Goal: Task Accomplishment & Management: Manage account settings

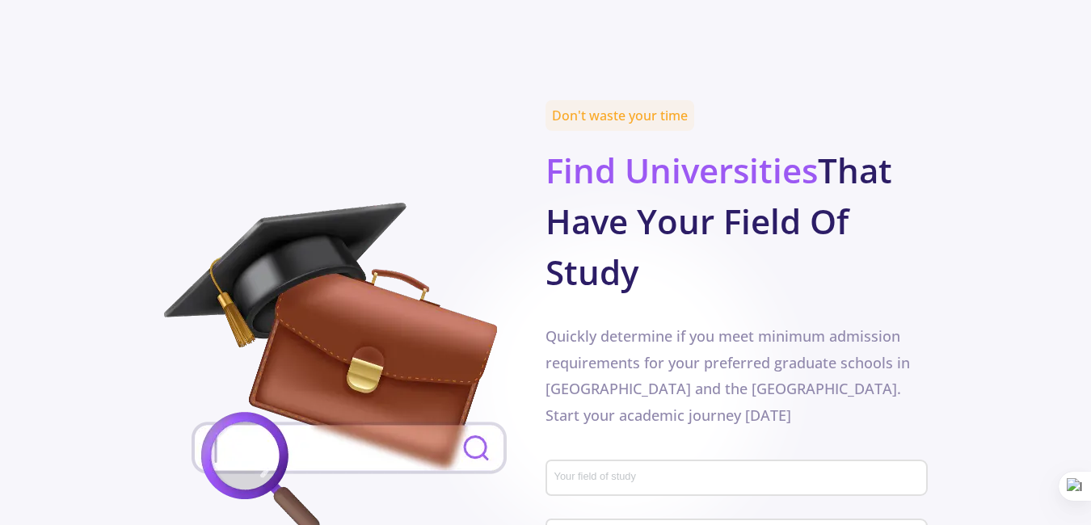
scroll to position [808, 0]
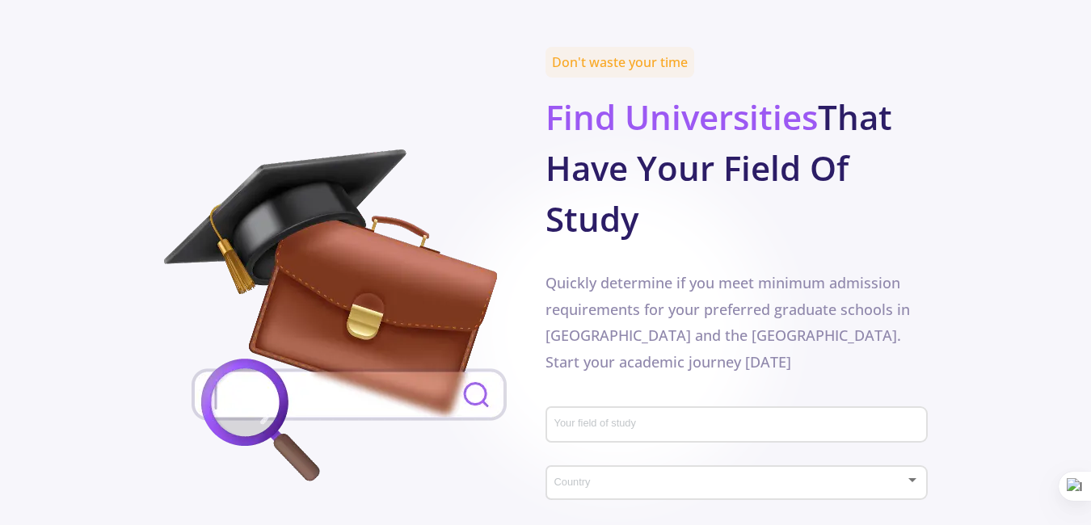
click at [609, 419] on input "Your field of study" at bounding box center [739, 426] width 370 height 15
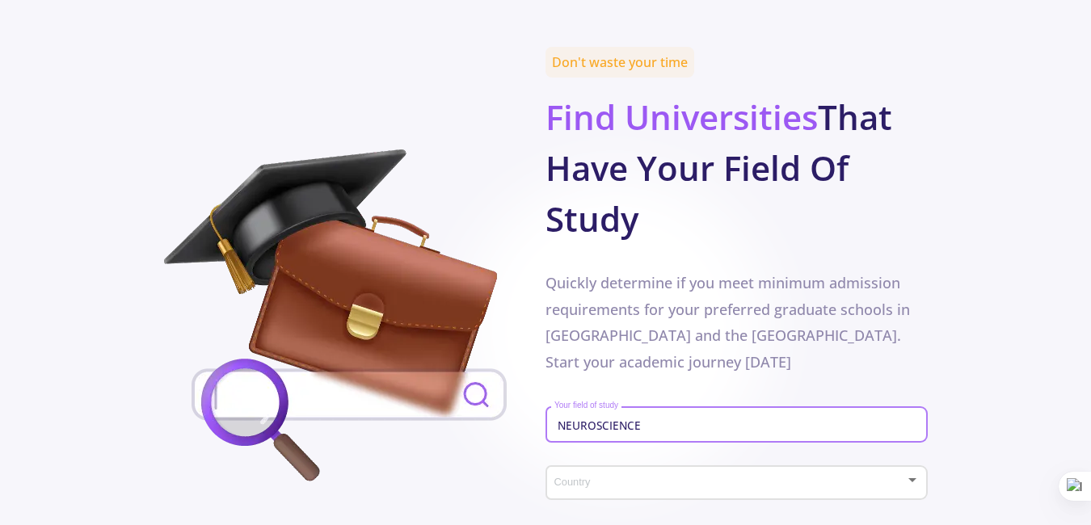
type input "NEUROSCIENCE"
click at [805, 478] on span at bounding box center [731, 483] width 347 height 11
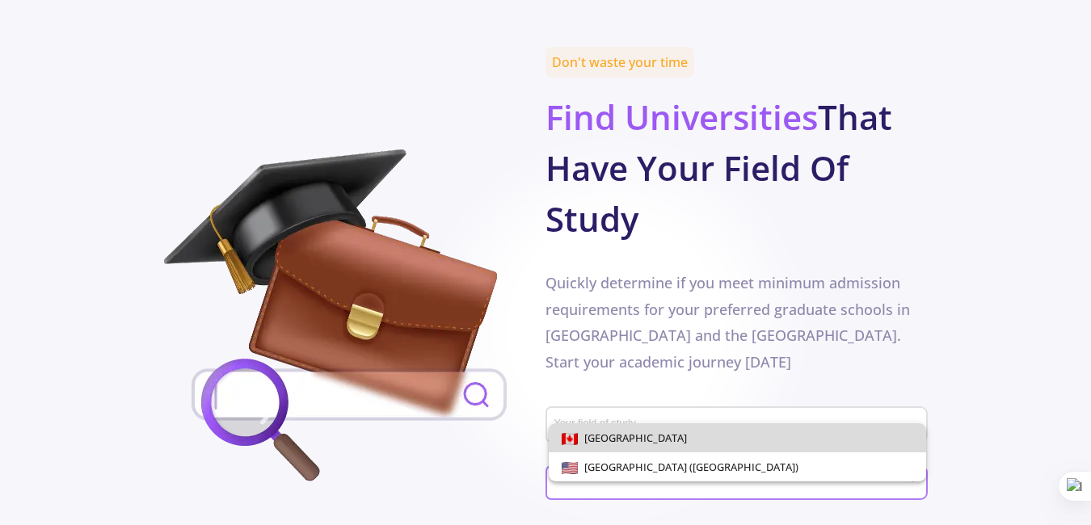
click at [687, 442] on span "[GEOGRAPHIC_DATA]" at bounding box center [737, 437] width 351 height 29
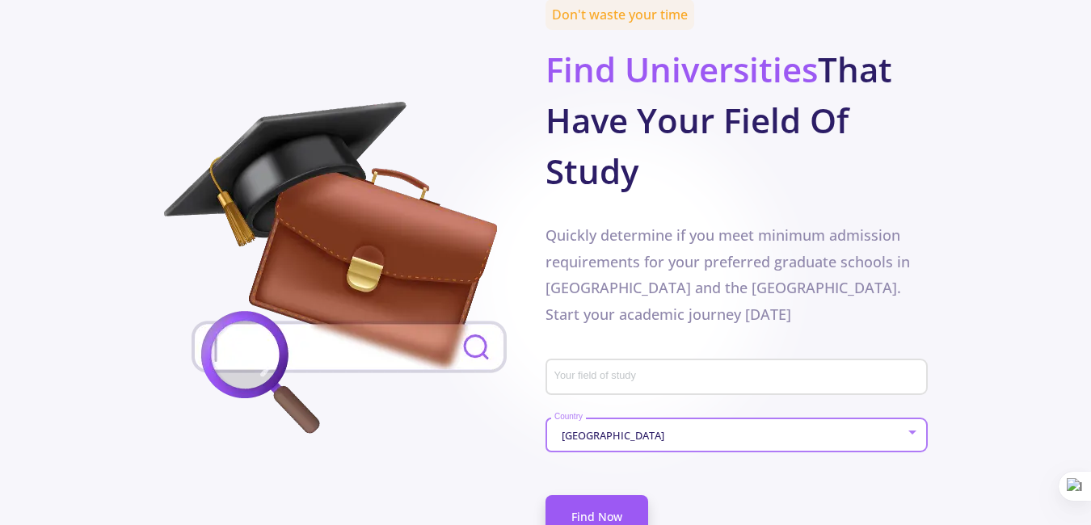
scroll to position [970, 0]
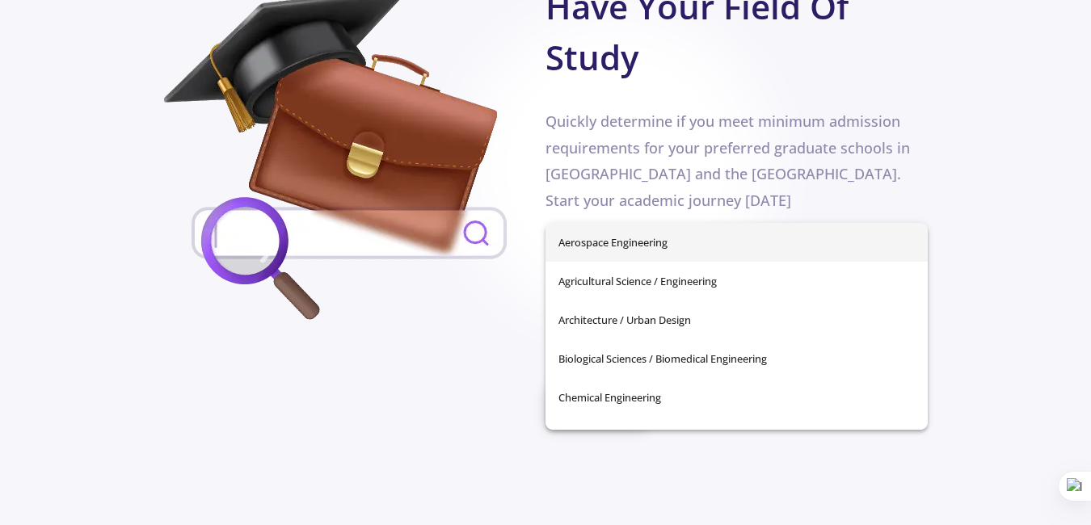
click at [633, 257] on input "Your field of study" at bounding box center [739, 264] width 370 height 15
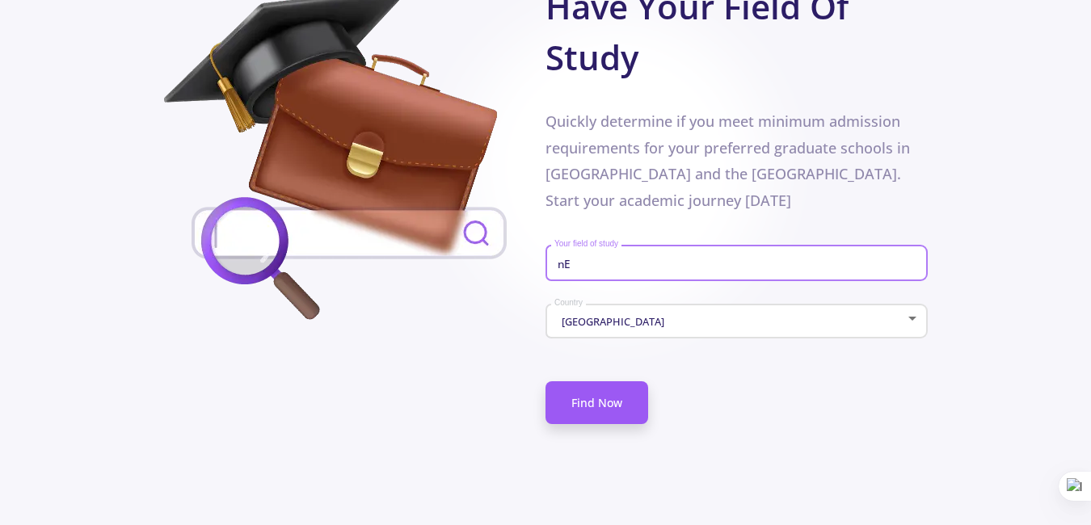
type input "n"
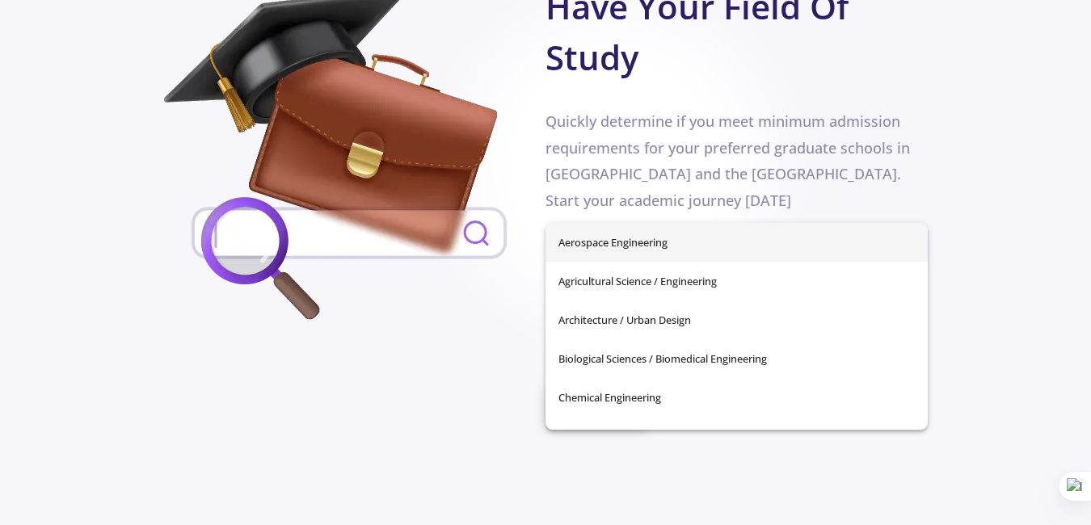
type input "n"
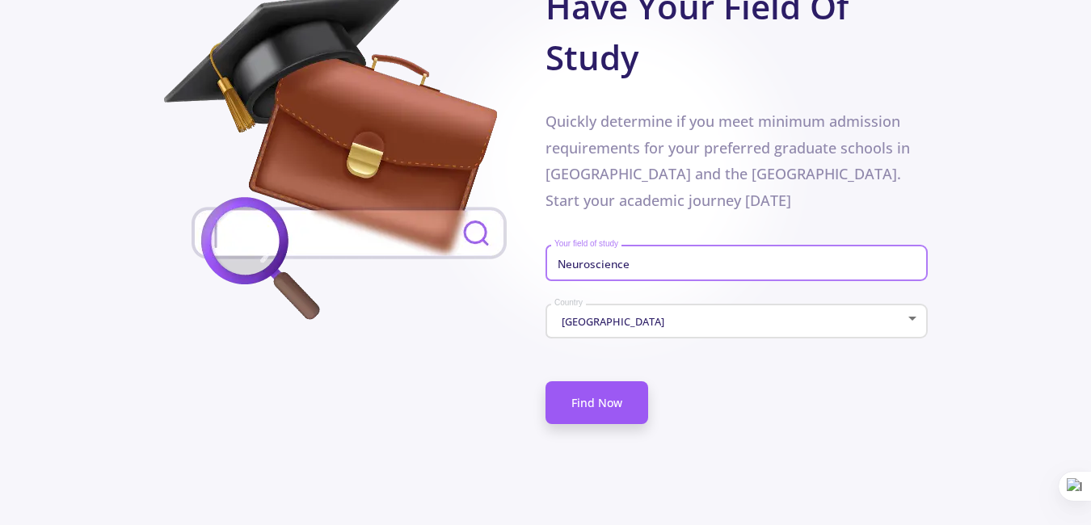
type input "Neuroscience"
click at [848, 239] on div "Neuroscience Your field of study" at bounding box center [737, 260] width 366 height 42
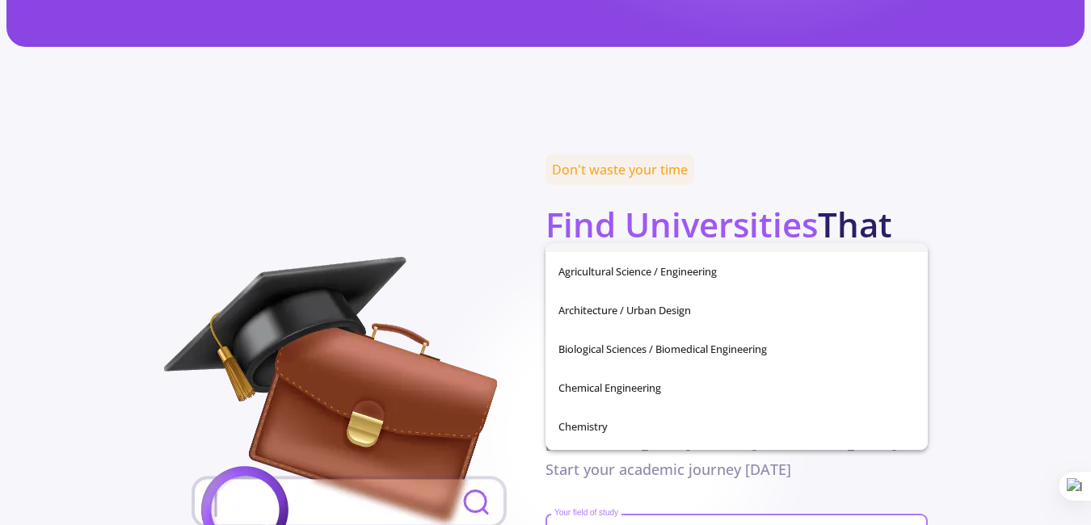
scroll to position [0, 0]
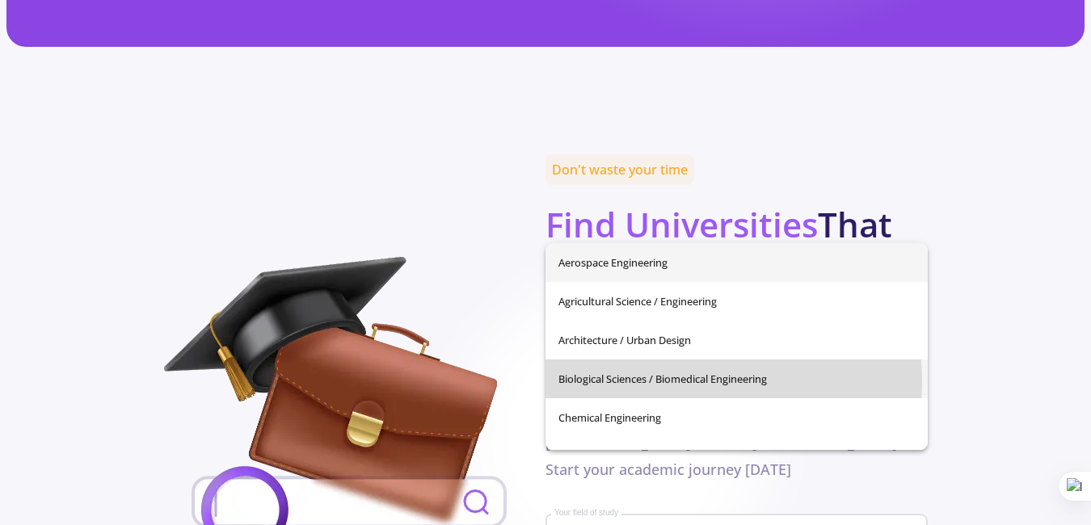
click at [690, 381] on span "Biological Sciences / Biomedical Engineering" at bounding box center [736, 379] width 356 height 39
type input "Biological Sciences / Biomedical Engineering"
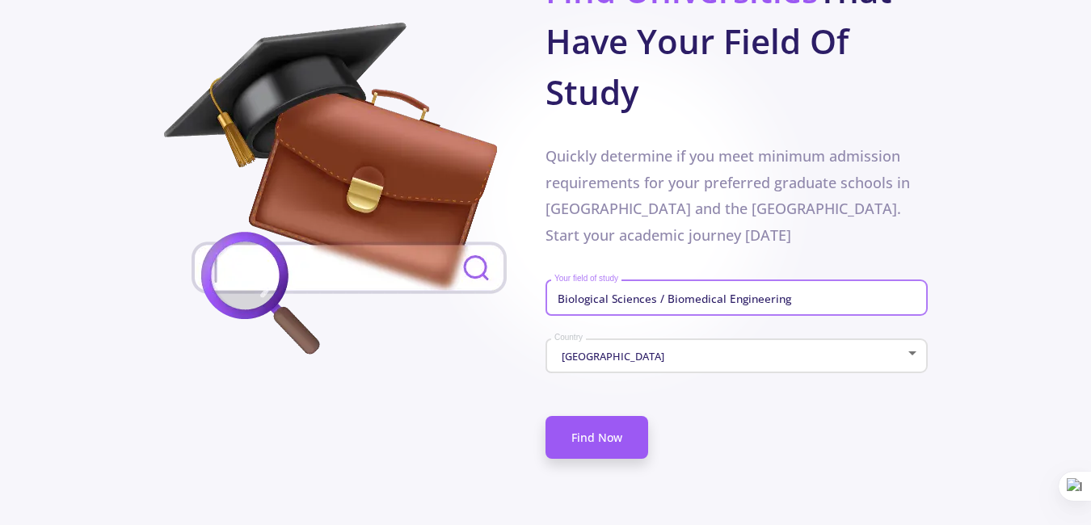
scroll to position [970, 0]
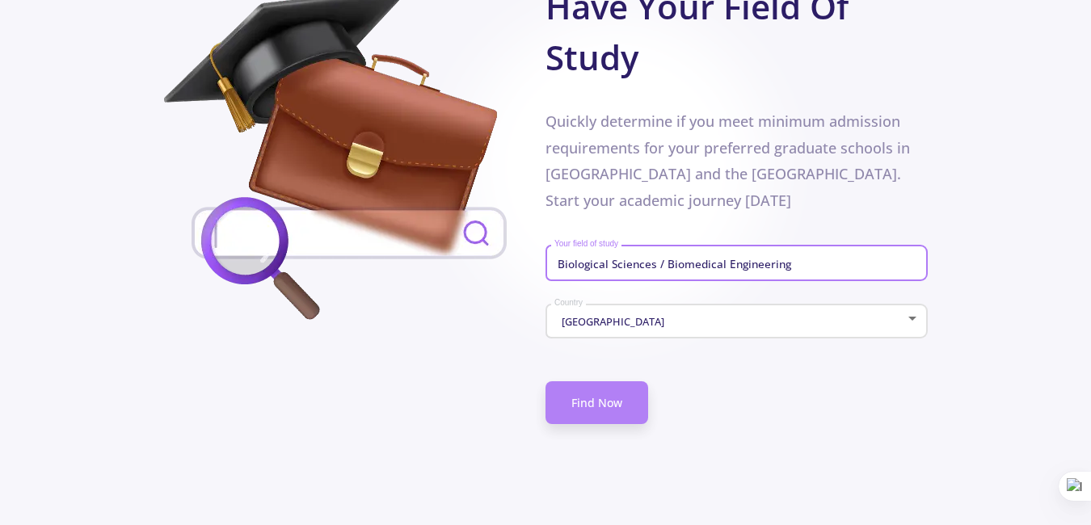
click at [609, 381] on link "Find Now" at bounding box center [596, 402] width 103 height 43
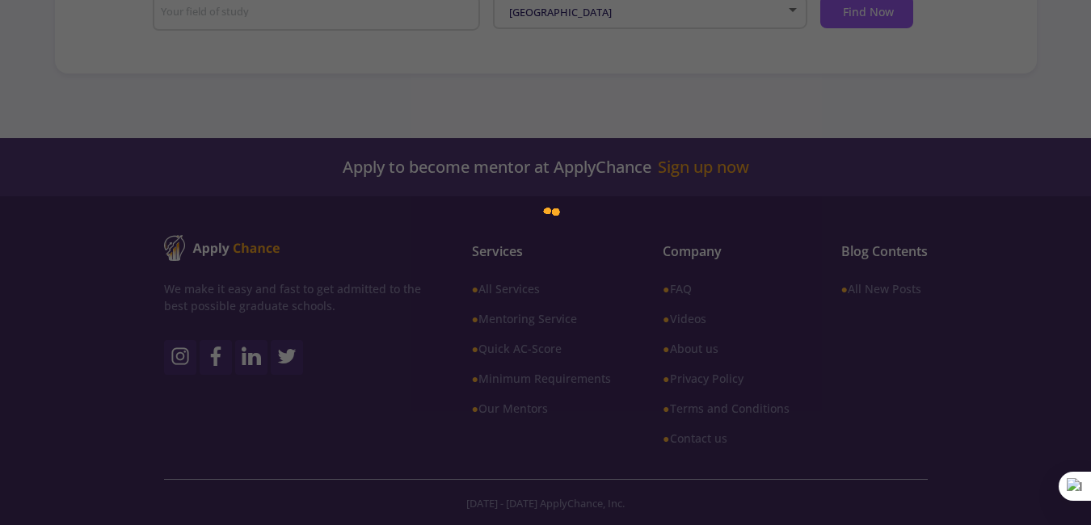
scroll to position [387, 0]
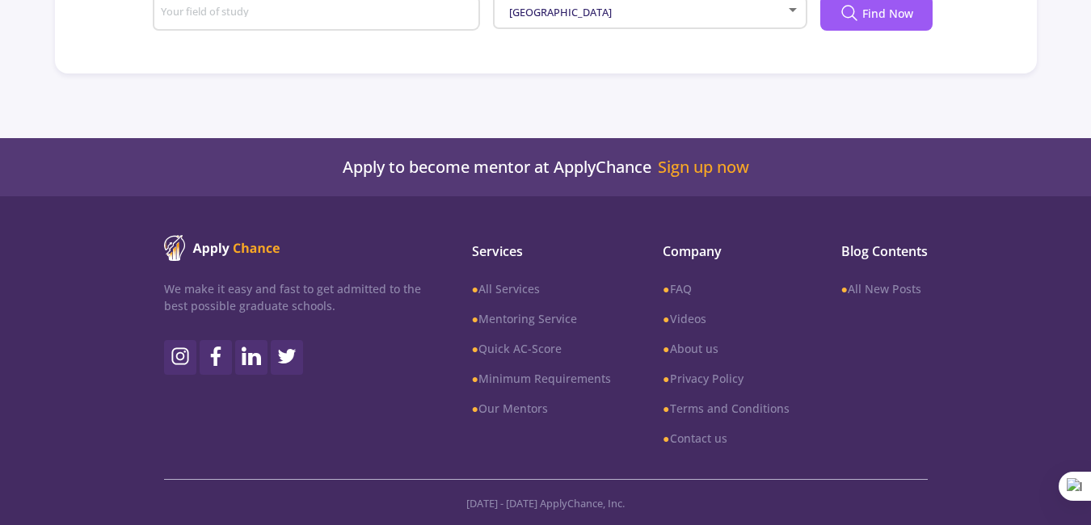
type input "Biological Sciences / Biomedical Engineering"
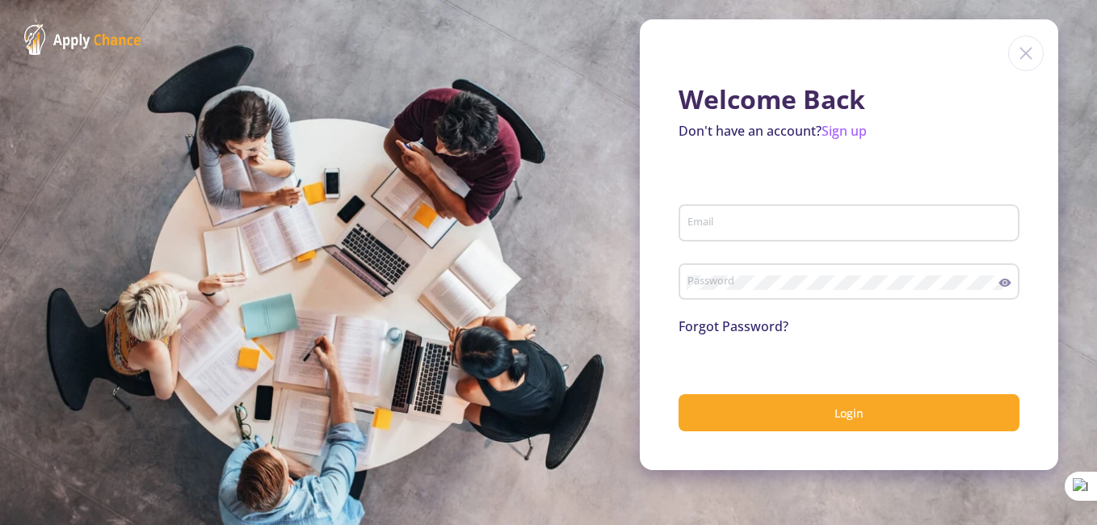
click at [769, 222] on input "Email" at bounding box center [852, 224] width 330 height 15
type input "[EMAIL_ADDRESS][DOMAIN_NAME]"
click at [751, 327] on link "Forgot Password?" at bounding box center [734, 327] width 110 height 18
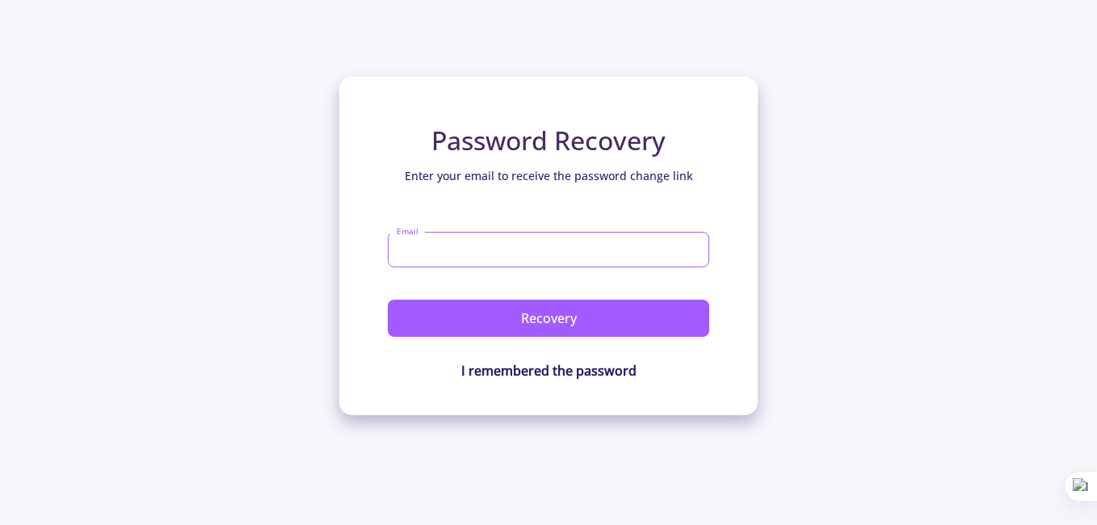
click at [465, 253] on input "Email" at bounding box center [549, 250] width 322 height 36
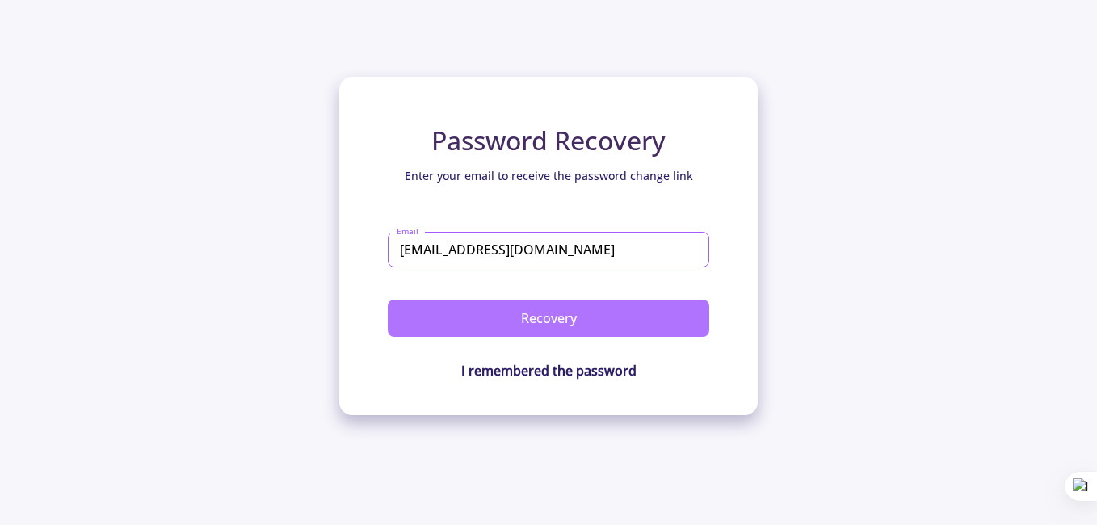
type input "[EMAIL_ADDRESS][DOMAIN_NAME]"
click at [535, 320] on button "Recovery" at bounding box center [549, 318] width 322 height 37
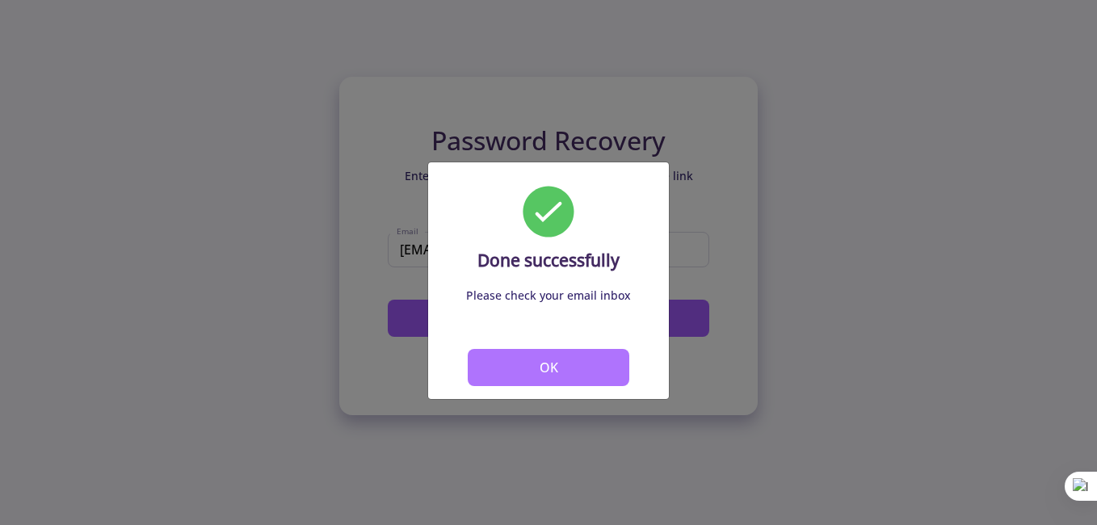
click at [558, 373] on button "OK" at bounding box center [549, 367] width 162 height 37
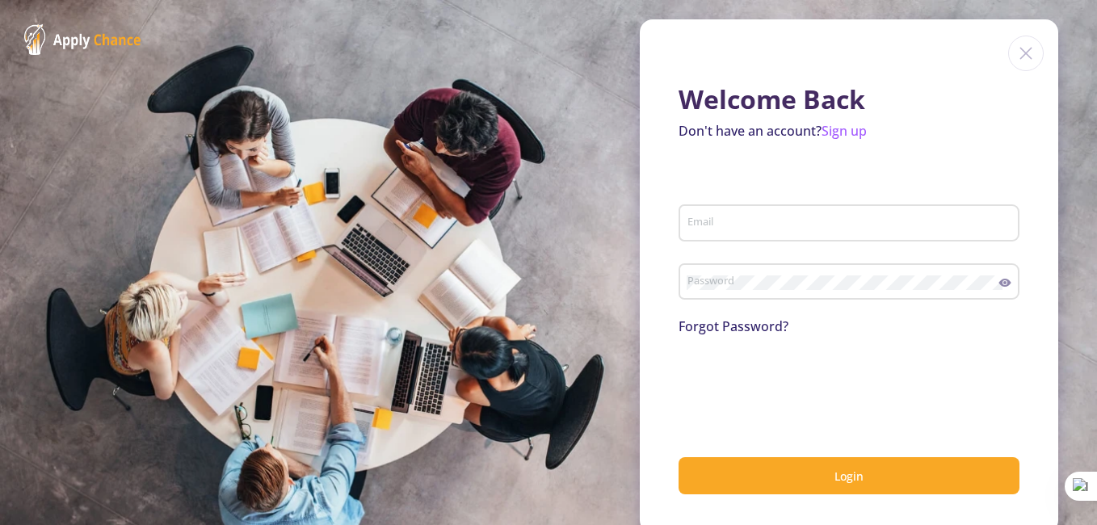
click at [764, 225] on input "Email" at bounding box center [852, 224] width 330 height 15
type input "[EMAIL_ADDRESS][DOMAIN_NAME]"
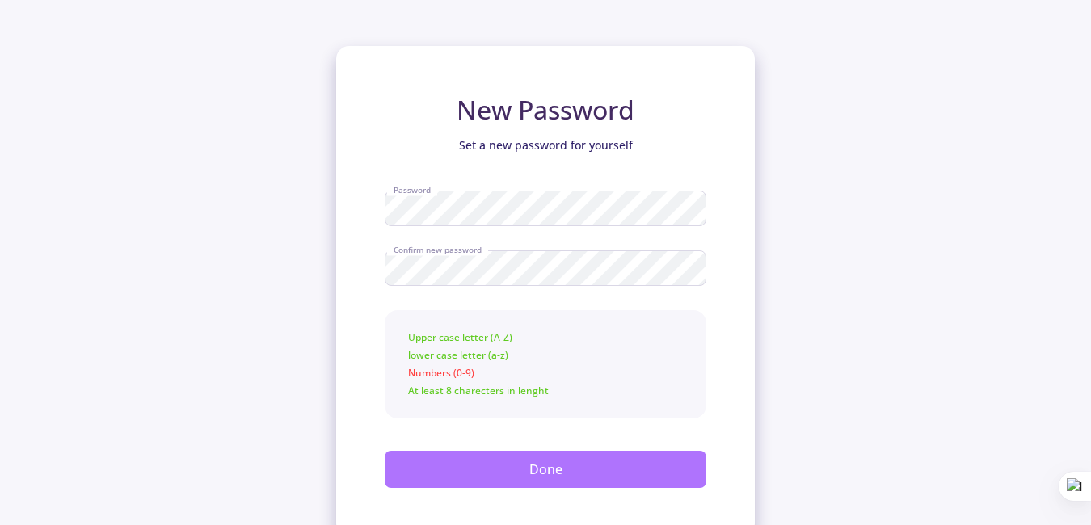
click at [617, 477] on button "Done" at bounding box center [546, 469] width 322 height 37
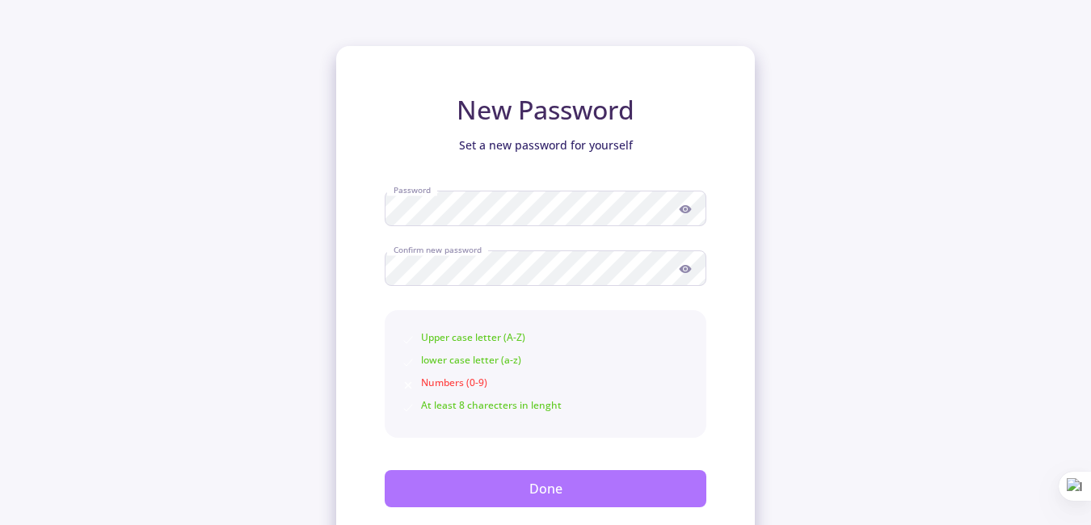
click at [535, 483] on button "Done" at bounding box center [546, 488] width 322 height 37
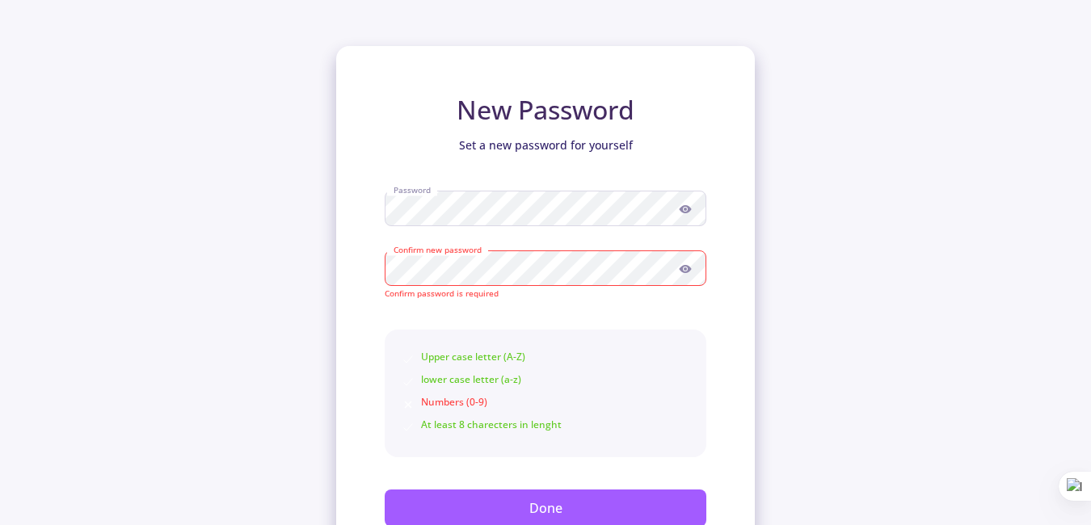
click at [685, 208] on circle at bounding box center [685, 209] width 3 height 3
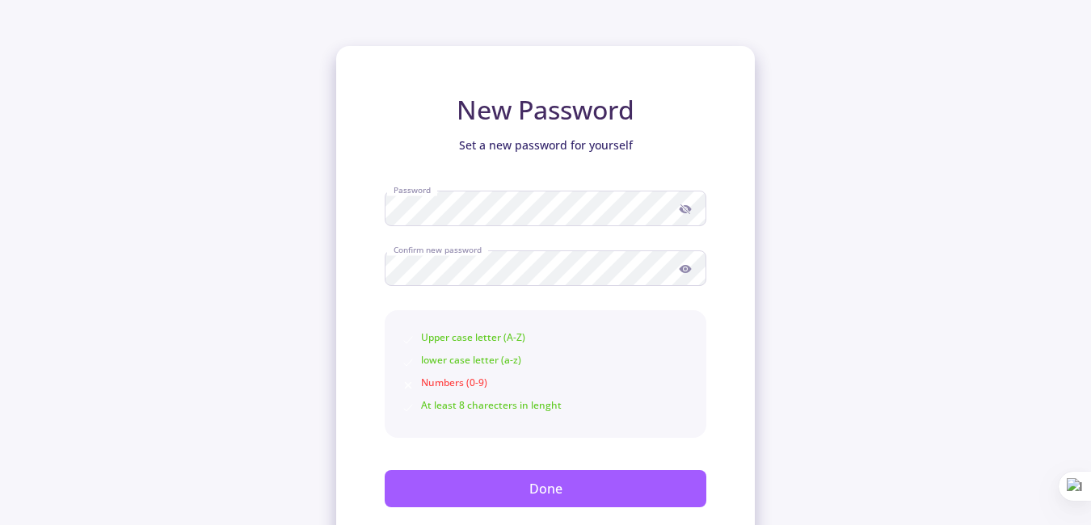
click at [760, 334] on div "New Password Set a new password for yourself Password Confirm new password Uppe…" at bounding box center [545, 278] width 1091 height 556
click at [682, 270] on icon at bounding box center [685, 269] width 12 height 8
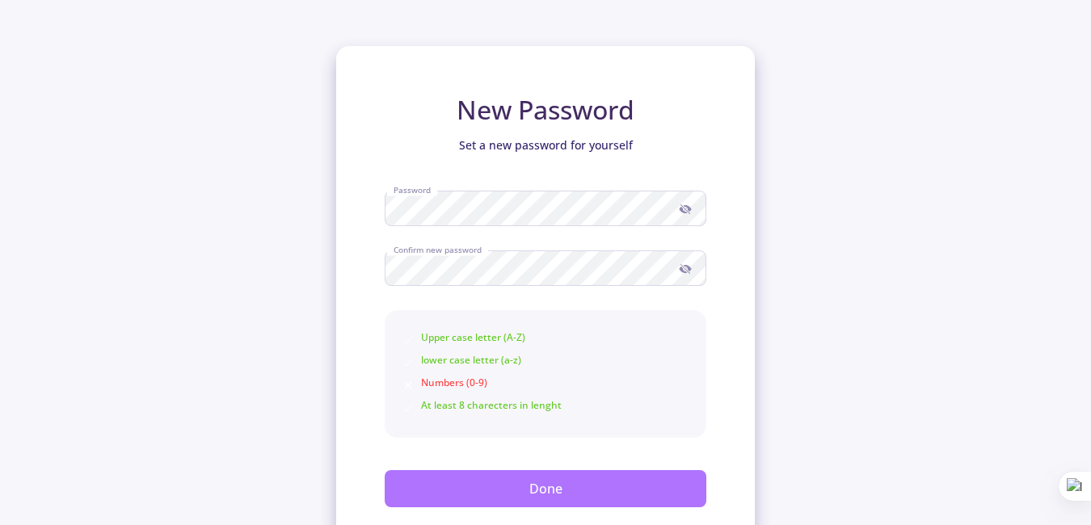
click at [606, 489] on button "Done" at bounding box center [546, 488] width 322 height 37
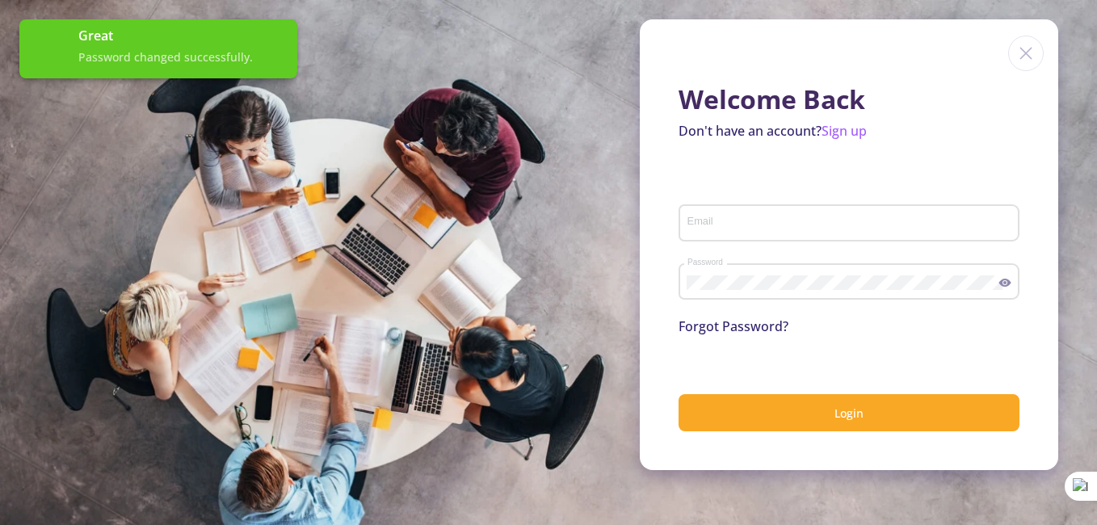
click at [726, 219] on input "Email" at bounding box center [852, 224] width 330 height 15
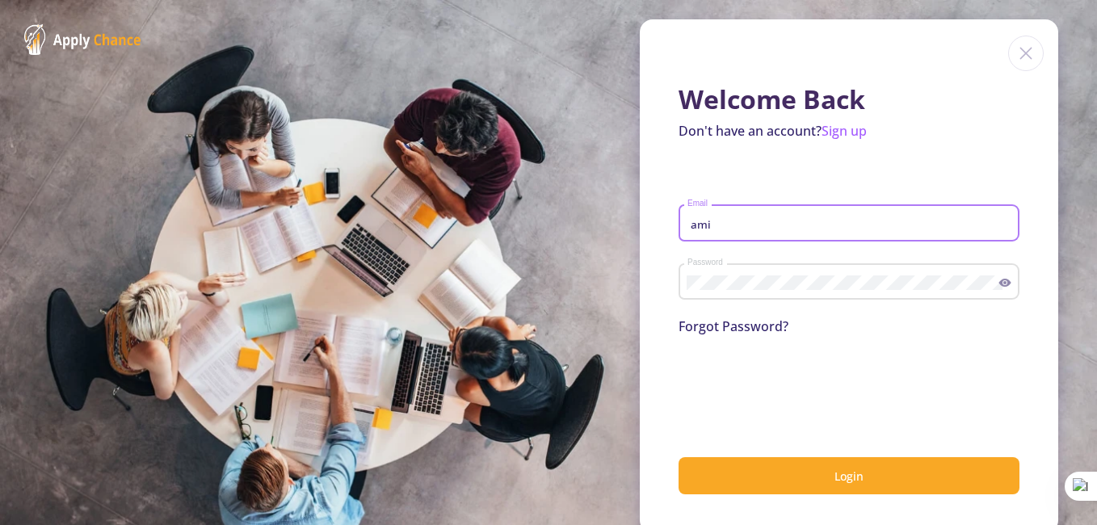
type input "[EMAIL_ADDRESS][DOMAIN_NAME]"
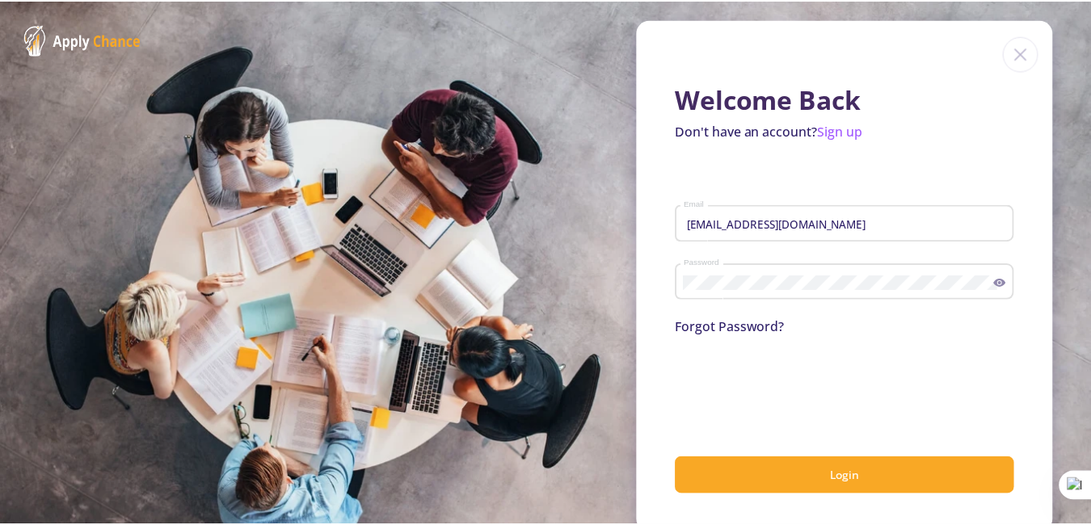
scroll to position [8, 0]
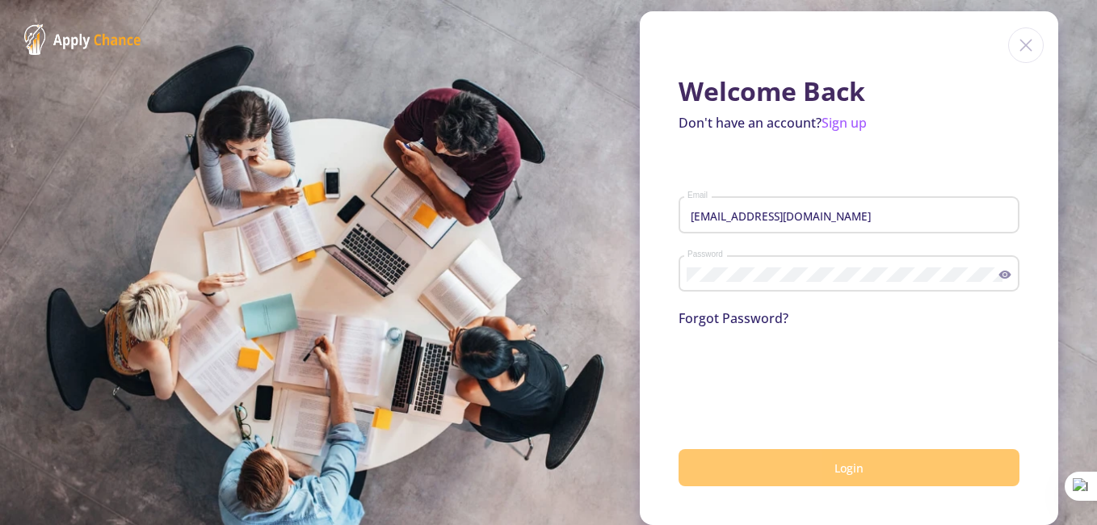
click at [806, 469] on button "Login" at bounding box center [849, 468] width 341 height 38
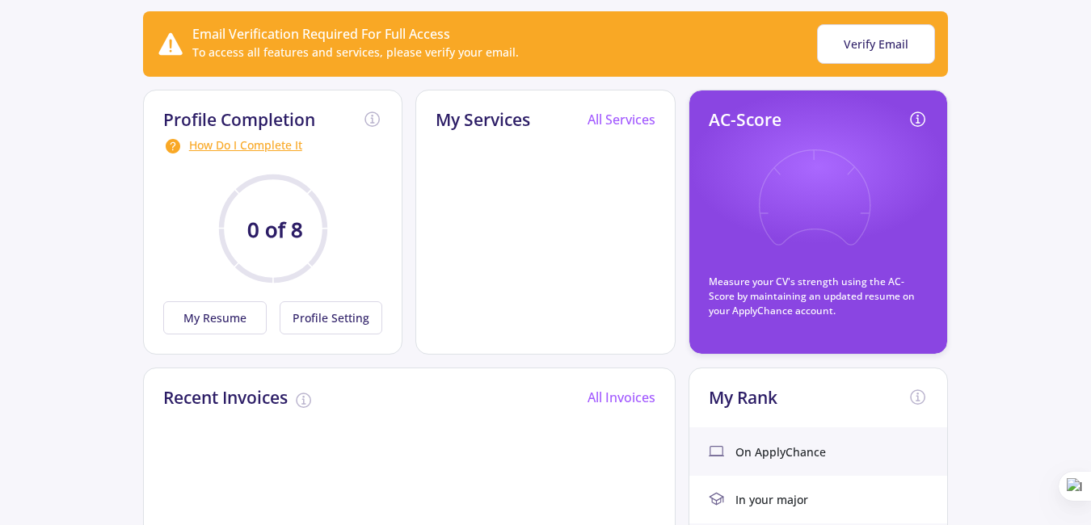
scroll to position [162, 0]
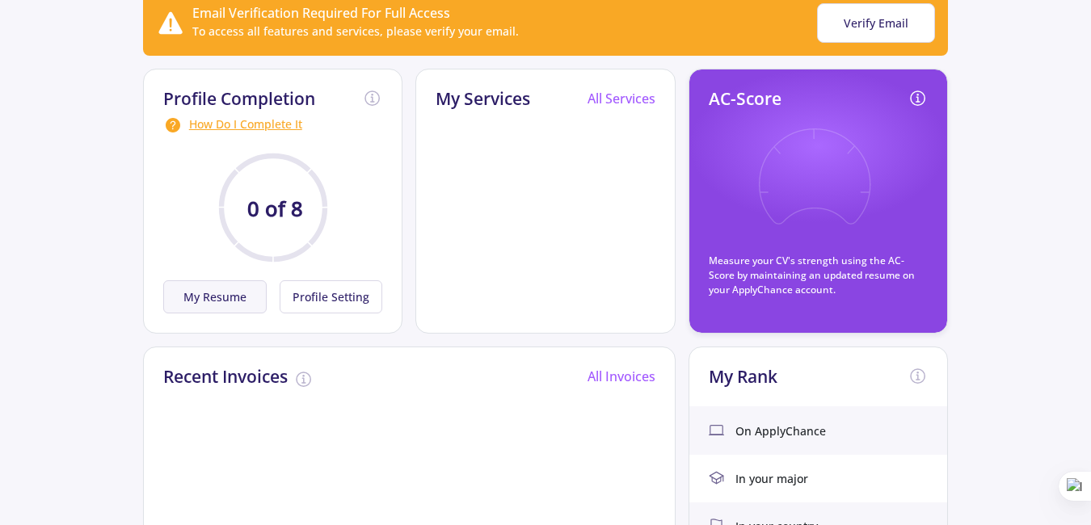
click at [235, 301] on button "My Resume" at bounding box center [214, 296] width 103 height 33
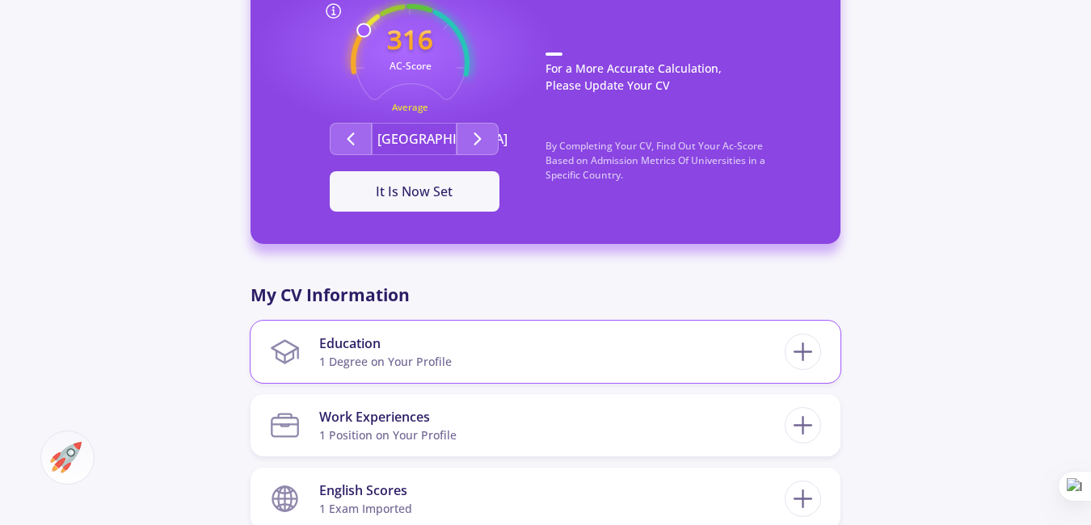
scroll to position [539, 0]
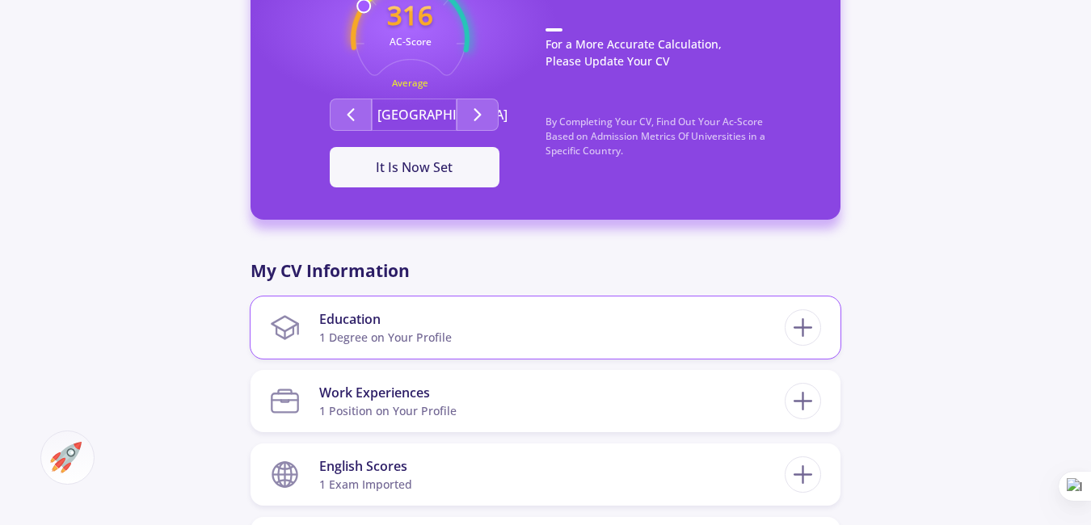
click at [543, 327] on section "Education 1 Degree on Your Profile" at bounding box center [527, 327] width 515 height 49
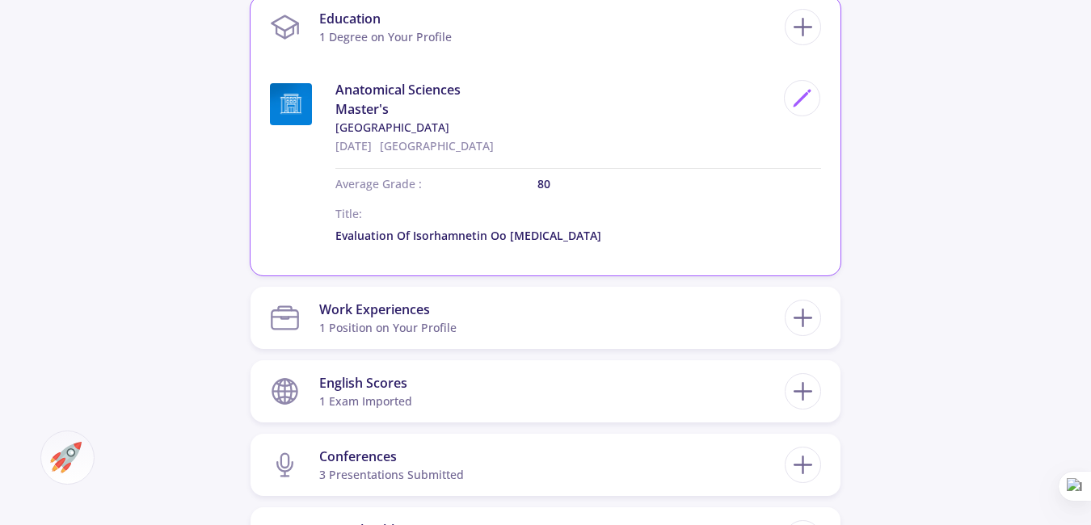
scroll to position [862, 0]
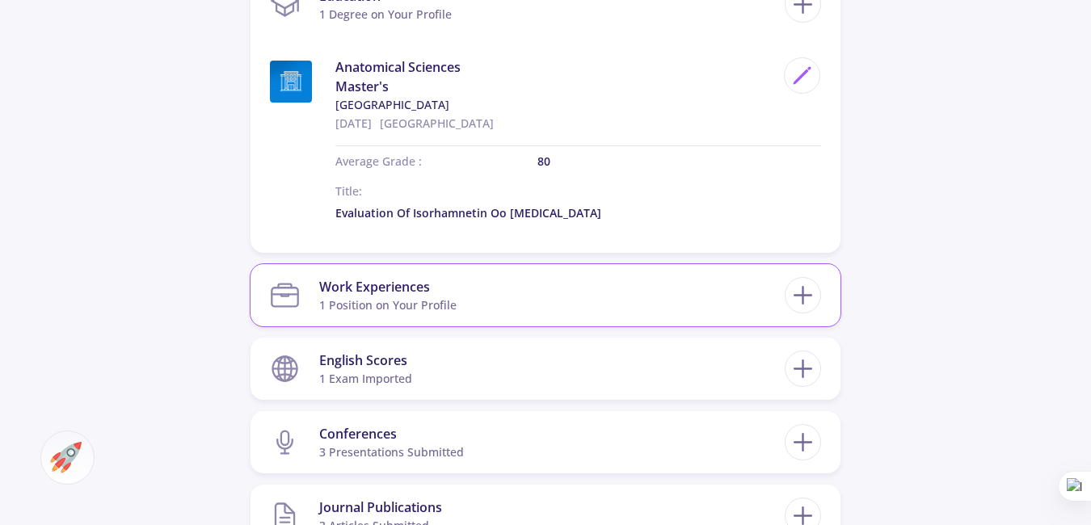
click at [537, 310] on section "Work Experiences 1 Position on Your Profile" at bounding box center [527, 295] width 515 height 49
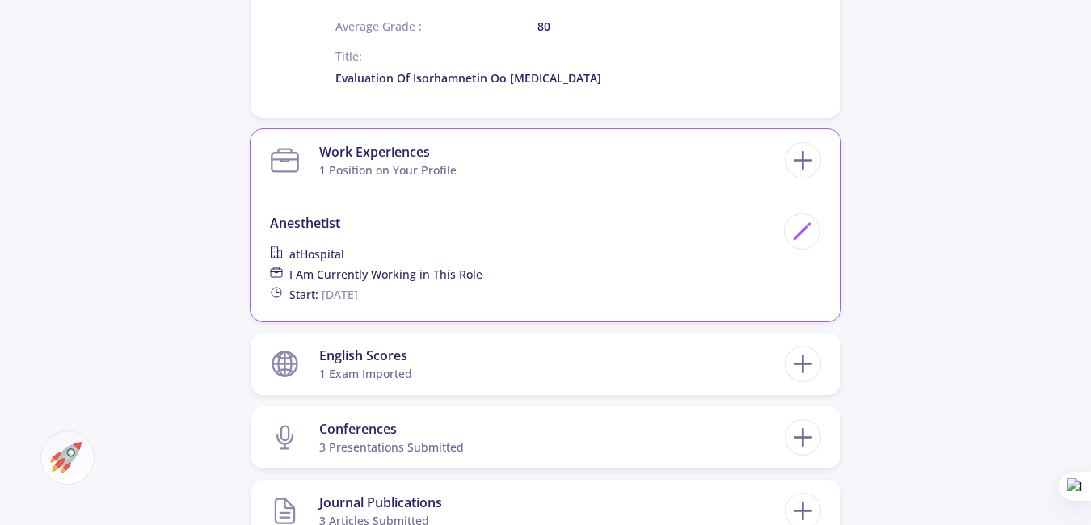
scroll to position [1024, 0]
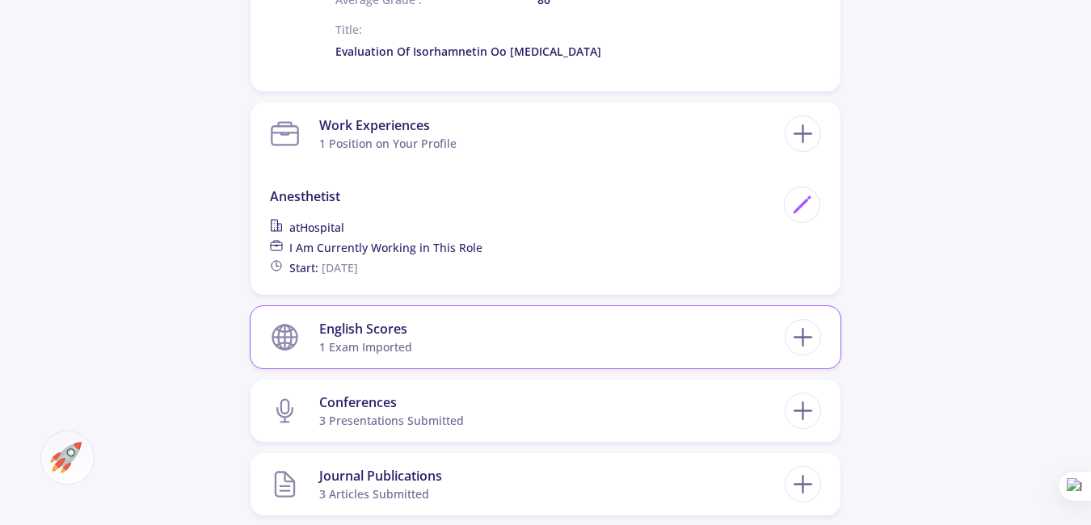
click at [533, 332] on section "English Scores 1 exam imported" at bounding box center [527, 337] width 515 height 49
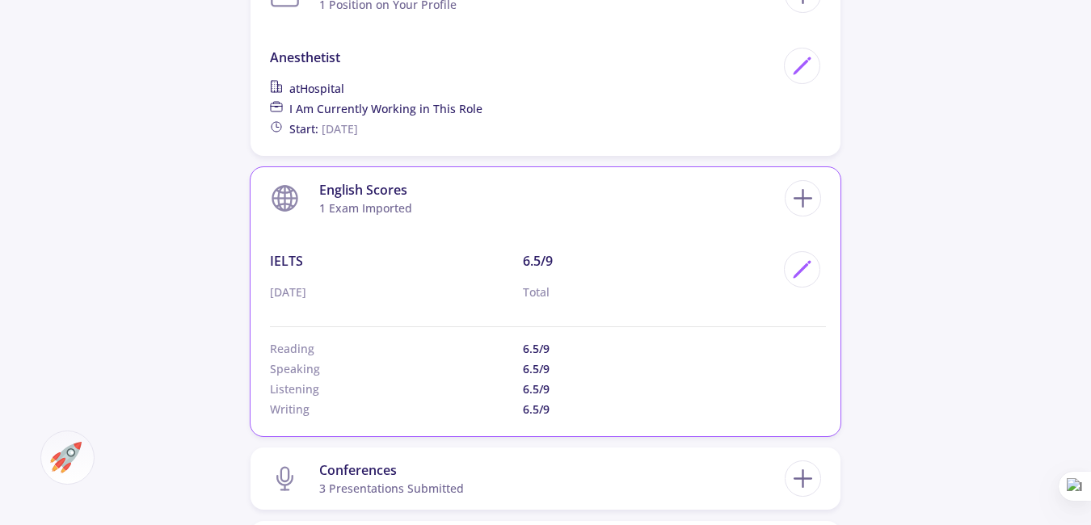
scroll to position [1293, 0]
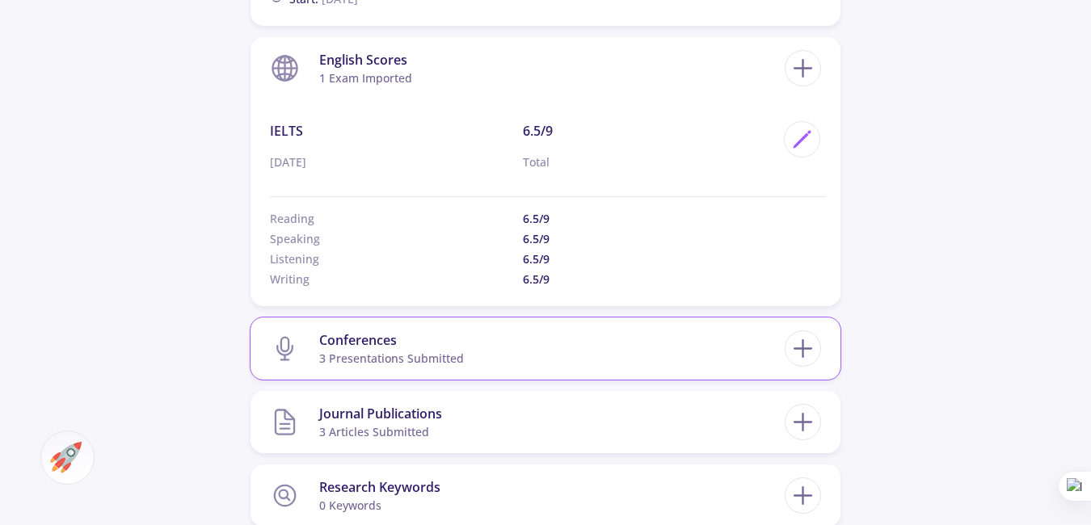
click at [559, 351] on section "Conferences 3 presentations submitted" at bounding box center [527, 348] width 515 height 49
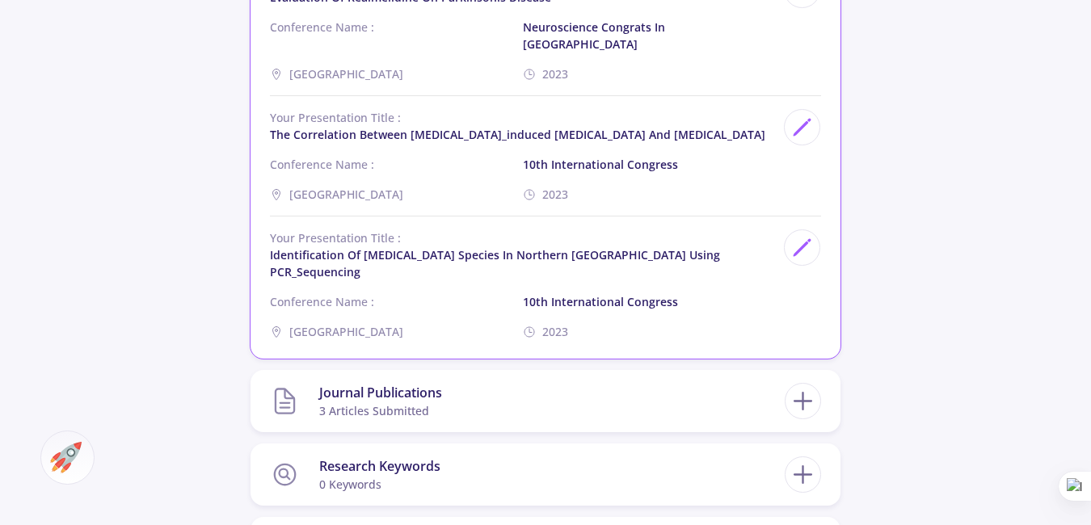
scroll to position [1778, 0]
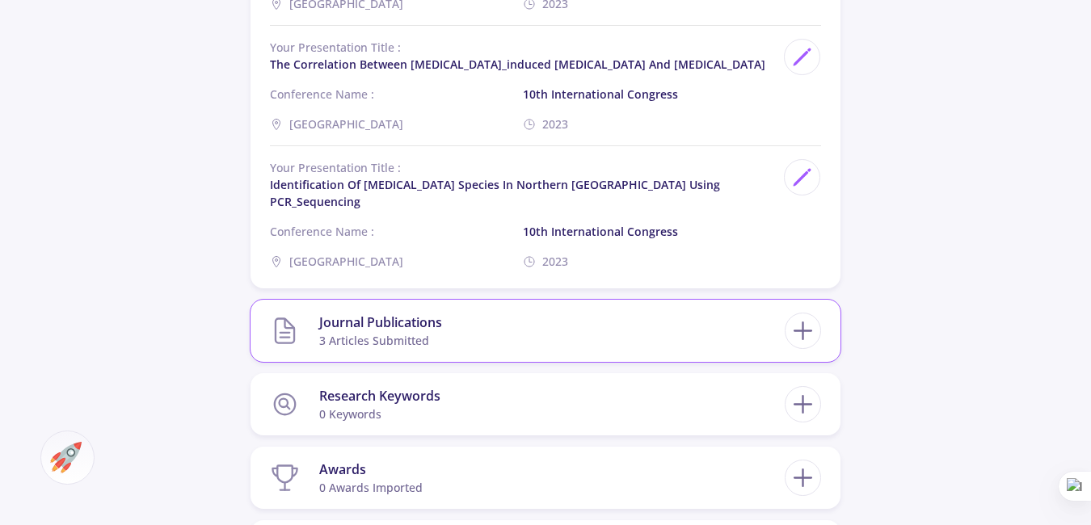
click at [512, 313] on section "Journal Publications 3 articles submitted" at bounding box center [527, 330] width 515 height 49
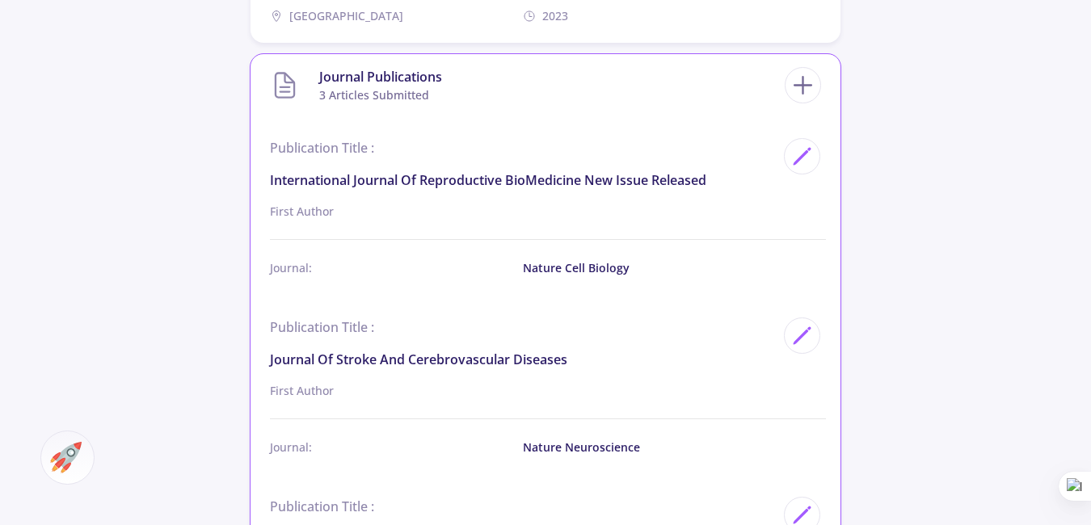
scroll to position [1993, 0]
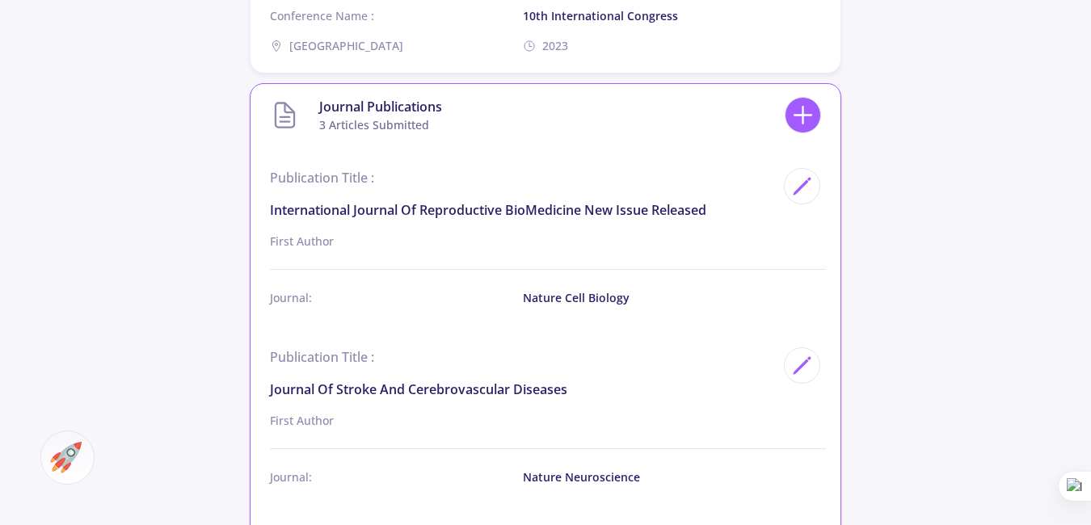
click at [789, 100] on icon at bounding box center [803, 115] width 30 height 30
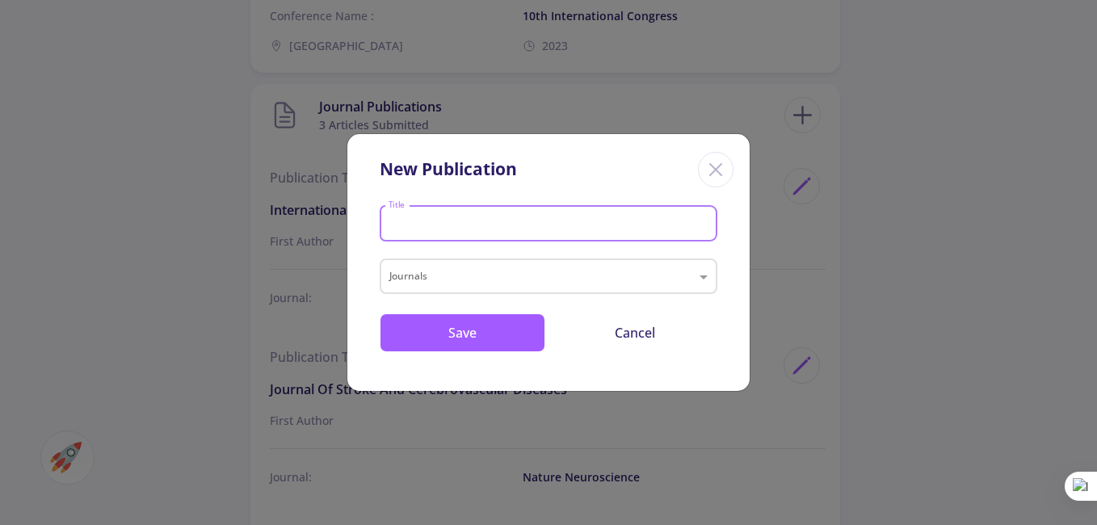
click at [433, 220] on input "Title" at bounding box center [551, 224] width 326 height 15
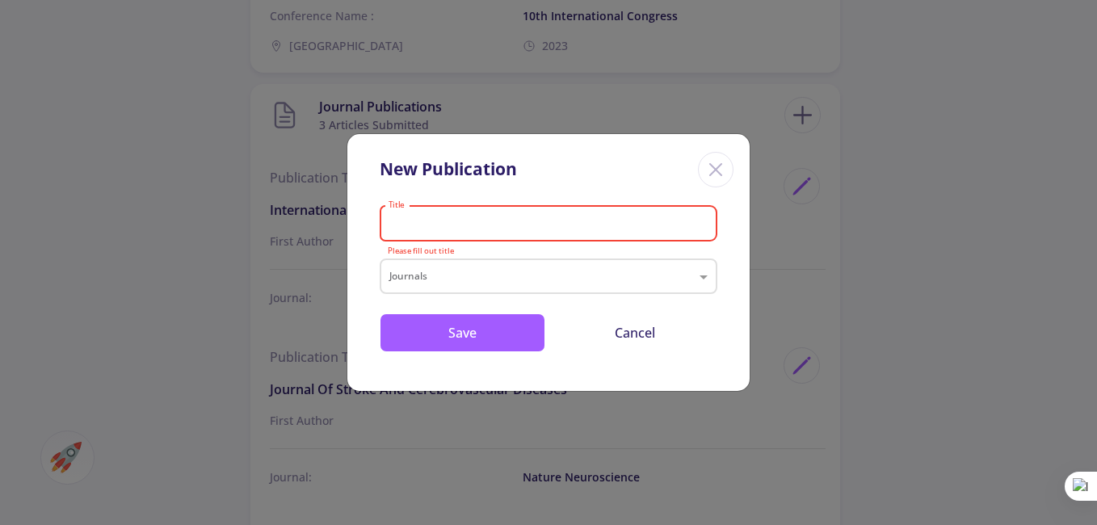
click at [713, 172] on line "Close" at bounding box center [715, 169] width 11 height 11
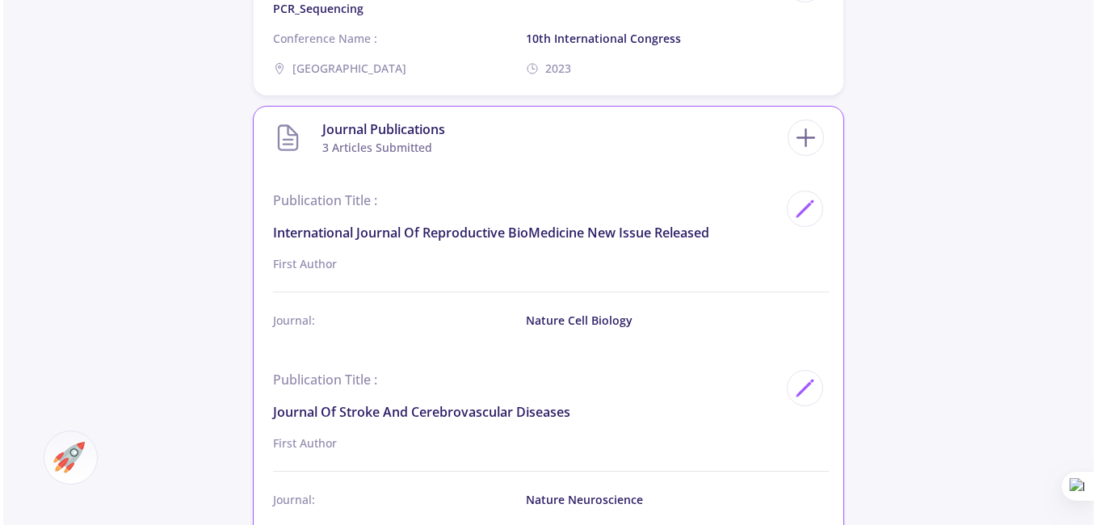
scroll to position [1885, 0]
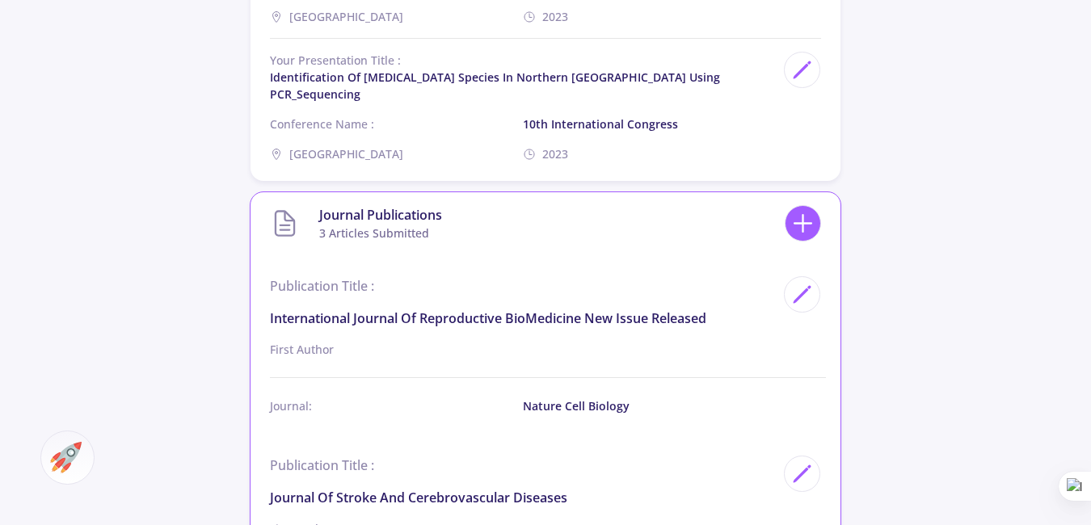
click at [801, 208] on icon at bounding box center [803, 223] width 30 height 30
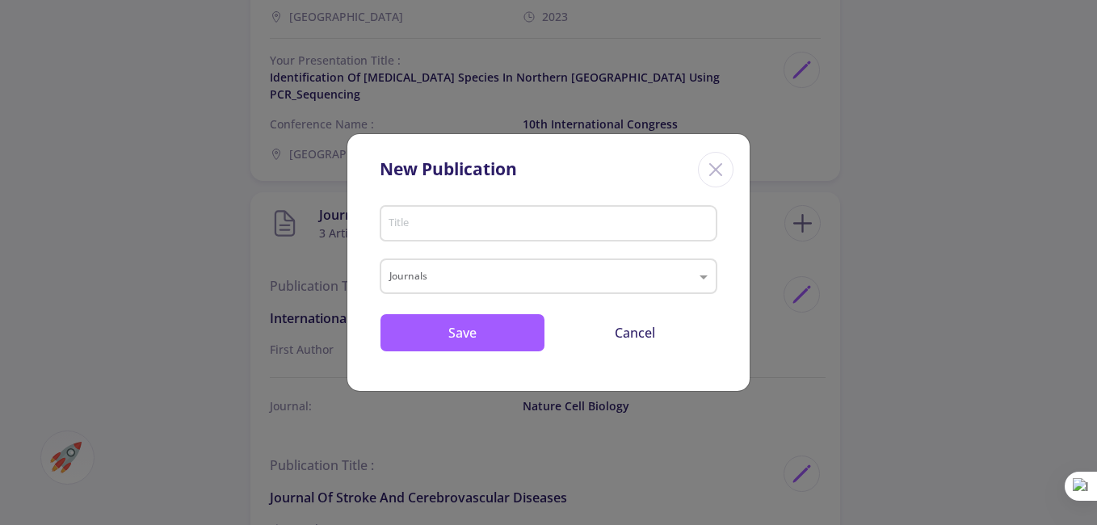
click at [450, 218] on input "Title" at bounding box center [551, 224] width 326 height 15
paste input "Title Cited by Year [MEDICAL_DATA]-conditioned medium can improve [MEDICAL_DATA…"
type input "Title Cited by Year [MEDICAL_DATA]-conditioned medium can improve [MEDICAL_DATA…"
click at [436, 268] on input "text" at bounding box center [532, 277] width 286 height 19
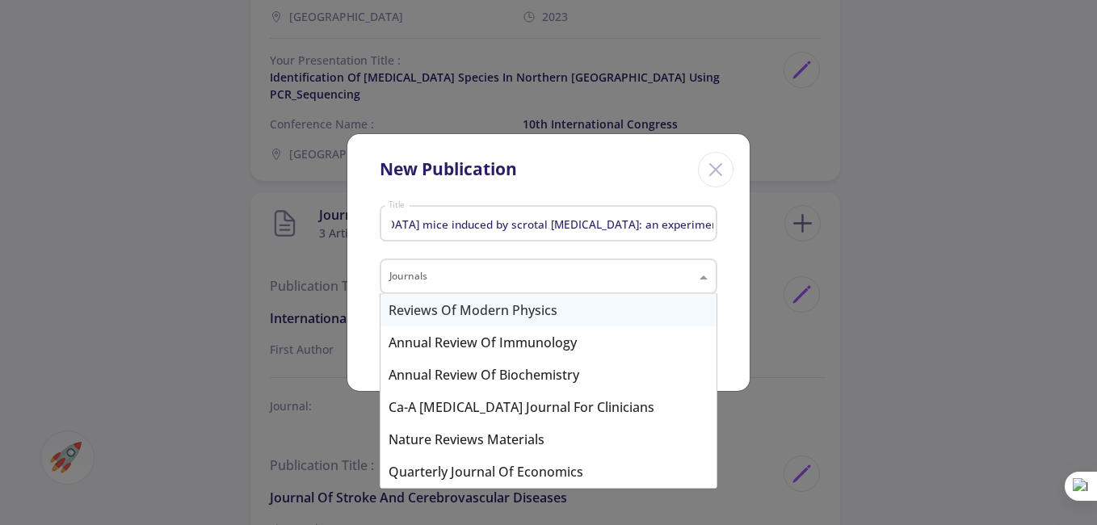
scroll to position [0, 0]
paste input "International Journal of Reproductive Biomedicine"
type input "International Journal of Reproductive Biomedicine"
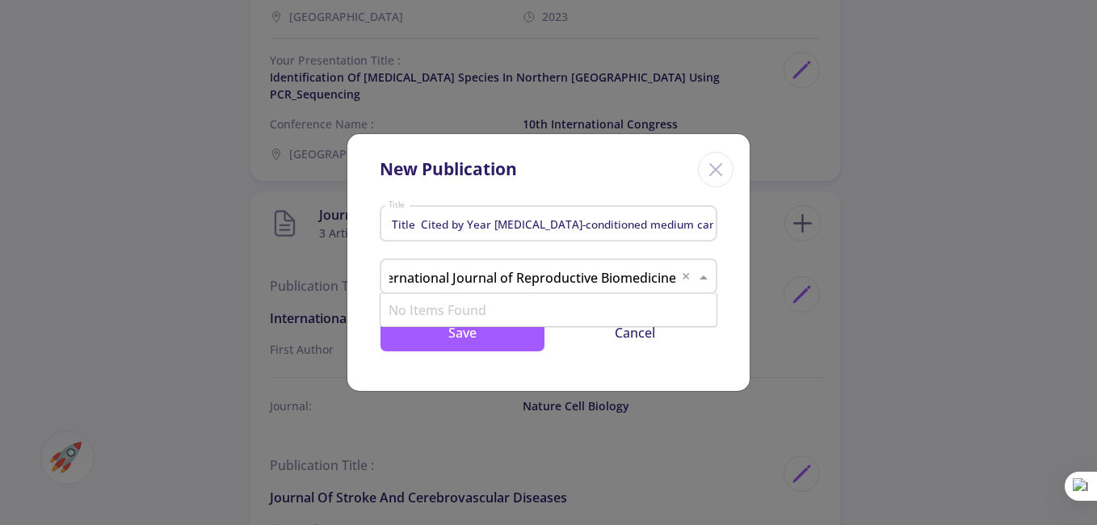
click at [490, 273] on input "International Journal of Reproductive Biomedicine" at bounding box center [532, 277] width 286 height 19
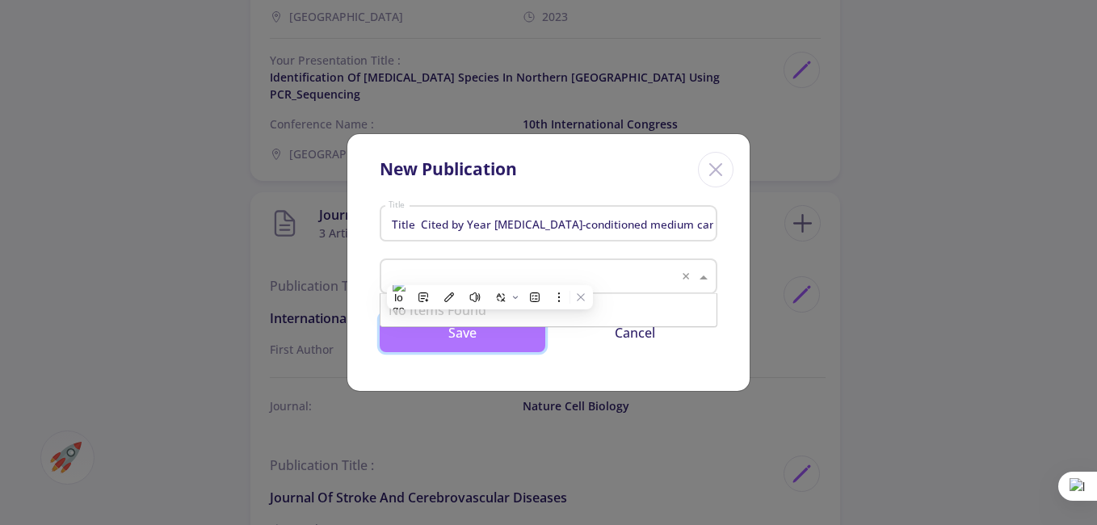
click at [499, 333] on button "Save" at bounding box center [463, 333] width 166 height 39
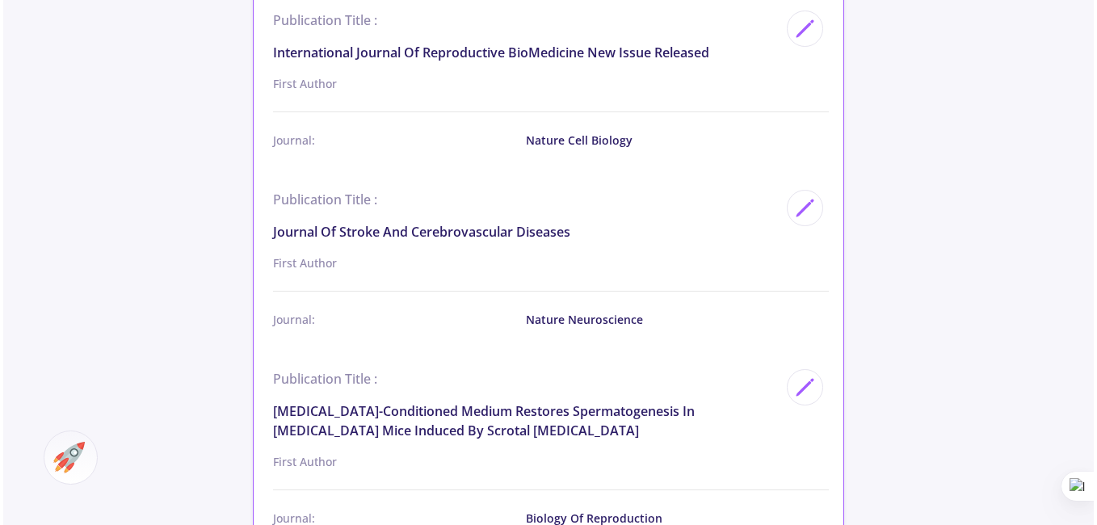
scroll to position [1993, 0]
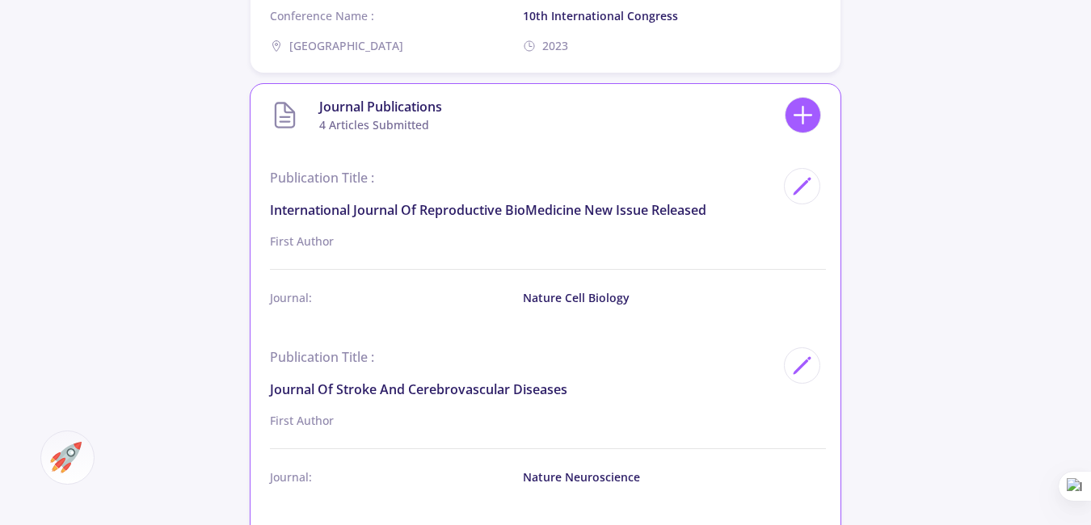
click at [797, 100] on icon at bounding box center [803, 115] width 30 height 30
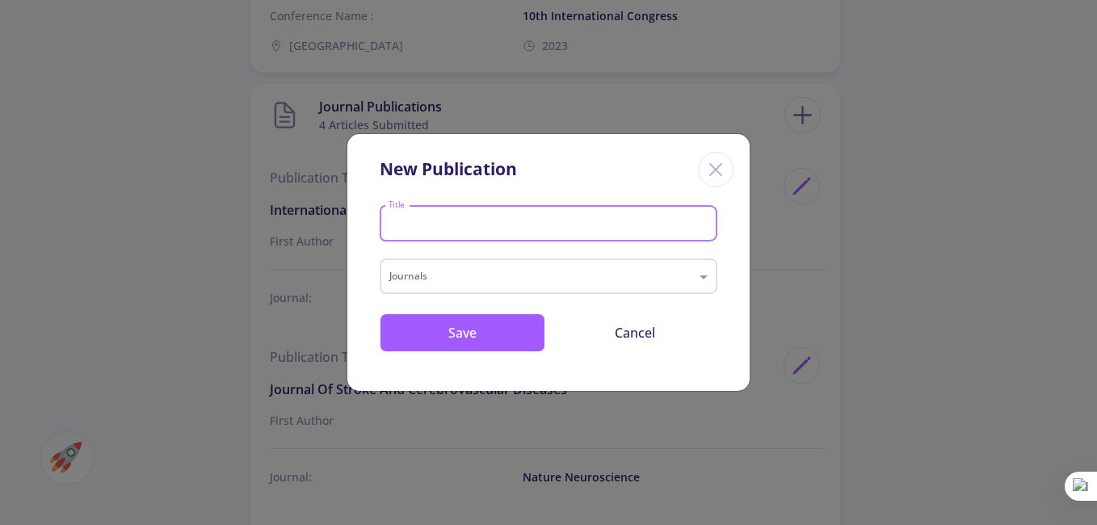
click at [461, 221] on input "Title" at bounding box center [551, 224] width 326 height 15
paste input "[PERSON_NAME] [PERSON_NAME] [MEDICAL_DATA]-conditioned medium restores spermato…"
type input "[PERSON_NAME] [PERSON_NAME] [MEDICAL_DATA]-conditioned medium restores spermato…"
click at [535, 69] on div "New Publication [PERSON_NAME] [PERSON_NAME] [MEDICAL_DATA]-conditioned medium r…" at bounding box center [548, 262] width 1097 height 525
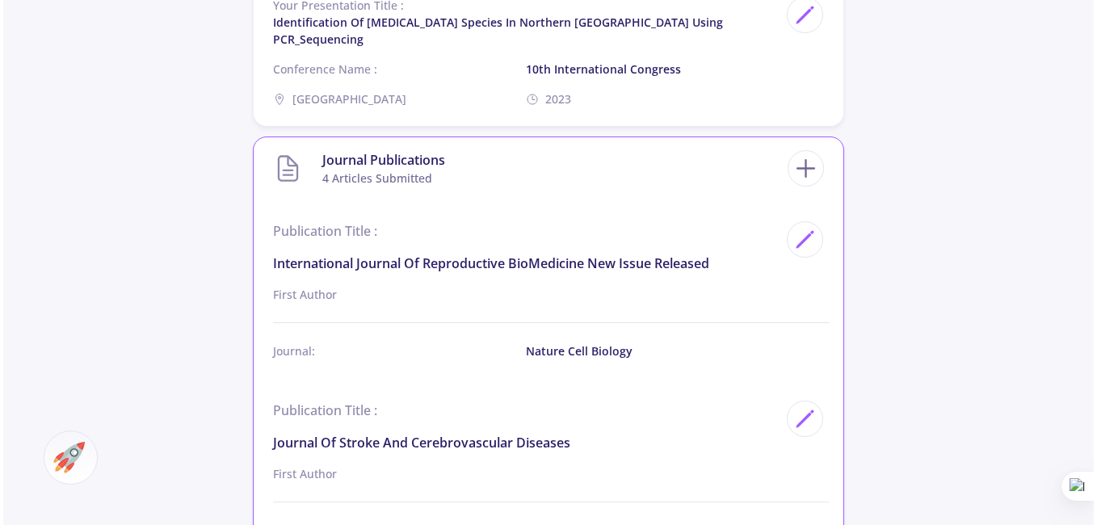
scroll to position [1939, 0]
click at [794, 170] on line at bounding box center [802, 170] width 17 height 0
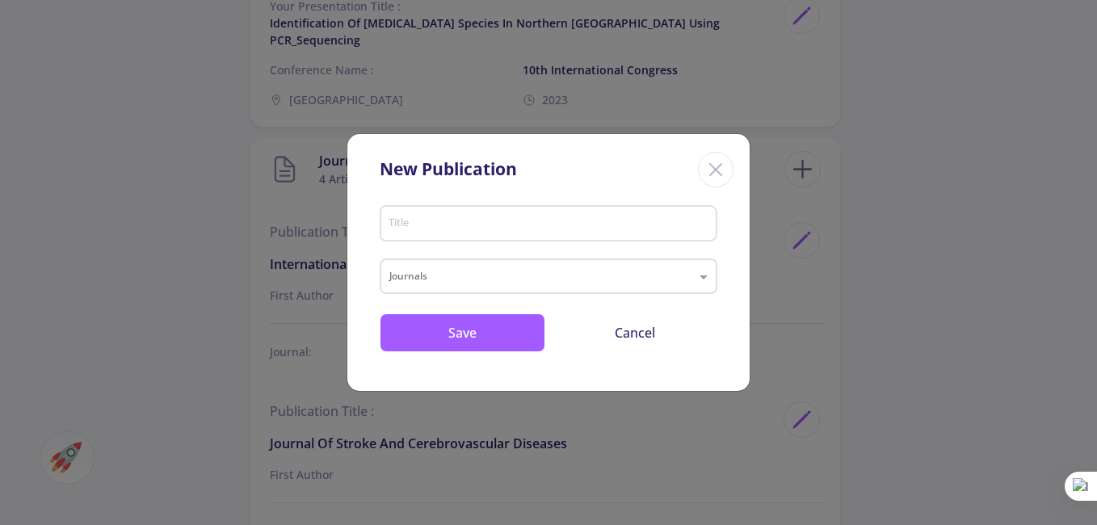
click at [479, 225] on input "Title" at bounding box center [551, 224] width 326 height 15
paste input "[PERSON_NAME] [PERSON_NAME] [MEDICAL_DATA]-conditioned medium restores spermato…"
type input "[PERSON_NAME] [PERSON_NAME] [MEDICAL_DATA]-conditioned medium restores spermato…"
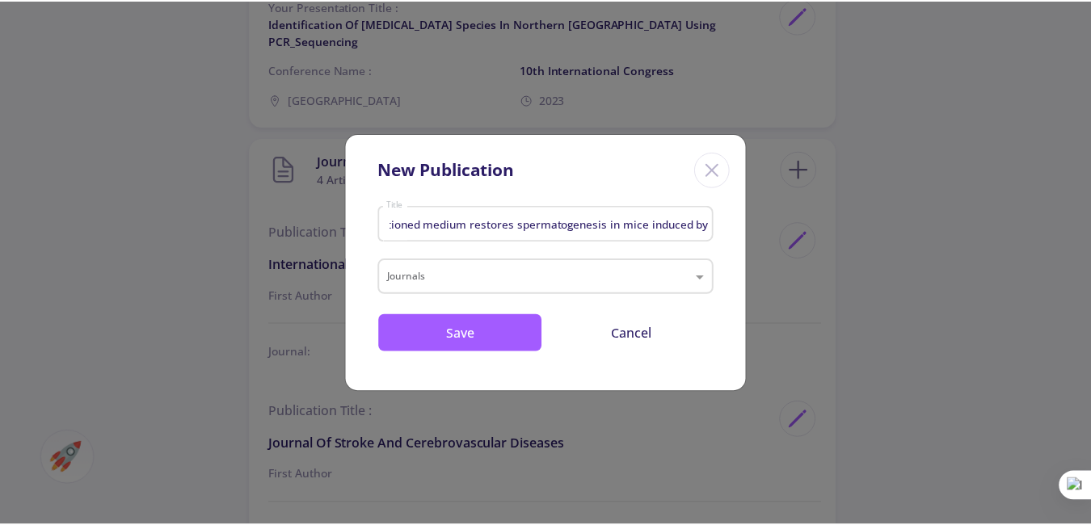
scroll to position [0, 0]
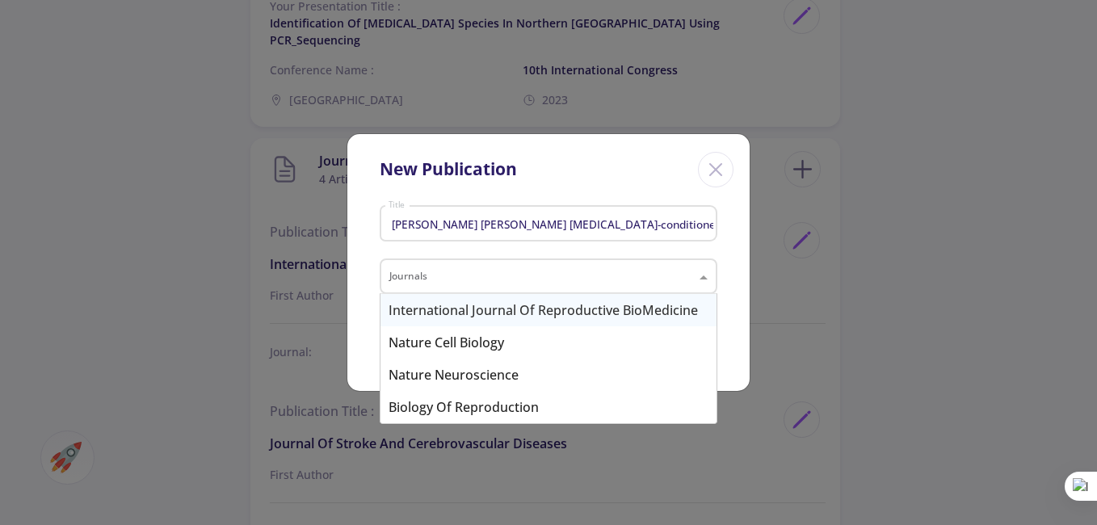
click at [424, 274] on input "text" at bounding box center [532, 277] width 286 height 19
paste input "Physiology and Pharmacology"
type input "Physiology and Pharmacology"
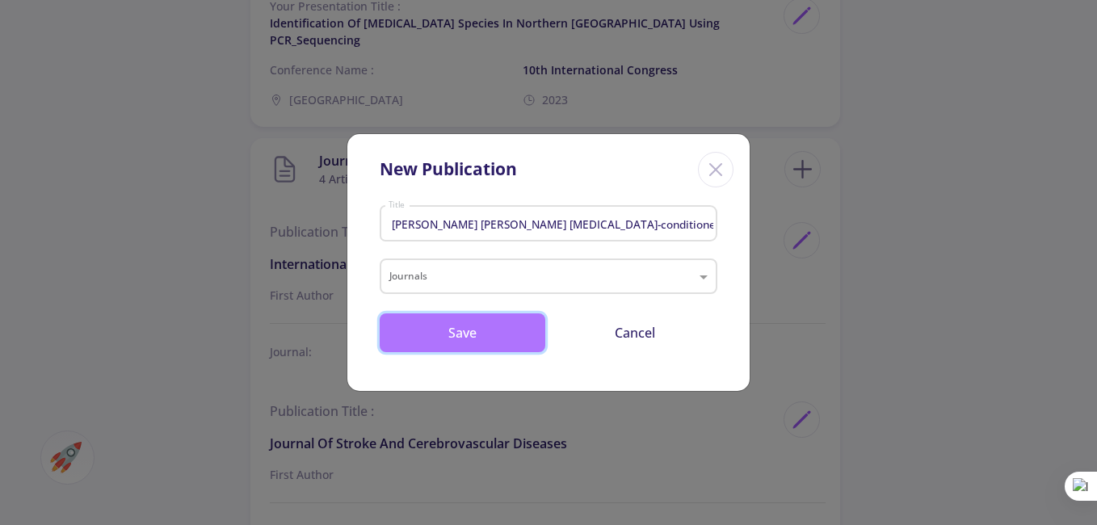
click at [490, 335] on button "Save" at bounding box center [463, 333] width 166 height 39
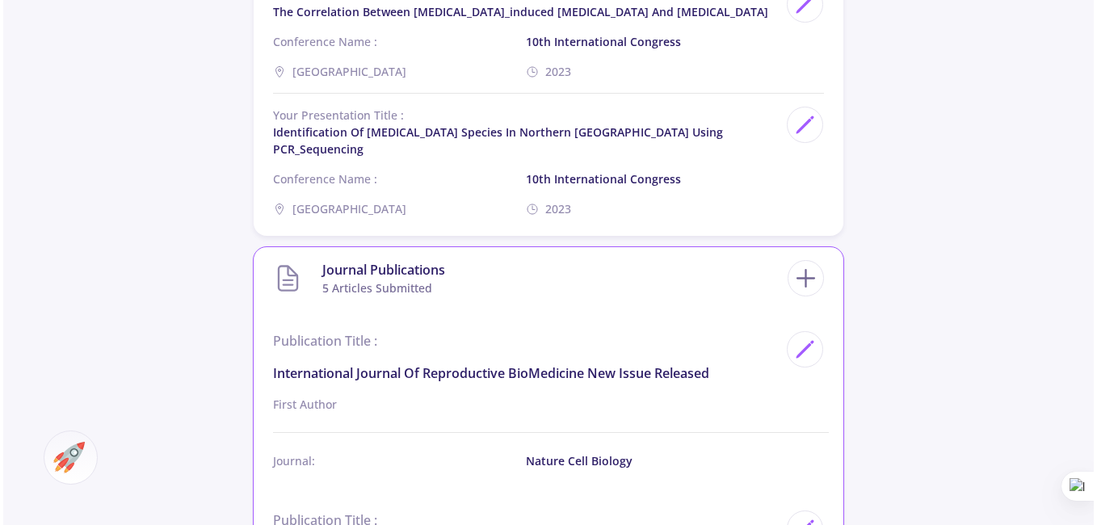
scroll to position [1832, 0]
click at [800, 262] on icon at bounding box center [803, 277] width 30 height 30
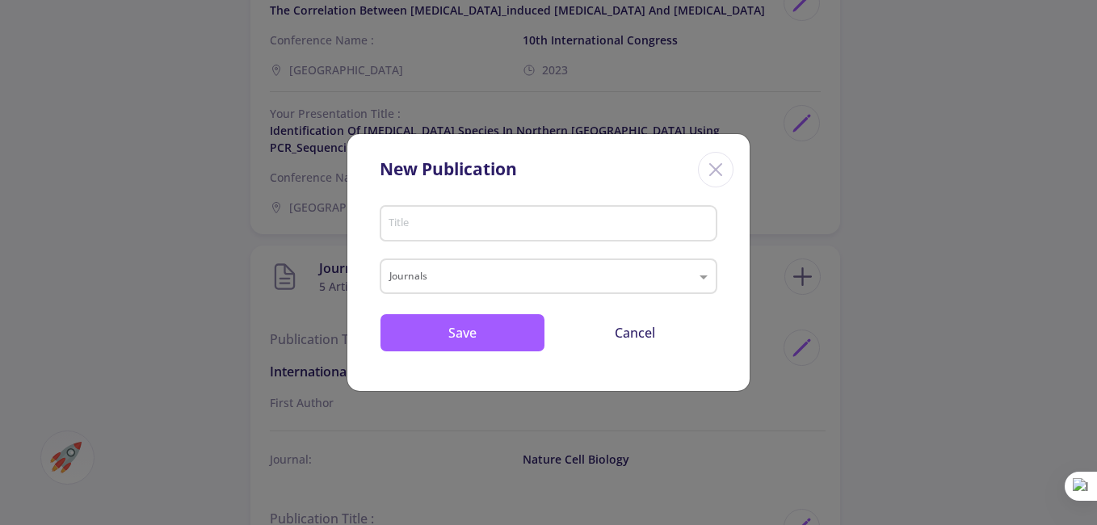
click at [448, 214] on div "Title" at bounding box center [549, 221] width 322 height 42
paste input "Investigating the volume of [MEDICAL_DATA] and [MEDICAL_DATA] in Iranian [MEDIC…"
type input "Investigating the volume of [MEDICAL_DATA] and [MEDICAL_DATA] in Iranian [MEDIC…"
click at [464, 271] on input "text" at bounding box center [532, 277] width 286 height 19
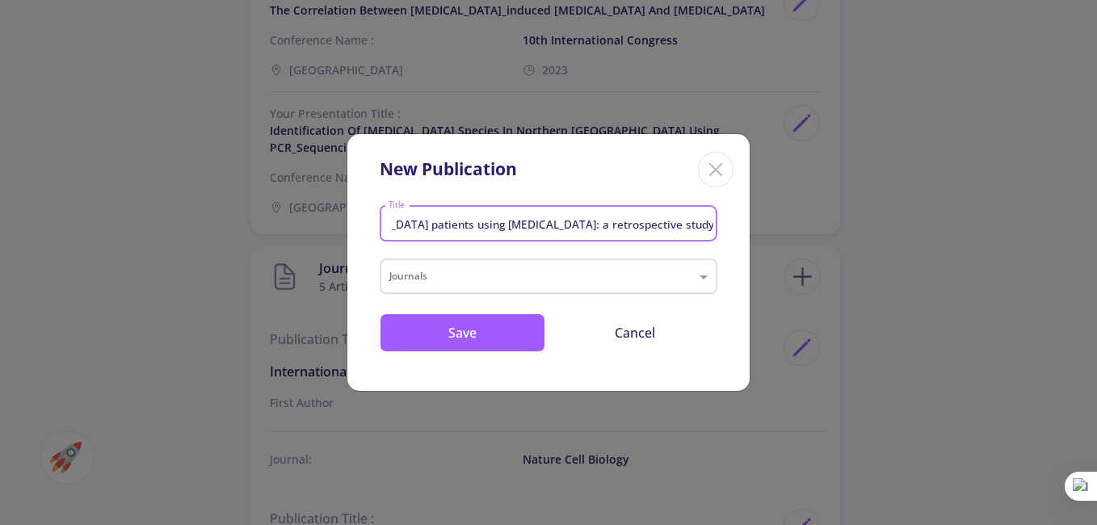
scroll to position [0, 0]
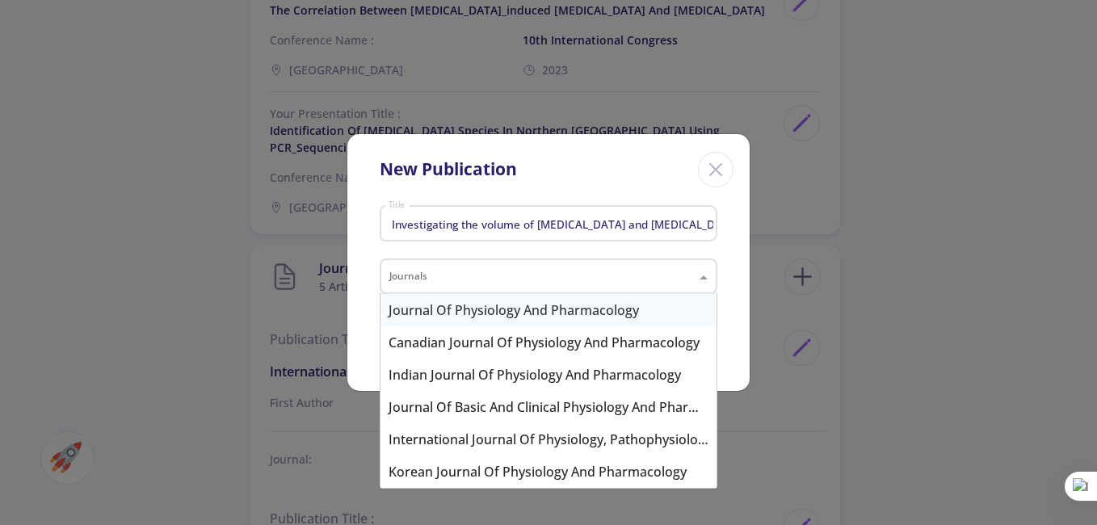
paste input "European Journal of Anatomy"
type input "European Journal of Anatomy"
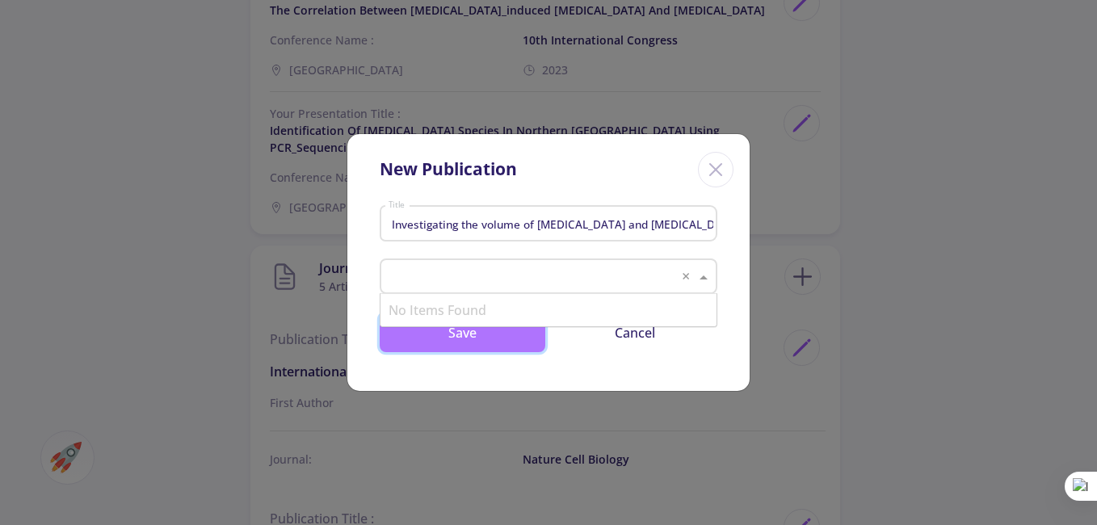
click at [457, 337] on button "Save" at bounding box center [463, 333] width 166 height 39
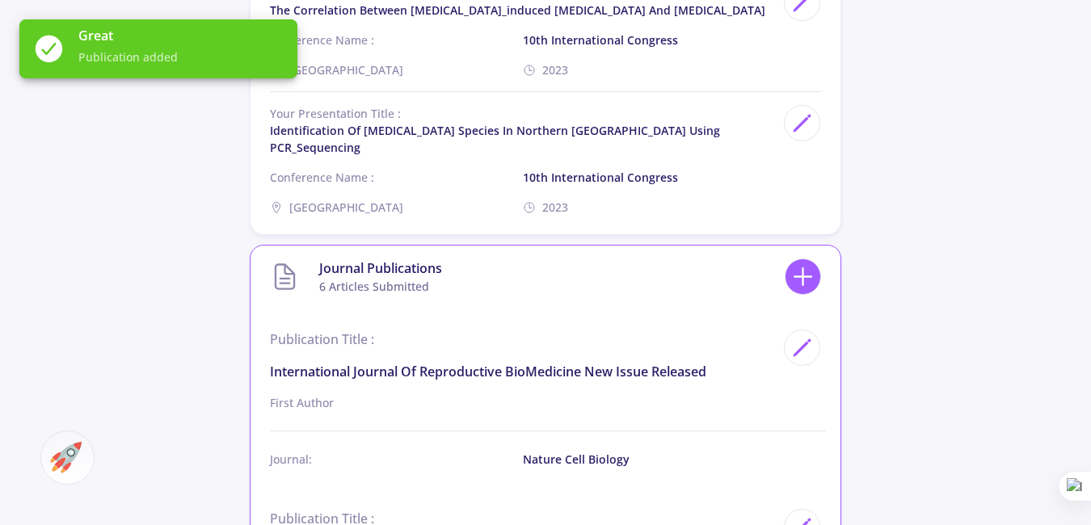
click at [796, 262] on icon at bounding box center [803, 277] width 30 height 30
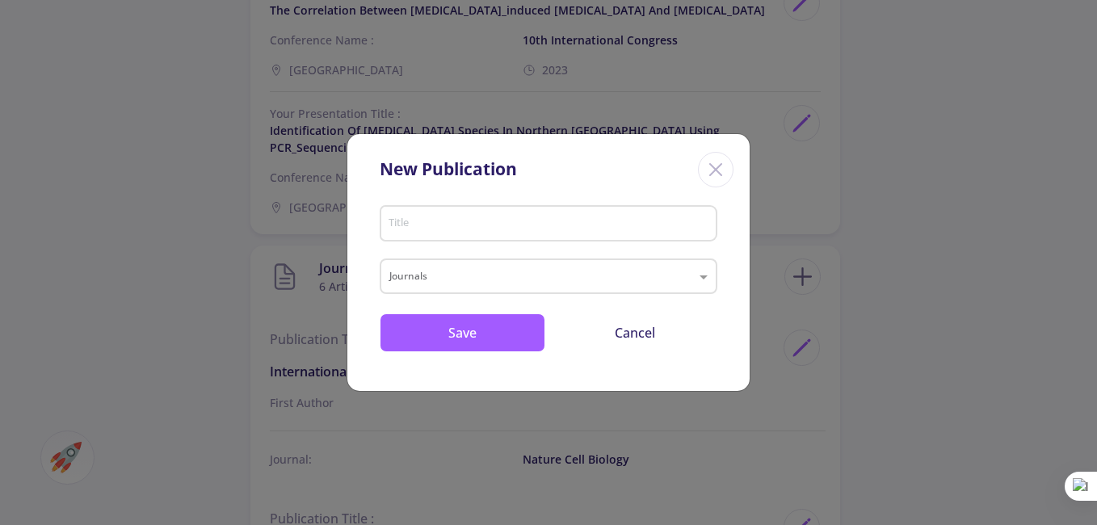
click at [453, 221] on input "Title" at bounding box center [551, 224] width 326 height 15
paste input "Isorhamnetin Attenuates [MEDICAL_DATA] Disruption and Restored Testicular Funct…"
type input "Isorhamnetin Attenuates [MEDICAL_DATA] Disruption and Restored Testicular Funct…"
click at [421, 277] on input "text" at bounding box center [532, 277] width 286 height 19
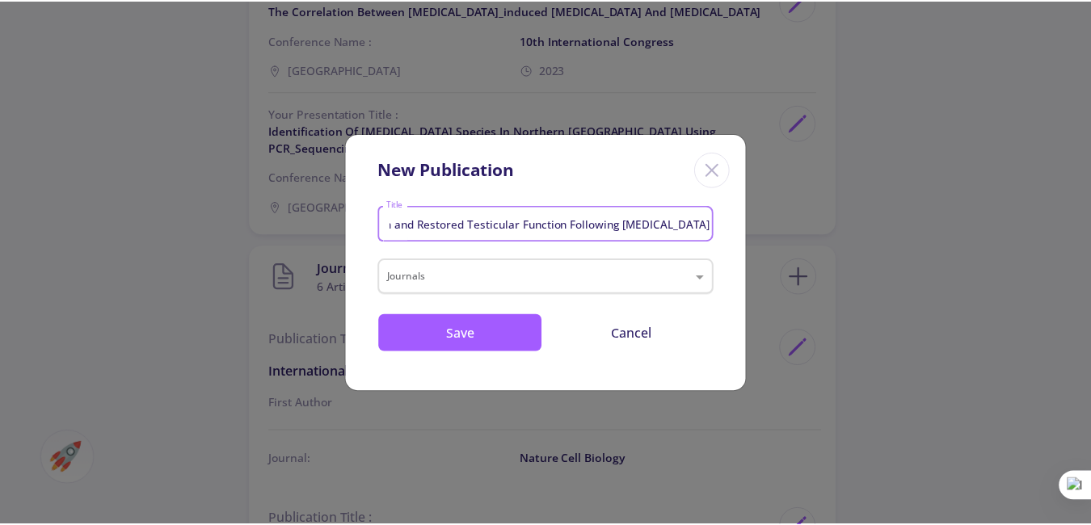
scroll to position [0, 0]
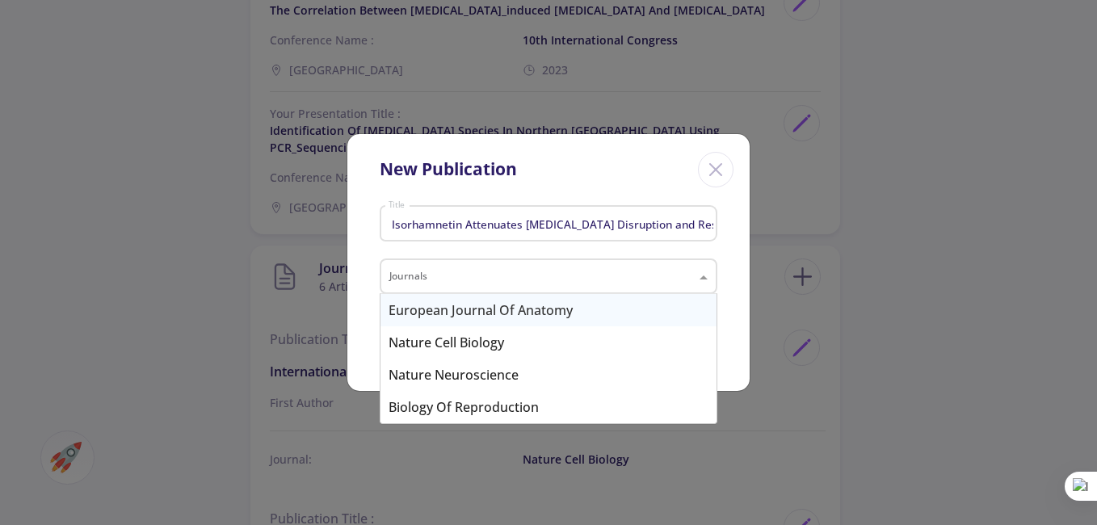
paste input "Tissue and Cell,"
type input "Tissue and Cell,"
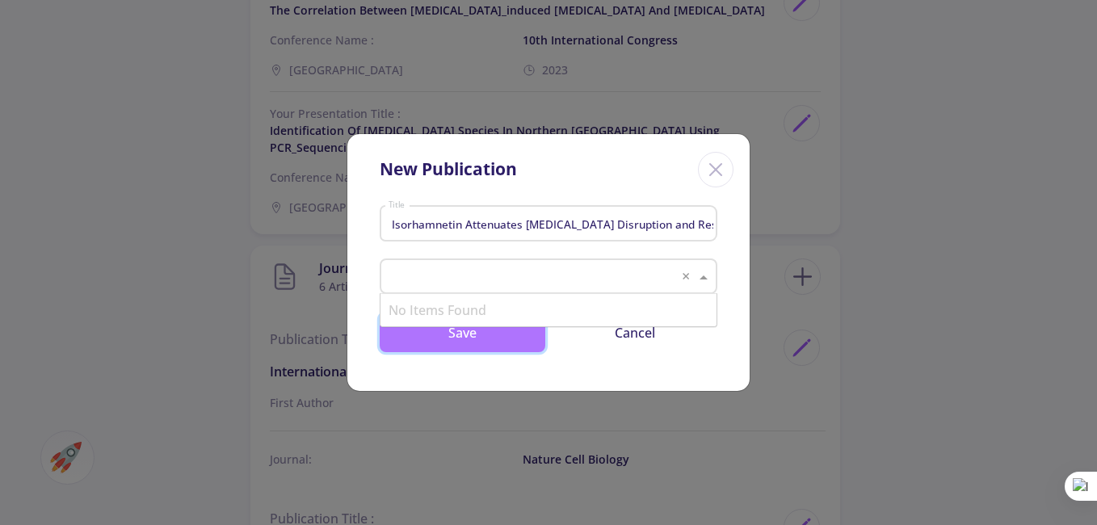
click at [478, 335] on button "Save" at bounding box center [463, 333] width 166 height 39
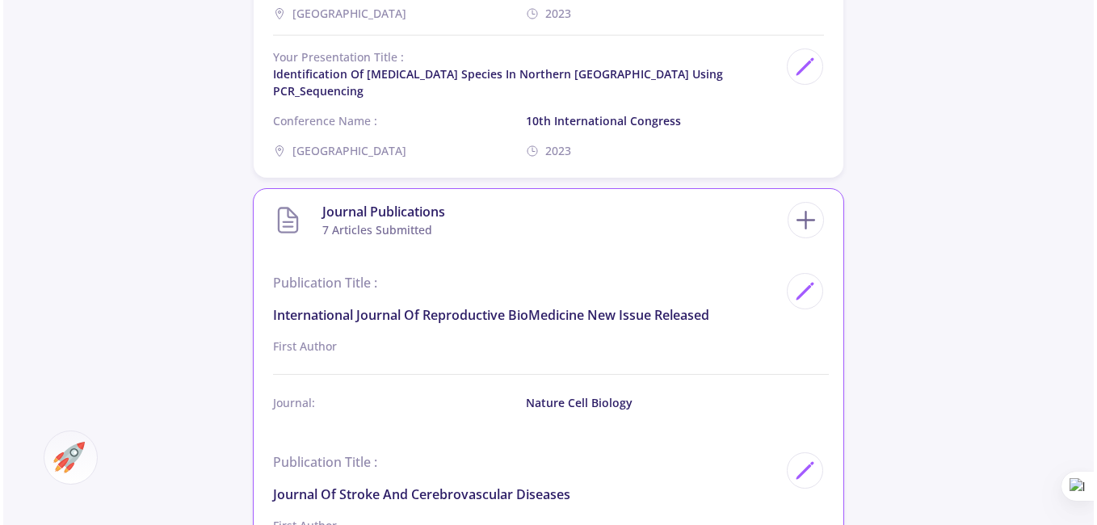
scroll to position [1939, 0]
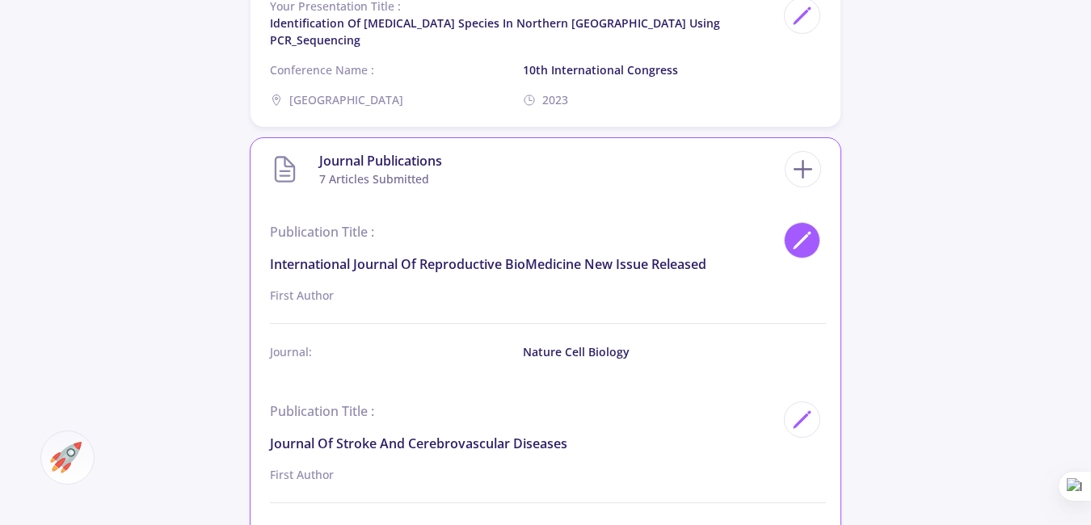
click at [797, 235] on polygon at bounding box center [801, 242] width 14 height 14
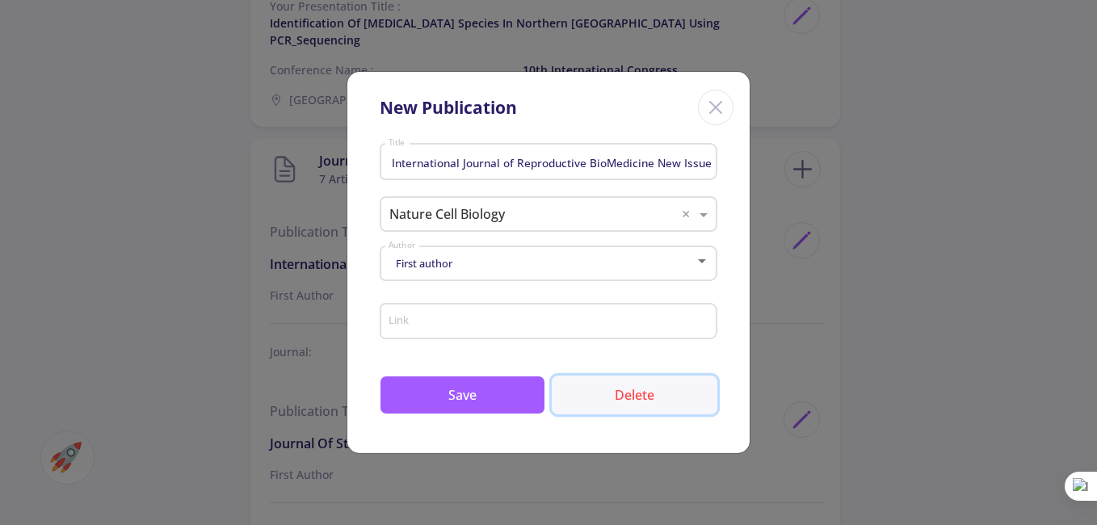
click at [636, 393] on button "Delete" at bounding box center [635, 395] width 166 height 39
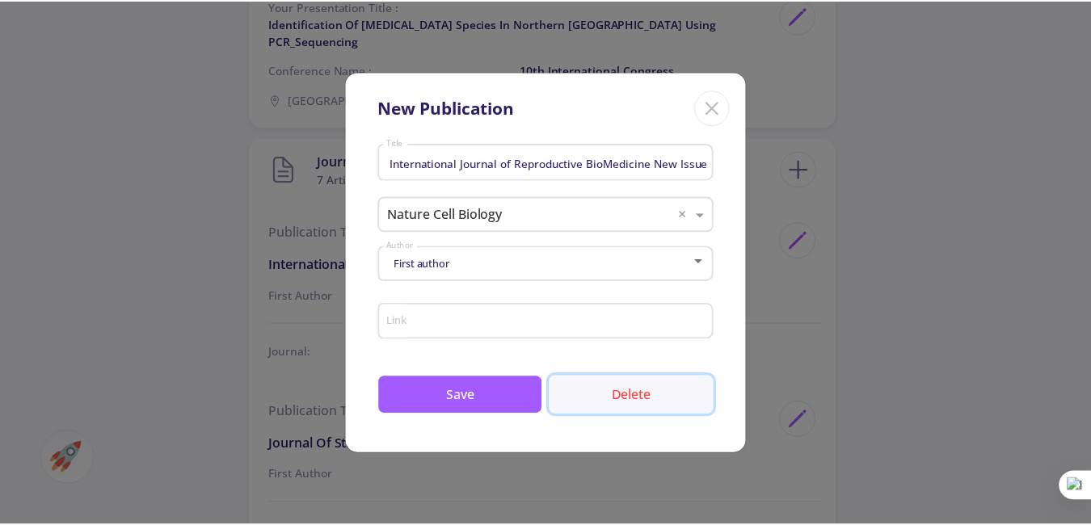
scroll to position [0, 0]
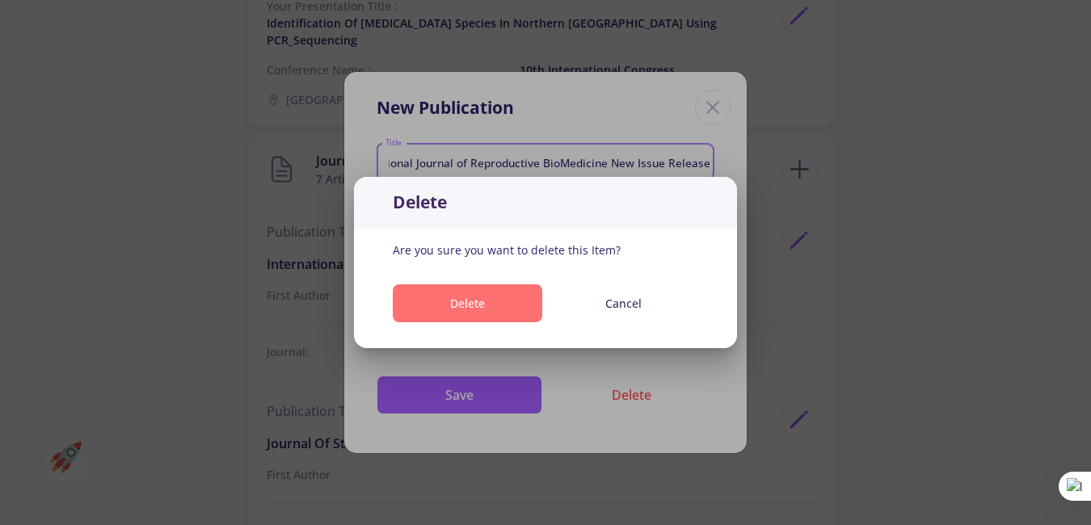
click at [524, 299] on button "Delete" at bounding box center [467, 303] width 149 height 38
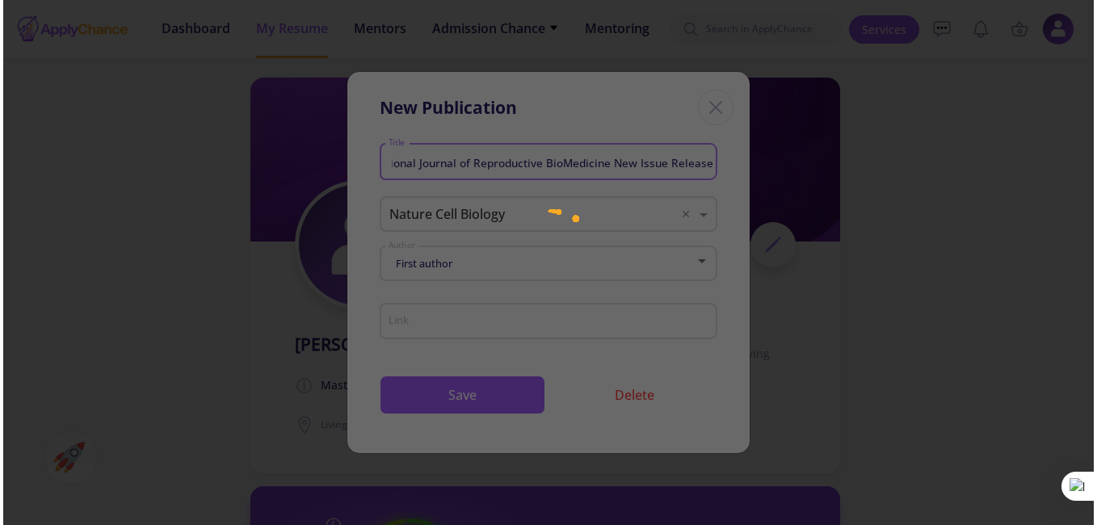
scroll to position [1939, 0]
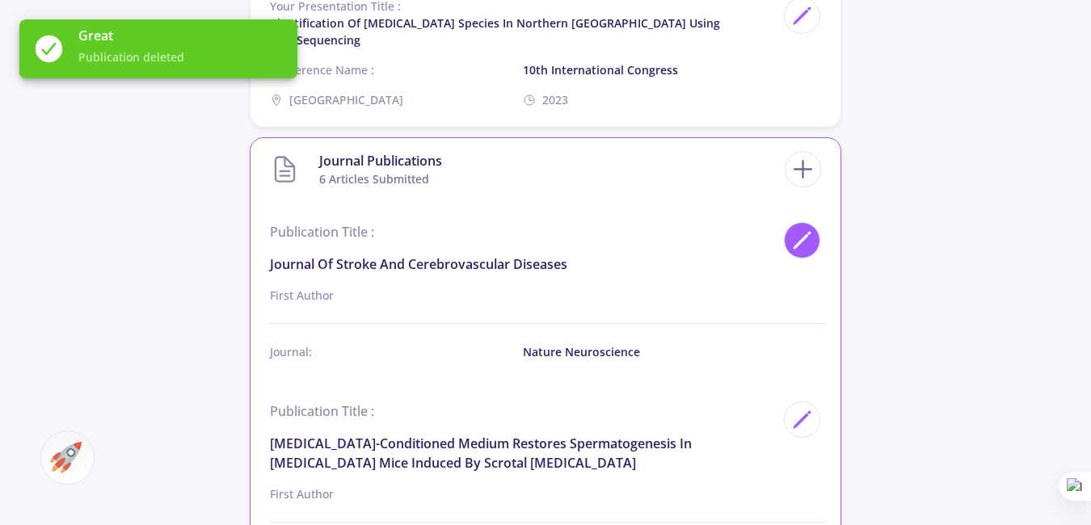
click at [800, 235] on polygon at bounding box center [801, 242] width 14 height 14
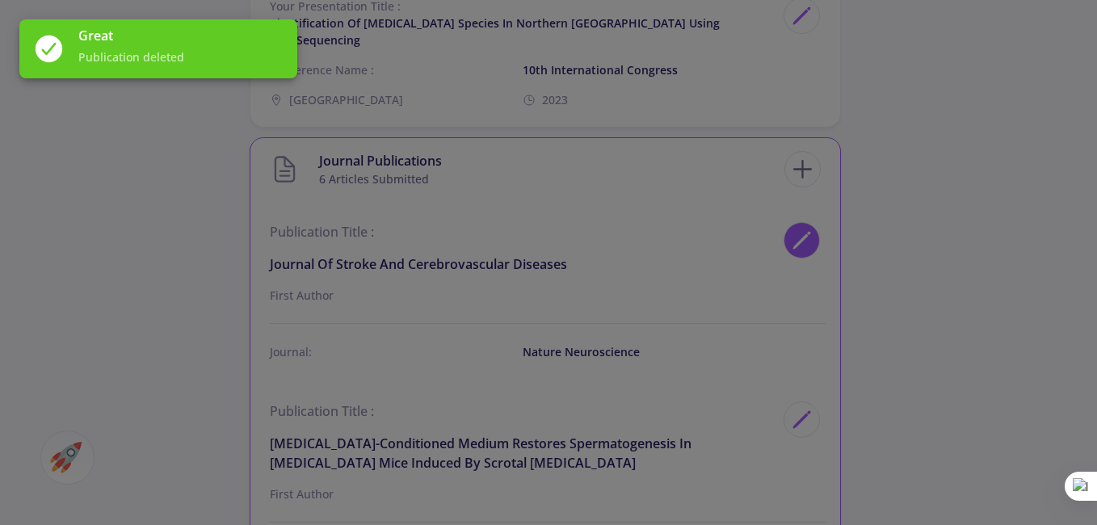
scroll to position [0, 0]
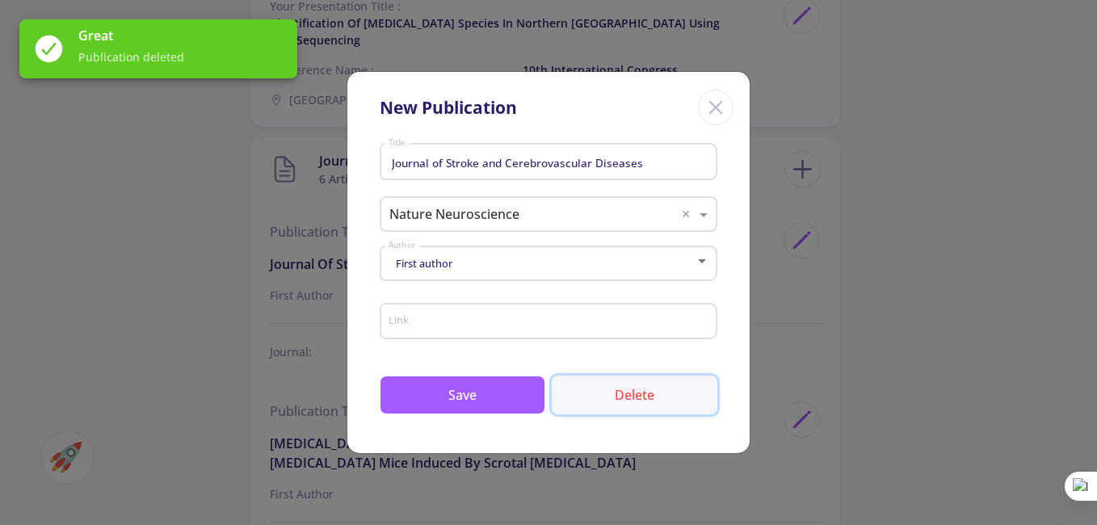
click at [629, 394] on button "Delete" at bounding box center [635, 395] width 166 height 39
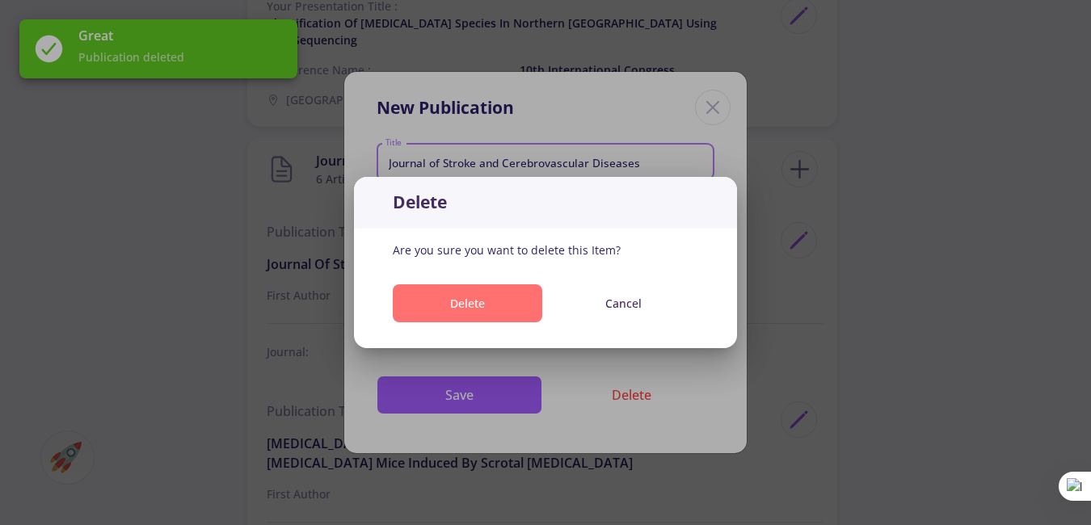
click at [503, 291] on button "Delete" at bounding box center [467, 303] width 149 height 38
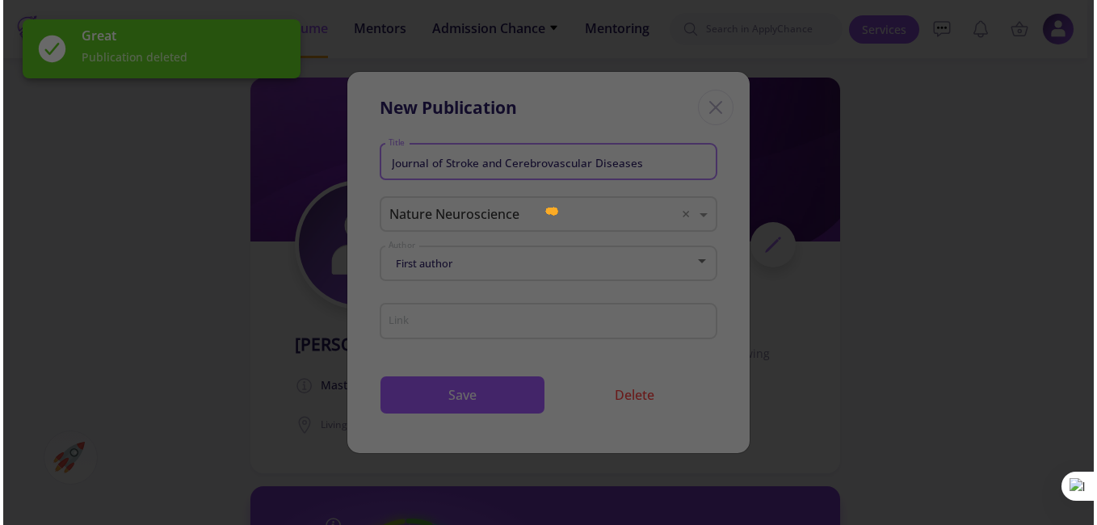
scroll to position [1939, 0]
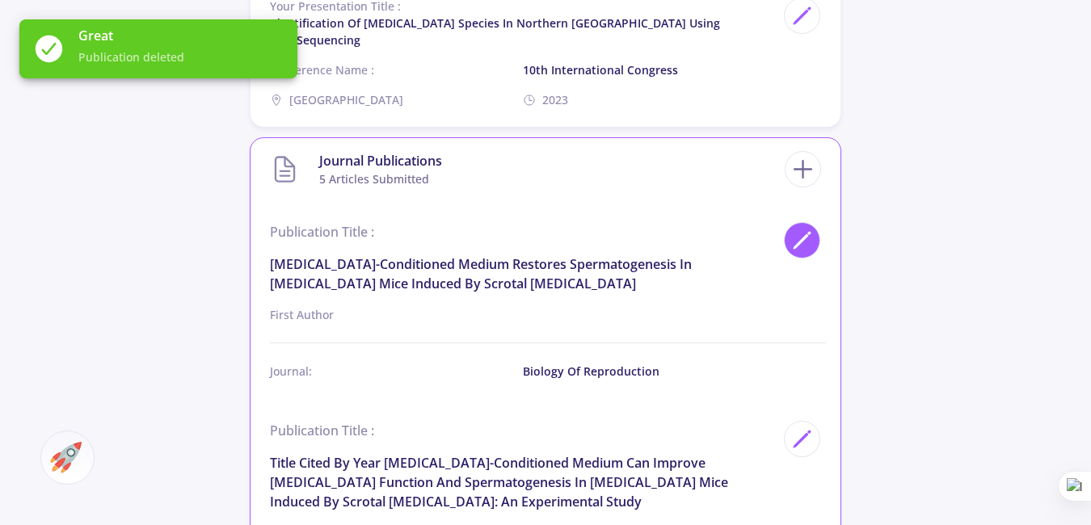
click at [792, 229] on icon at bounding box center [802, 240] width 22 height 22
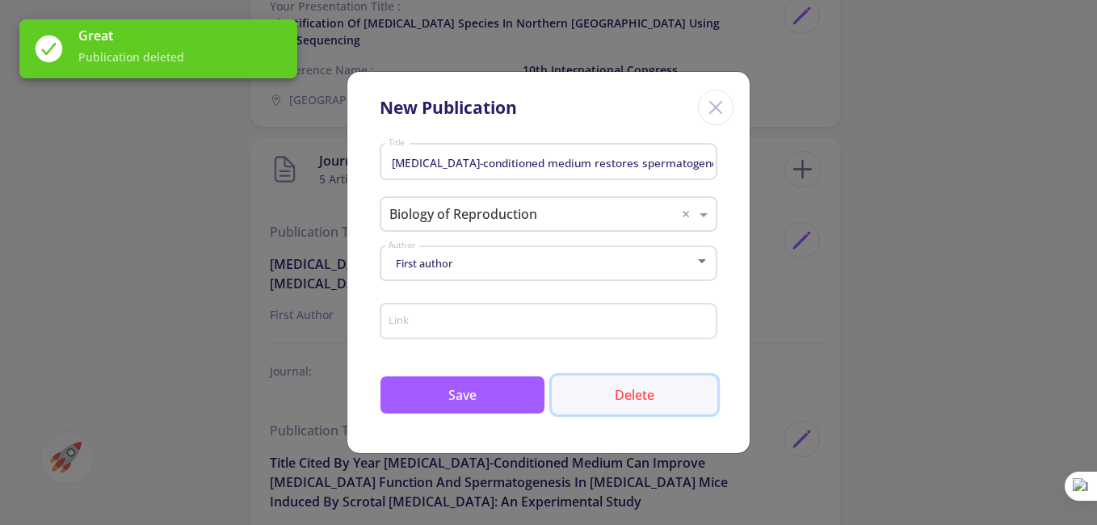
click at [640, 389] on button "Delete" at bounding box center [635, 395] width 166 height 39
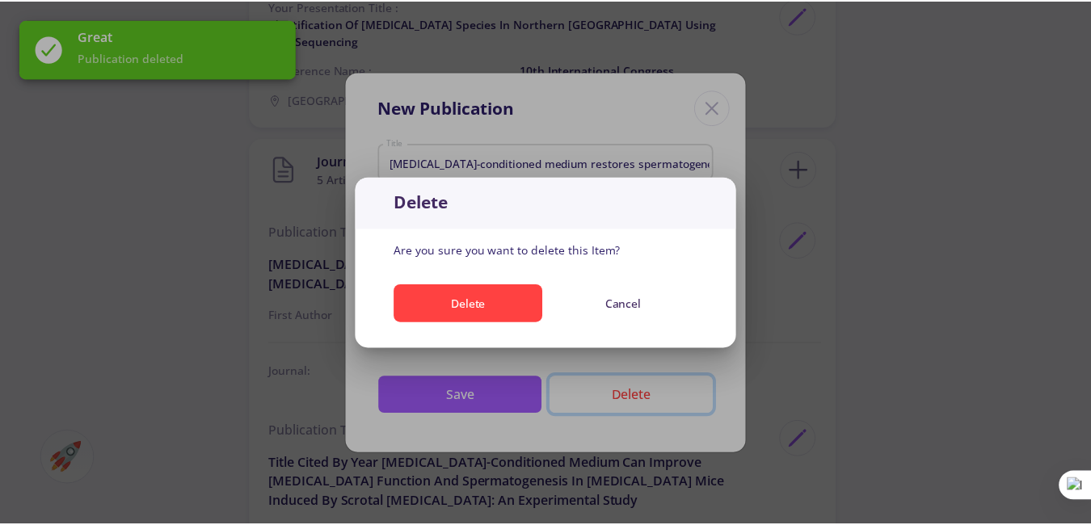
scroll to position [0, 0]
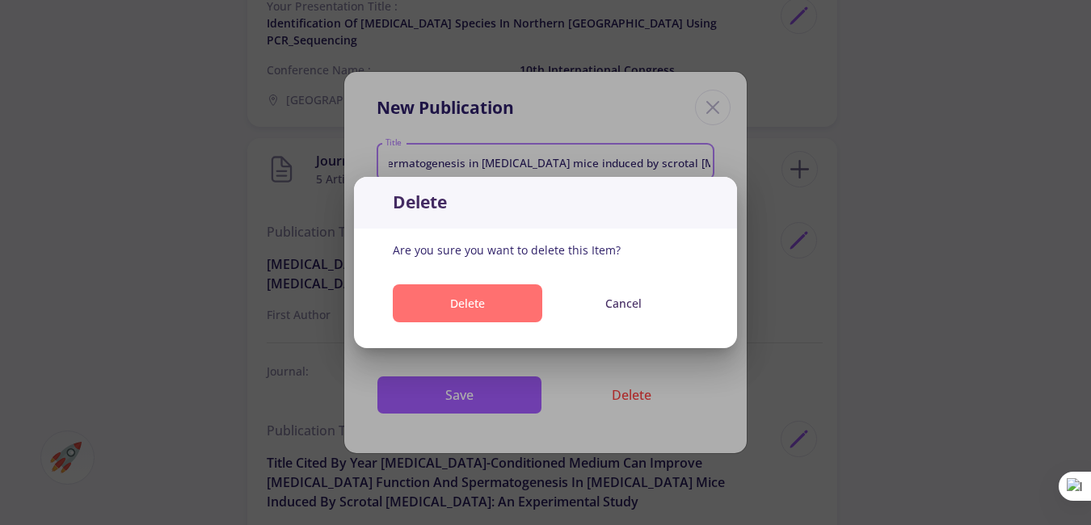
click at [507, 310] on button "Delete" at bounding box center [467, 303] width 149 height 38
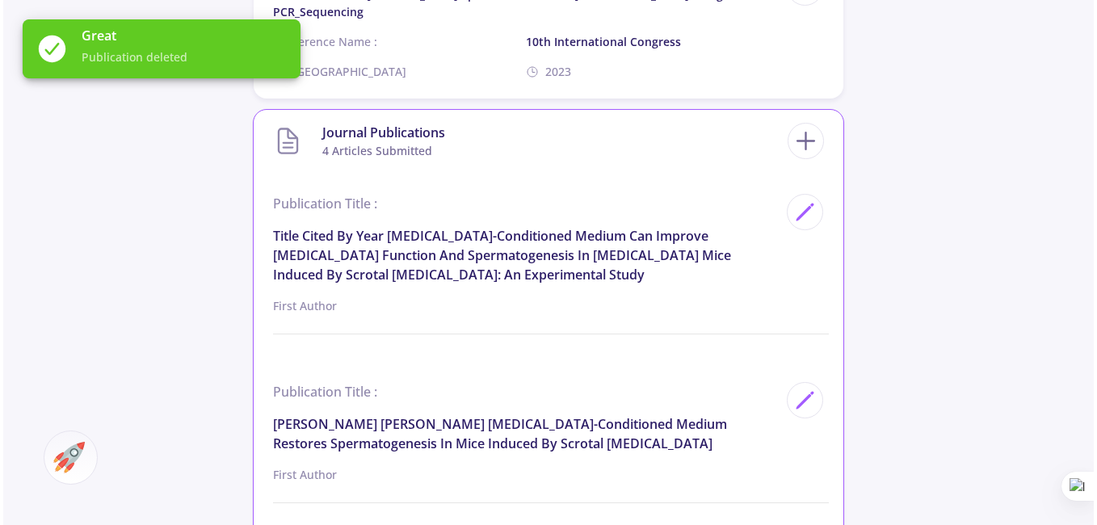
scroll to position [2047, 0]
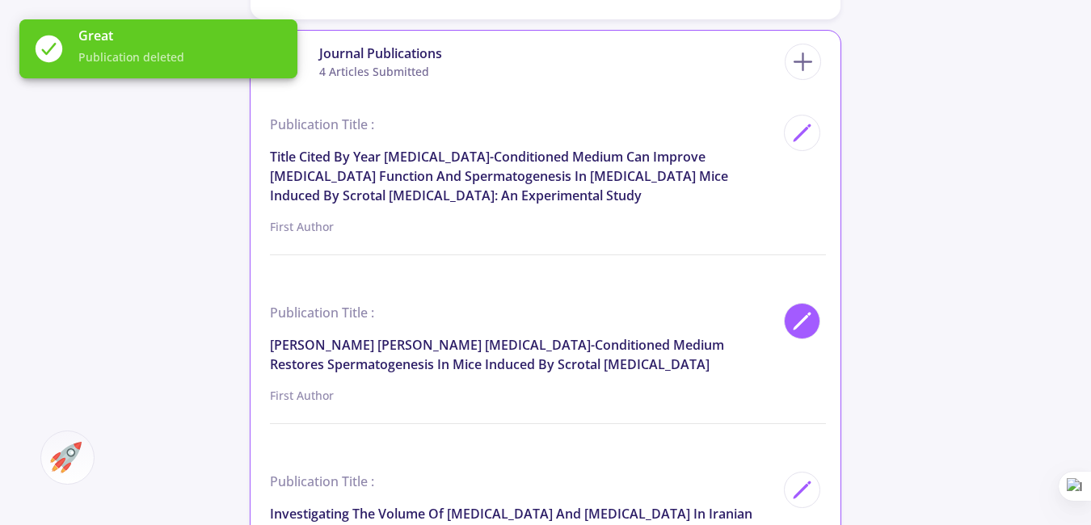
click at [796, 310] on icon at bounding box center [802, 321] width 22 height 22
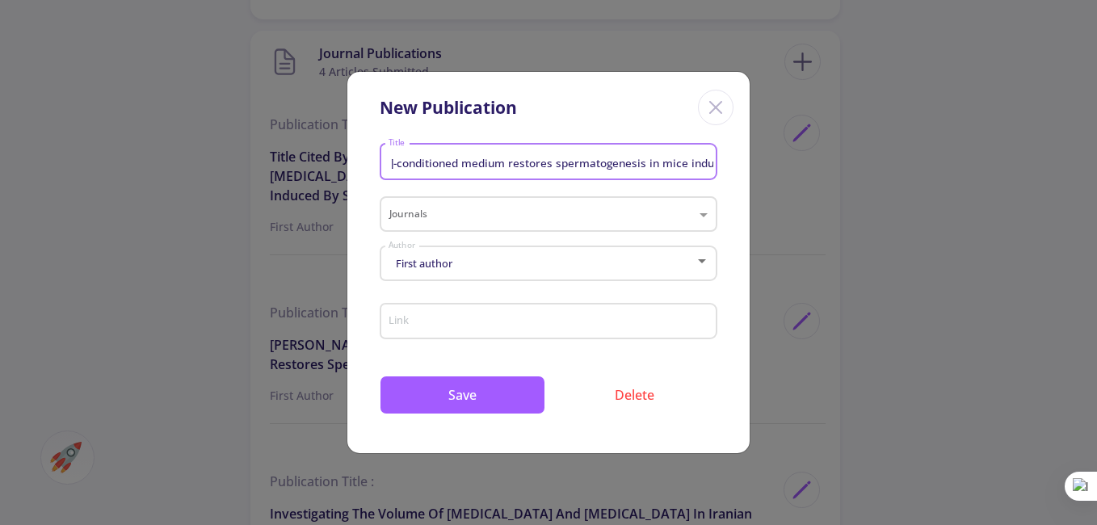
click at [447, 165] on input "[PERSON_NAME] [PERSON_NAME] [MEDICAL_DATA]-conditioned medium restores spermato…" at bounding box center [551, 162] width 326 height 15
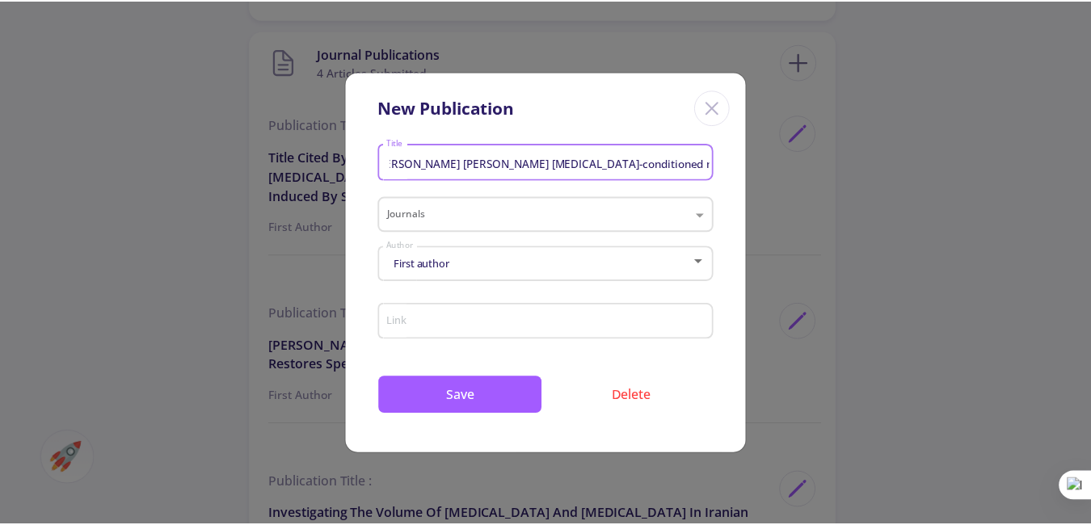
scroll to position [0, 0]
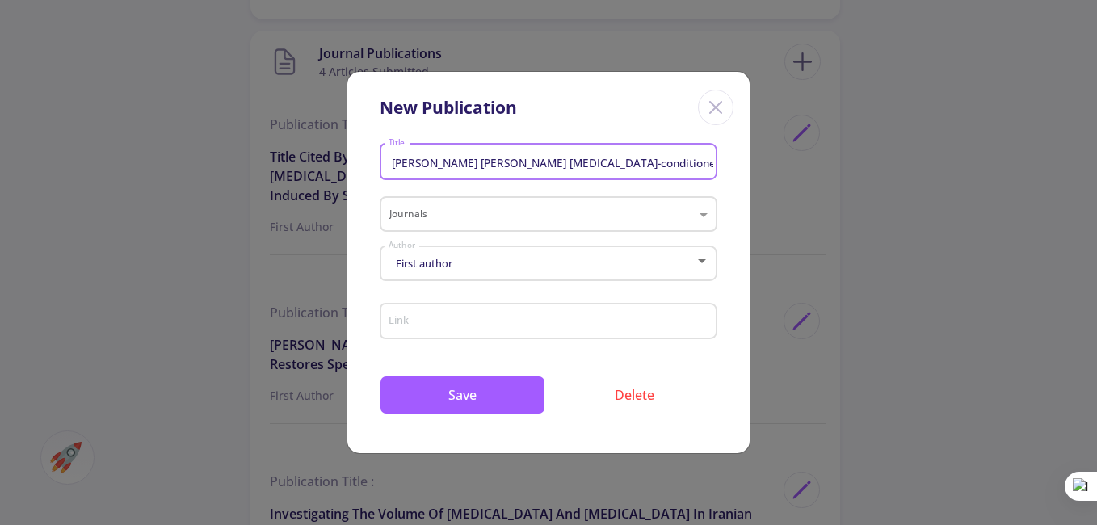
click at [495, 158] on input "[PERSON_NAME] [PERSON_NAME] [MEDICAL_DATA]-conditioned medium restores spermato…" at bounding box center [551, 162] width 326 height 15
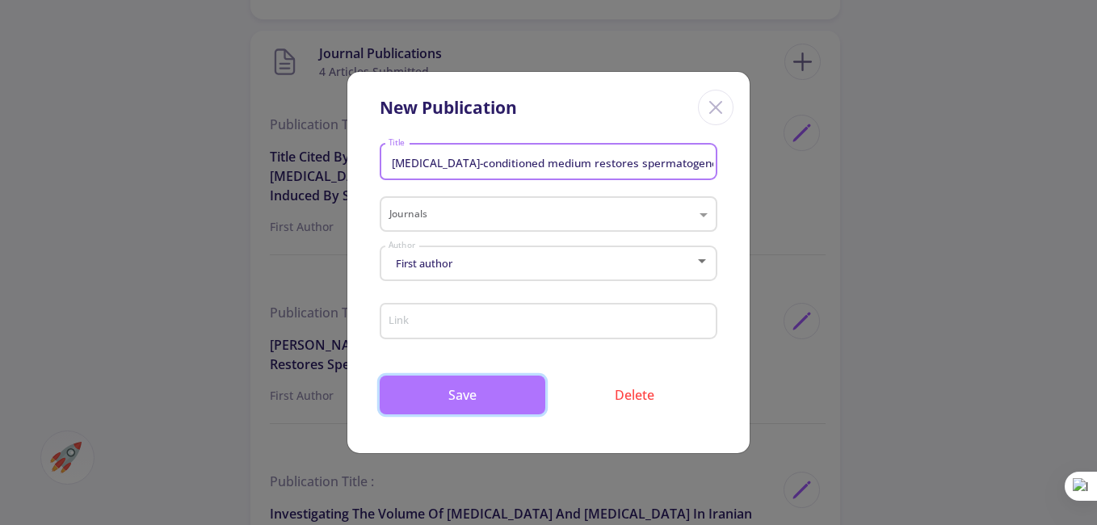
click at [503, 391] on button "Save" at bounding box center [463, 395] width 166 height 39
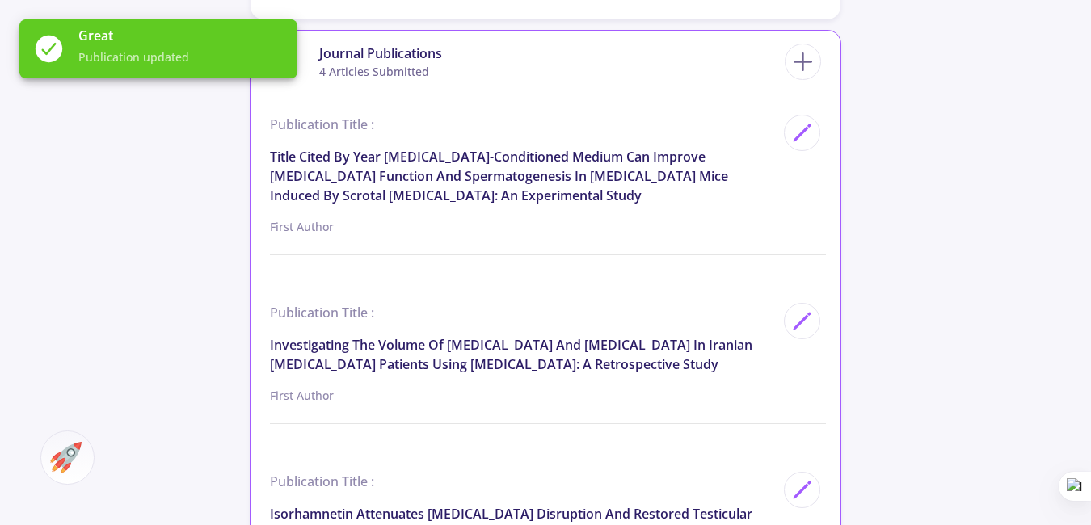
scroll to position [1939, 0]
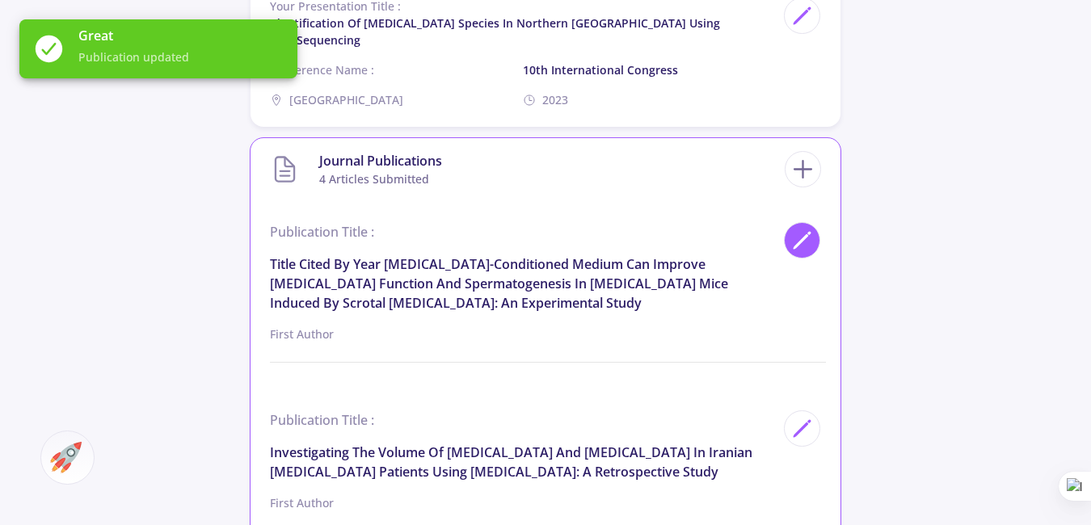
click at [796, 229] on icon at bounding box center [802, 240] width 22 height 22
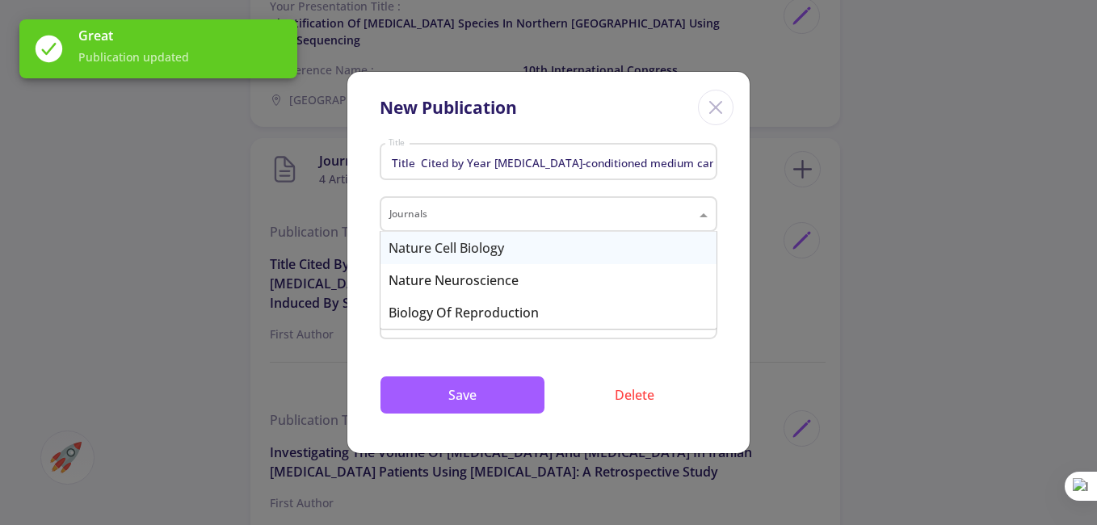
click at [513, 207] on input "text" at bounding box center [532, 216] width 286 height 19
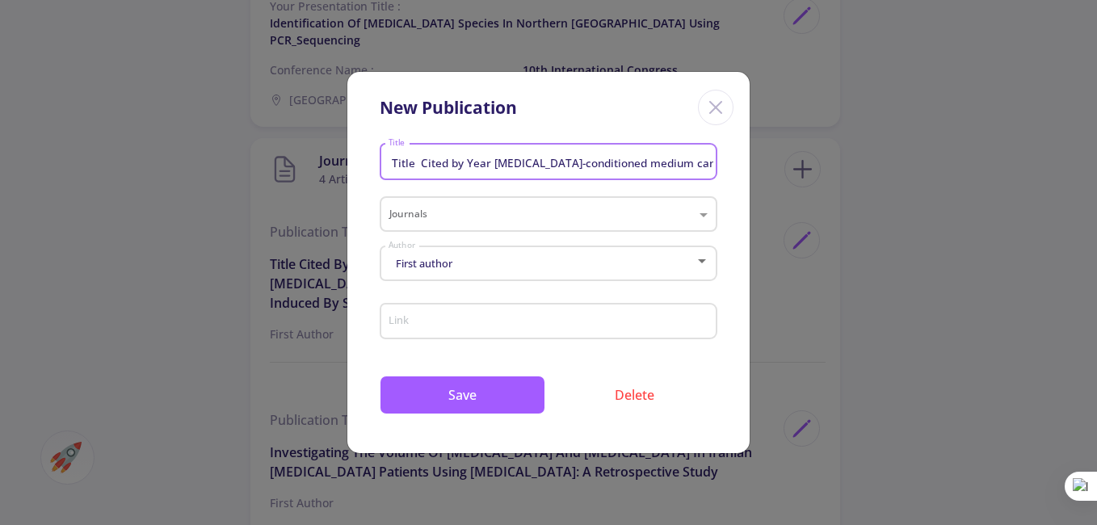
click at [499, 155] on input "Title Cited by Year [MEDICAL_DATA]-conditioned medium can improve [MEDICAL_DATA…" at bounding box center [551, 162] width 326 height 15
click at [513, 163] on input "Title Cited by Year [MEDICAL_DATA]-conditioned medium can improve [MEDICAL_DATA…" at bounding box center [551, 162] width 326 height 15
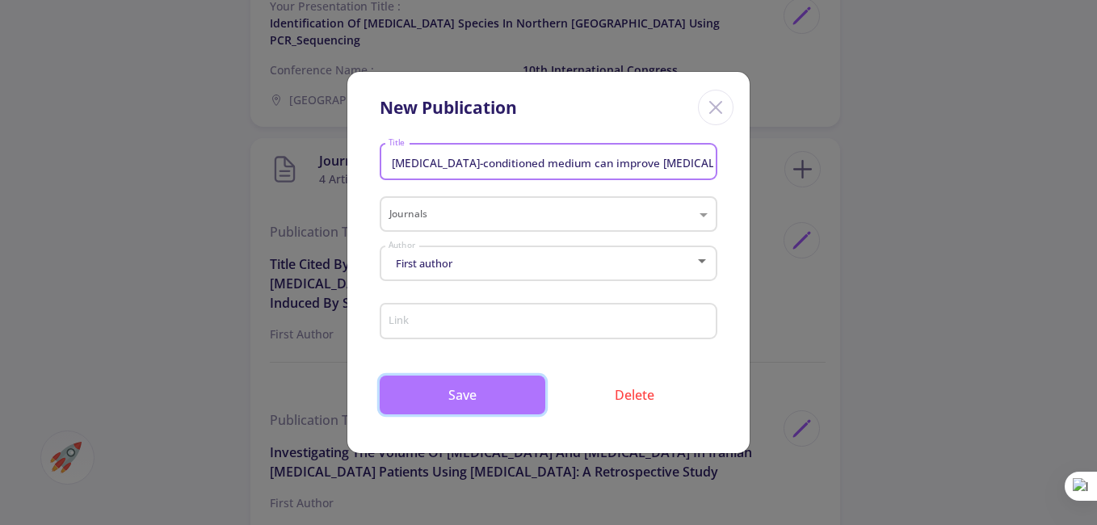
click at [518, 382] on button "Save" at bounding box center [463, 395] width 166 height 39
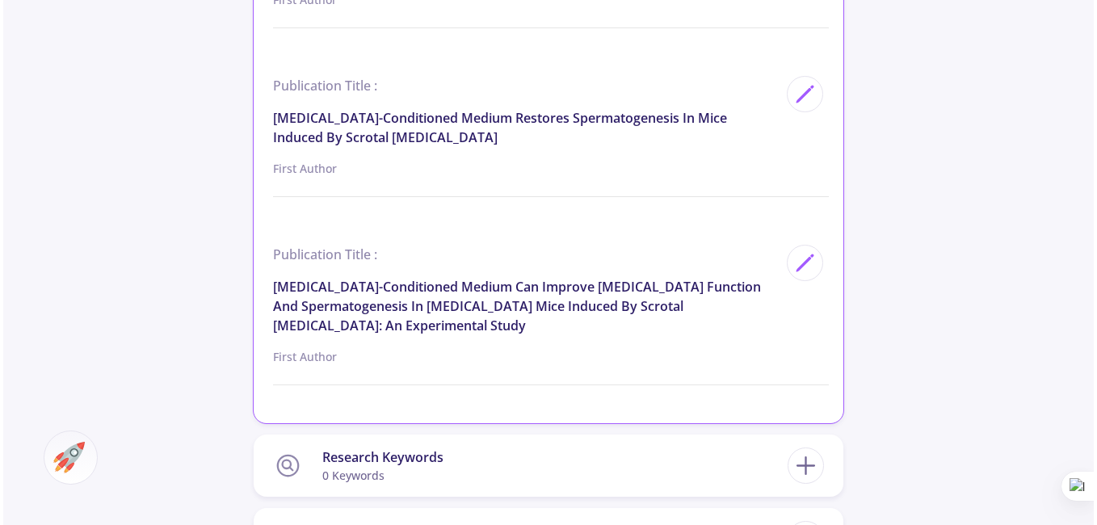
scroll to position [2424, 0]
click at [801, 254] on icon at bounding box center [802, 262] width 22 height 22
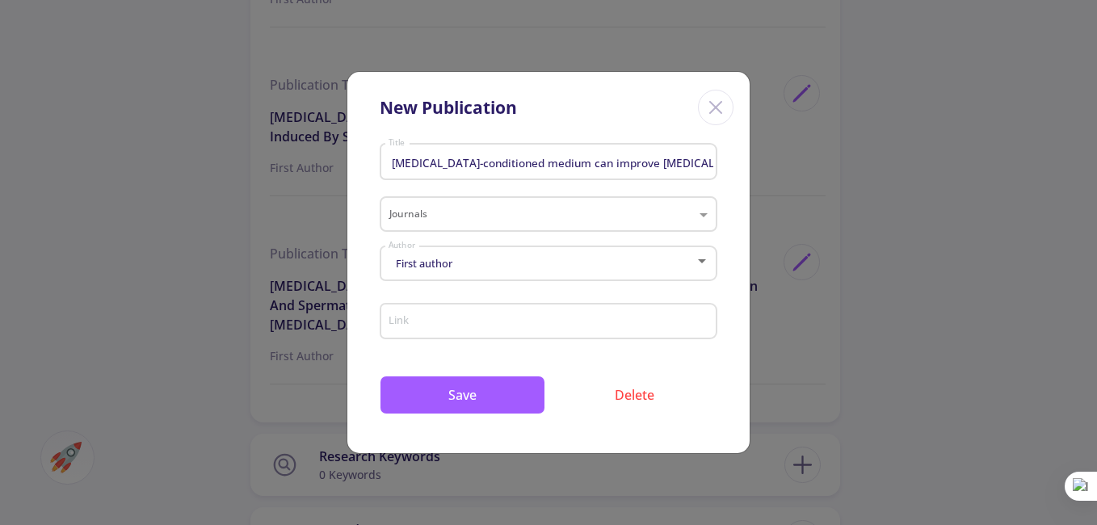
click at [714, 100] on icon "Close" at bounding box center [716, 108] width 26 height 26
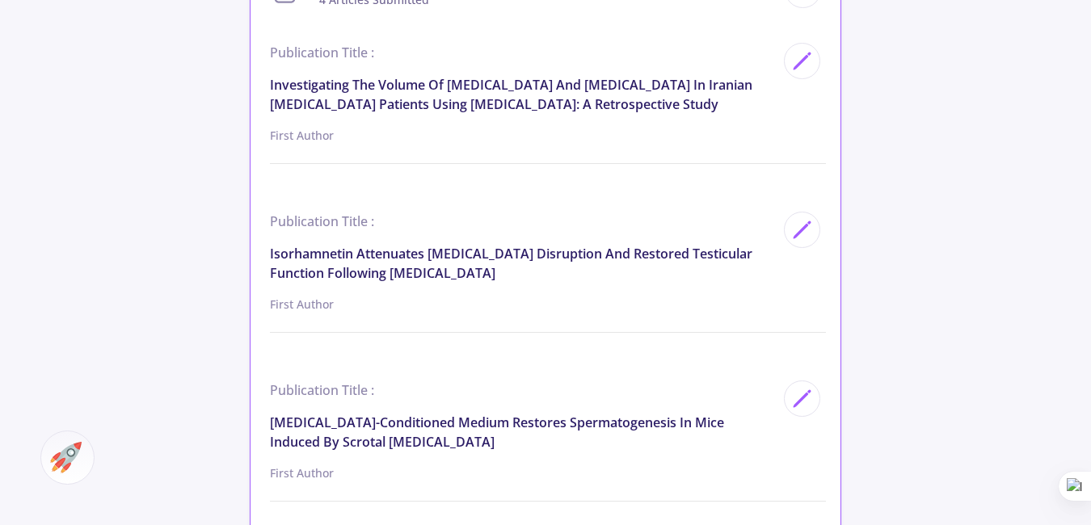
scroll to position [2101, 0]
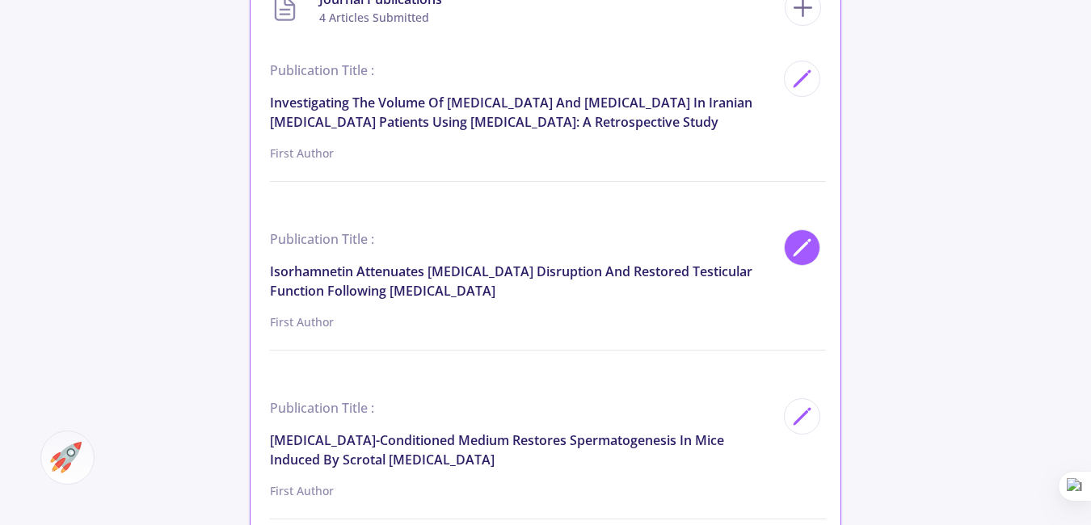
click at [797, 237] on icon at bounding box center [802, 248] width 22 height 22
type input "Isorhamnetin Attenuates [MEDICAL_DATA] Disruption and Restored Testicular Funct…"
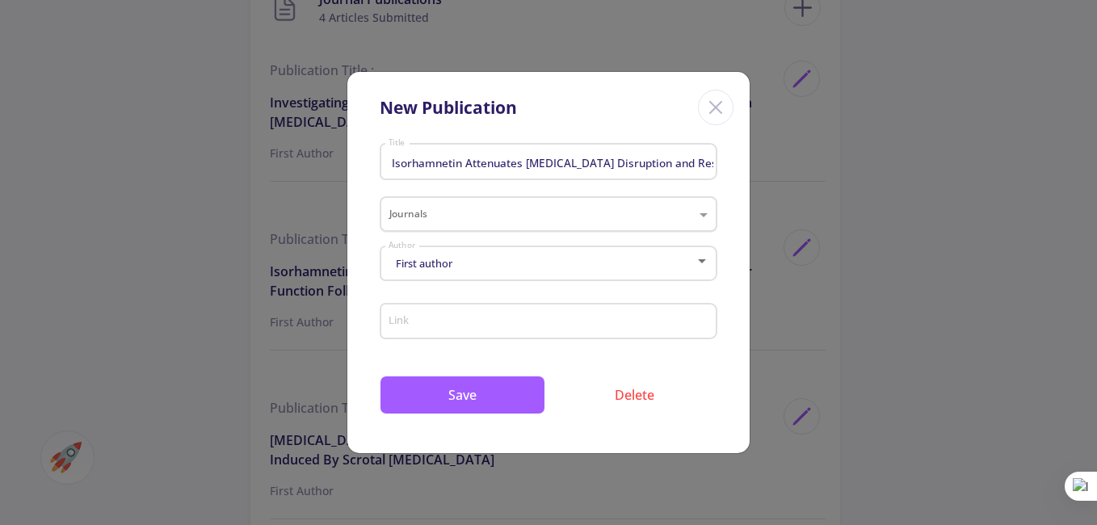
click at [469, 214] on input "text" at bounding box center [532, 216] width 286 height 19
drag, startPoint x: 404, startPoint y: 218, endPoint x: 529, endPoint y: 205, distance: 125.9
click at [529, 205] on div "Journals tissu and cell ×" at bounding box center [549, 214] width 338 height 36
type input "tissue and cell"
click at [481, 215] on input "tissue and cell" at bounding box center [532, 216] width 286 height 19
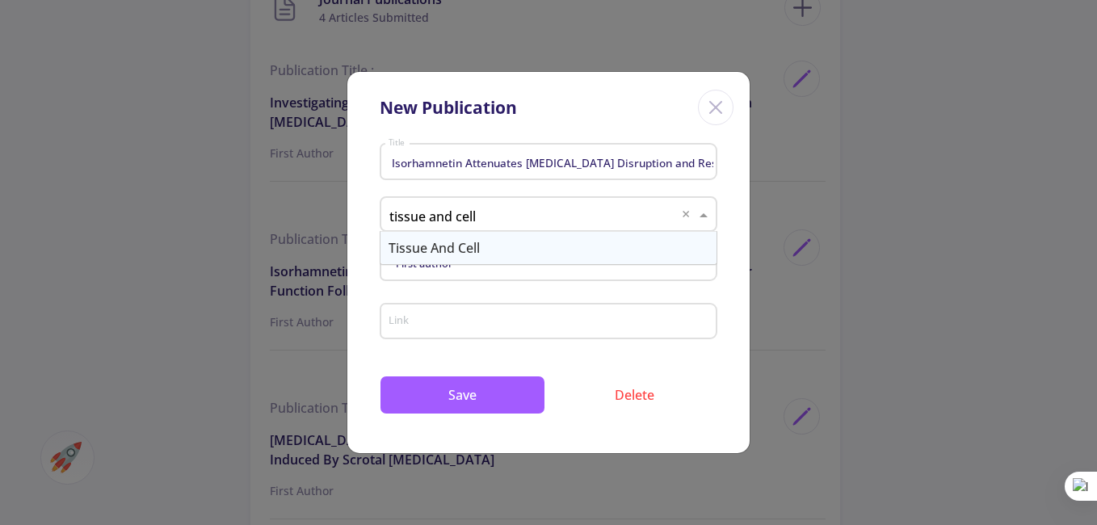
click at [454, 253] on div "Tissue and Cell" at bounding box center [549, 248] width 336 height 32
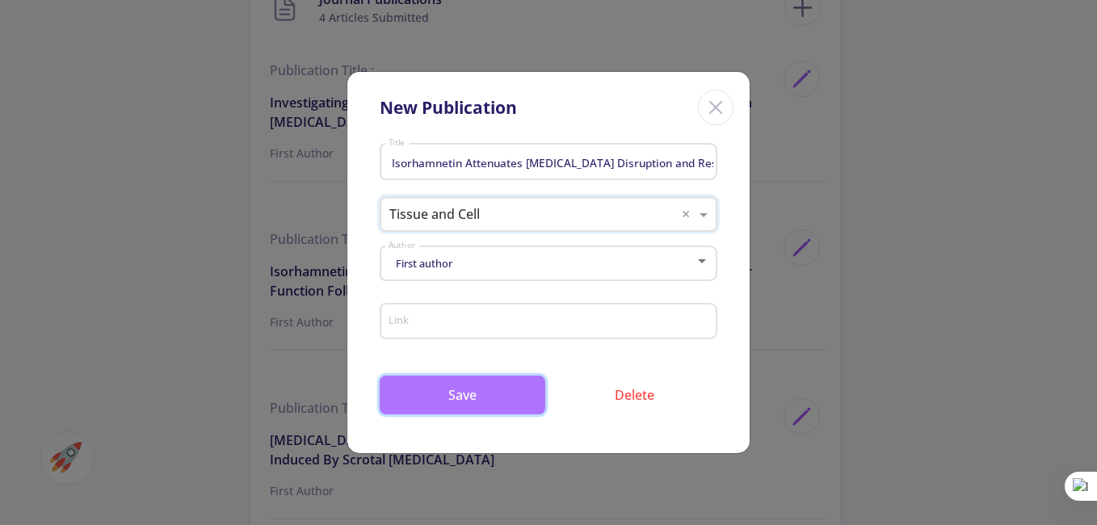
click at [480, 388] on button "Save" at bounding box center [463, 395] width 166 height 39
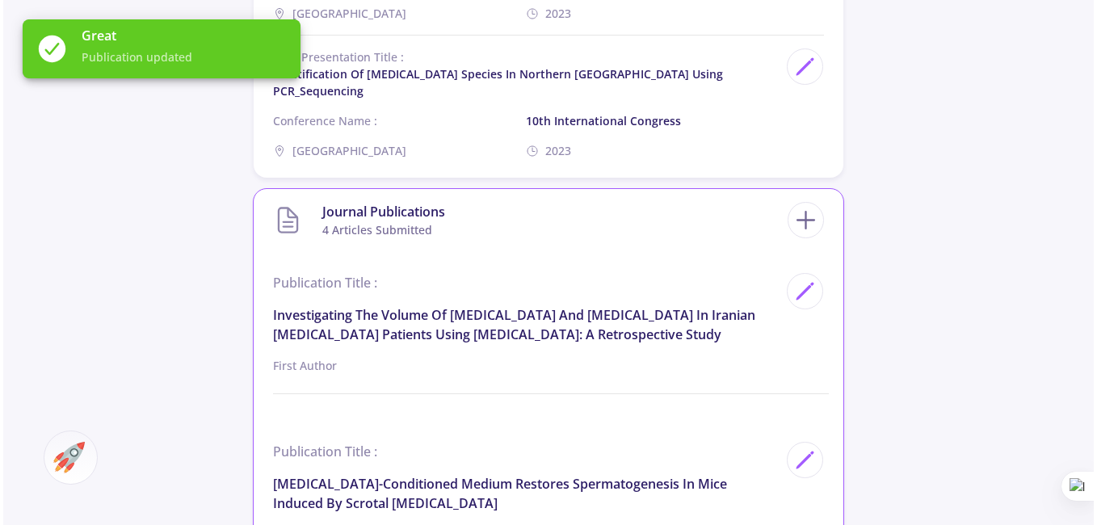
scroll to position [1885, 0]
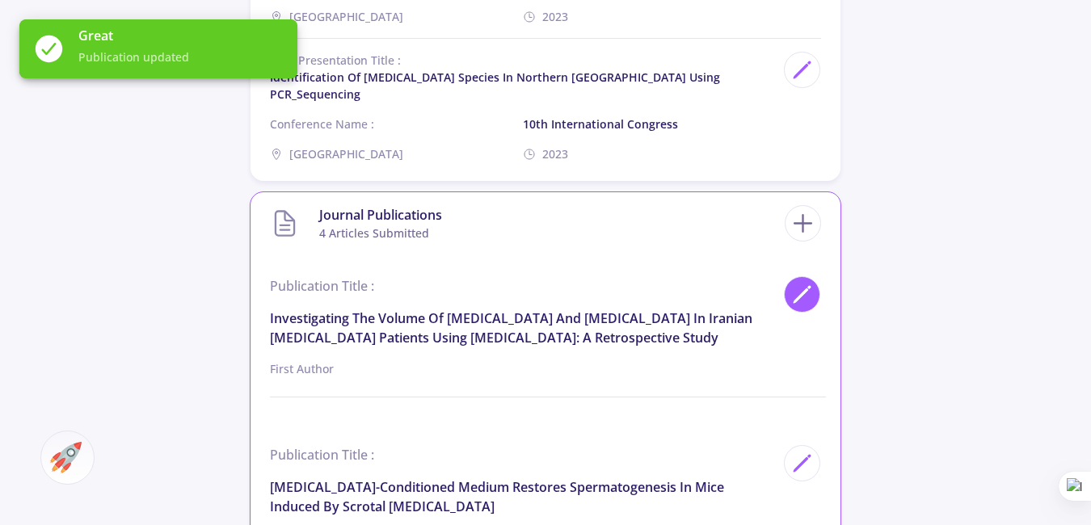
click at [813, 276] on div at bounding box center [802, 294] width 36 height 36
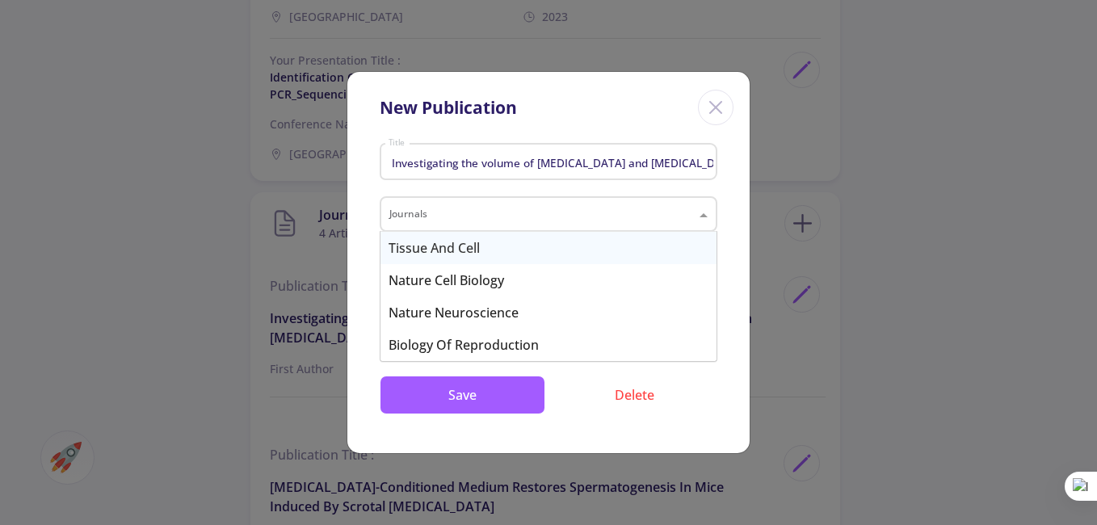
click at [460, 217] on input "text" at bounding box center [532, 216] width 286 height 19
click at [867, 276] on div "New Publication Investigating the volume of [MEDICAL_DATA] and [MEDICAL_DATA] i…" at bounding box center [548, 262] width 1097 height 525
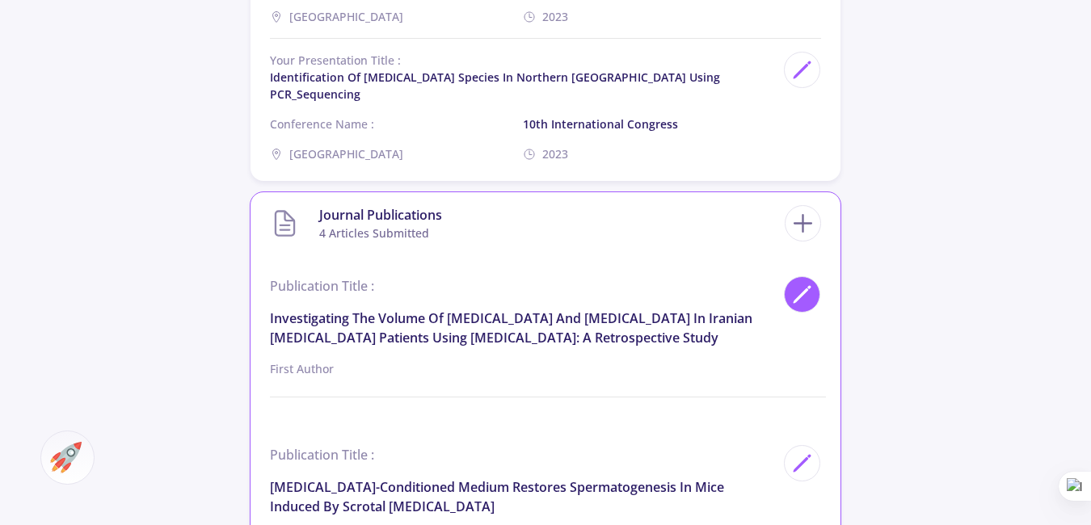
click at [806, 284] on icon at bounding box center [802, 295] width 22 height 22
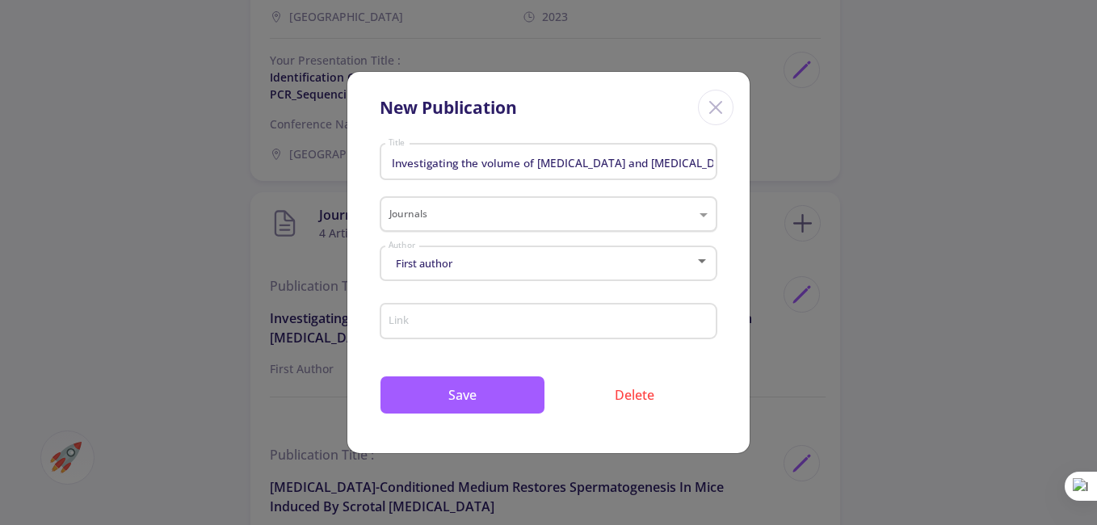
click at [449, 213] on input "text" at bounding box center [532, 216] width 286 height 19
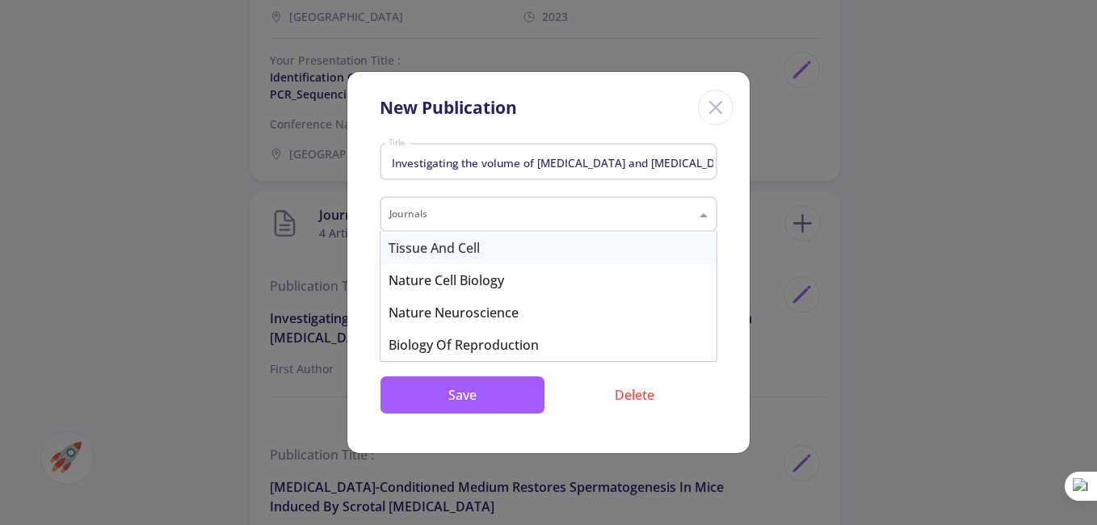
paste input "European Journal of Anatomy"
type input "European Journal of Anatomy"
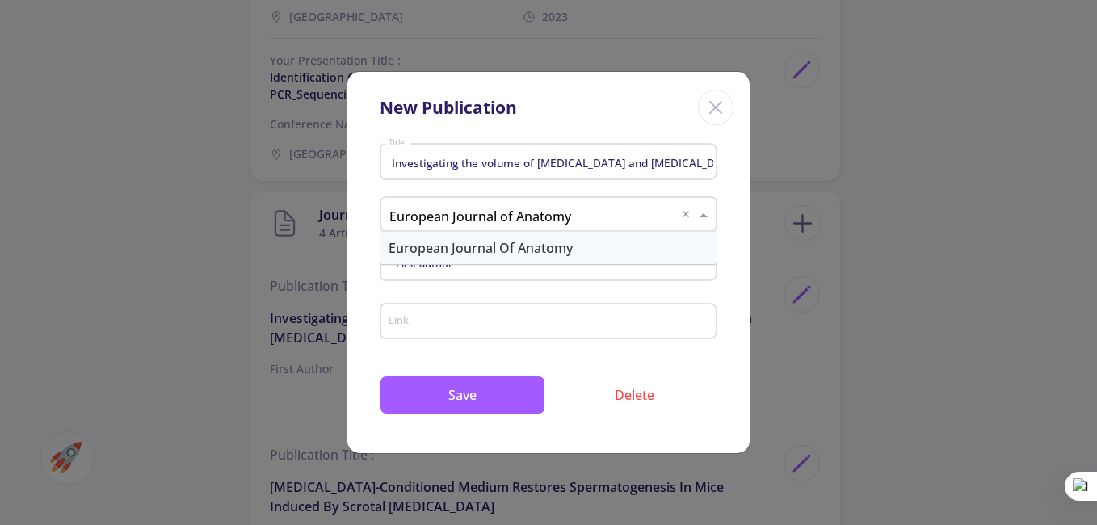
click at [515, 248] on div "European Journal of Anatomy" at bounding box center [549, 248] width 336 height 32
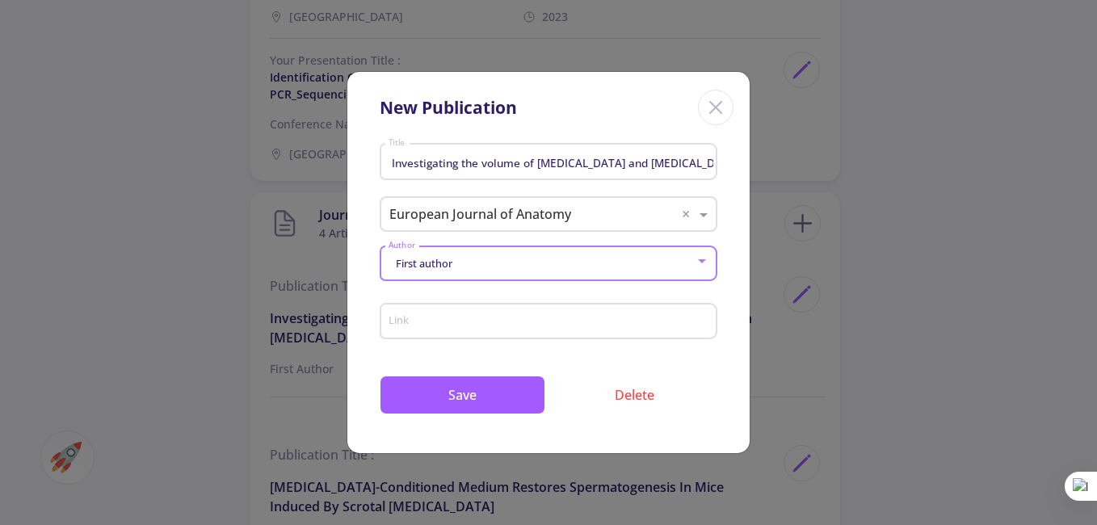
click at [478, 266] on div "First author" at bounding box center [542, 264] width 308 height 12
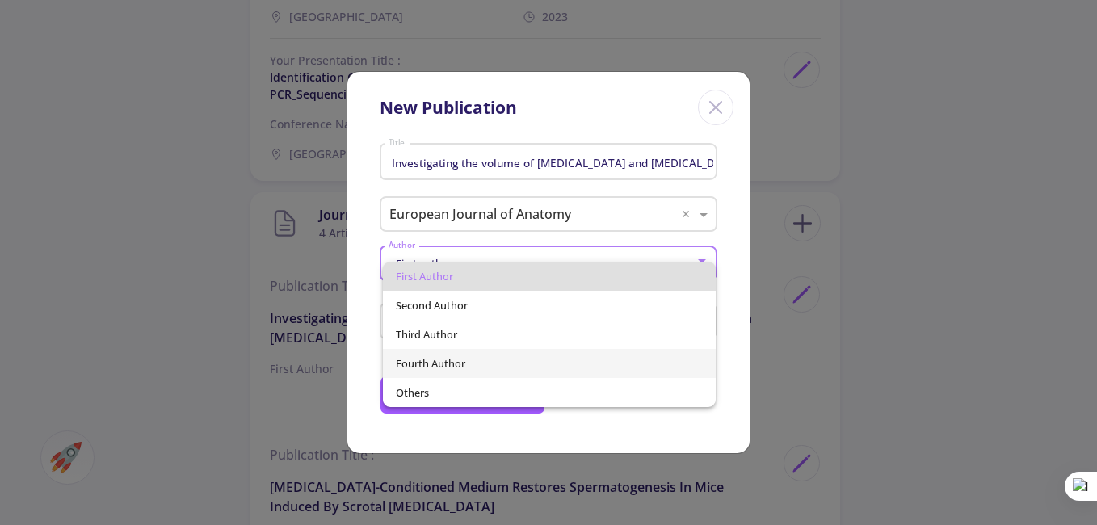
click at [454, 356] on span "Fourth author" at bounding box center [550, 363] width 308 height 29
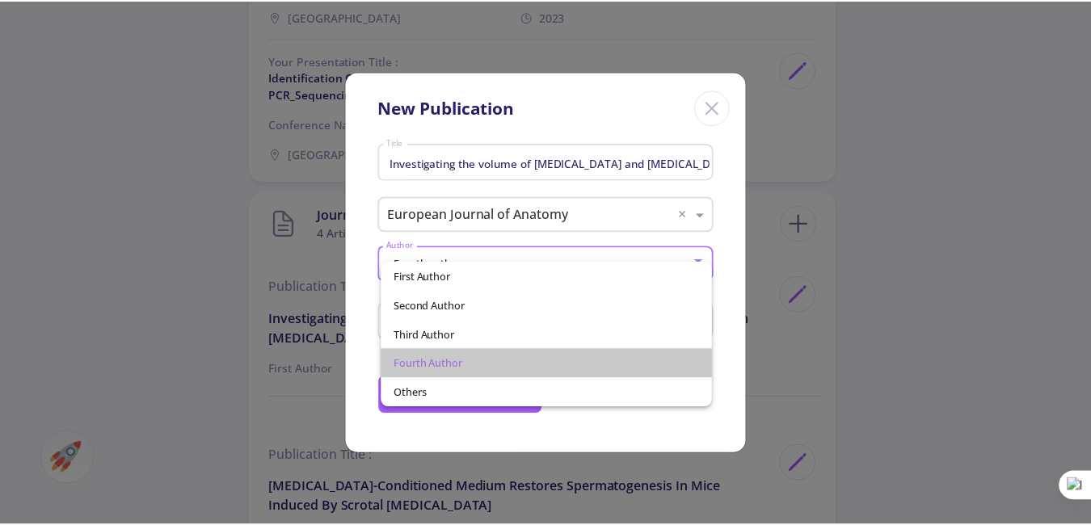
scroll to position [0, 0]
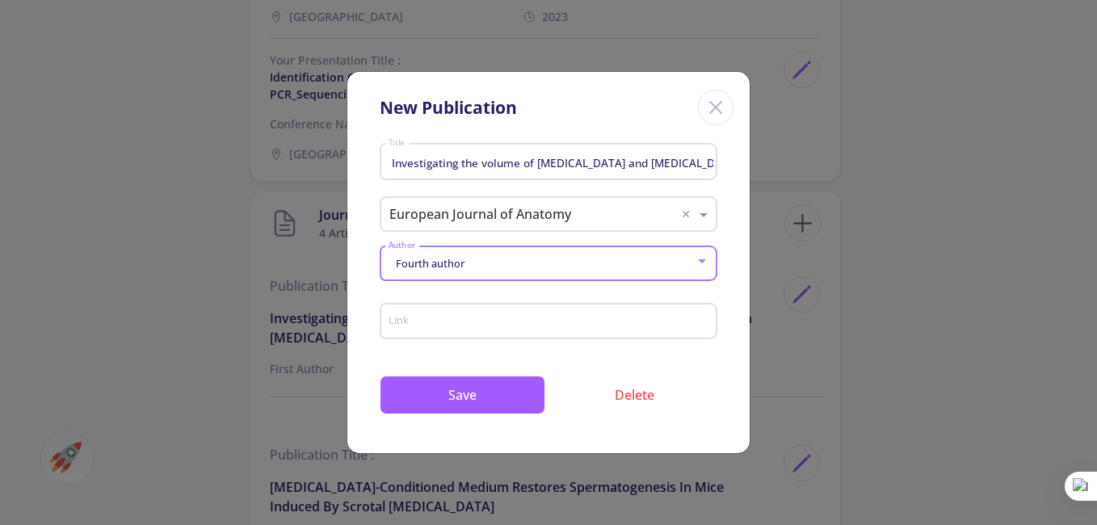
click at [473, 313] on div "Link" at bounding box center [549, 318] width 322 height 42
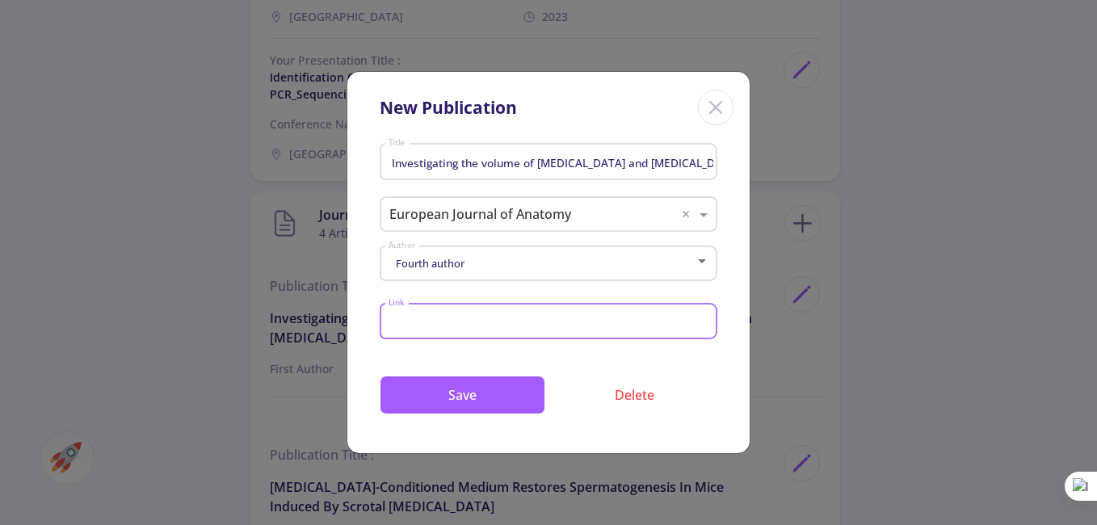
paste input "DOI:10.52083/VAFU2967"
type input "DOI:10.52083/VAFU2967"
paste input "[URL][DOMAIN_NAME]"
type input "[URL][DOMAIN_NAME]"
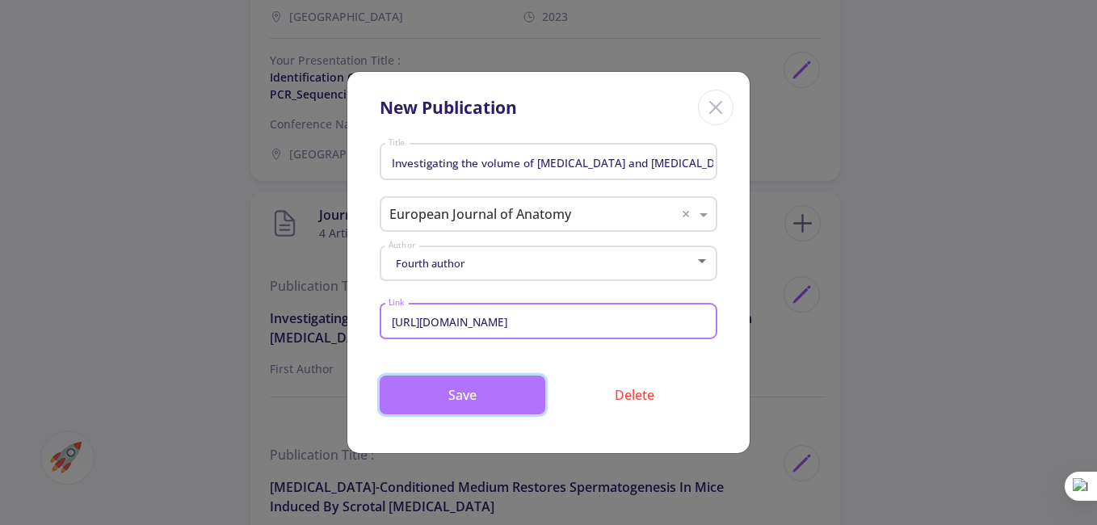
click at [458, 390] on button "Save" at bounding box center [463, 395] width 166 height 39
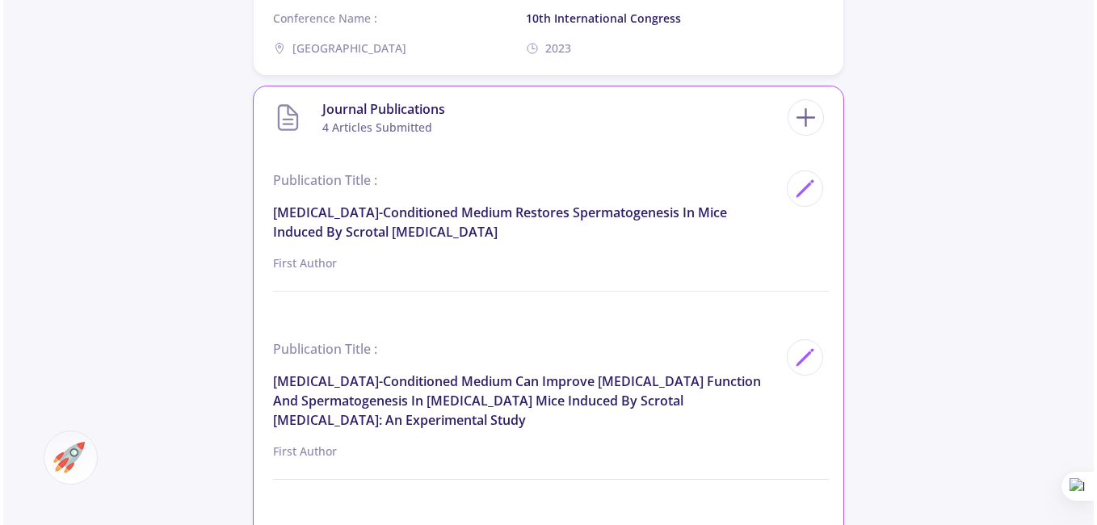
scroll to position [1993, 0]
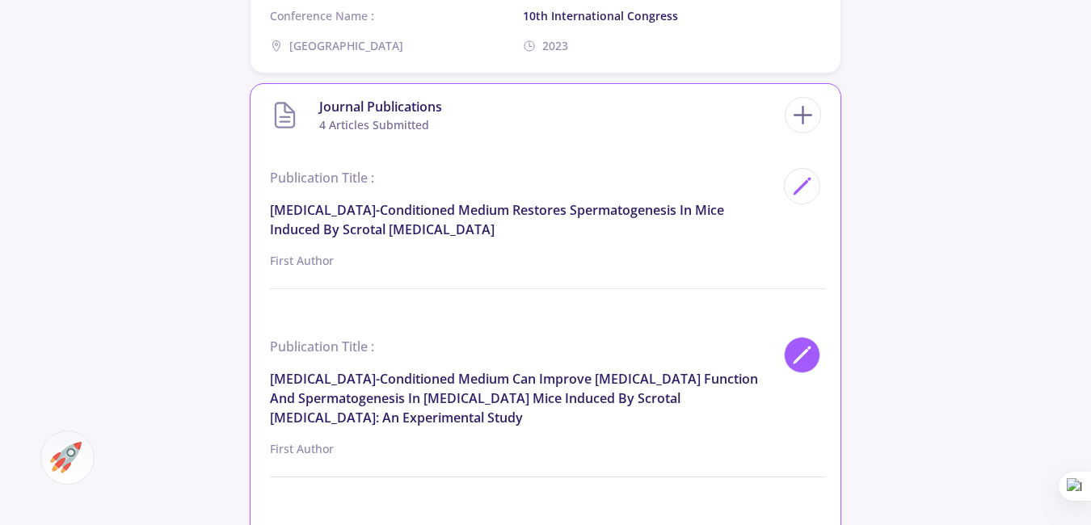
click at [798, 350] on polygon at bounding box center [801, 357] width 14 height 14
type input "[MEDICAL_DATA]-conditioned medium can improve [MEDICAL_DATA] function and sperm…"
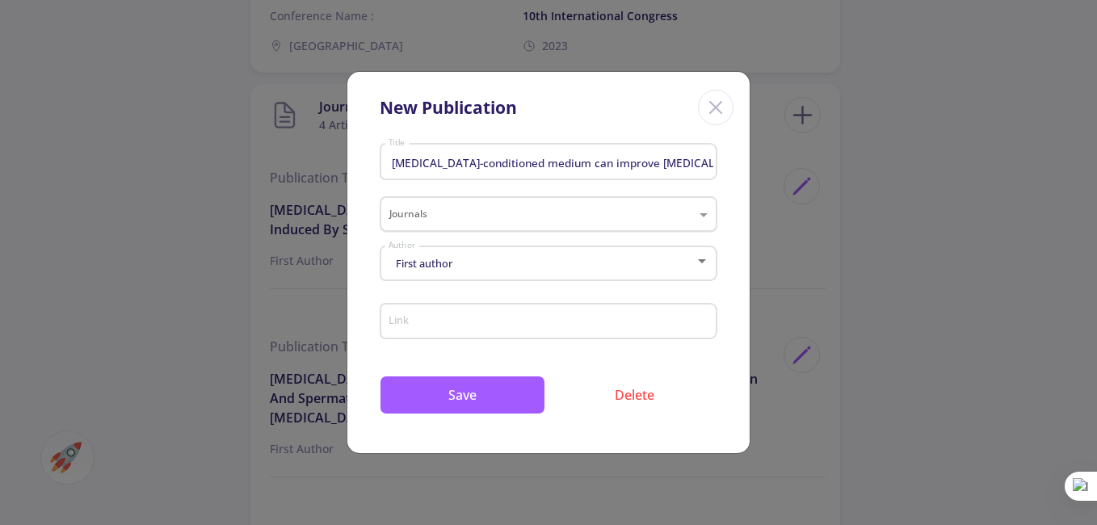
click at [526, 213] on input "text" at bounding box center [532, 216] width 286 height 19
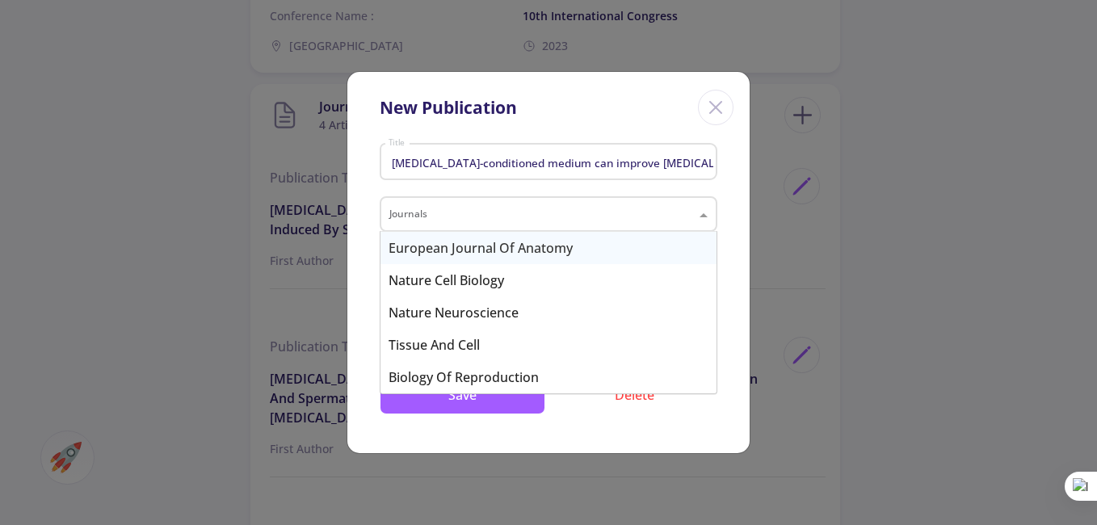
click at [737, 212] on div "[MEDICAL_DATA]-conditioned medium can improve [MEDICAL_DATA] function and sperm…" at bounding box center [548, 294] width 402 height 315
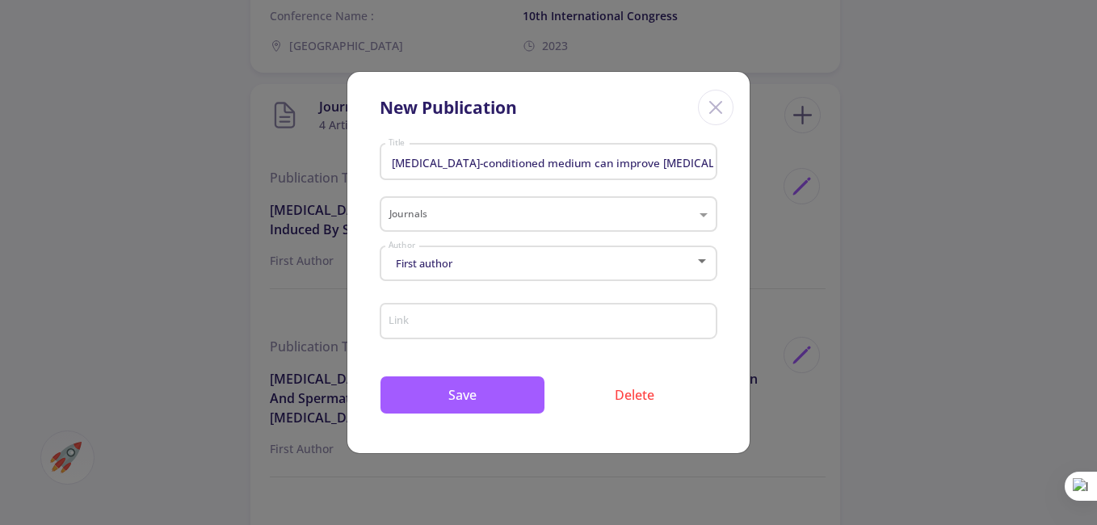
click at [474, 259] on div "First author" at bounding box center [542, 264] width 308 height 12
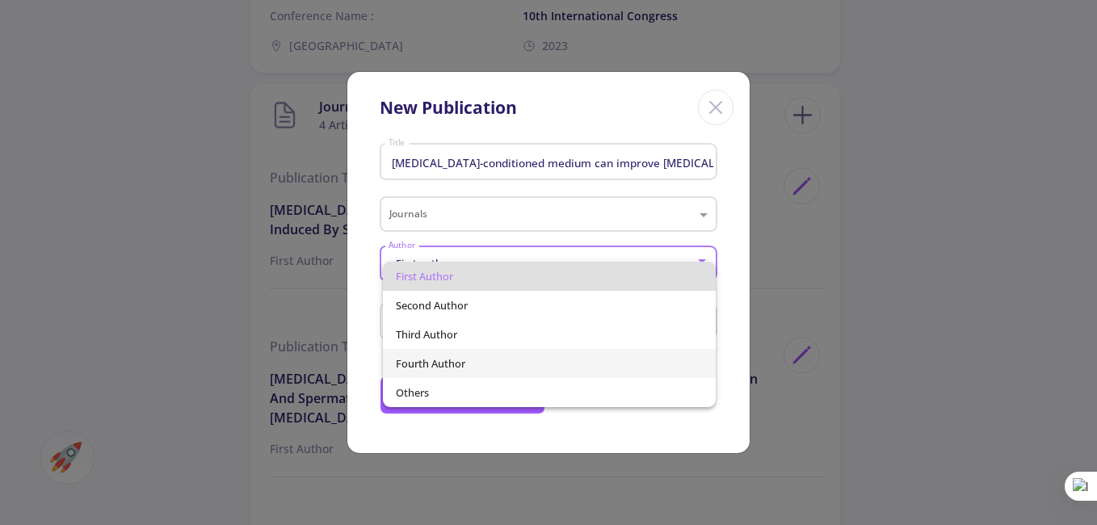
click at [495, 355] on span "Fourth author" at bounding box center [550, 363] width 308 height 29
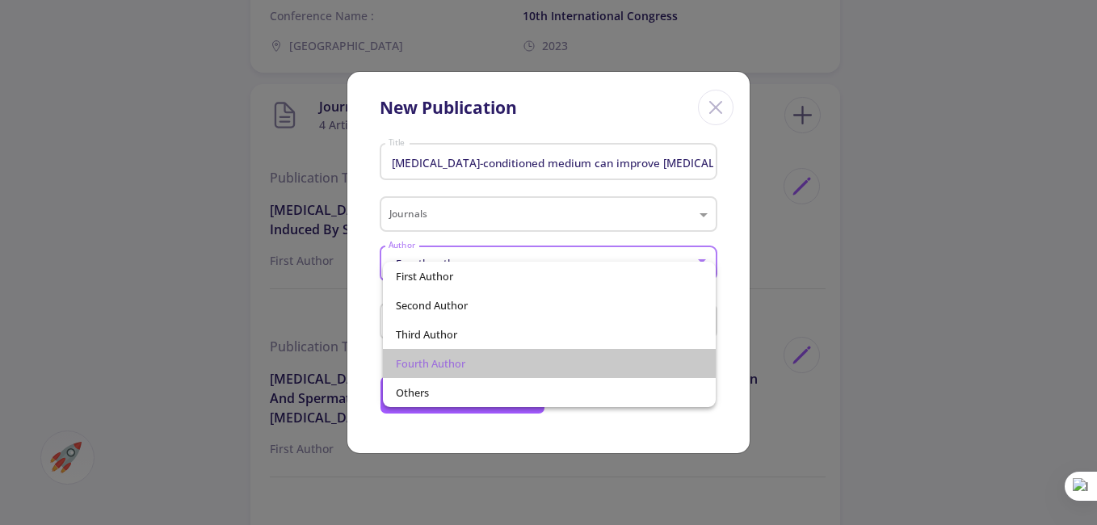
scroll to position [0, 0]
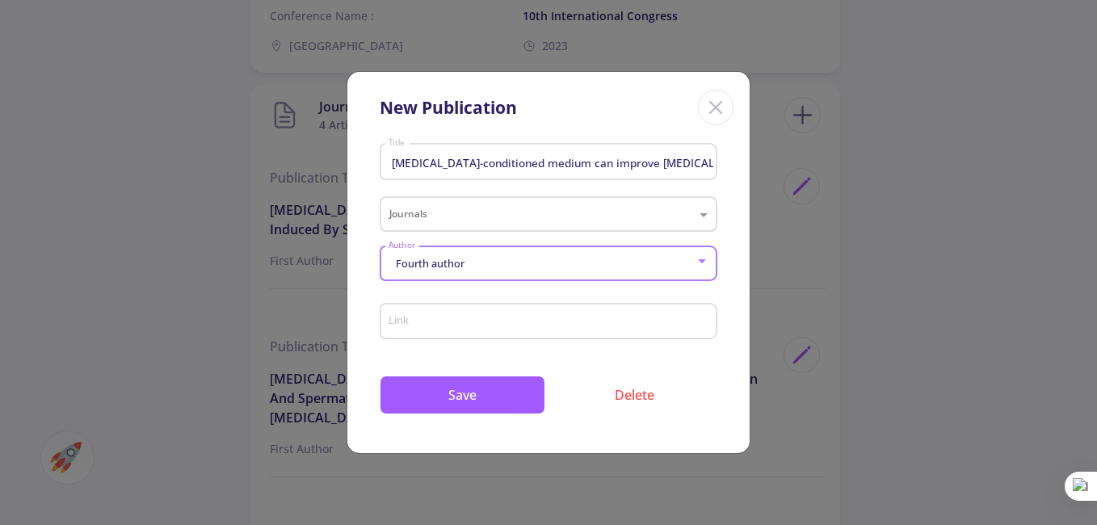
click at [467, 309] on div "Link" at bounding box center [549, 318] width 322 height 42
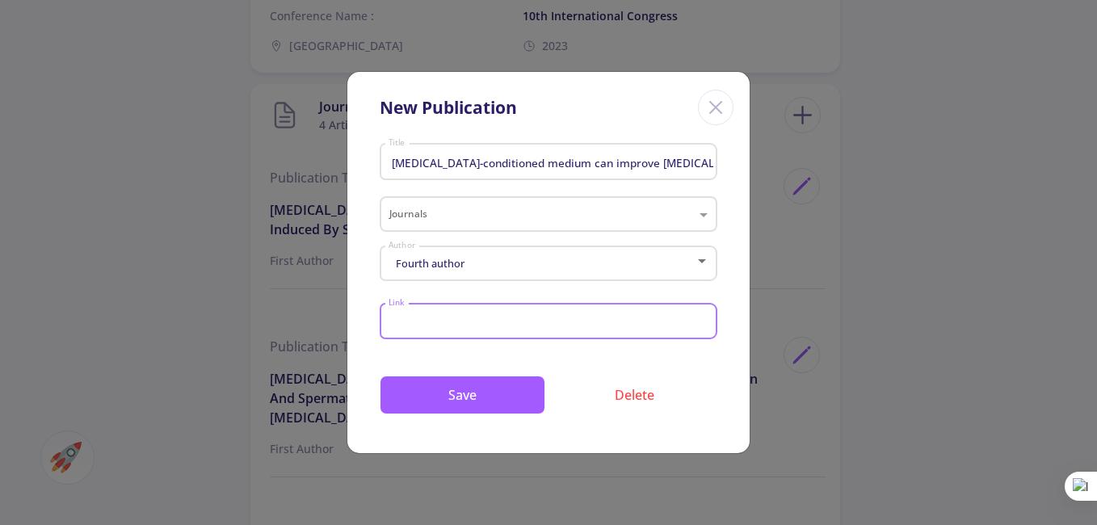
paste input "[URL][DOMAIN_NAME]"
type input "[URL][DOMAIN_NAME]"
click at [453, 207] on input "text" at bounding box center [532, 216] width 286 height 19
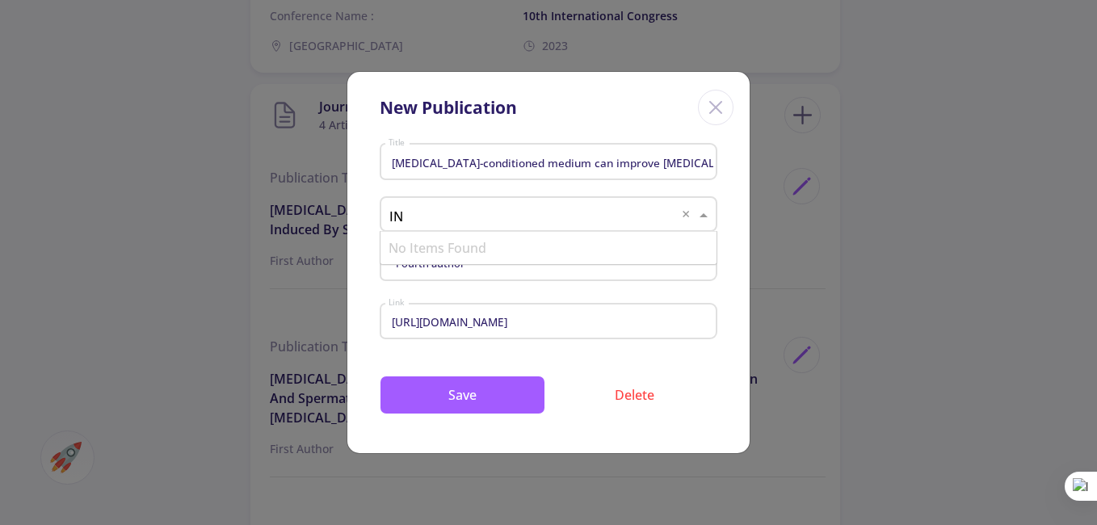
type input "I"
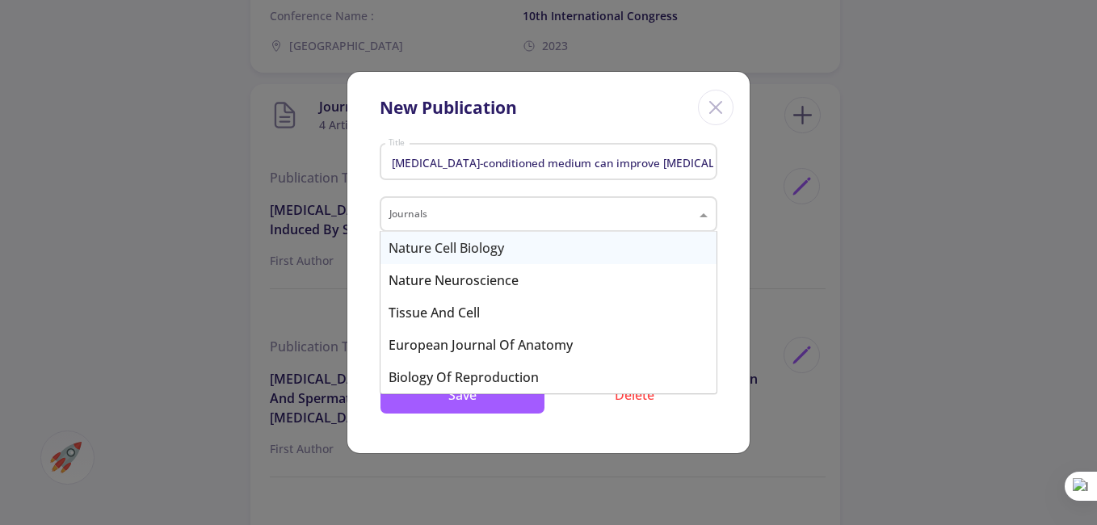
click at [744, 246] on div "[MEDICAL_DATA]-conditioned medium can improve [MEDICAL_DATA] function and sperm…" at bounding box center [548, 294] width 402 height 315
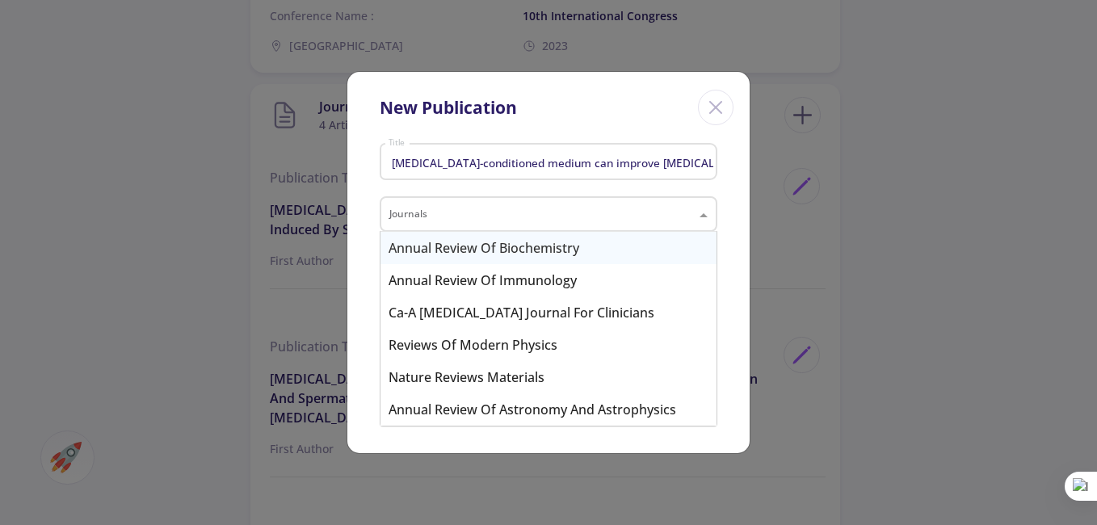
click at [450, 219] on input "text" at bounding box center [532, 216] width 286 height 19
paste input "International Journal of Reproductive Biomedicine"
type input "International Journal of Reproductive Biomedicine"
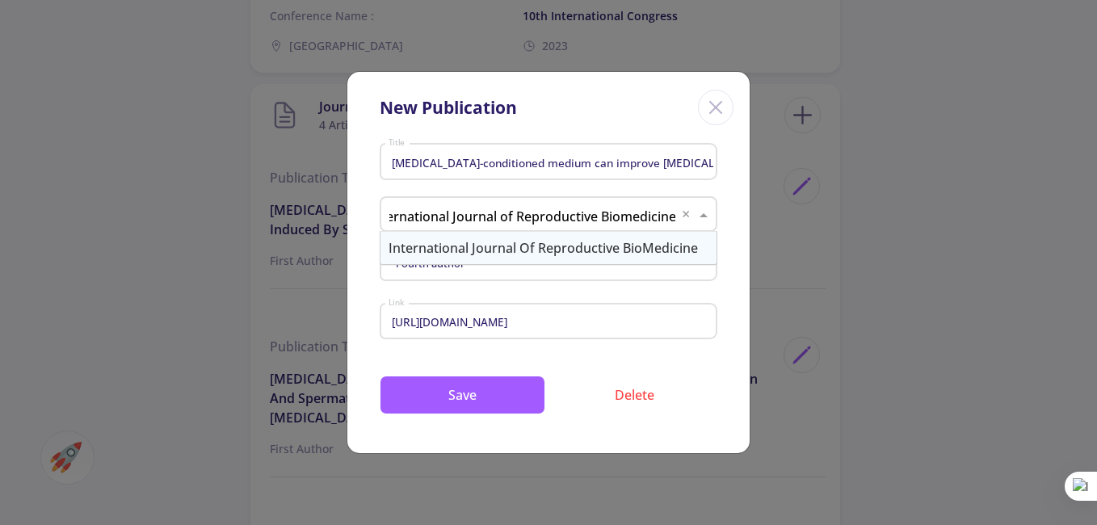
click at [586, 244] on div "International Journal of Reproductive BioMedicine" at bounding box center [549, 248] width 336 height 32
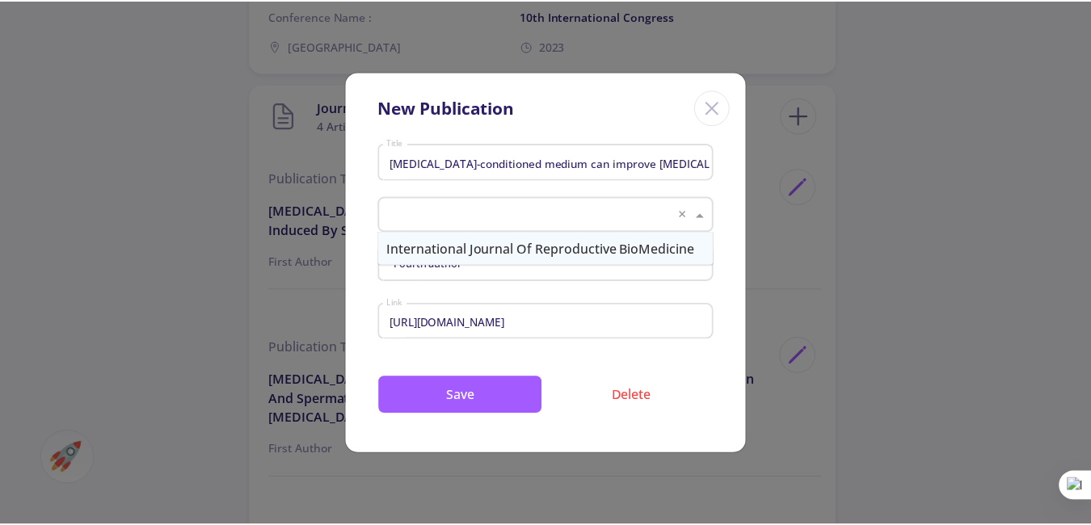
scroll to position [0, 0]
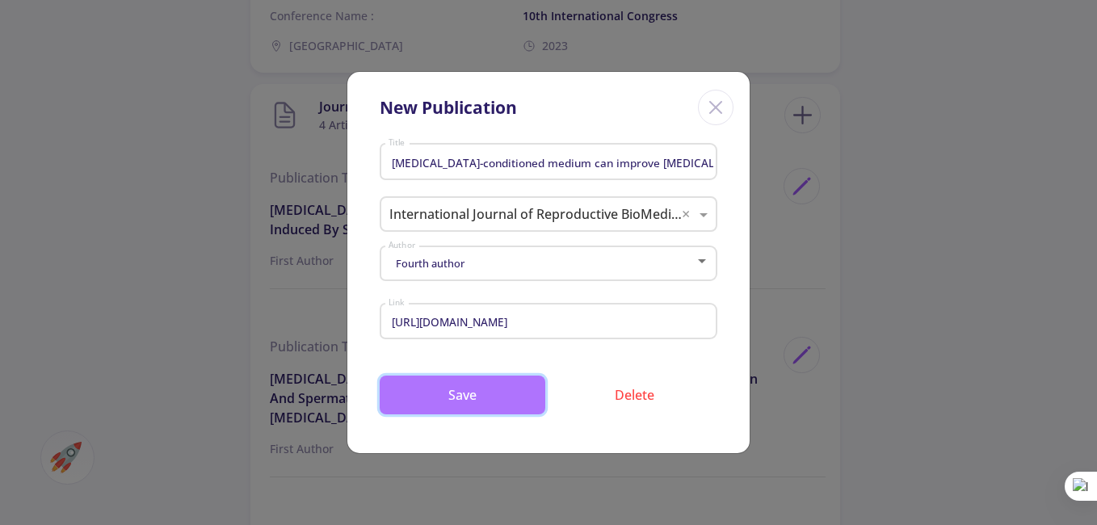
click at [495, 393] on button "Save" at bounding box center [463, 395] width 166 height 39
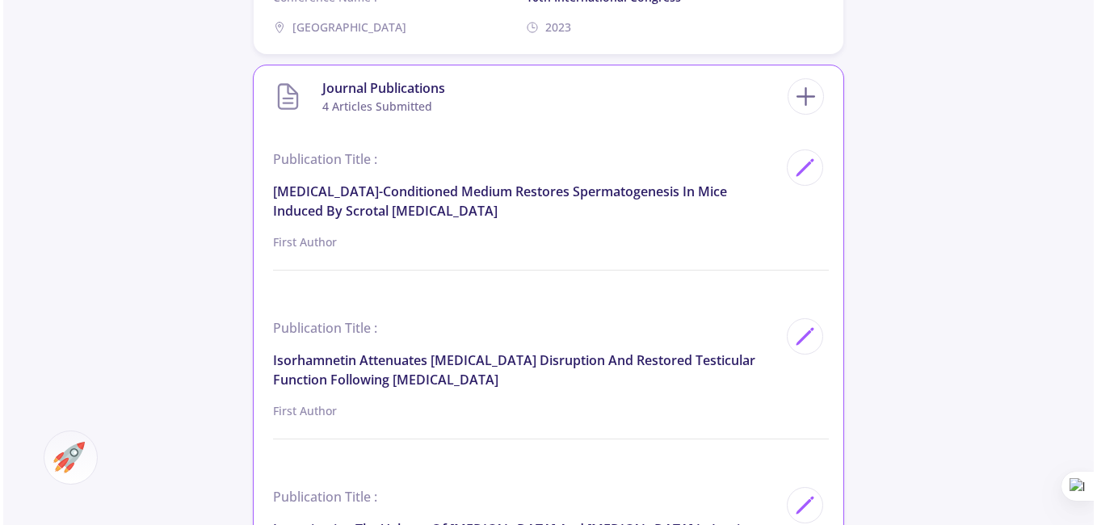
scroll to position [1993, 0]
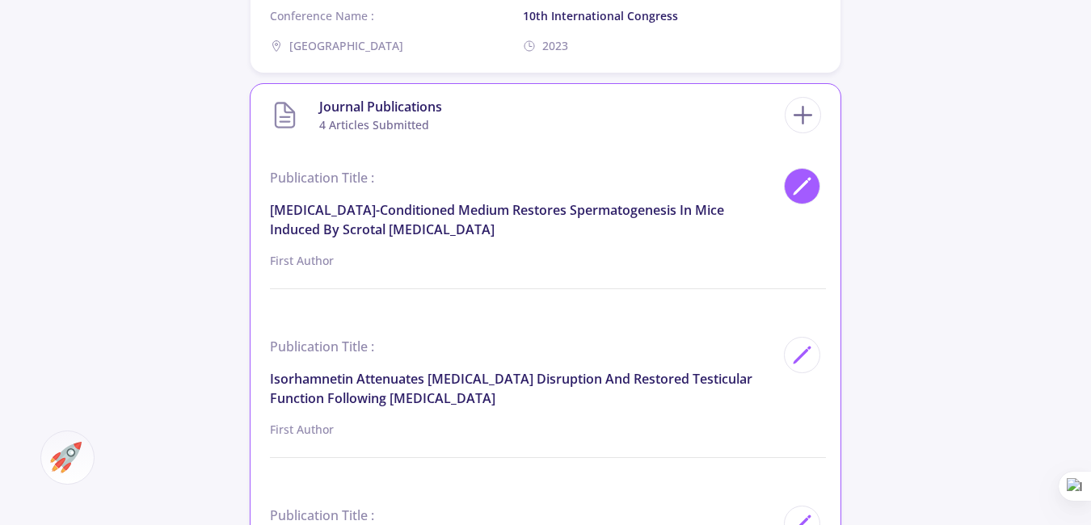
click at [790, 168] on div at bounding box center [802, 186] width 36 height 36
type input "[MEDICAL_DATA]-conditioned medium restores spermatogenesis in mice induced by s…"
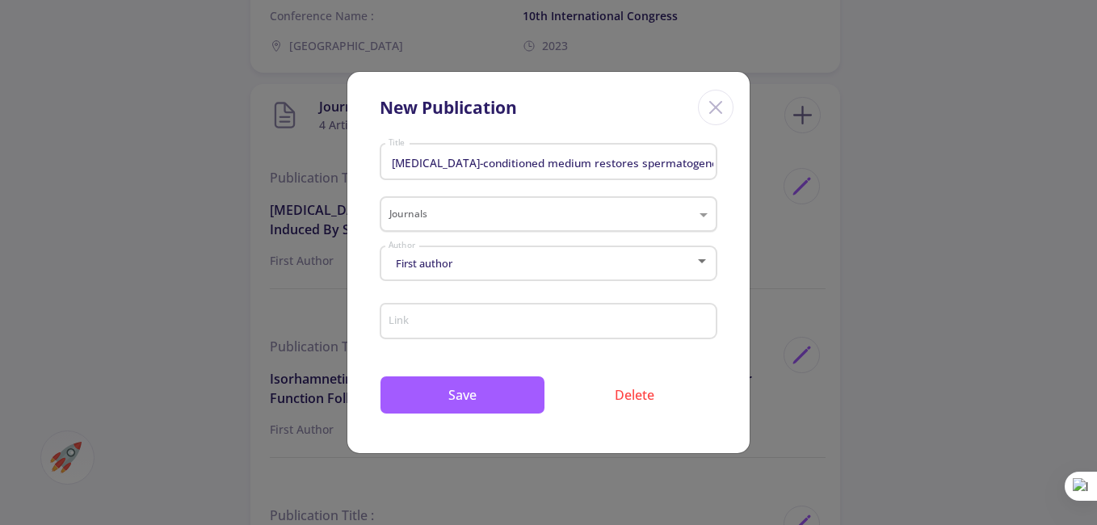
click at [448, 213] on input "text" at bounding box center [532, 216] width 286 height 19
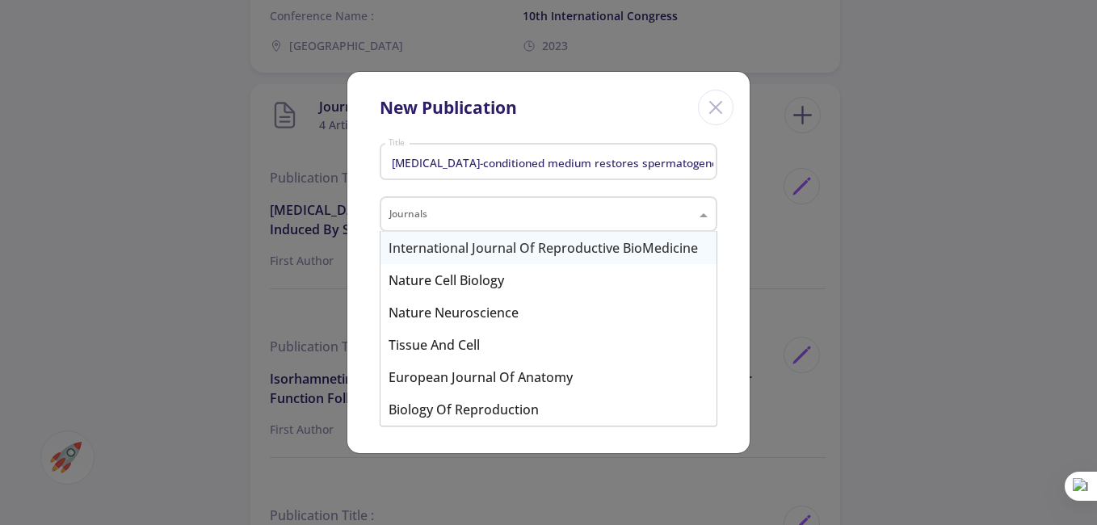
paste input "Physiology and Pharmacology"
type input "Physiology and Pharmacology"
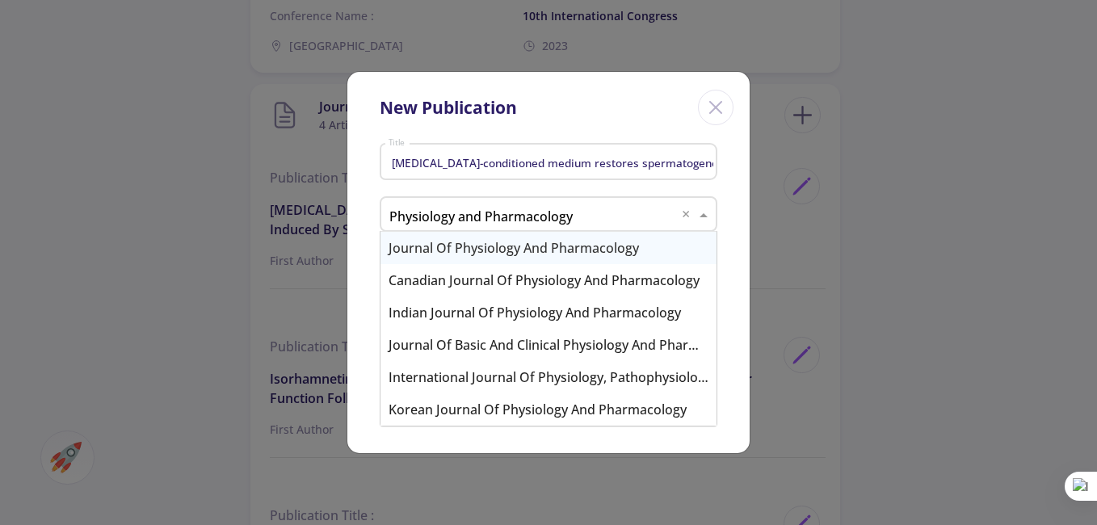
click at [547, 248] on div "Journal of Physiology and Pharmacology" at bounding box center [549, 248] width 336 height 32
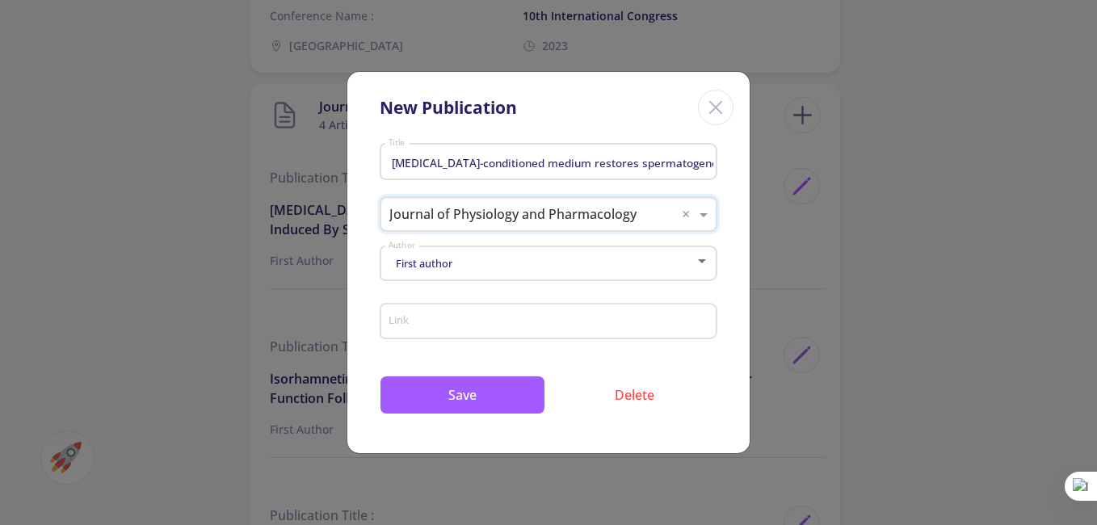
click at [489, 259] on div "First author" at bounding box center [542, 264] width 308 height 12
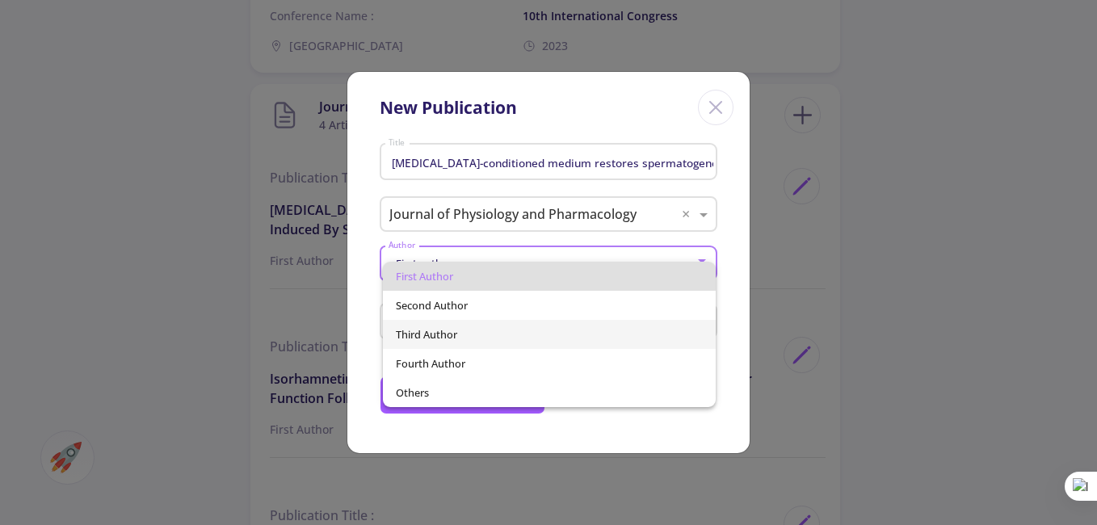
click at [456, 331] on span "Third author" at bounding box center [550, 334] width 308 height 29
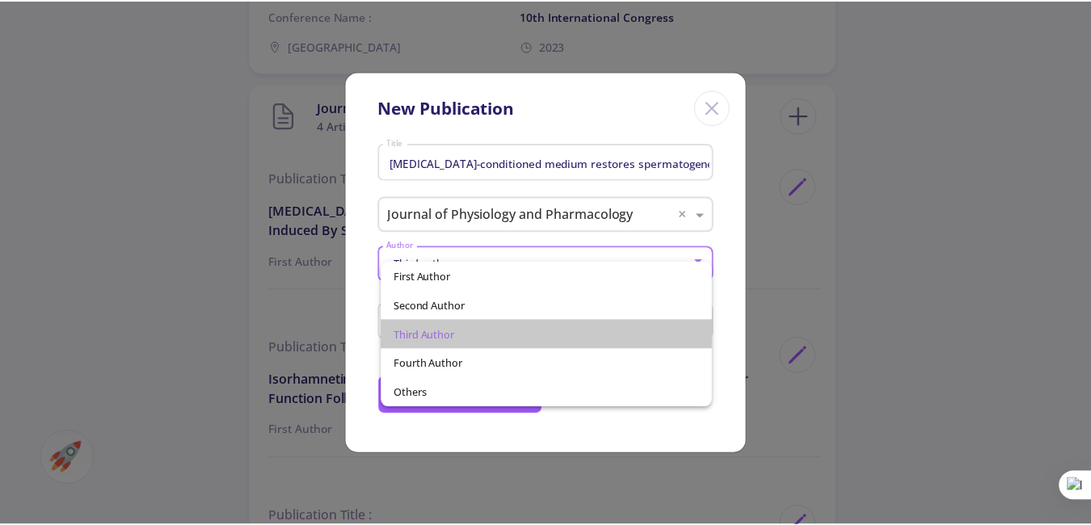
scroll to position [0, 0]
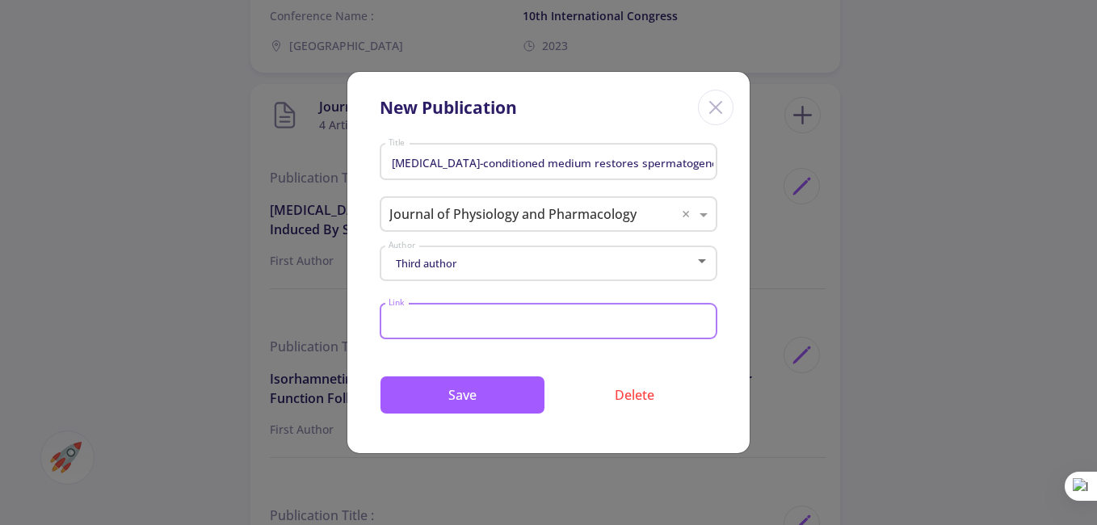
click at [444, 321] on input "Link" at bounding box center [551, 322] width 326 height 15
paste input "[URL][DOMAIN_NAME]"
type input "[URL][DOMAIN_NAME]"
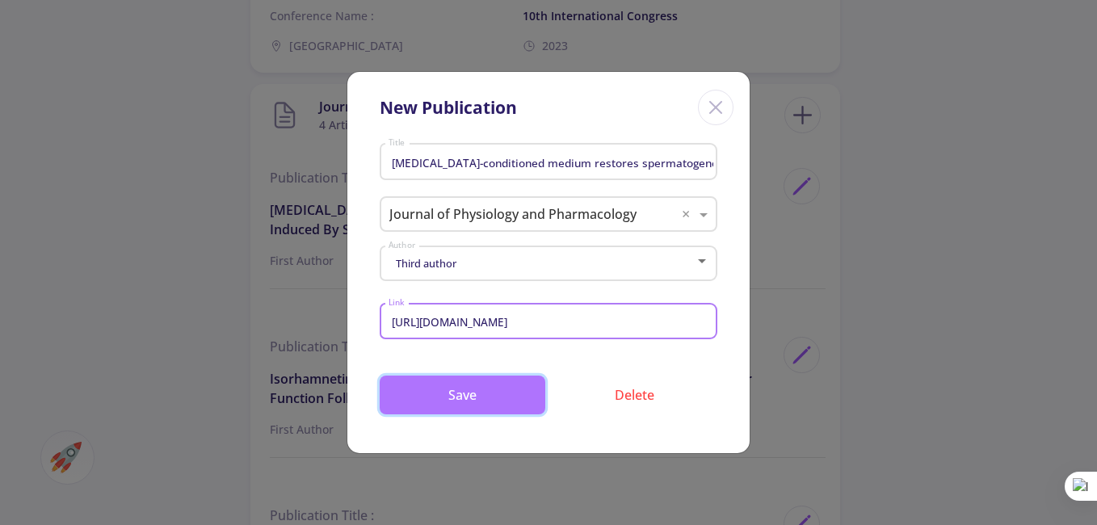
click at [499, 395] on button "Save" at bounding box center [463, 395] width 166 height 39
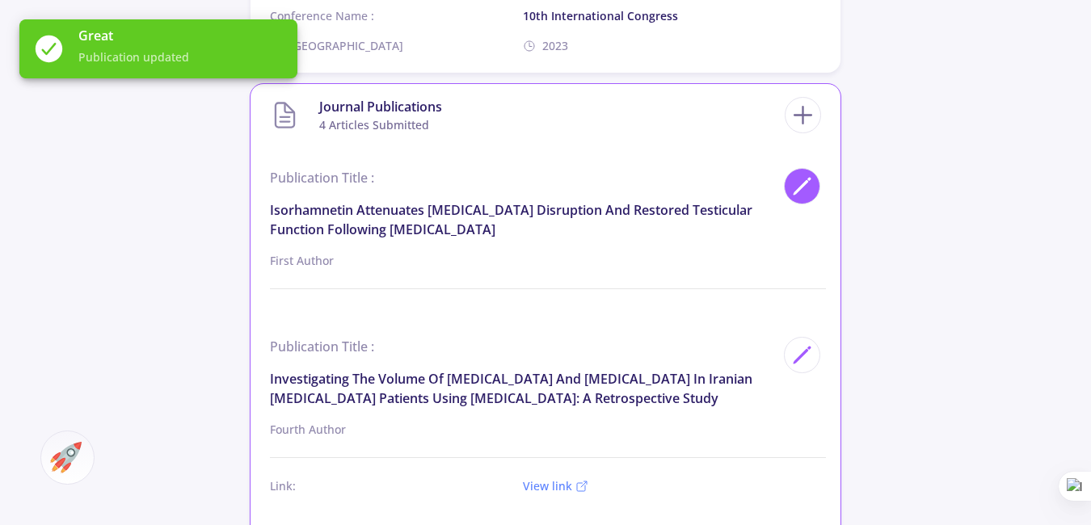
click at [788, 168] on div at bounding box center [802, 186] width 36 height 36
type input "Isorhamnetin Attenuates [MEDICAL_DATA] Disruption and Restored Testicular Funct…"
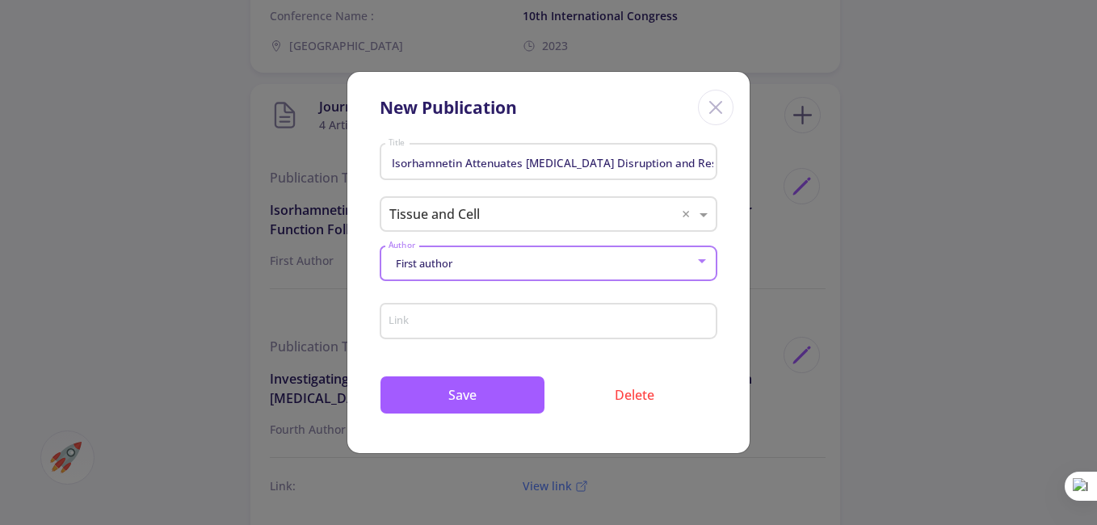
click at [470, 259] on div "First author" at bounding box center [542, 264] width 308 height 12
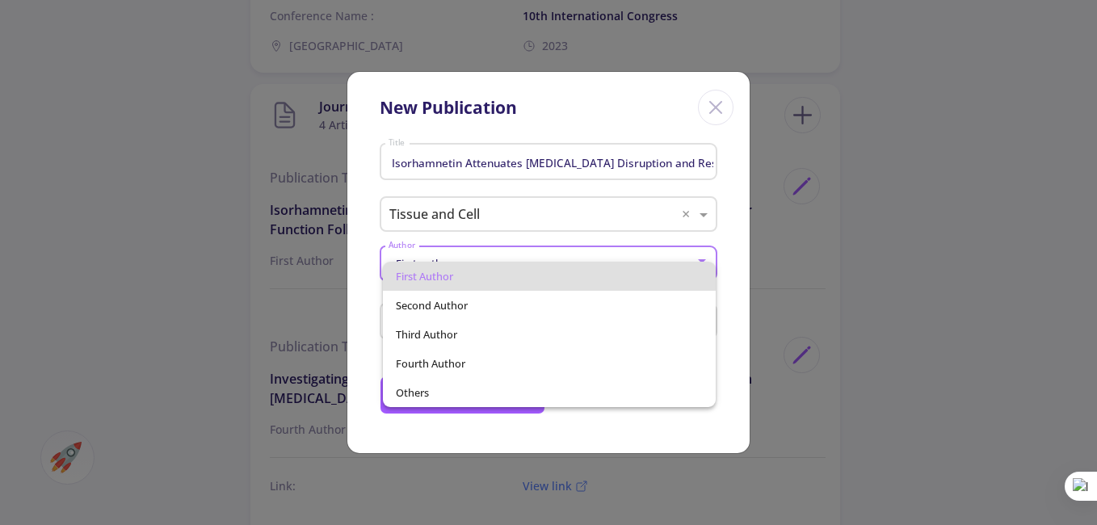
click at [297, 277] on div at bounding box center [548, 262] width 1097 height 525
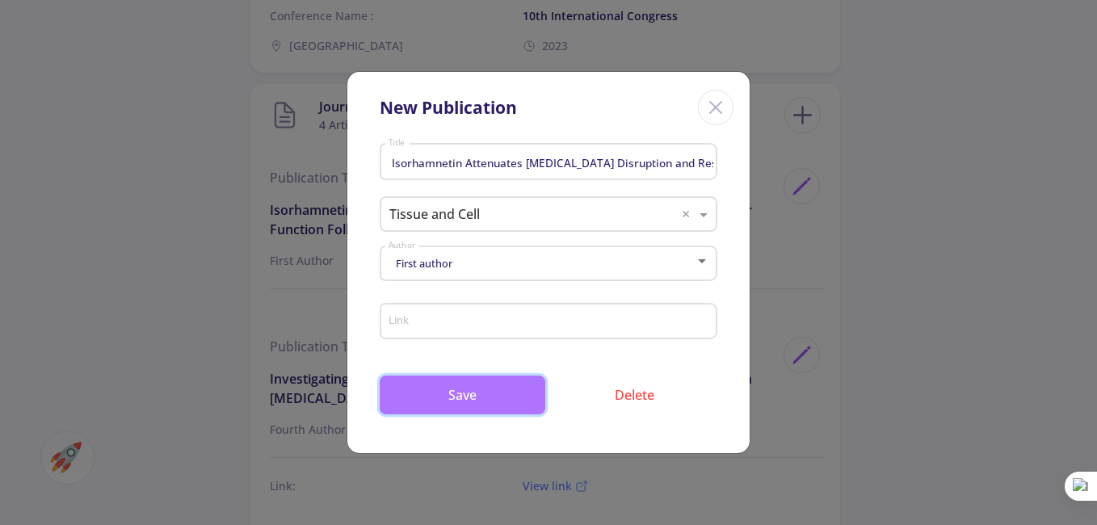
click at [503, 388] on button "Save" at bounding box center [463, 395] width 166 height 39
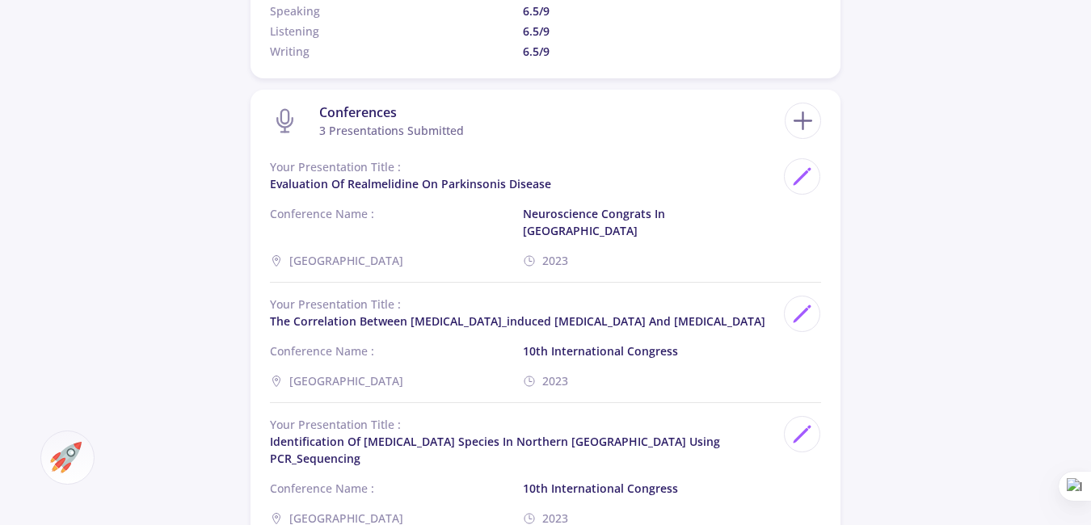
scroll to position [1509, 0]
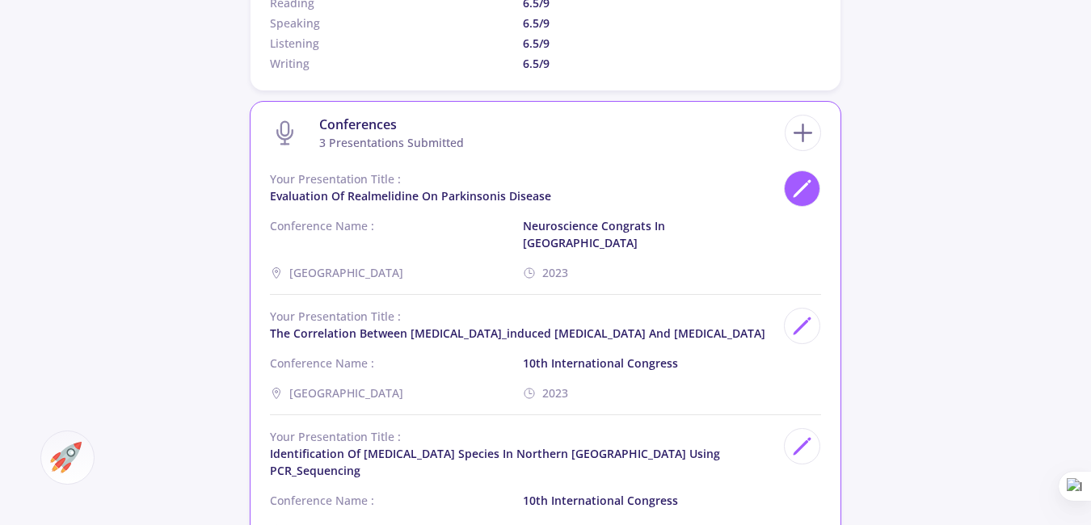
click at [802, 183] on icon at bounding box center [802, 189] width 22 height 22
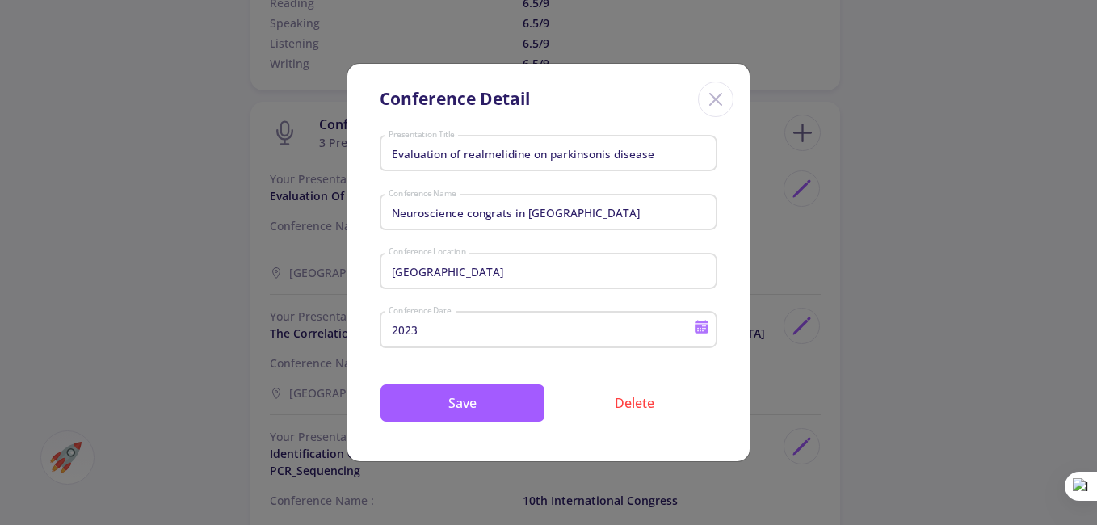
click at [896, 277] on div "Conference Detail Evaluation of realmelidine on parkinsonis disease Presentatio…" at bounding box center [548, 262] width 1097 height 525
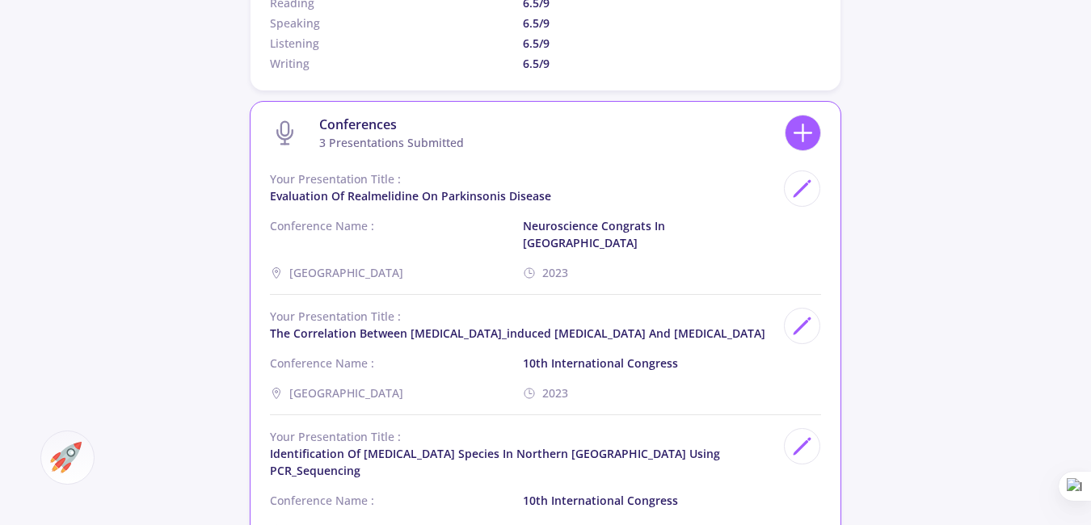
click at [795, 140] on icon at bounding box center [803, 133] width 30 height 30
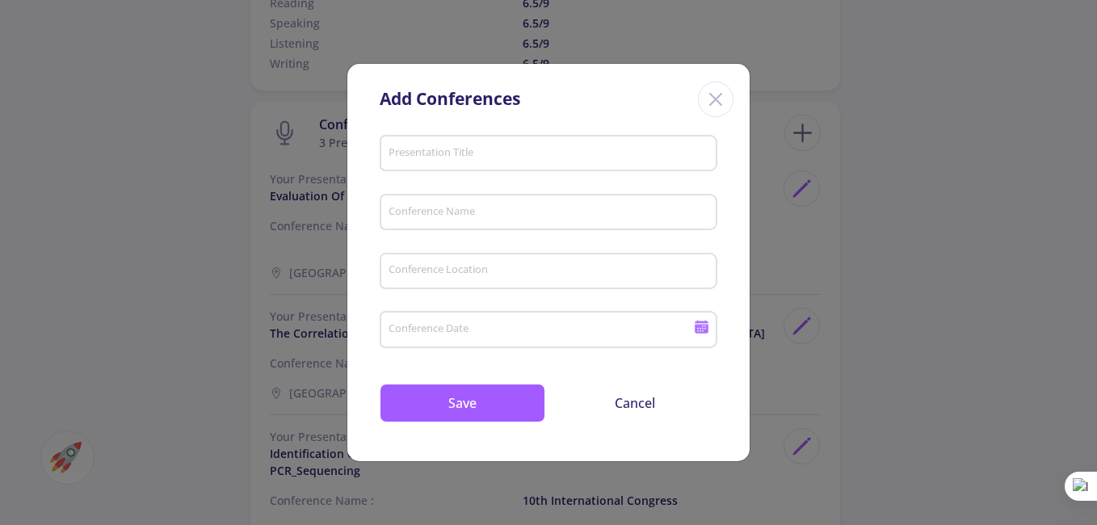
click at [504, 153] on input "Presentation Title" at bounding box center [551, 154] width 326 height 15
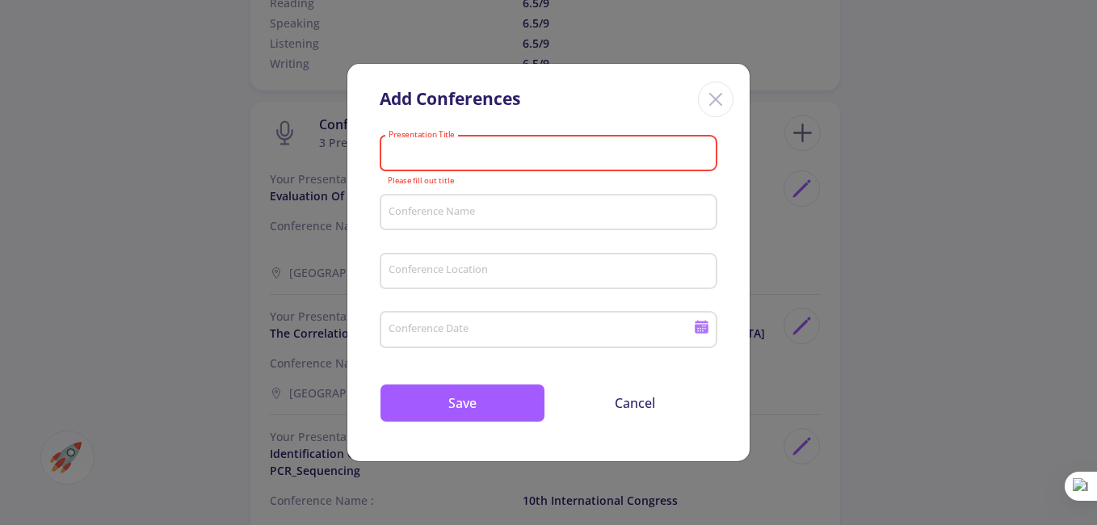
click at [711, 98] on icon "Close" at bounding box center [716, 99] width 26 height 26
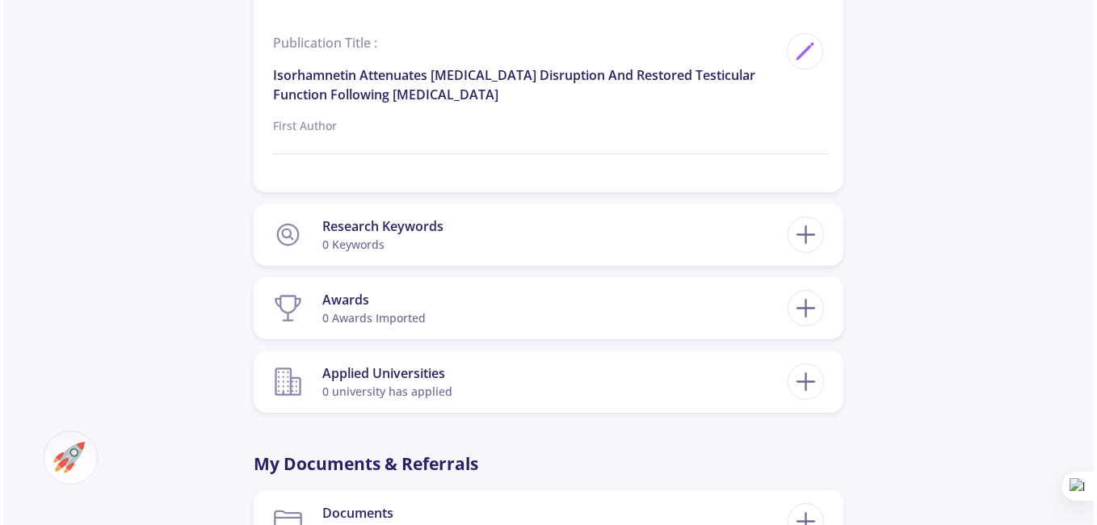
scroll to position [2747, 0]
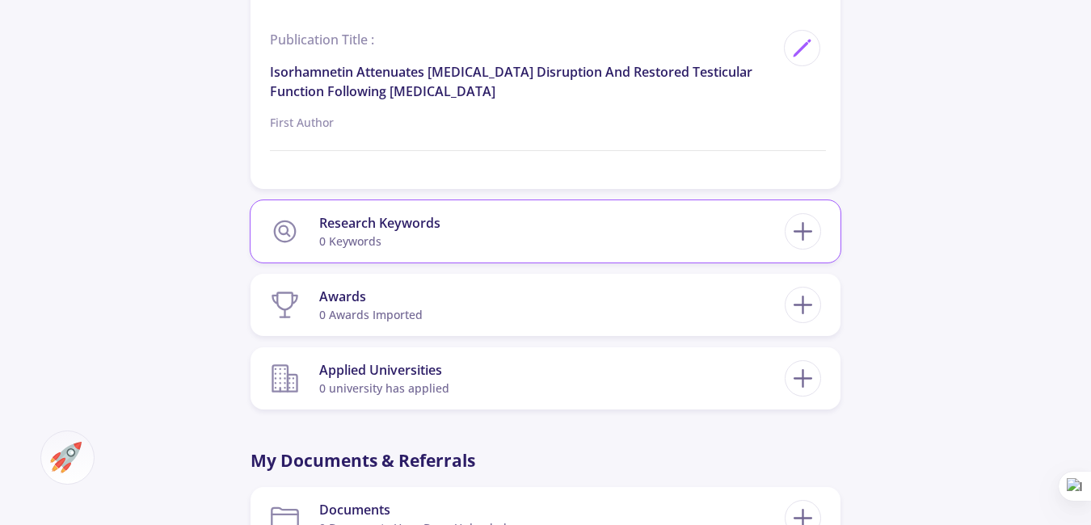
click at [590, 225] on section "Research Keywords 0 keywords" at bounding box center [527, 231] width 515 height 49
click at [796, 219] on icon at bounding box center [803, 232] width 30 height 30
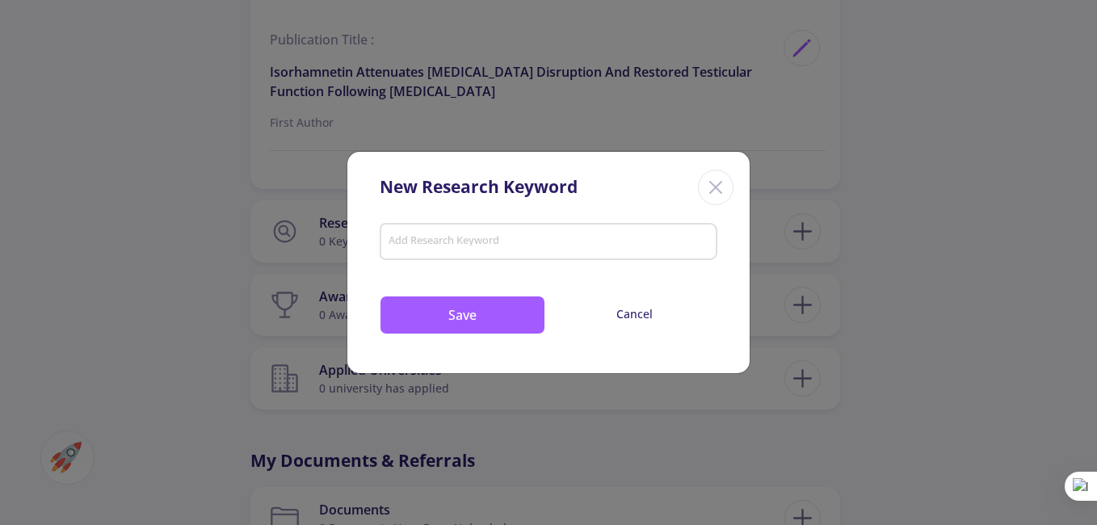
click at [492, 238] on input "Add Research Keyword" at bounding box center [549, 243] width 322 height 15
paste input "[MEDICAL_DATA] strokeinflammatory pathwaysneurodegenerative diseaseinfertilityP…"
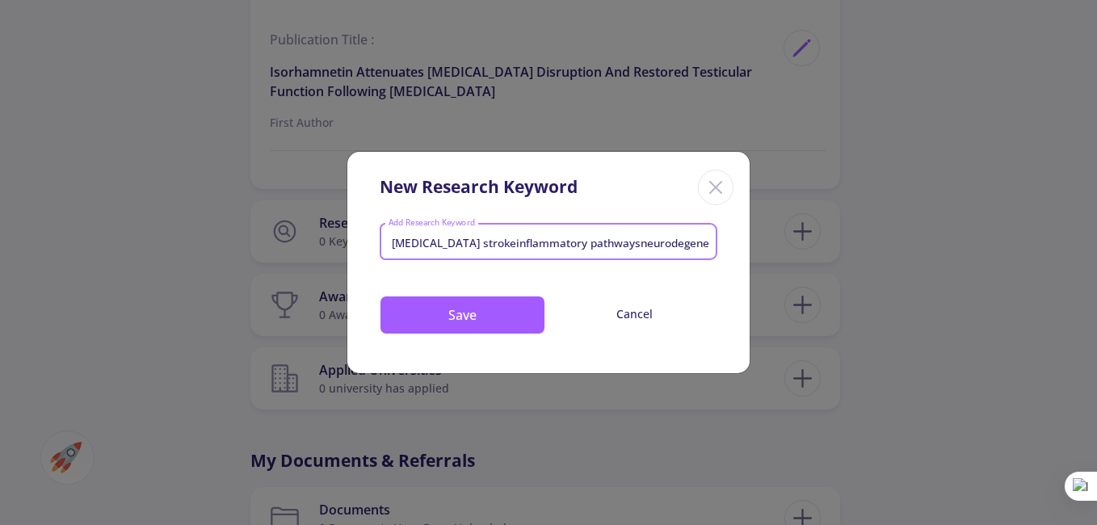
scroll to position [0, 178]
type input "[MEDICAL_DATA] strokeinflammatory pathwaysneurodegenerative diseaseinfertilityP…"
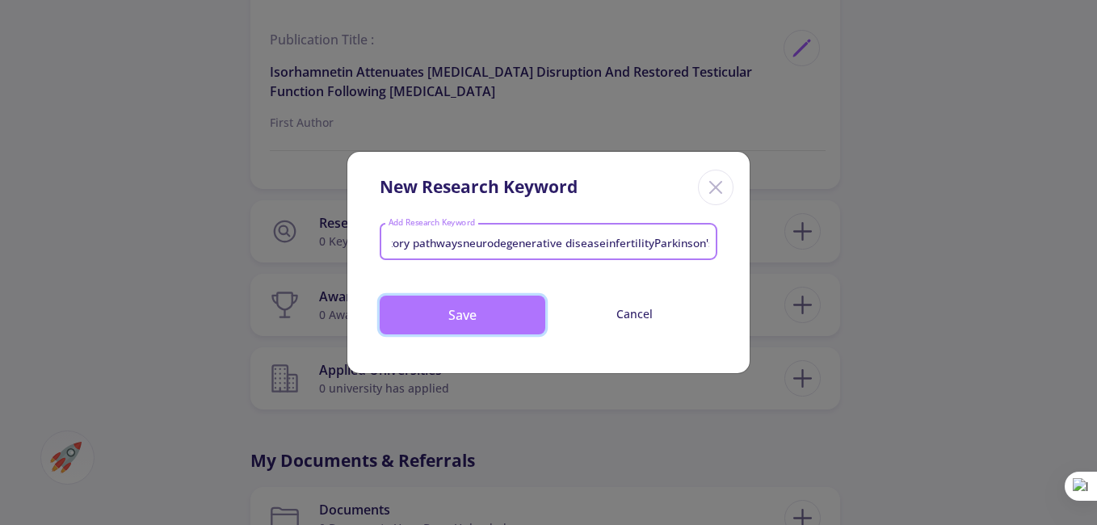
click at [496, 310] on button "Save" at bounding box center [463, 315] width 166 height 39
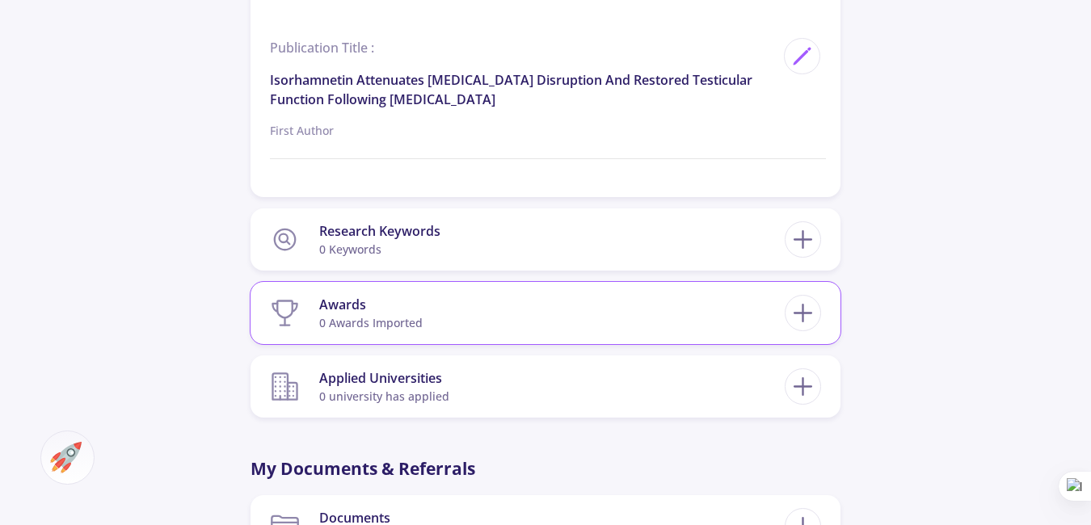
scroll to position [2747, 0]
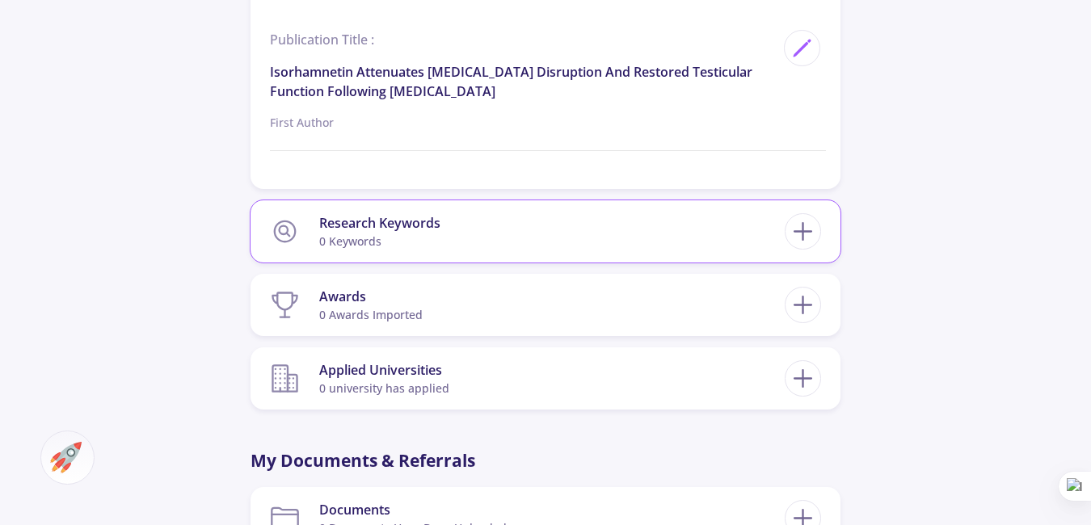
click at [523, 228] on section "Research Keywords 0 keywords" at bounding box center [527, 231] width 515 height 49
click at [813, 221] on icon at bounding box center [803, 232] width 30 height 30
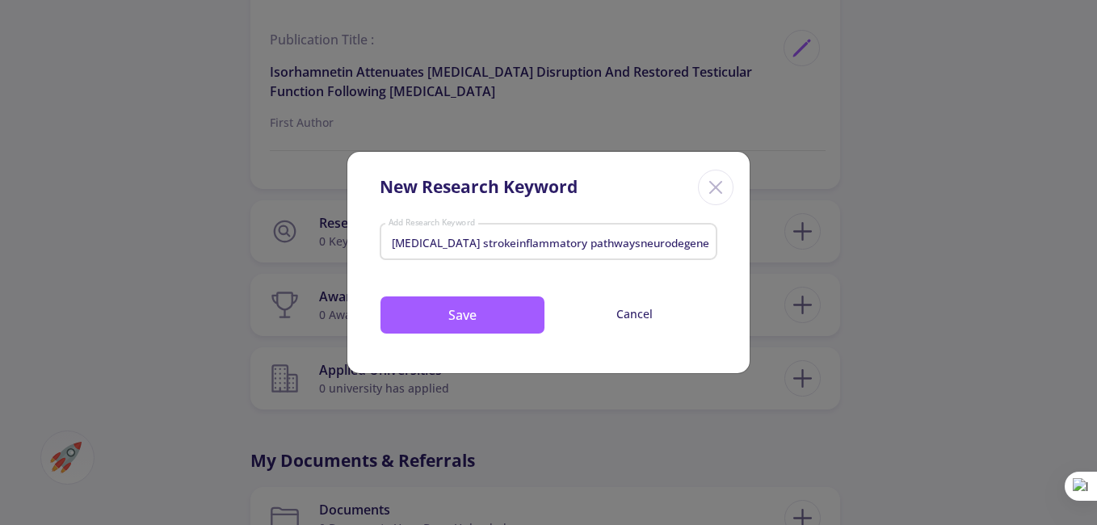
click at [437, 242] on input "[MEDICAL_DATA] strokeinflammatory pathwaysneurodegenerative diseaseinfertilityP…" at bounding box center [549, 243] width 322 height 15
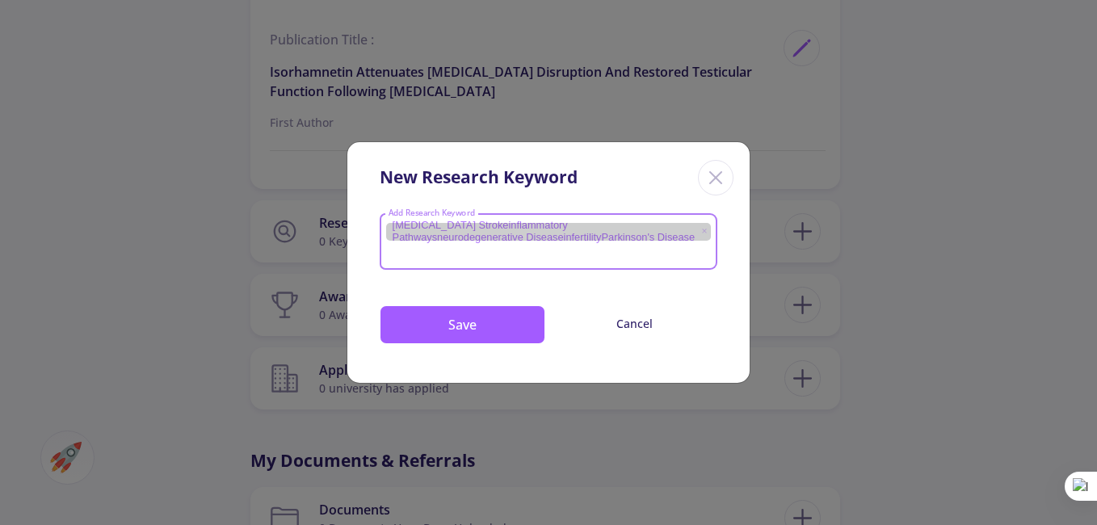
click at [469, 223] on mat-chip "[MEDICAL_DATA] strokeinflammatory pathwaysneurodegenerative diseaseinfertilityP…" at bounding box center [549, 232] width 326 height 18
click at [474, 227] on mat-chip "[MEDICAL_DATA] strokeinflammatory pathwaysneurodegenerative diseaseinfertilityP…" at bounding box center [549, 232] width 326 height 18
click at [445, 225] on mat-chip "[MEDICAL_DATA] strokeinflammatory pathwaysneurodegenerative diseaseinfertilityP…" at bounding box center [549, 232] width 326 height 18
click at [472, 225] on mat-chip "[MEDICAL_DATA] strokeinflammatory pathwaysneurodegenerative diseaseinfertilityP…" at bounding box center [549, 232] width 326 height 18
click at [472, 223] on mat-chip "[MEDICAL_DATA] strokeinflammatory pathwaysneurodegenerative diseaseinfertilityP…" at bounding box center [549, 232] width 326 height 18
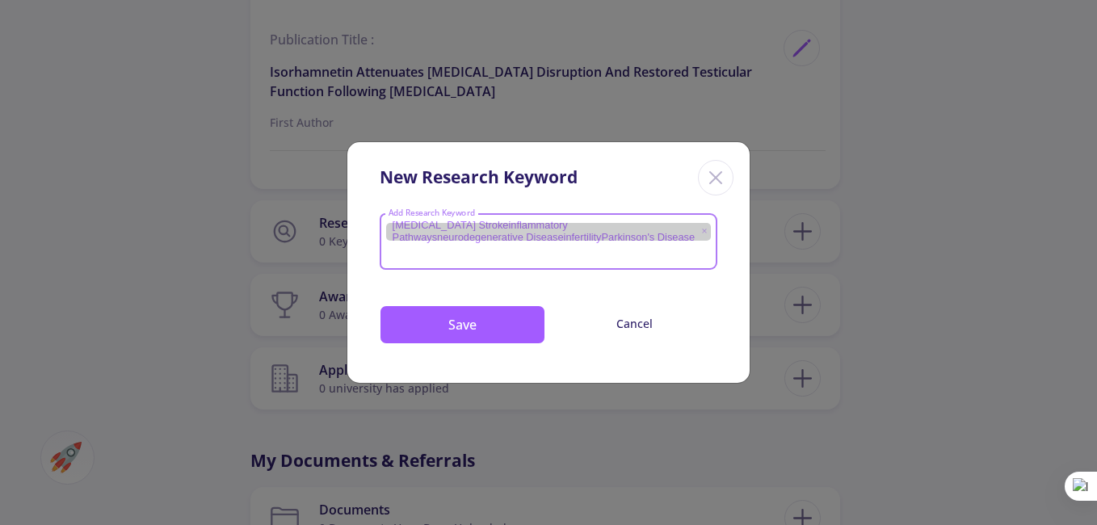
click at [705, 230] on icon at bounding box center [704, 231] width 4 height 4
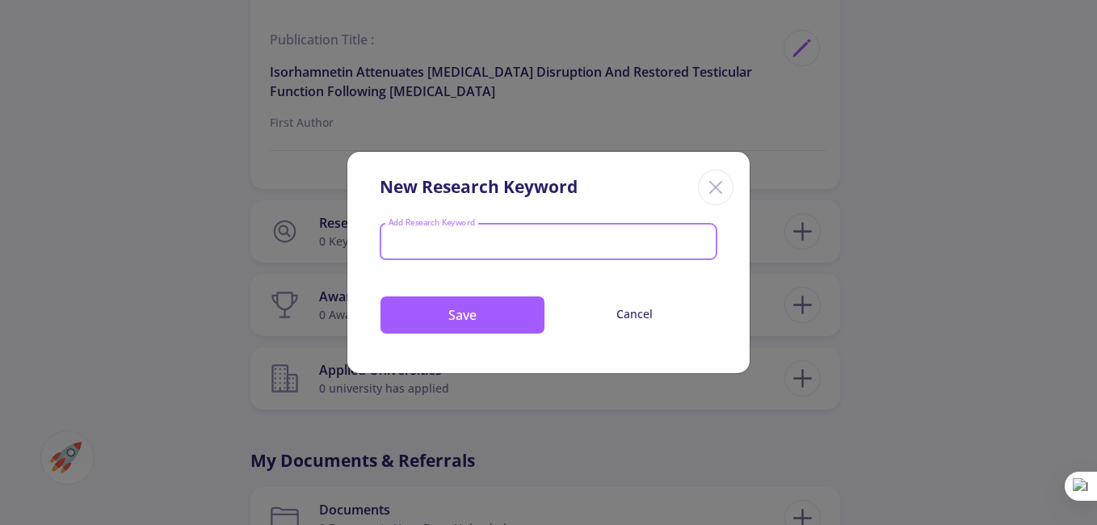
click at [496, 230] on div "Add Research Keyword" at bounding box center [549, 238] width 322 height 43
type input "[MEDICAL_DATA] SRTOKE"
paste input "inflammatory pathways"
type input "inflammatory pathways"
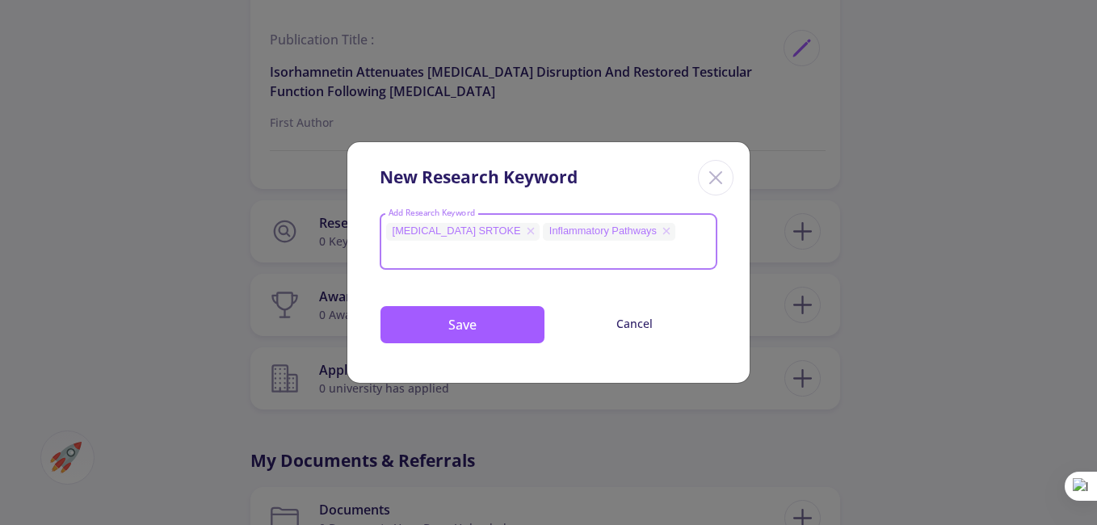
paste input "[MEDICAL_DATA]"
click at [557, 253] on input "[MEDICAL_DATA]" at bounding box center [549, 253] width 322 height 15
type input "[MEDICAL_DATA]"
paste input "[PERSON_NAME][MEDICAL_DATA]"
type input "[PERSON_NAME][MEDICAL_DATA]"
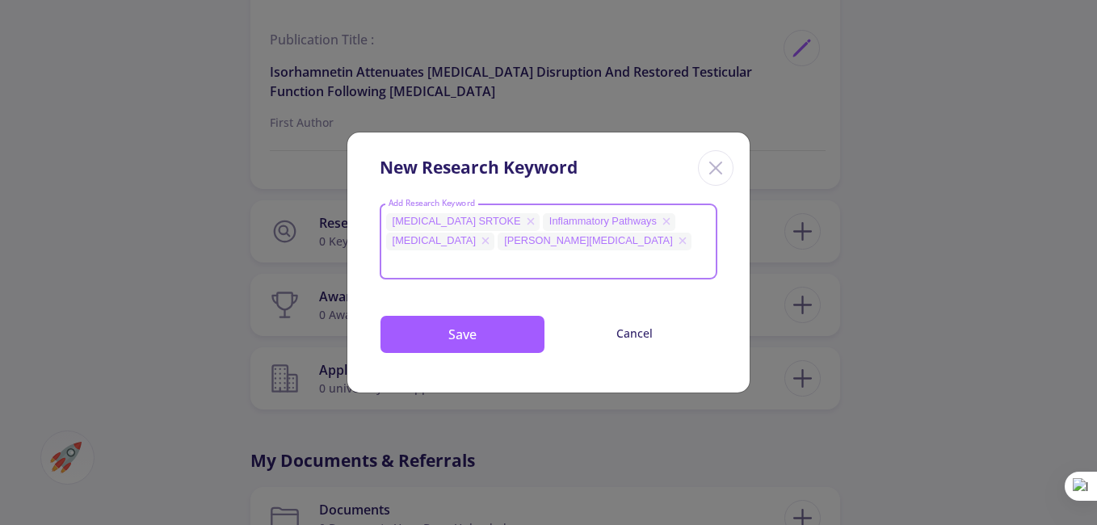
paste input "[MEDICAL_DATA]"
type input "[MEDICAL_DATA]"
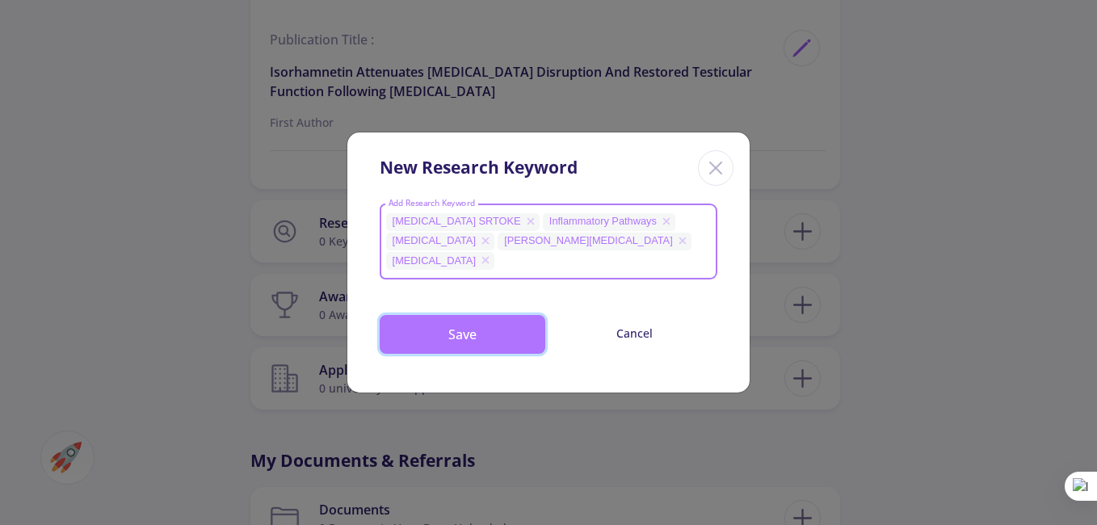
click at [485, 327] on button "Save" at bounding box center [463, 334] width 166 height 39
click at [497, 332] on button "Save" at bounding box center [463, 334] width 166 height 39
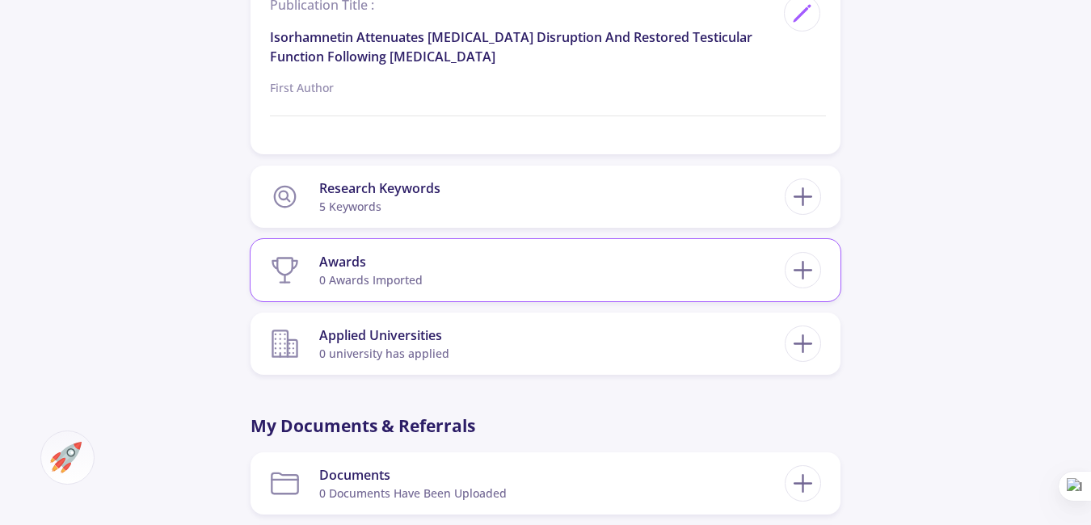
scroll to position [2801, 0]
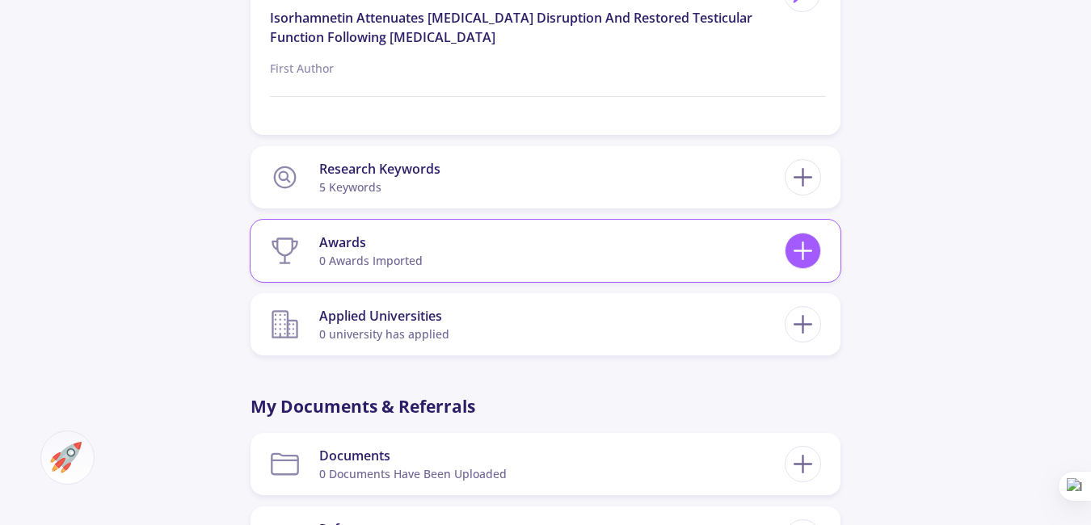
click at [804, 236] on icon at bounding box center [803, 251] width 30 height 30
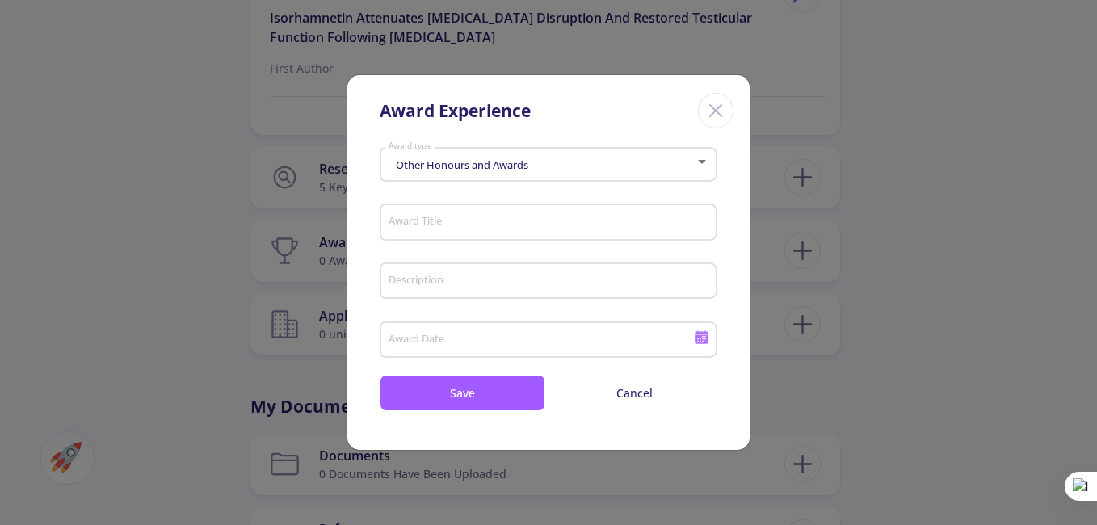
click at [568, 170] on div "Other Honours and Awards" at bounding box center [542, 165] width 308 height 12
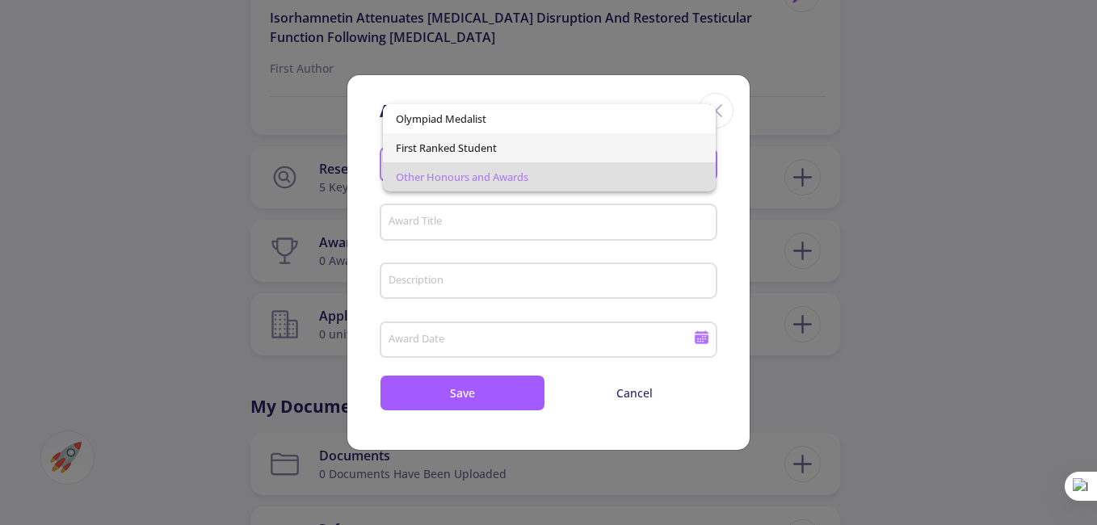
click at [535, 149] on span "First Ranked Student" at bounding box center [550, 147] width 308 height 29
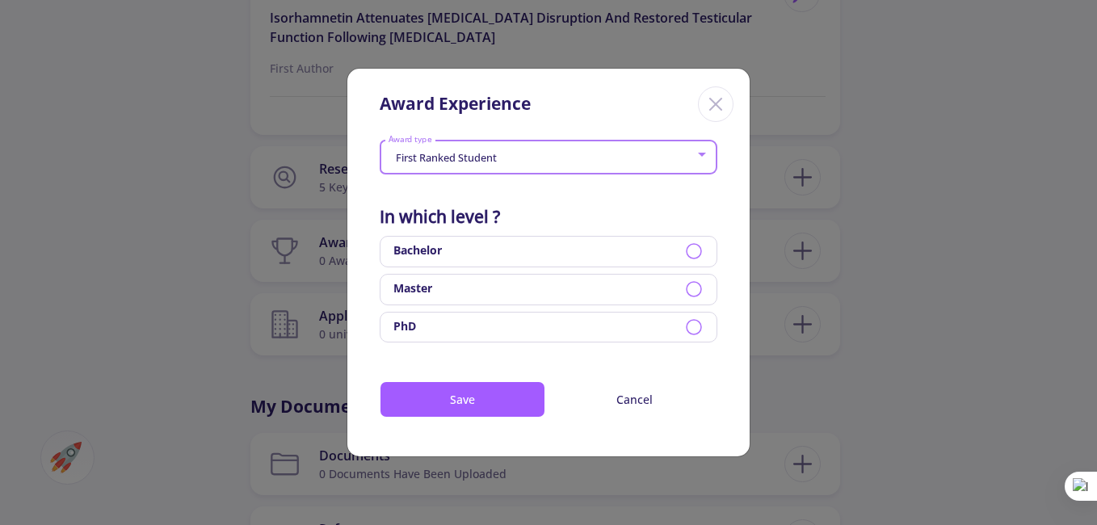
click at [562, 285] on div "Master" at bounding box center [549, 290] width 338 height 32
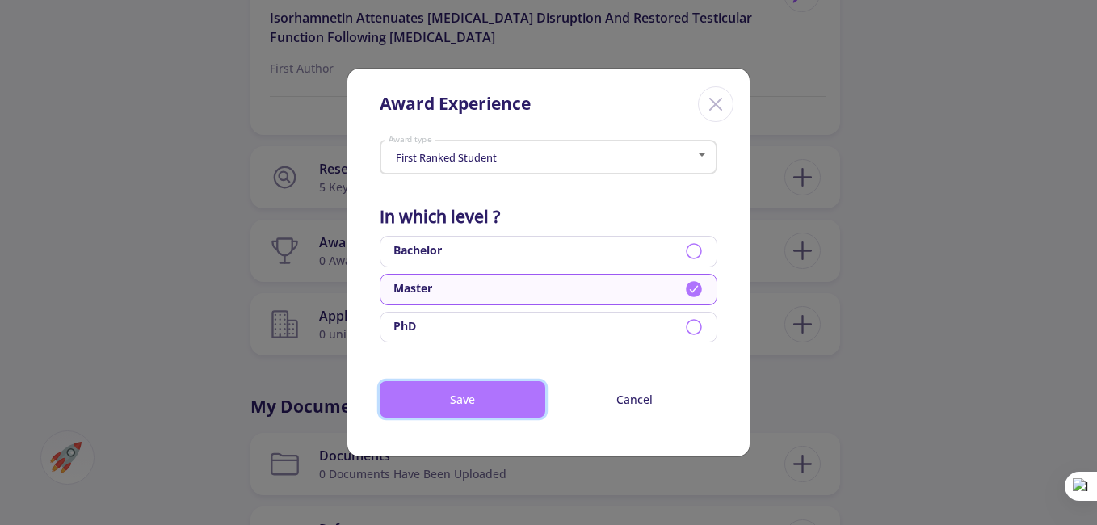
click at [475, 402] on button "Save" at bounding box center [463, 399] width 166 height 36
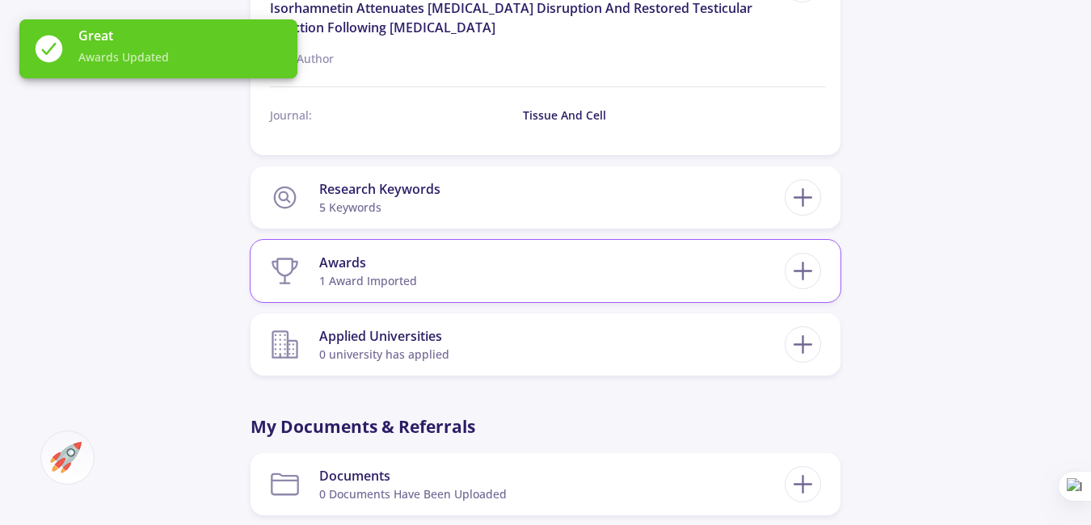
scroll to position [2909, 0]
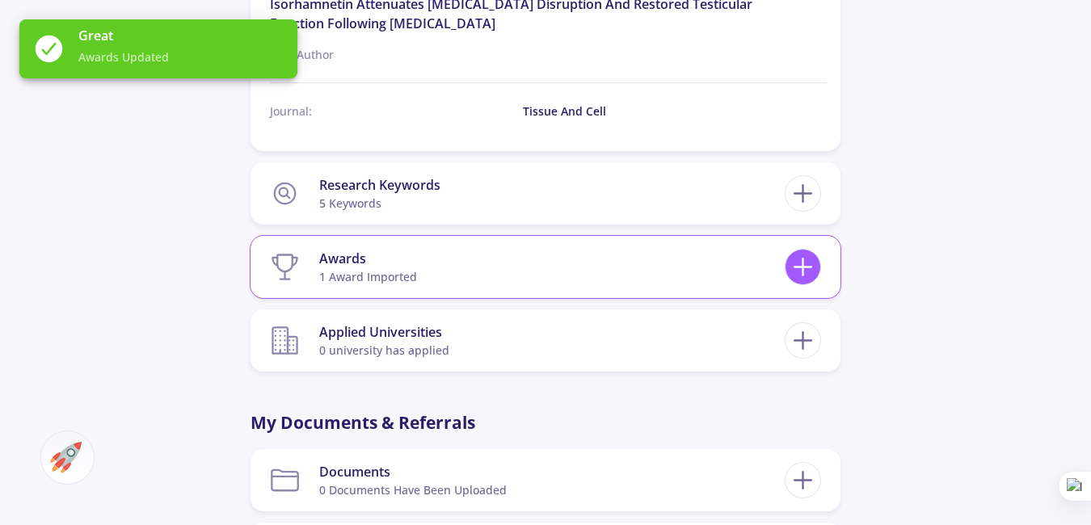
click at [808, 257] on icon at bounding box center [803, 267] width 30 height 30
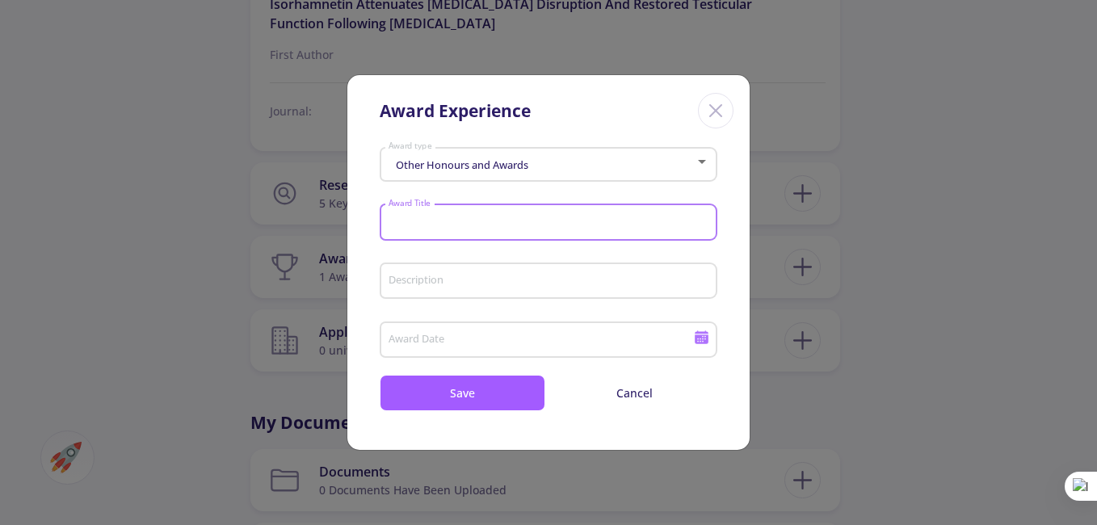
click at [486, 220] on input "Award Title" at bounding box center [551, 223] width 326 height 15
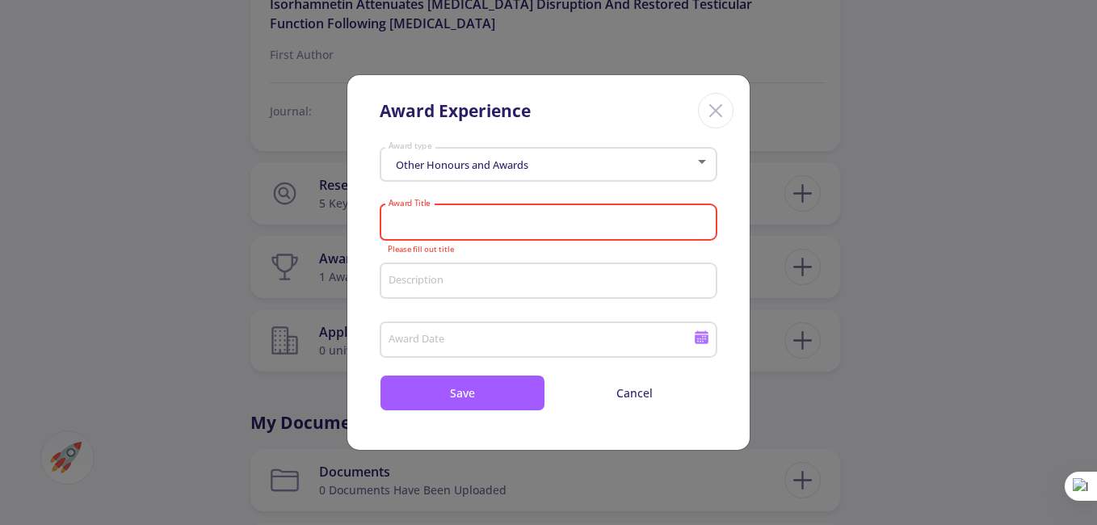
paste input "Member of Hamed"
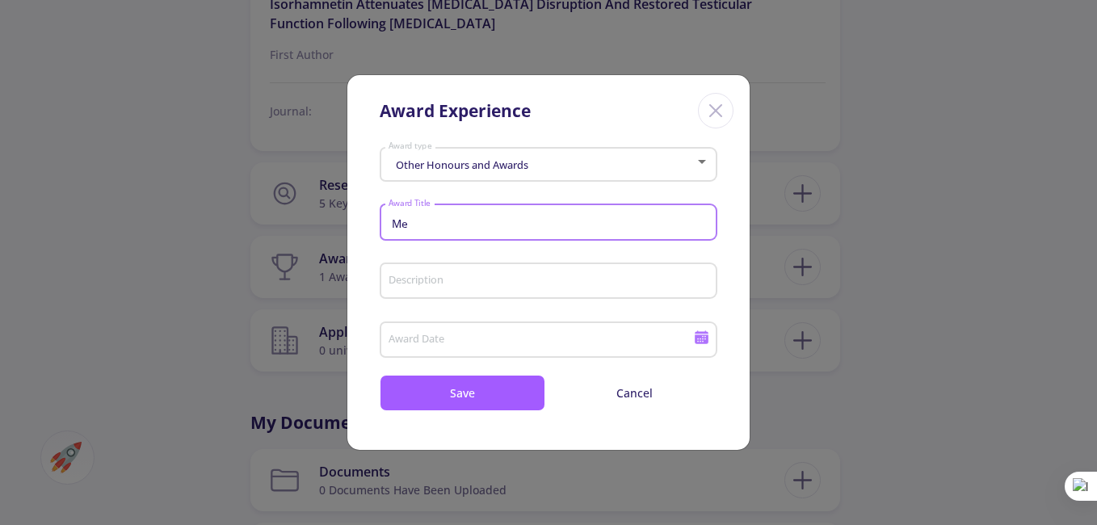
type input "M"
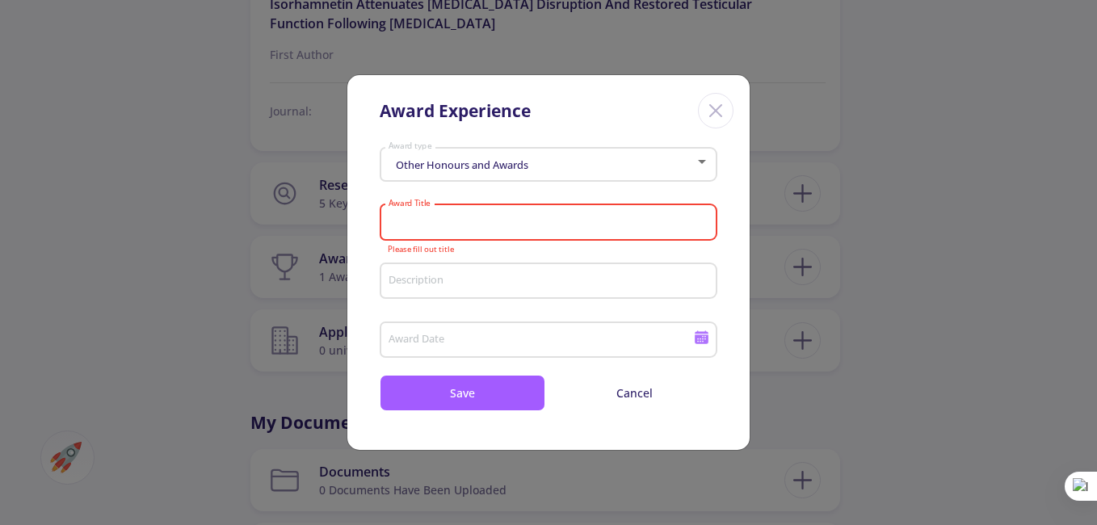
click at [711, 107] on icon "Close" at bounding box center [716, 111] width 26 height 26
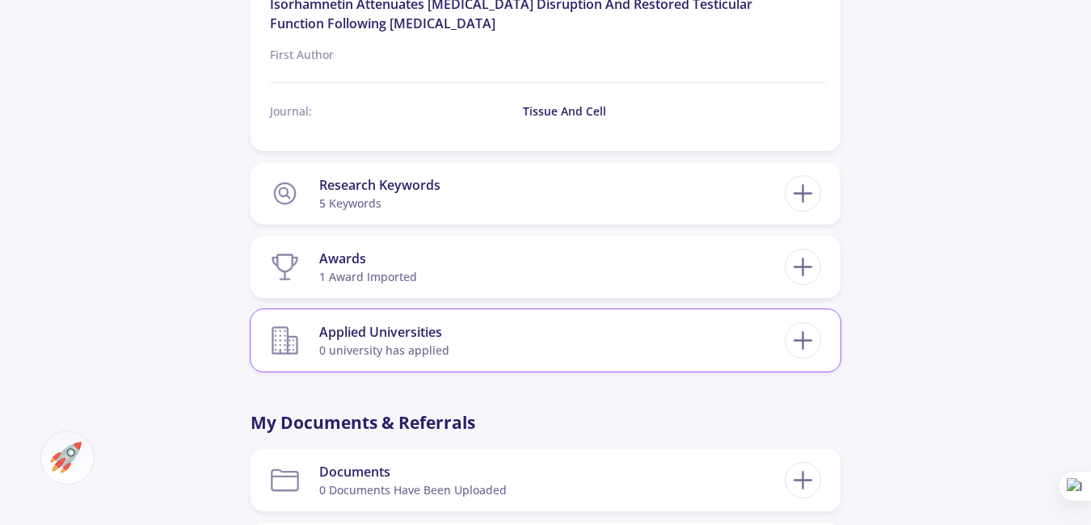
click at [566, 331] on section "Applied Universities 0 university has applied" at bounding box center [527, 340] width 515 height 49
click at [810, 329] on icon at bounding box center [803, 341] width 30 height 30
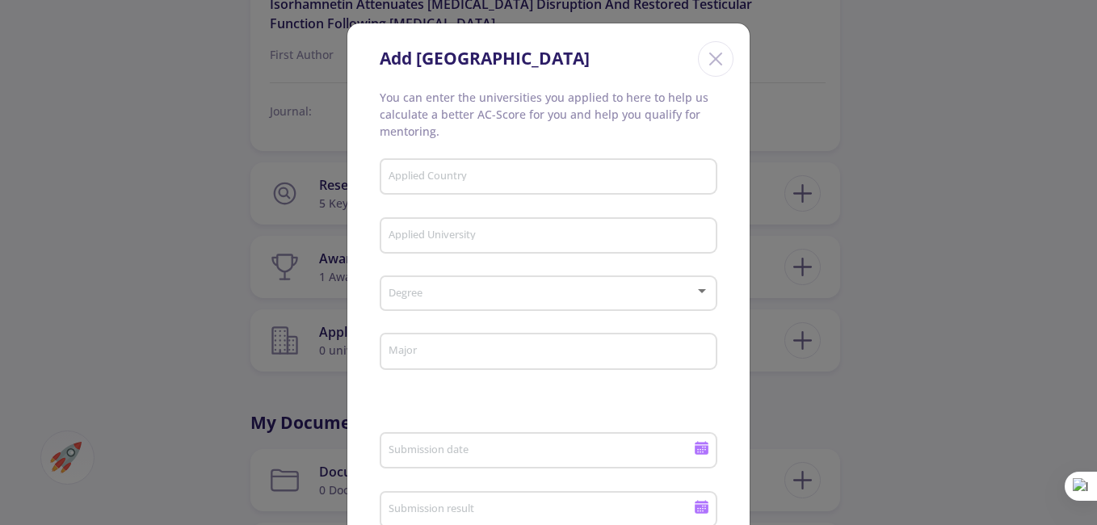
click at [513, 176] on input "Applied Country" at bounding box center [551, 177] width 326 height 15
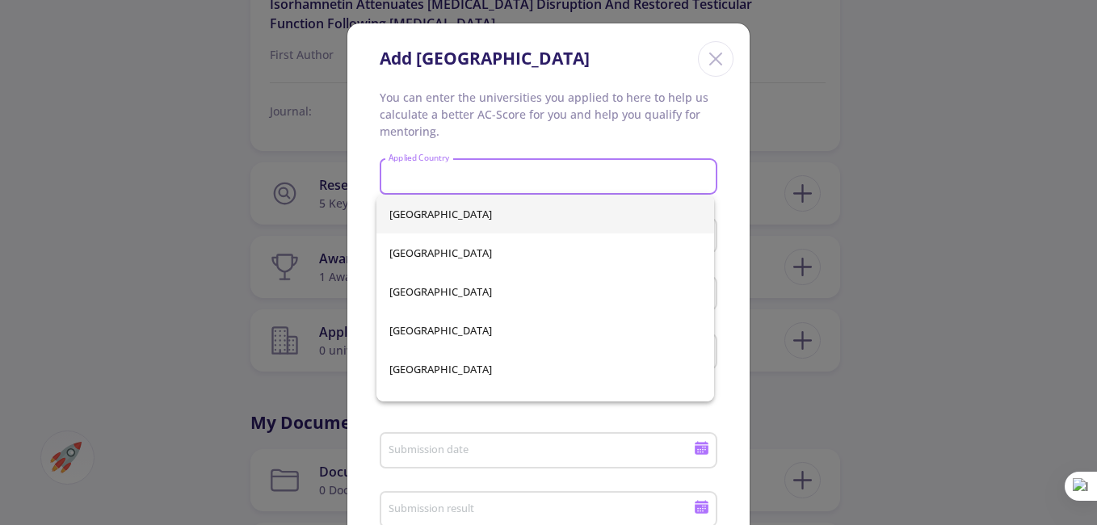
click at [709, 57] on icon "Close" at bounding box center [716, 59] width 26 height 26
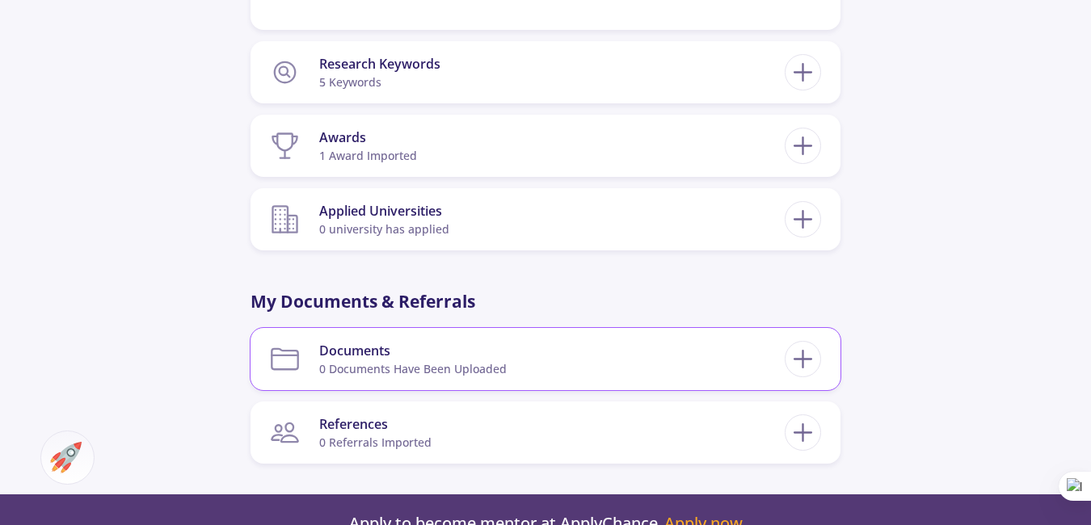
scroll to position [3071, 0]
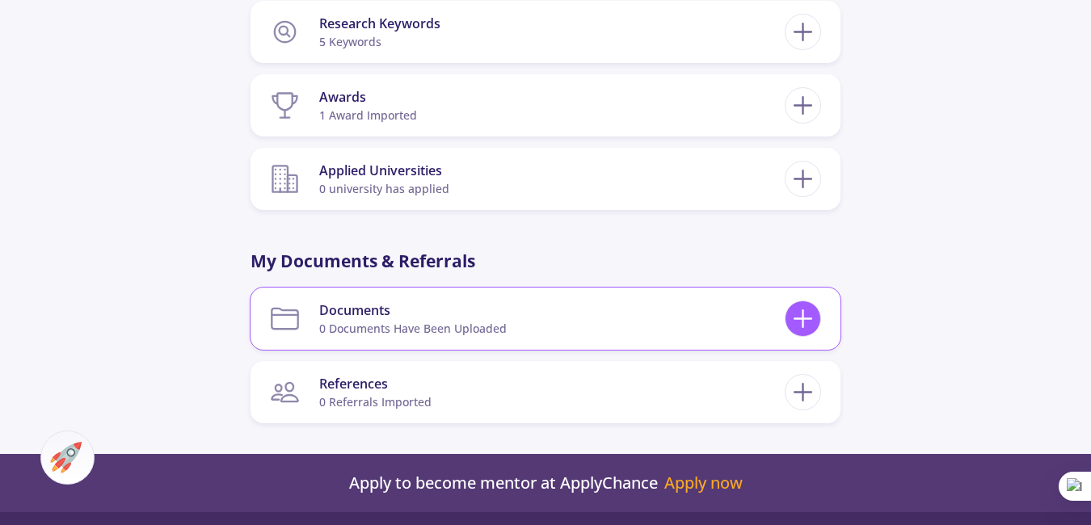
click at [804, 305] on icon at bounding box center [803, 319] width 30 height 30
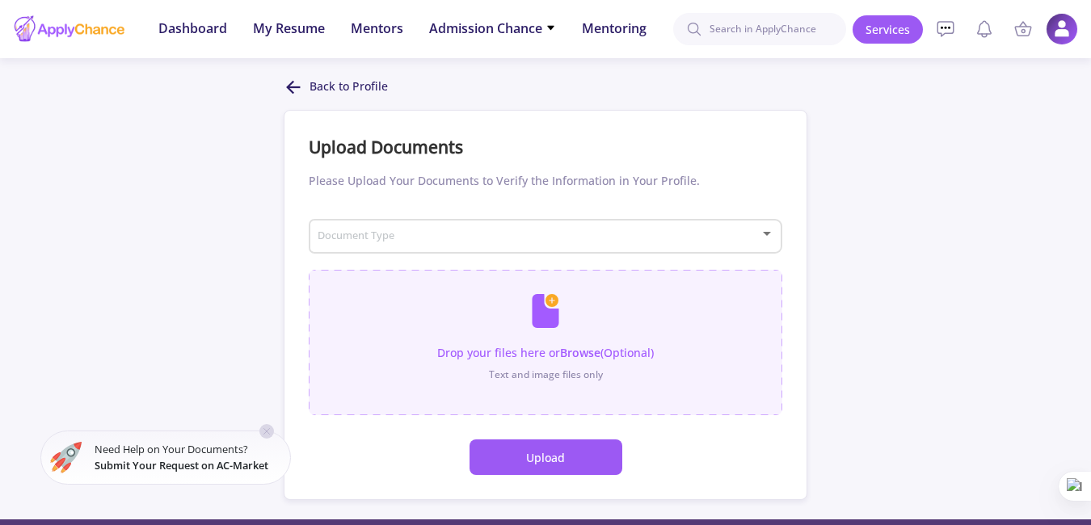
click at [542, 348] on input "file" at bounding box center [546, 334] width 474 height 129
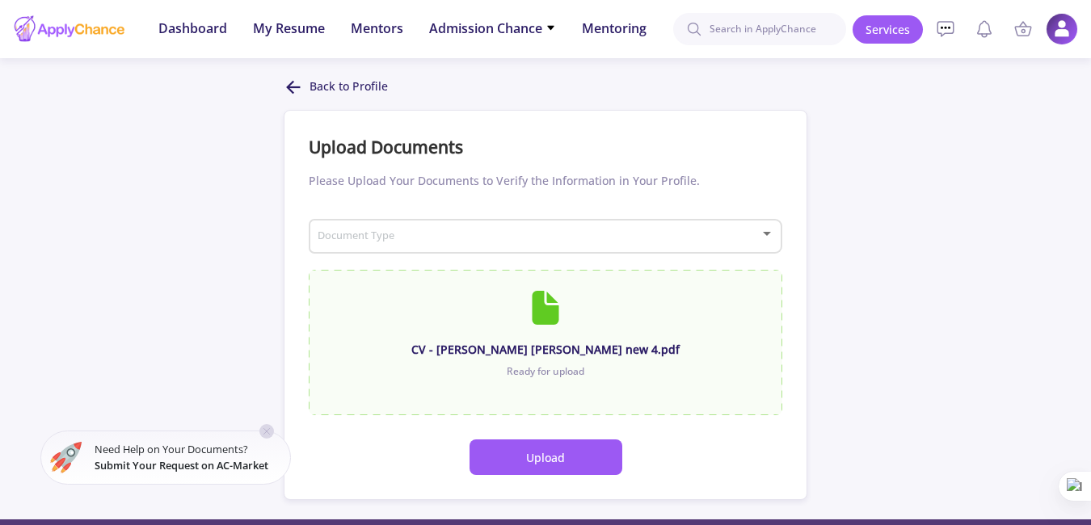
click at [453, 240] on span at bounding box center [541, 236] width 440 height 11
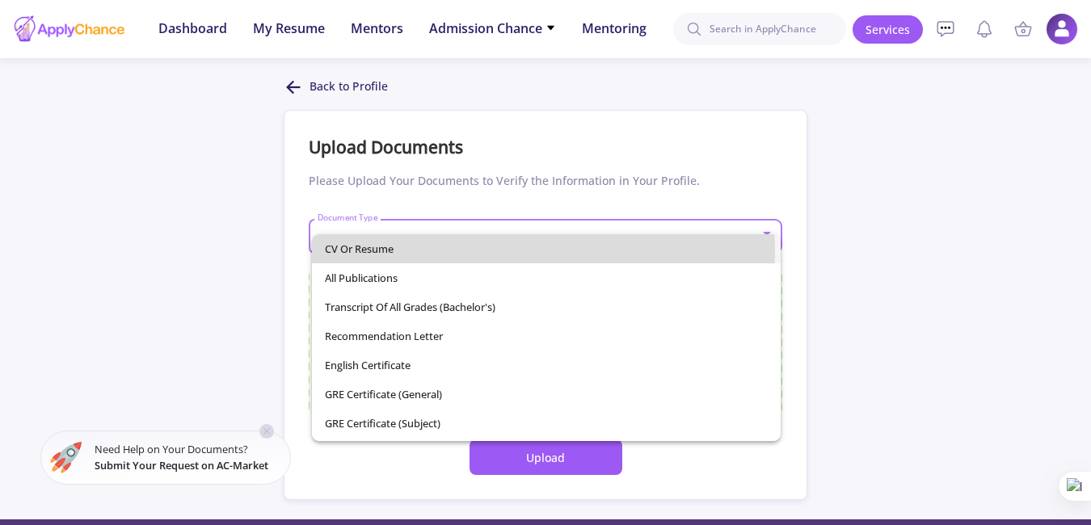
click at [443, 250] on span "CV or Resume" at bounding box center [547, 248] width 444 height 29
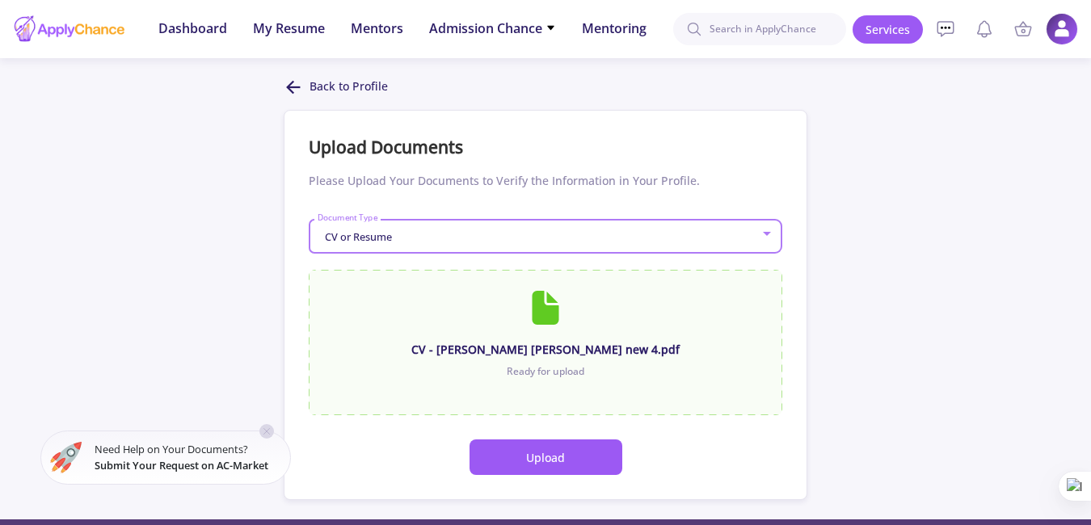
click at [594, 451] on button "Upload" at bounding box center [545, 458] width 153 height 36
click at [594, 235] on div "CV or Resume" at bounding box center [539, 237] width 444 height 12
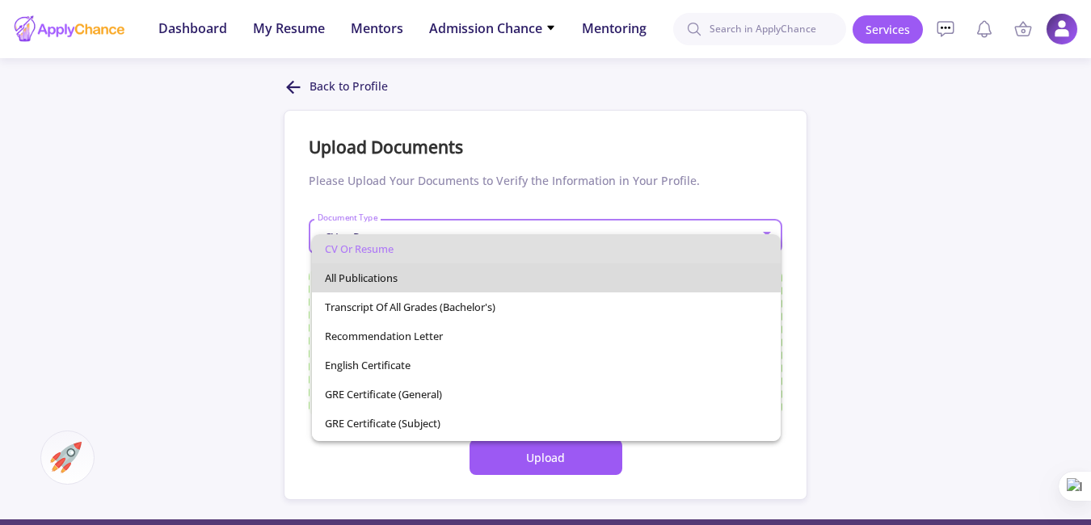
click at [565, 279] on span "All Publications" at bounding box center [547, 277] width 444 height 29
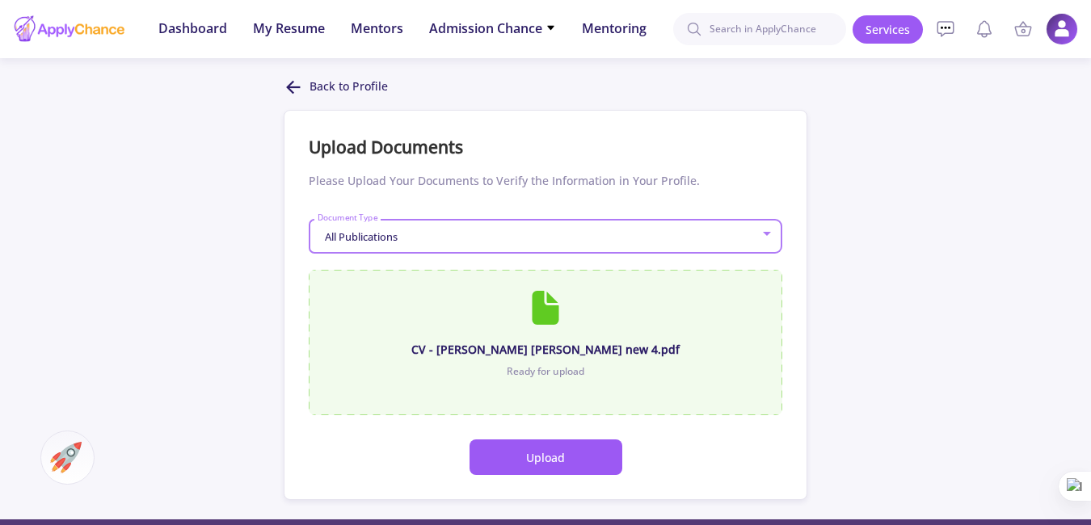
click at [550, 343] on div "CV - [PERSON_NAME] [PERSON_NAME] new 4.pdf" at bounding box center [545, 349] width 431 height 17
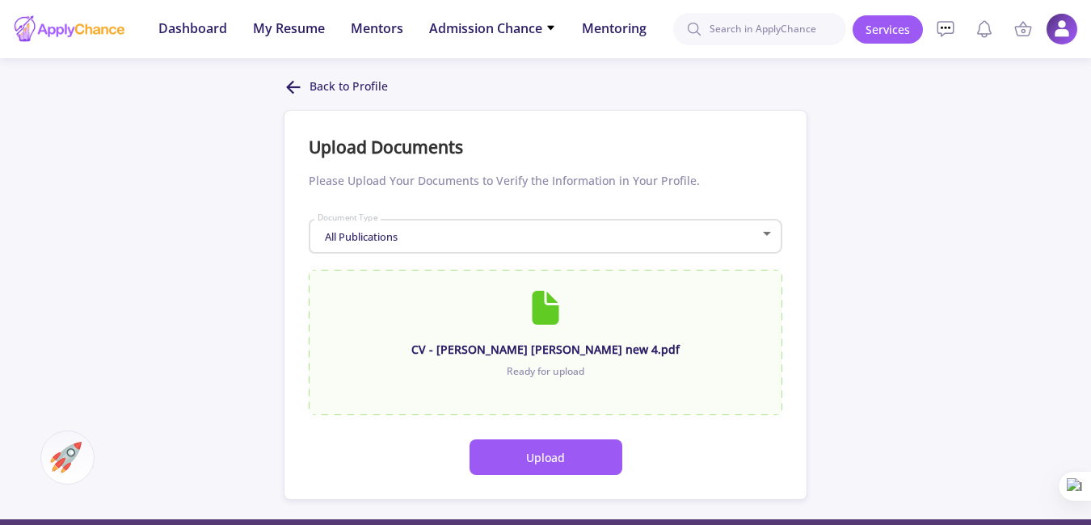
click at [617, 231] on div "All Publications" at bounding box center [539, 237] width 444 height 12
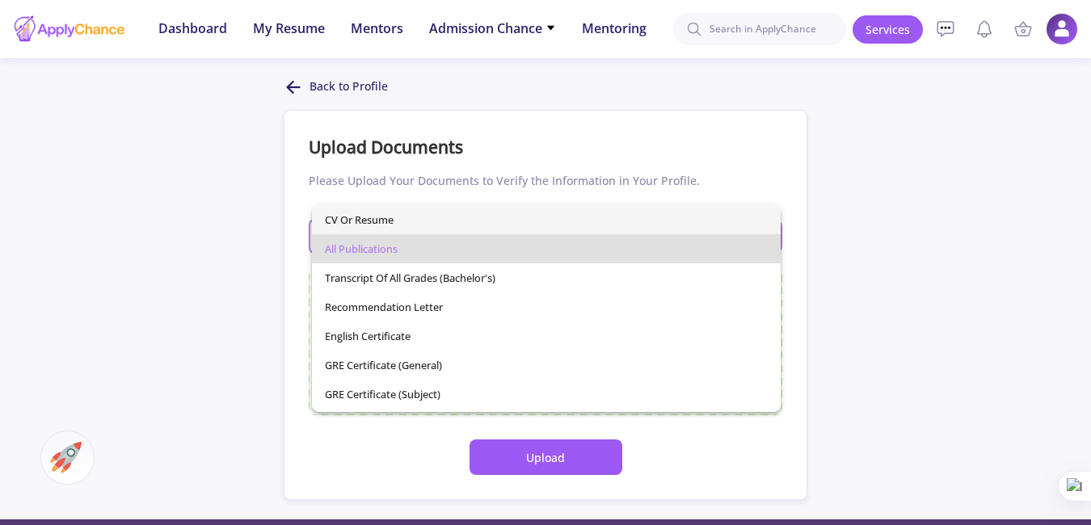
click at [440, 222] on span "CV or Resume" at bounding box center [547, 219] width 444 height 29
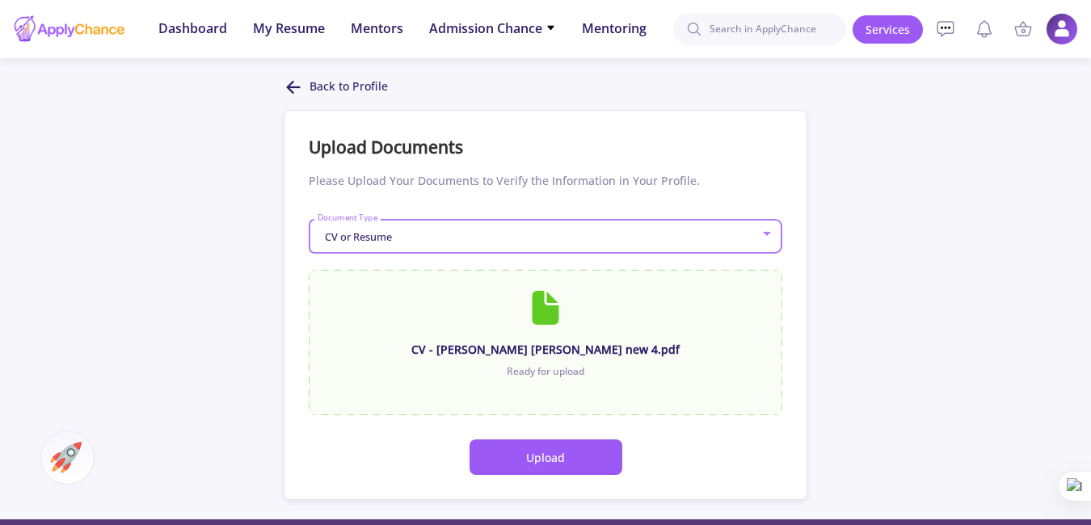
click at [554, 453] on button "Upload" at bounding box center [545, 458] width 153 height 36
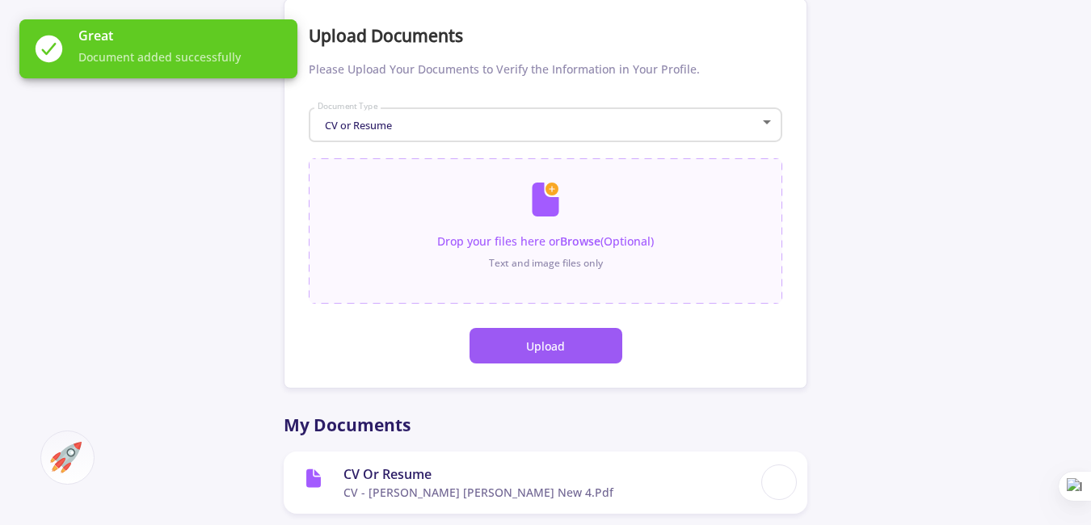
scroll to position [88, 0]
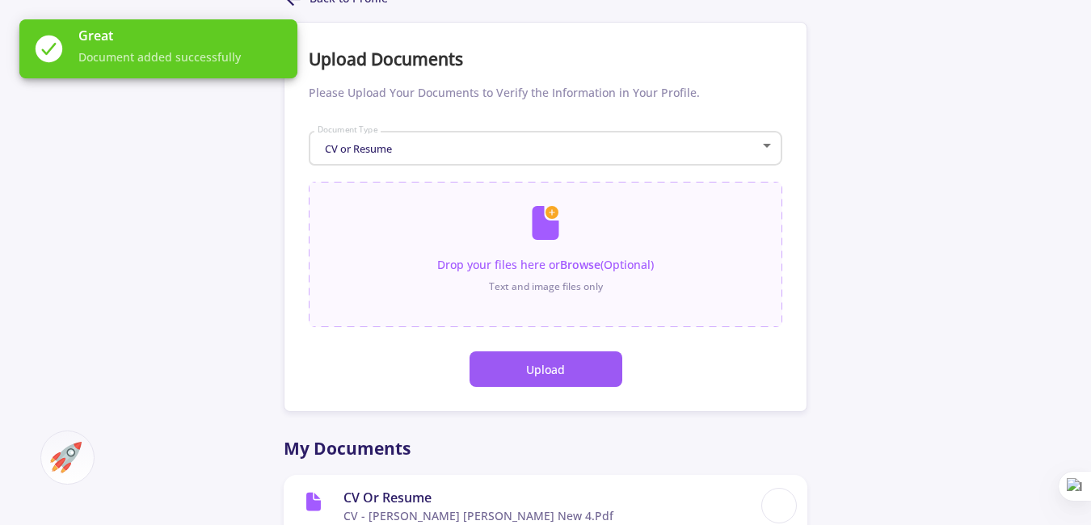
click at [494, 157] on div "CV or Resume Document Type" at bounding box center [546, 145] width 458 height 40
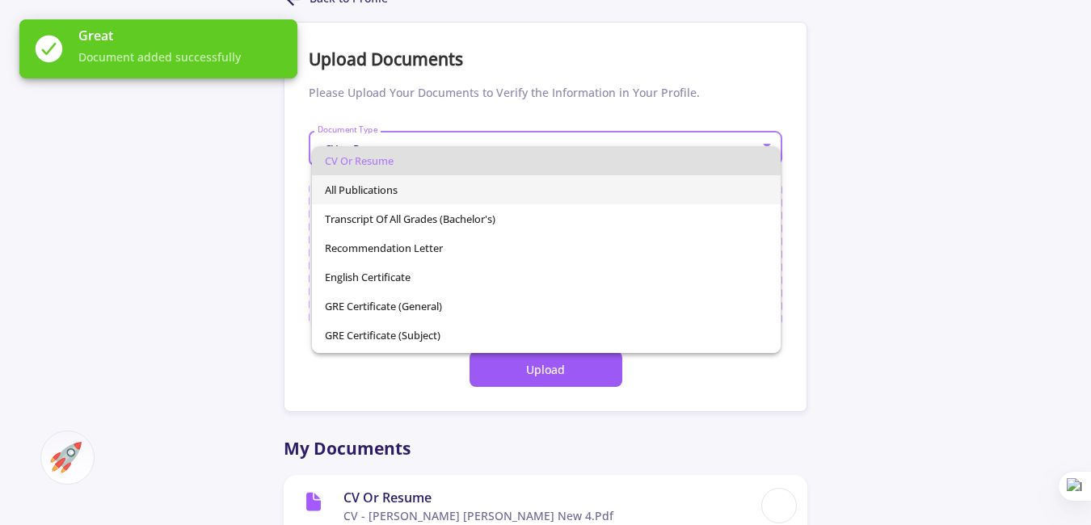
click at [470, 189] on span "All Publications" at bounding box center [547, 189] width 444 height 29
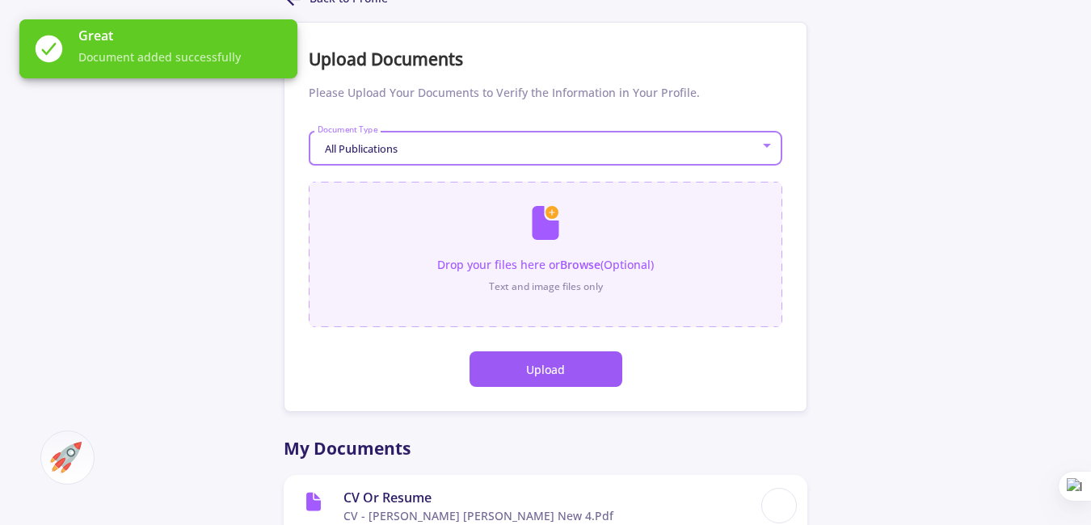
click at [552, 258] on input "file" at bounding box center [546, 246] width 474 height 129
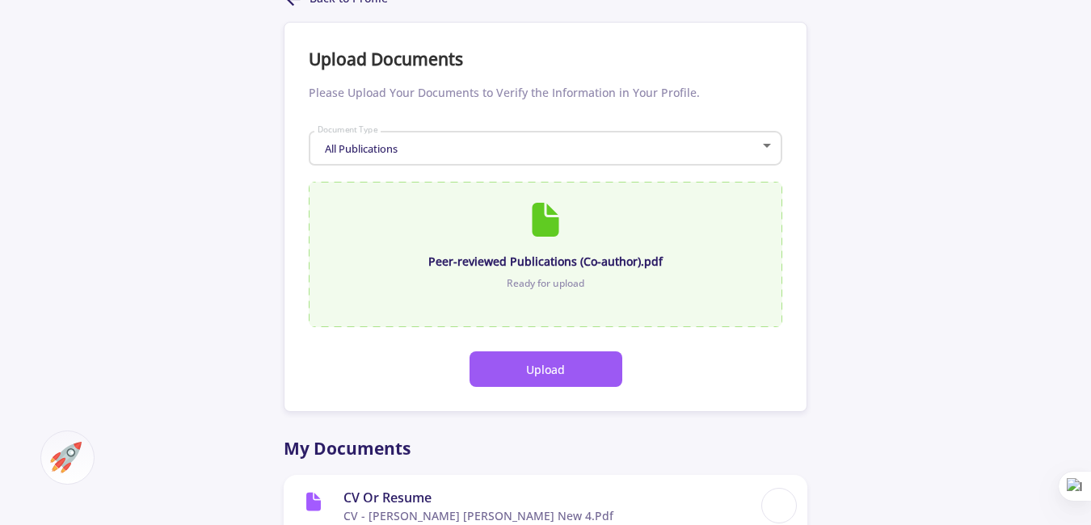
click at [562, 259] on div "Peer-reviewed Publications (Co-author).pdf" at bounding box center [545, 261] width 431 height 17
click at [540, 220] on div at bounding box center [545, 220] width 431 height 34
click at [544, 226] on div at bounding box center [545, 220] width 431 height 34
drag, startPoint x: 544, startPoint y: 226, endPoint x: 599, endPoint y: 243, distance: 57.5
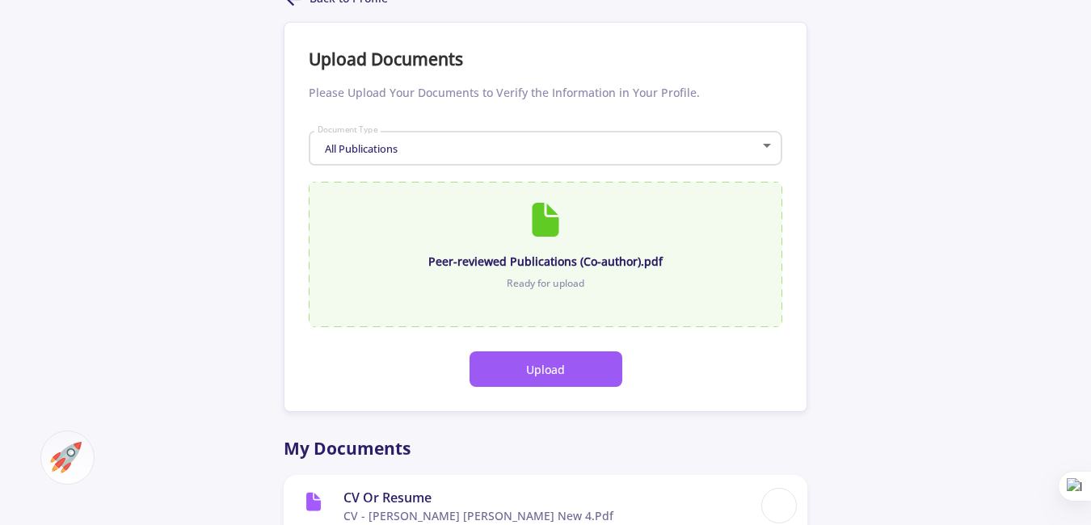
click at [716, 243] on div "Peer-reviewed Publications (Co-author).pdf Ready for upload" at bounding box center [546, 254] width 474 height 145
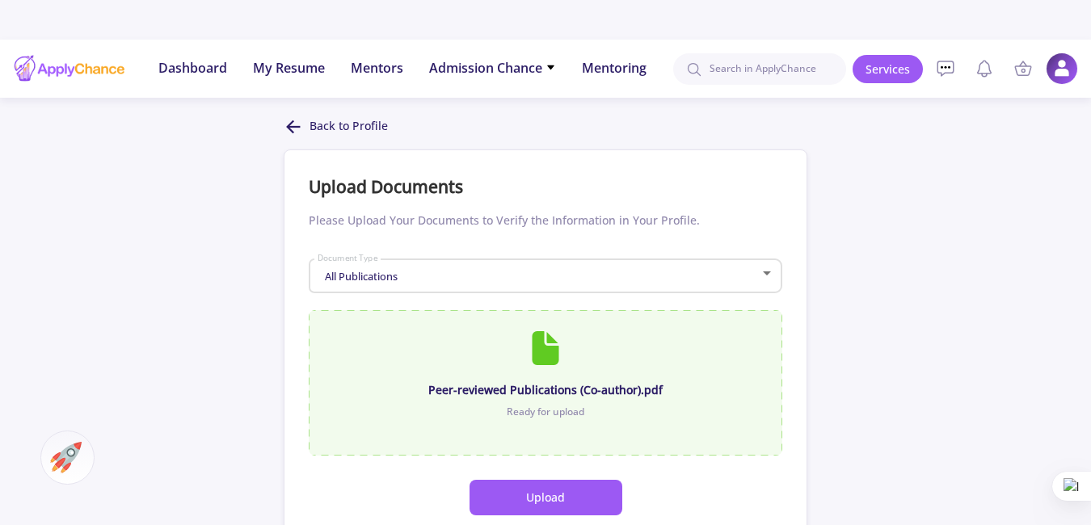
click at [524, 381] on div "Peer-reviewed Publications (Co-author).pdf" at bounding box center [545, 389] width 431 height 17
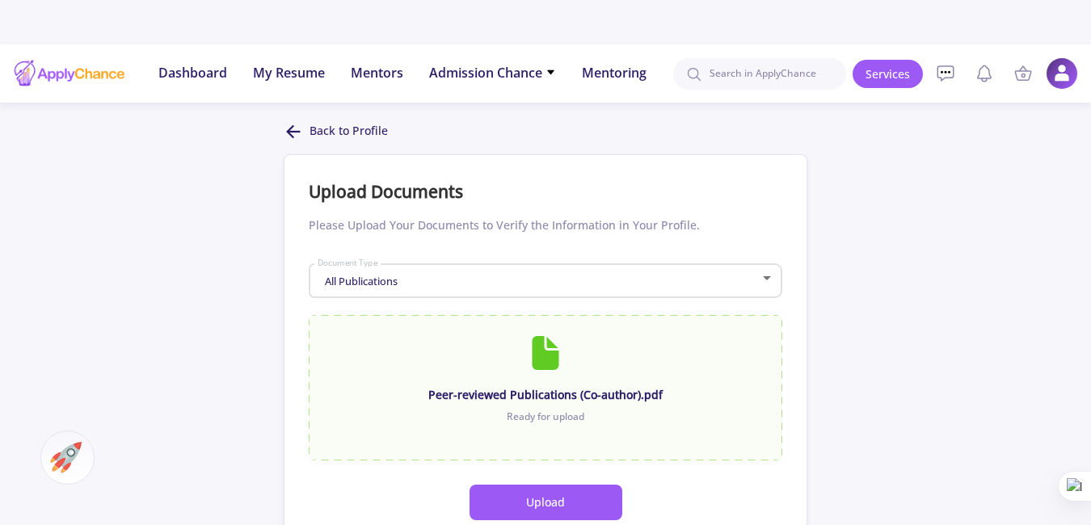
click at [546, 410] on div "Ready for upload" at bounding box center [545, 417] width 431 height 15
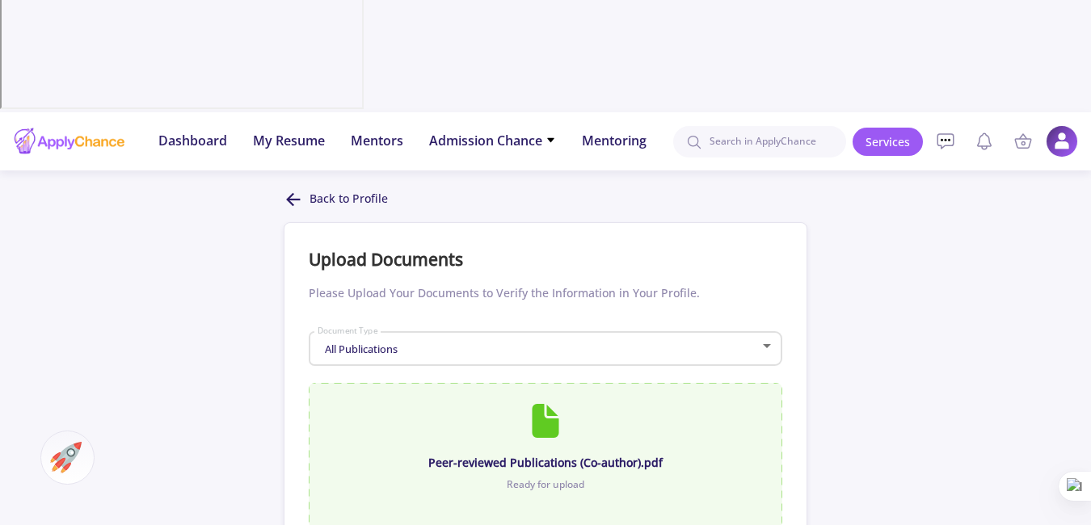
click at [743, 383] on div "Peer-reviewed Publications (Co-author).pdf Ready for upload" at bounding box center [546, 455] width 474 height 145
click at [559, 478] on div "Ready for upload" at bounding box center [545, 485] width 431 height 15
click at [541, 383] on div "Peer-reviewed Publications (Co-author).pdf Ready for upload" at bounding box center [546, 455] width 474 height 145
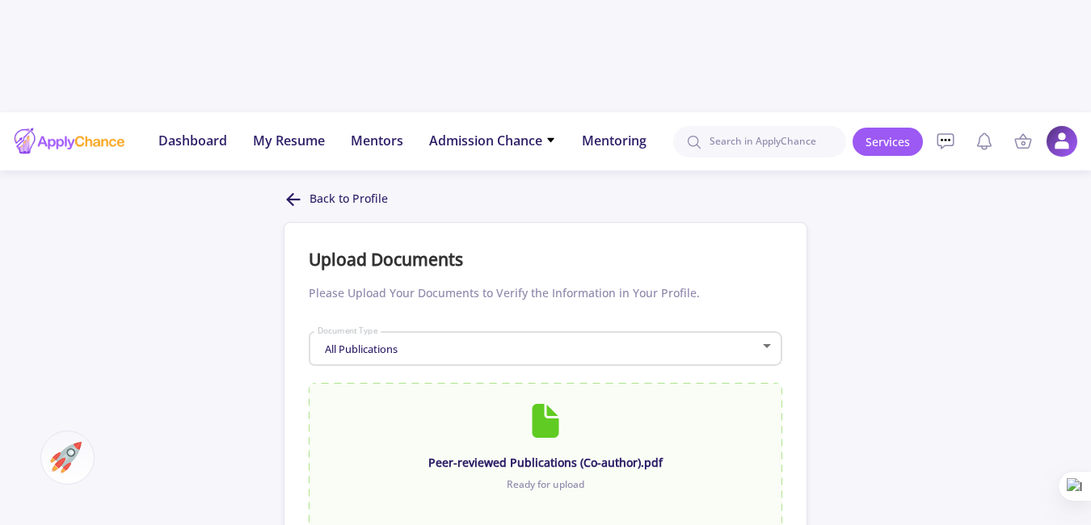
click at [760, 340] on div at bounding box center [767, 346] width 15 height 13
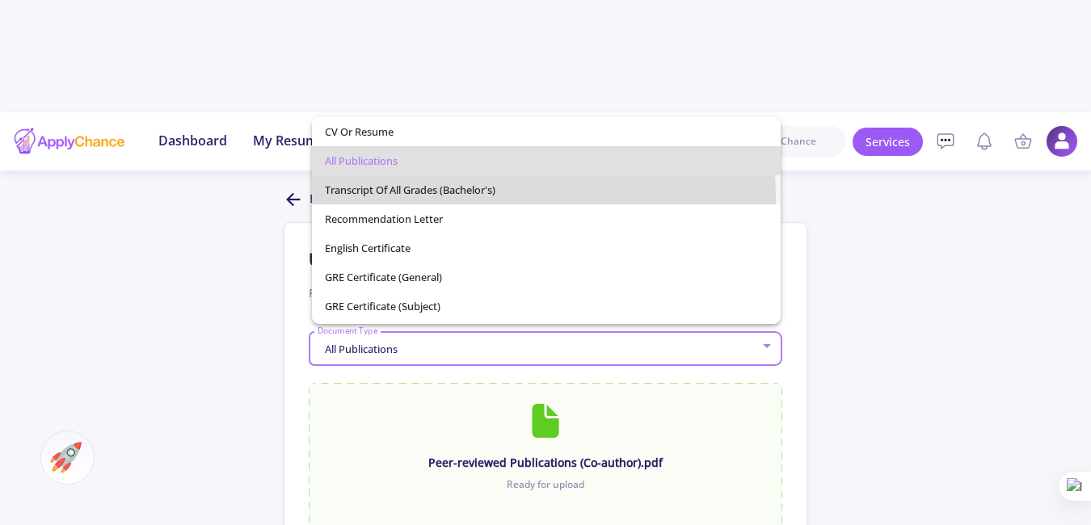
click at [478, 199] on span "Transcript of All Grades (Bachelor's)" at bounding box center [547, 189] width 444 height 29
click at [478, 383] on div "Peer-reviewed Publications (Co-author).pdf Ready for upload" at bounding box center [546, 455] width 474 height 145
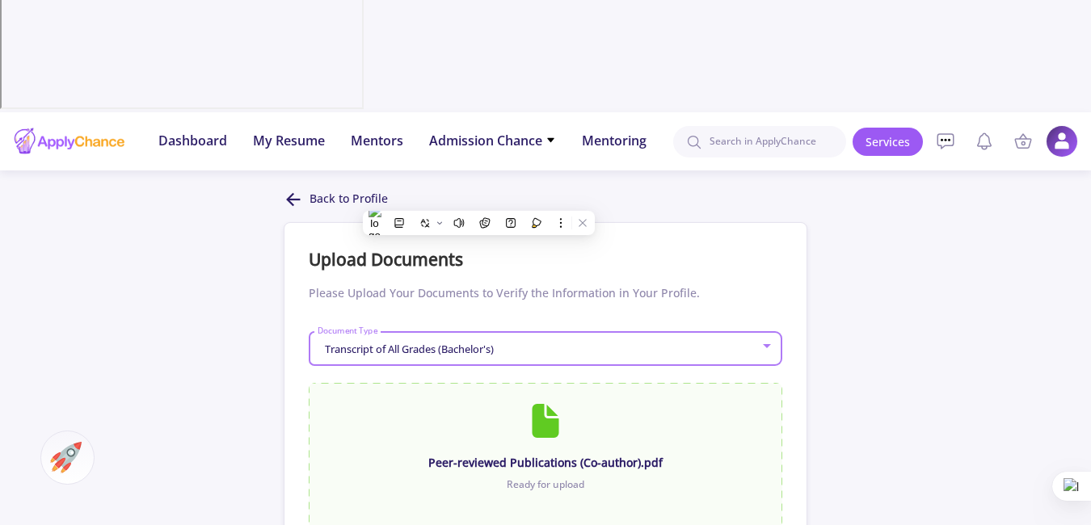
drag, startPoint x: 478, startPoint y: 199, endPoint x: 731, endPoint y: 149, distance: 257.7
click at [731, 343] on div "Transcript of All Grades (Bachelor's)" at bounding box center [539, 349] width 444 height 12
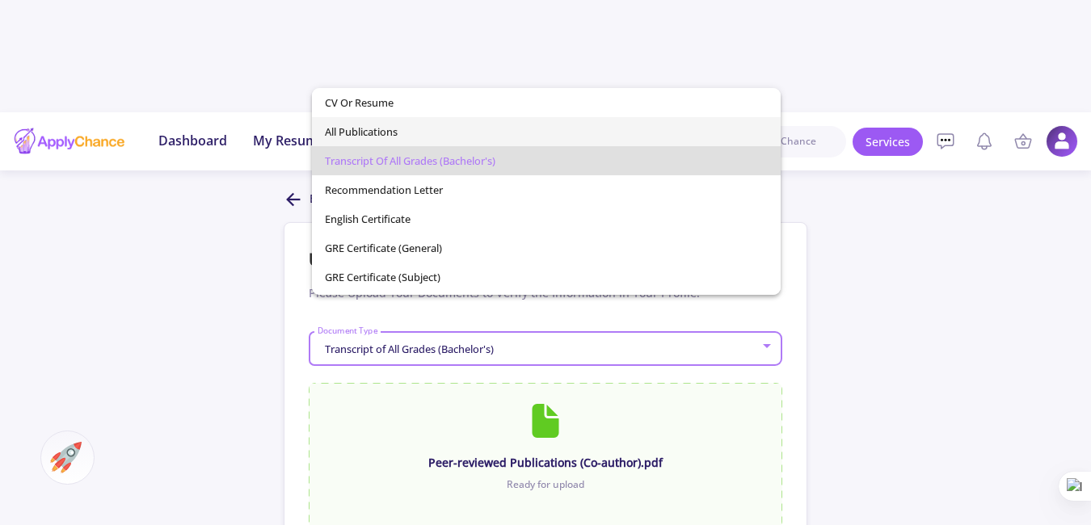
click at [436, 128] on span "All Publications" at bounding box center [547, 131] width 444 height 29
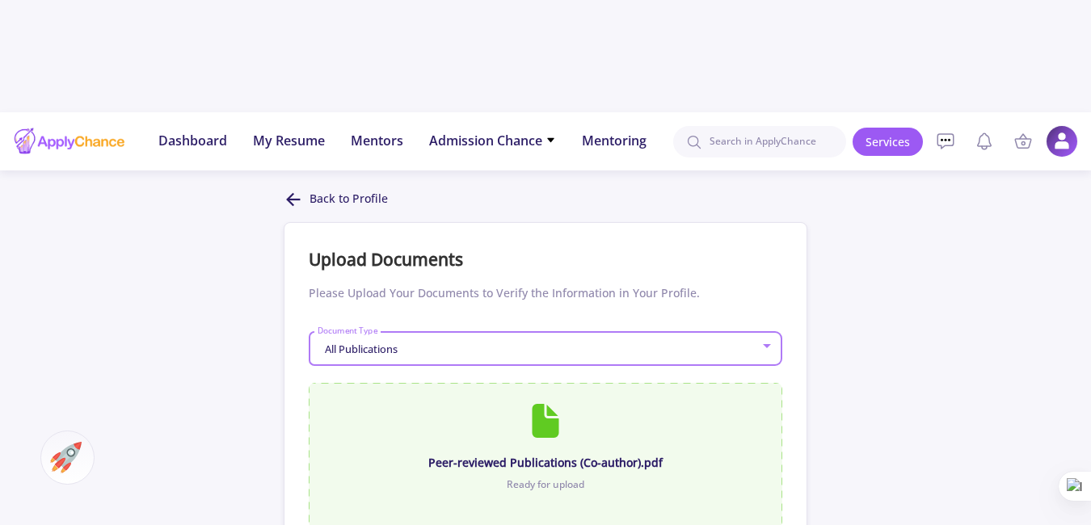
click at [543, 404] on div at bounding box center [545, 421] width 431 height 34
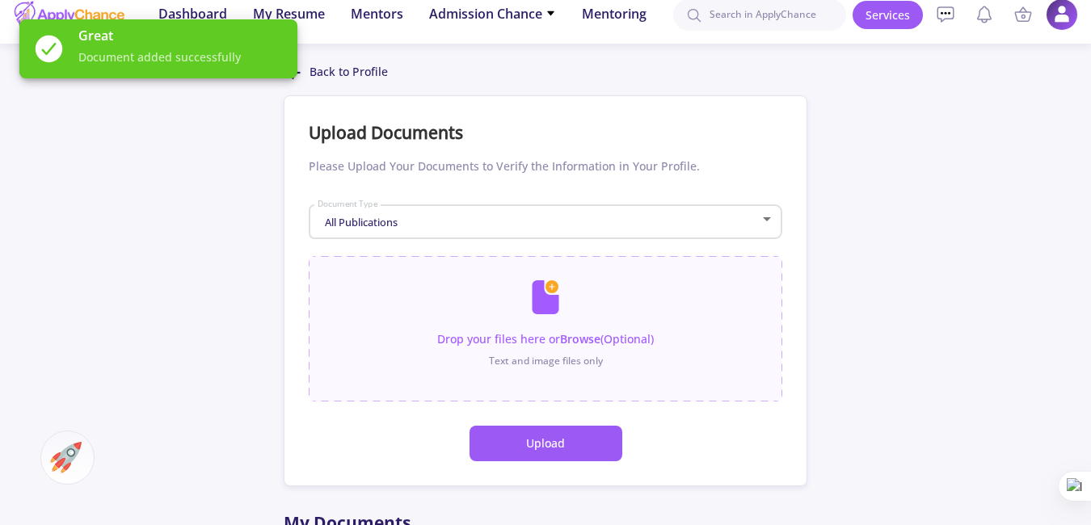
scroll to position [332, 0]
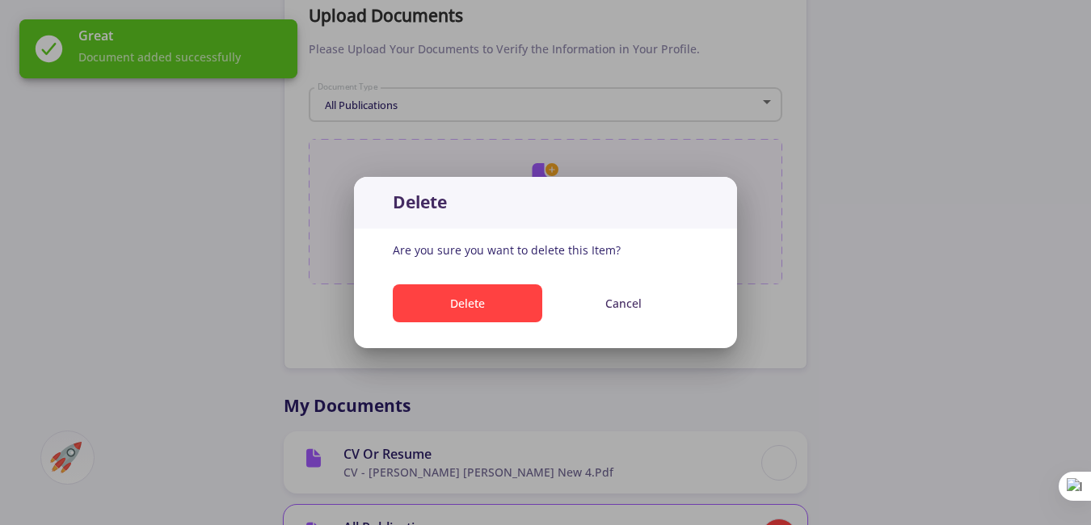
scroll to position [0, 0]
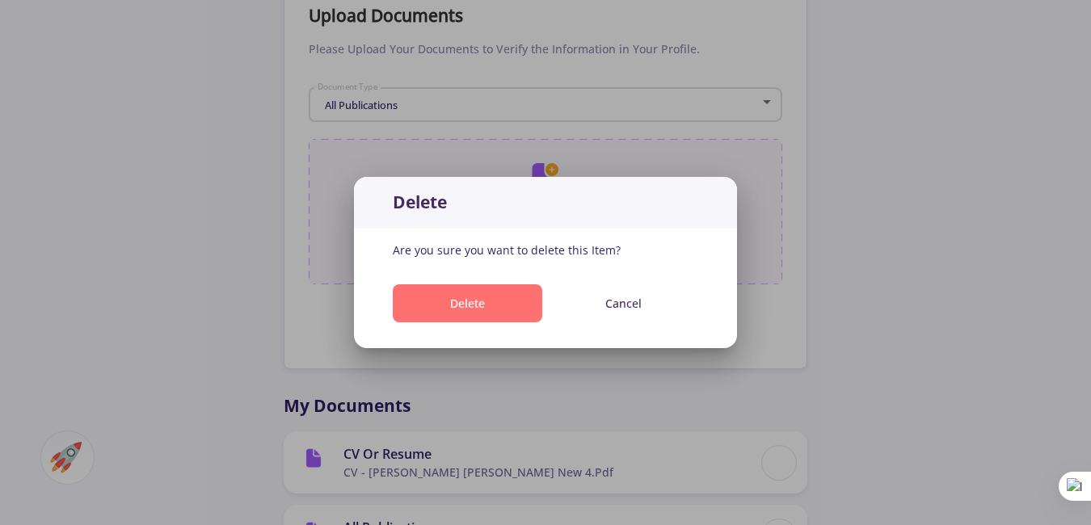
click at [528, 307] on button "Delete" at bounding box center [467, 303] width 149 height 38
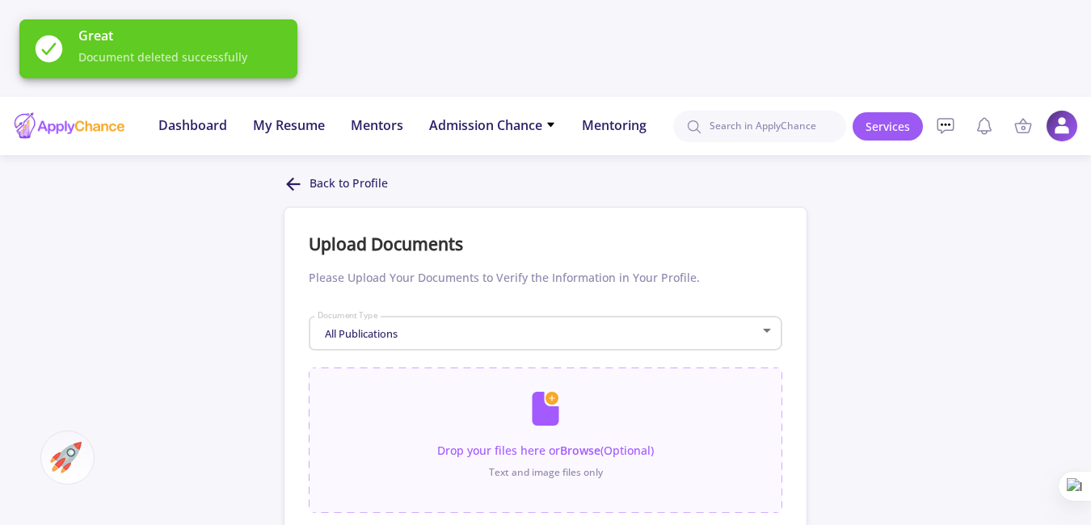
scroll to position [63, 0]
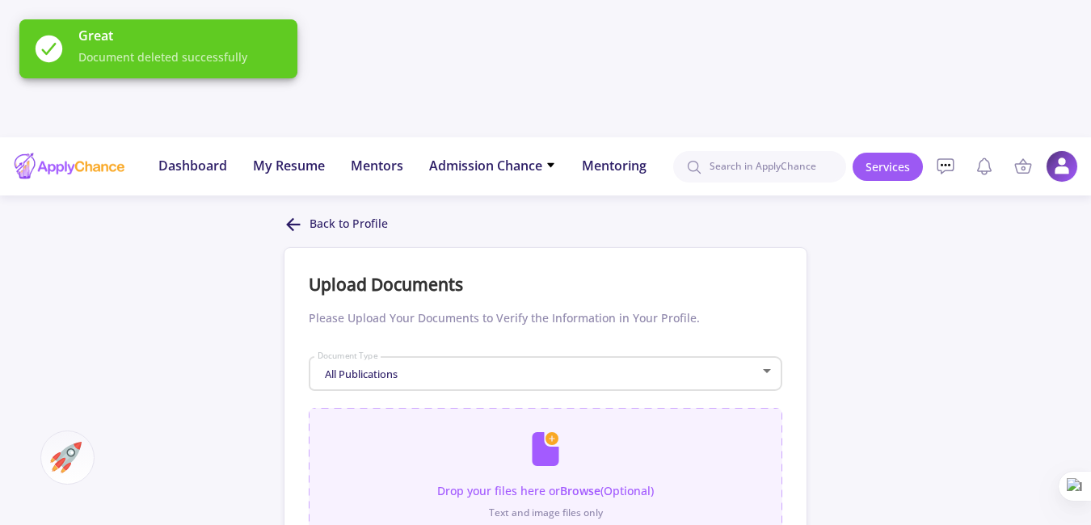
click at [541, 408] on input "file" at bounding box center [546, 472] width 474 height 129
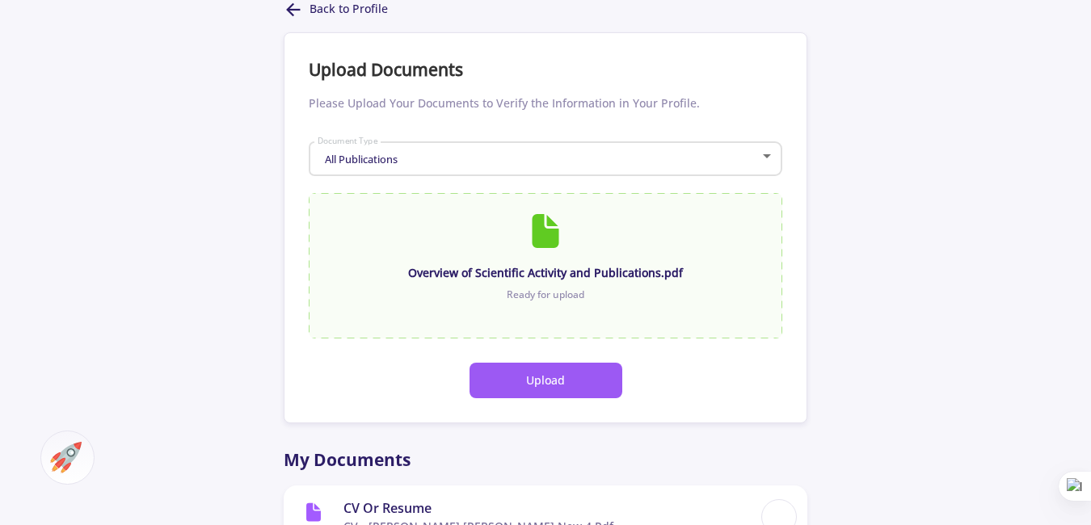
click at [583, 363] on button "Upload" at bounding box center [545, 381] width 153 height 36
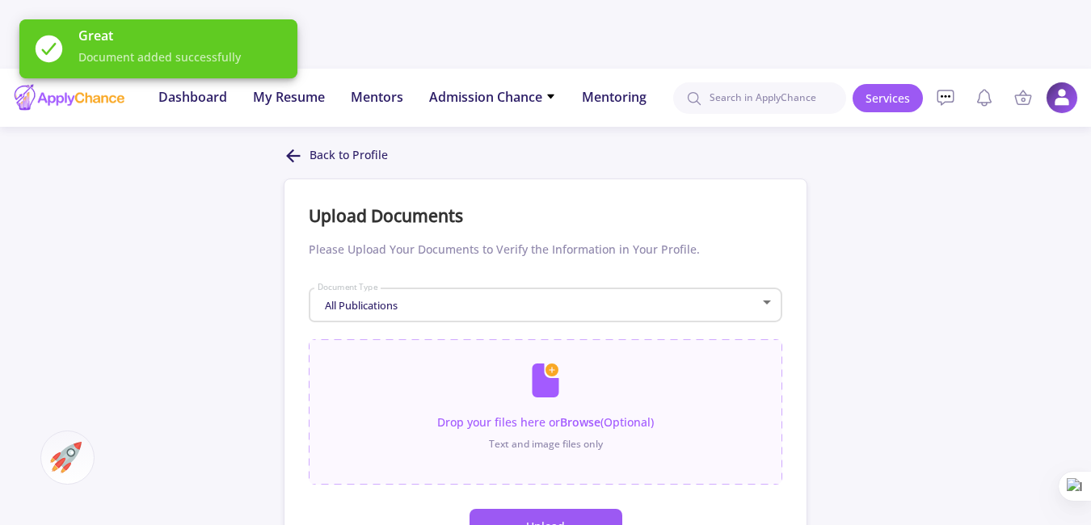
scroll to position [117, 0]
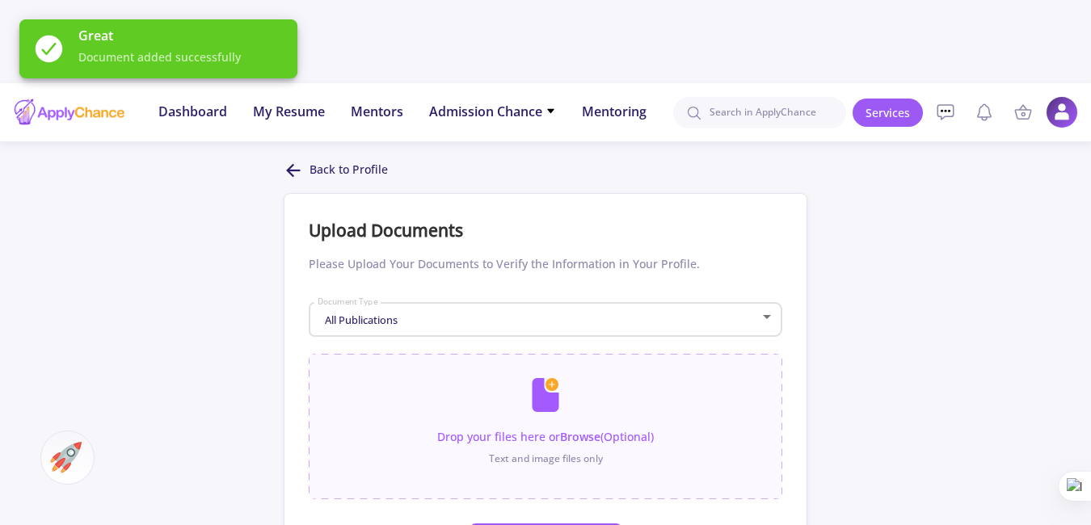
click at [500, 314] on div "All Publications" at bounding box center [539, 320] width 444 height 12
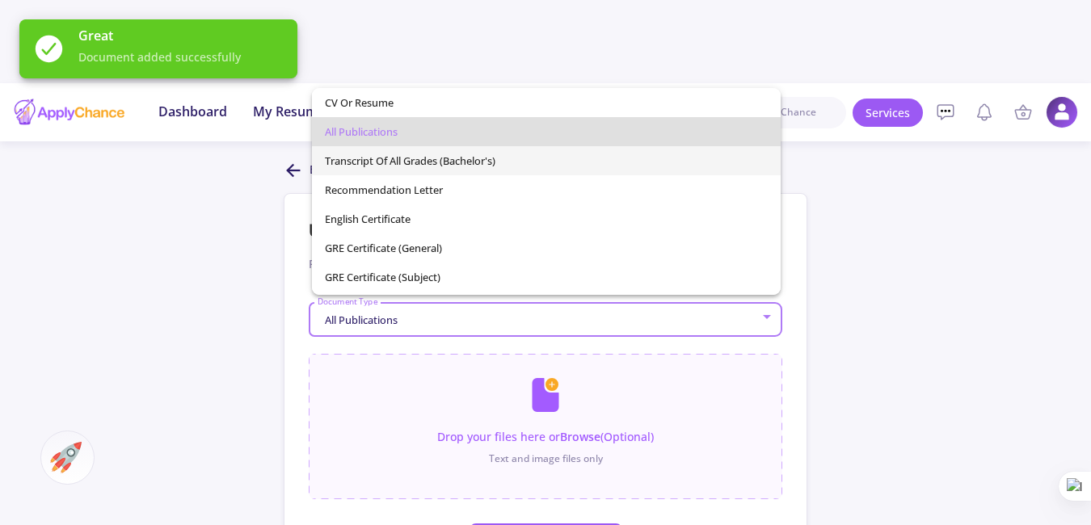
click at [479, 163] on span "Transcript of All Grades (Bachelor's)" at bounding box center [547, 160] width 444 height 29
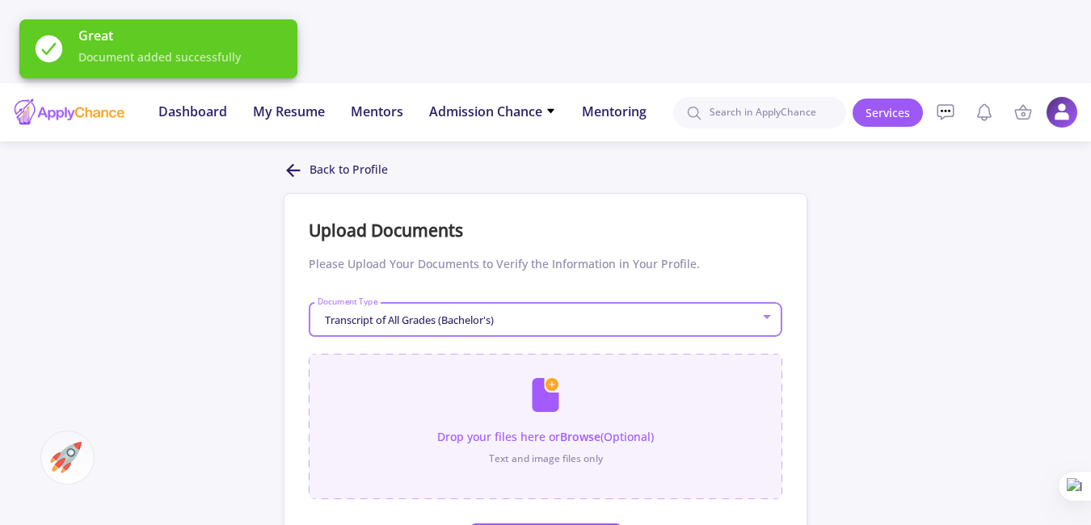
click at [555, 354] on input "file" at bounding box center [546, 418] width 474 height 129
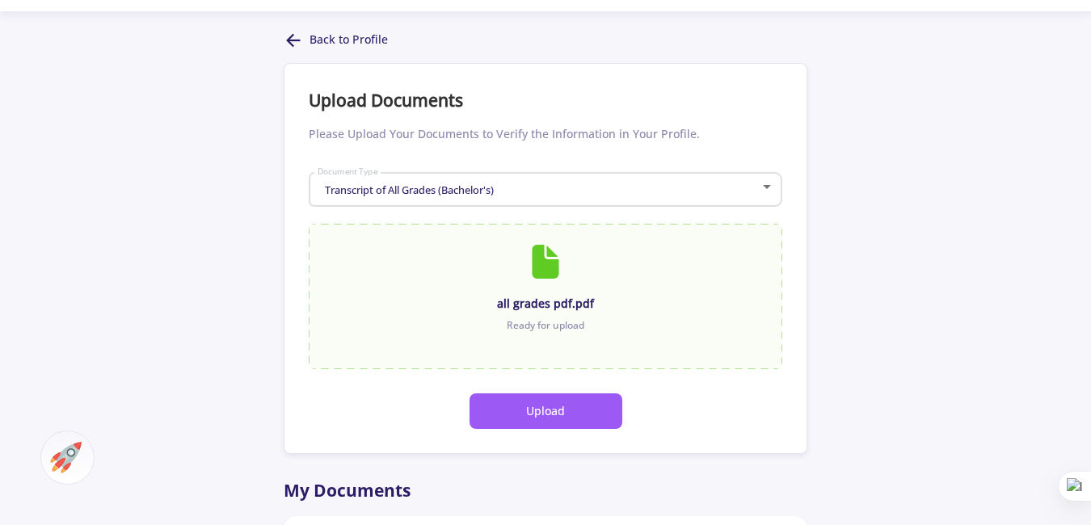
scroll to position [279, 0]
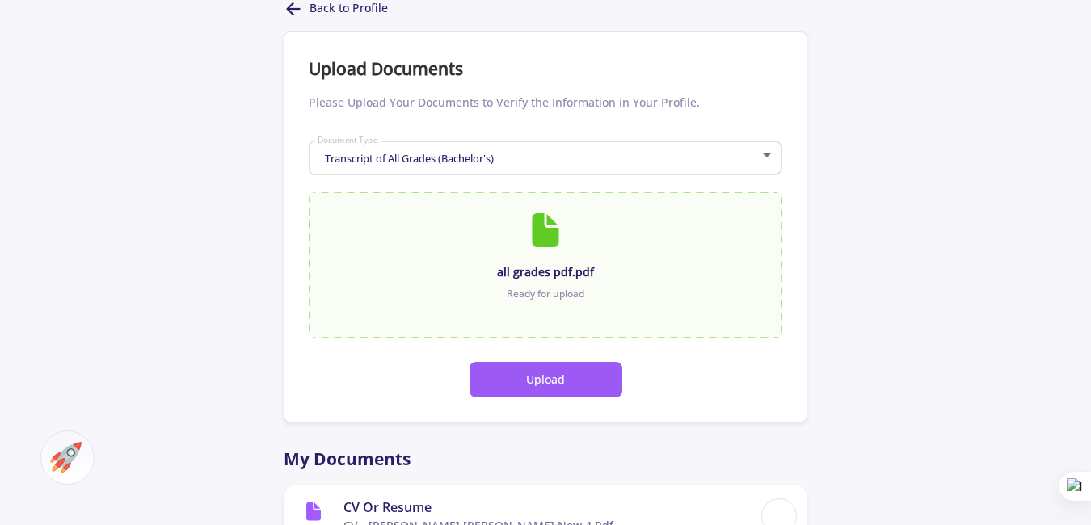
click at [571, 362] on button "Upload" at bounding box center [545, 380] width 153 height 36
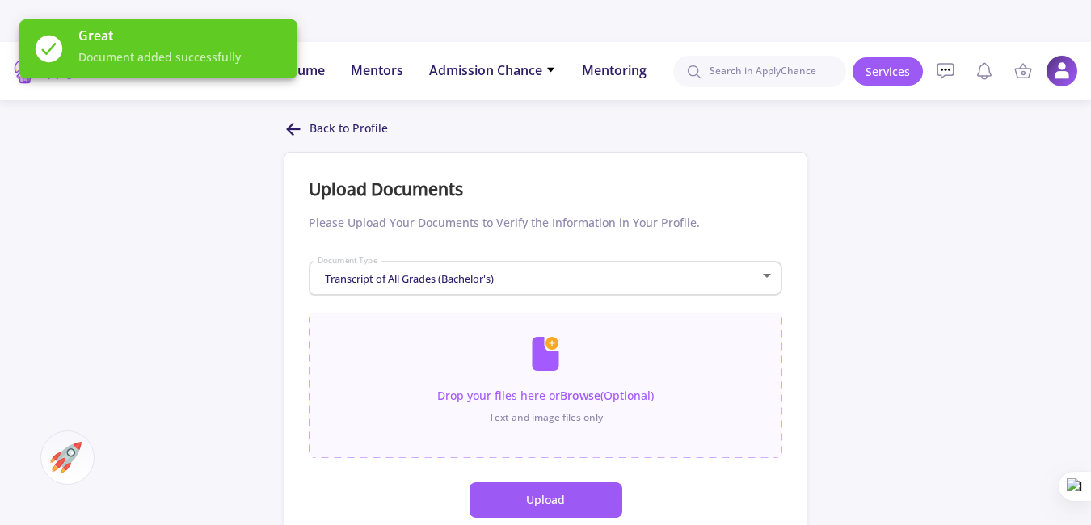
scroll to position [137, 0]
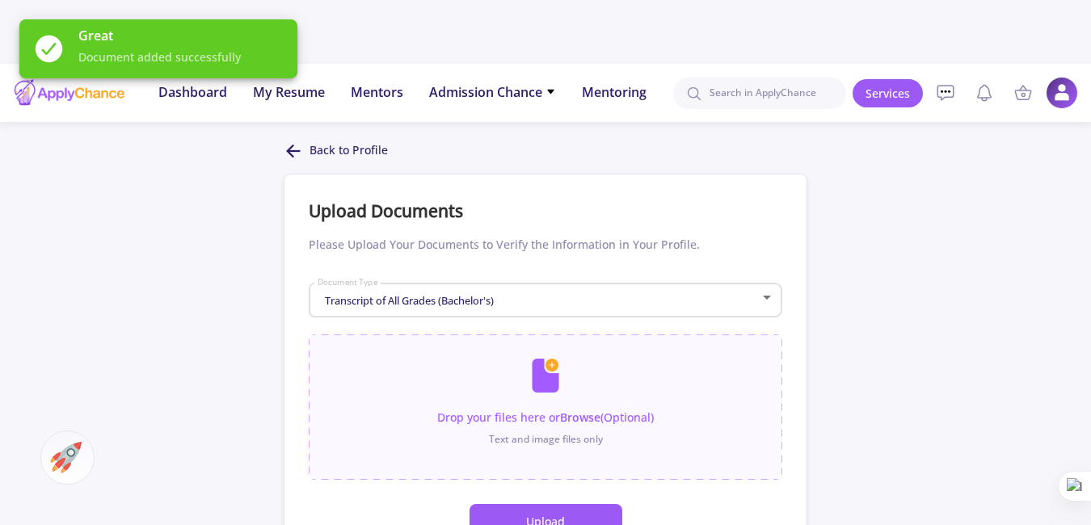
click at [479, 293] on span "Transcript of All Grades (Bachelor's)" at bounding box center [407, 300] width 173 height 15
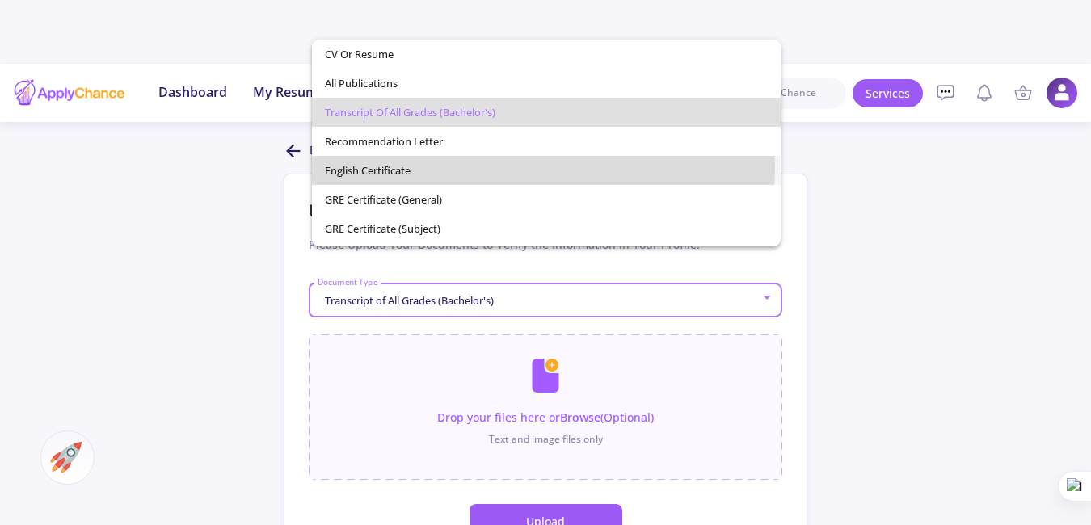
click at [469, 166] on span "English Certificate" at bounding box center [547, 170] width 444 height 29
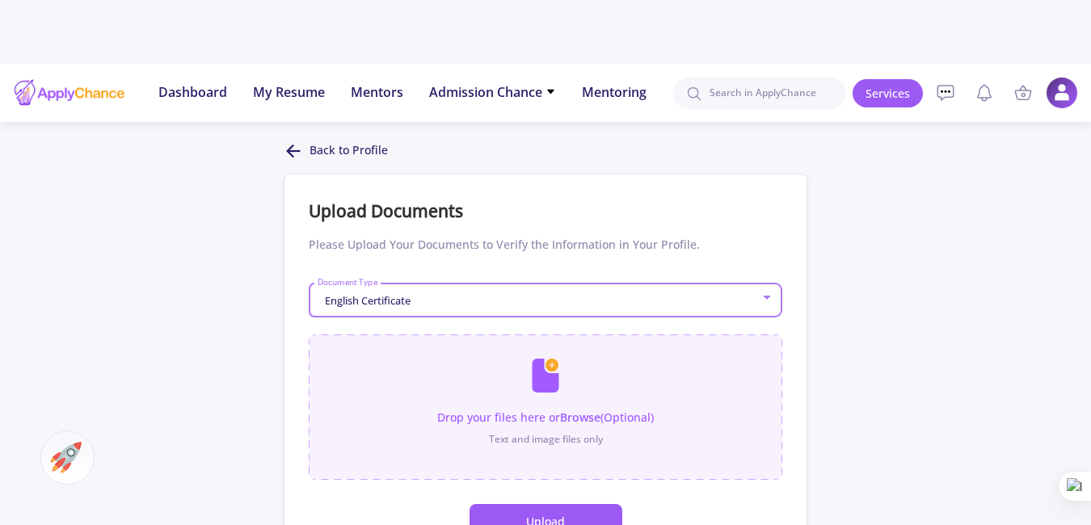
click at [525, 335] on input "file" at bounding box center [546, 399] width 474 height 129
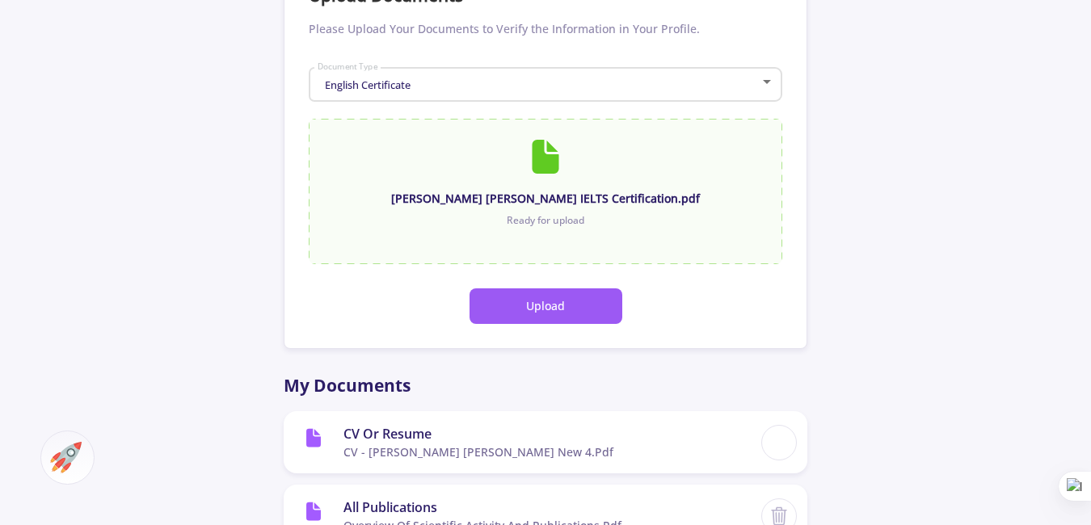
click at [547, 288] on button "Upload" at bounding box center [545, 306] width 153 height 36
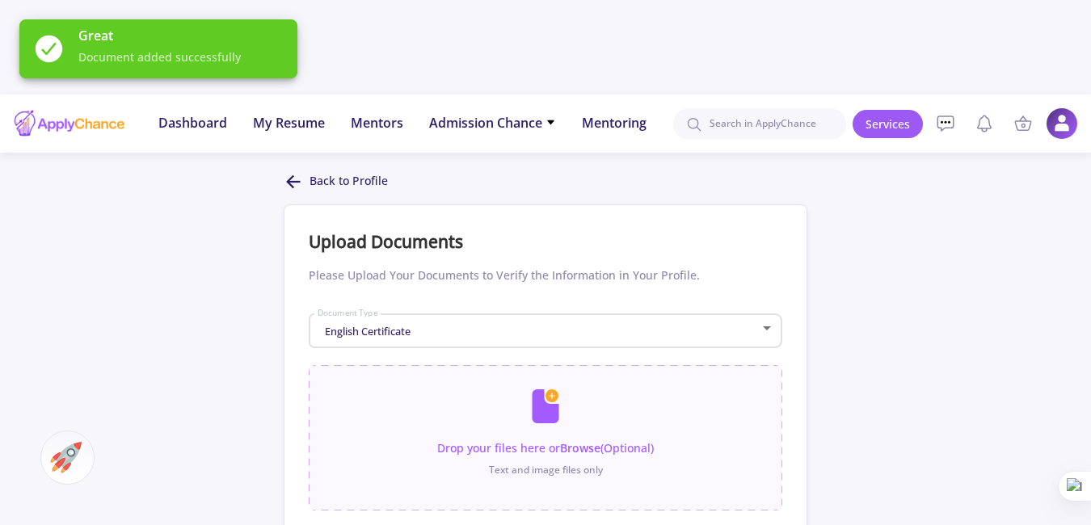
scroll to position [103, 0]
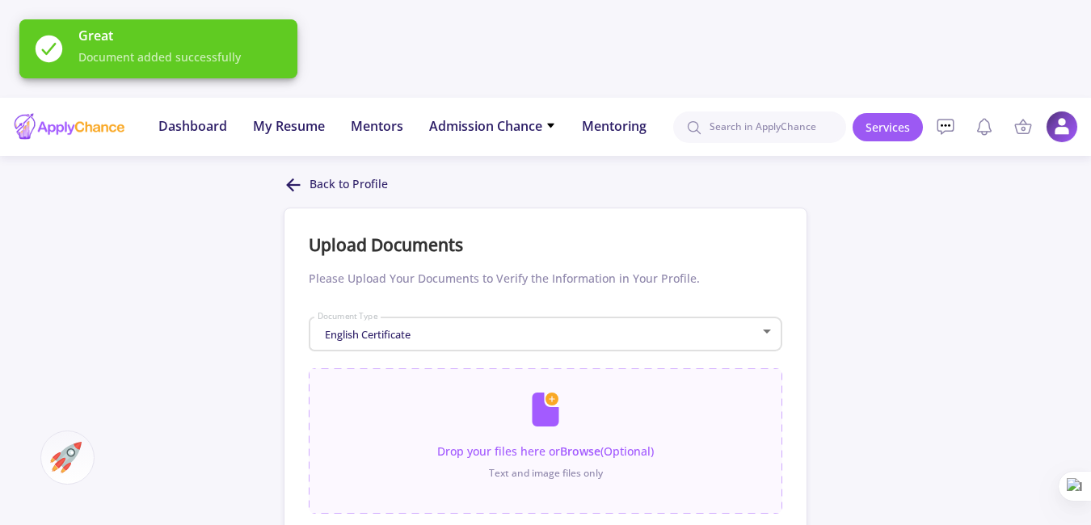
click at [463, 329] on div "English Certificate" at bounding box center [539, 335] width 444 height 12
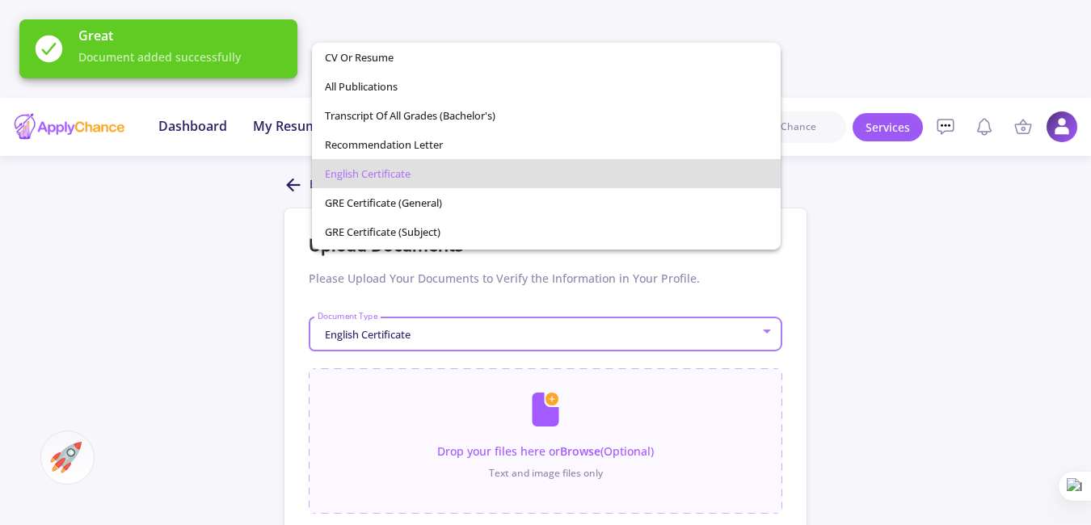
scroll to position [27, 0]
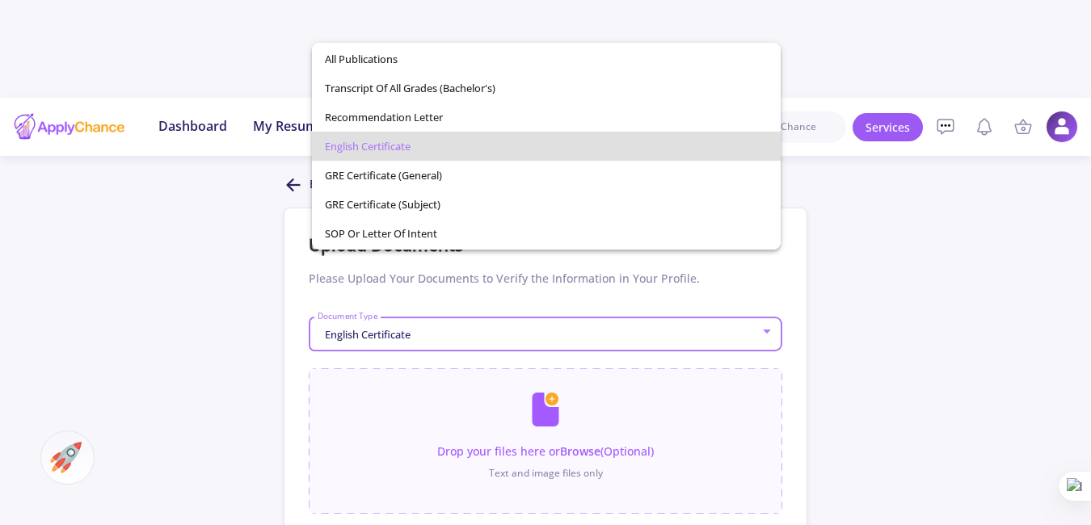
click at [862, 330] on div at bounding box center [545, 262] width 1091 height 525
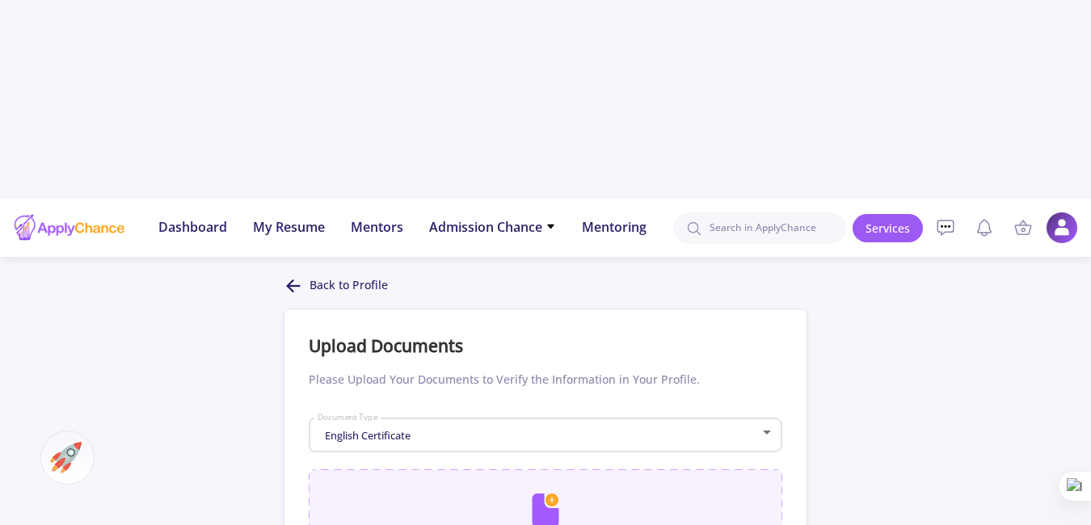
scroll to position [0, 0]
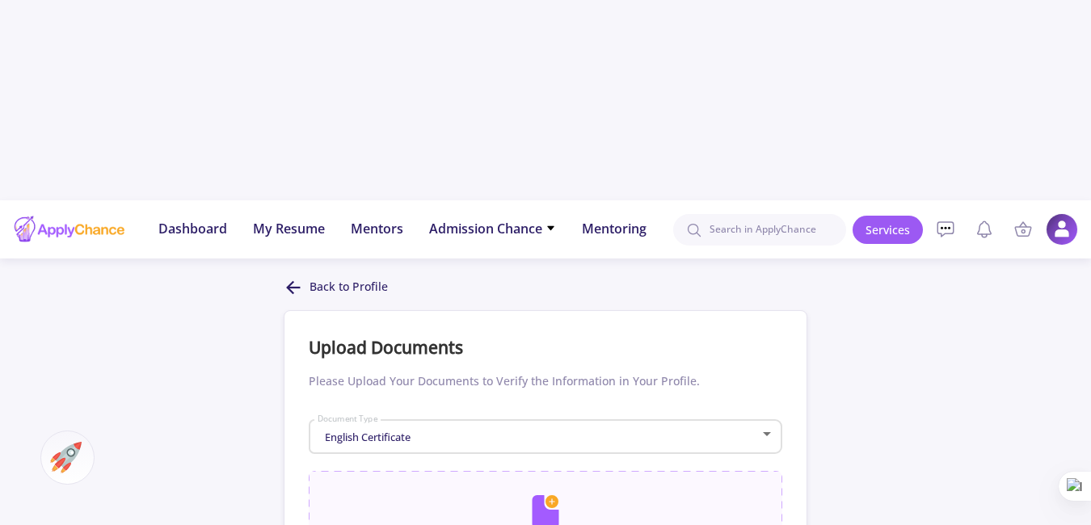
click at [482, 431] on div "English Certificate" at bounding box center [539, 437] width 444 height 12
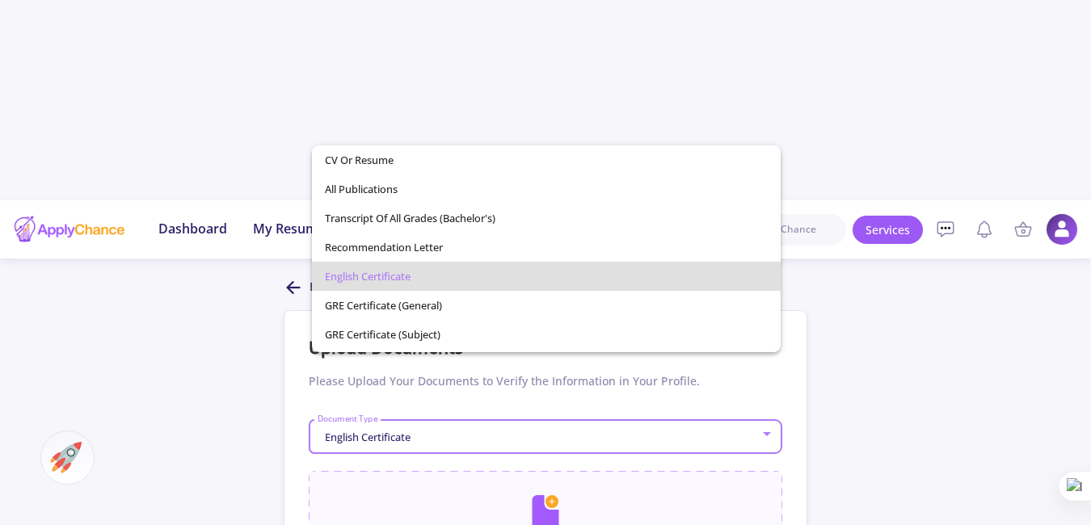
scroll to position [27, 0]
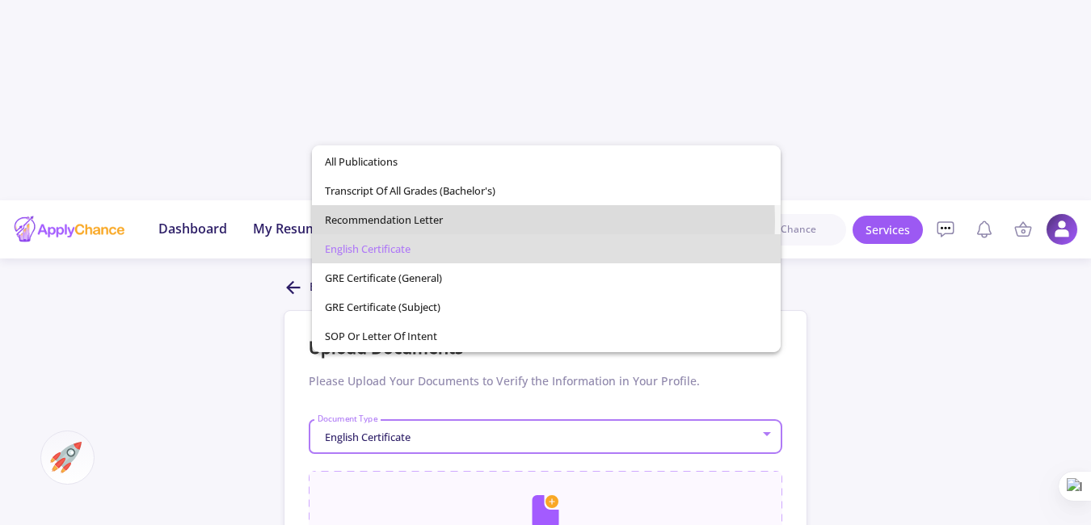
click at [460, 221] on span "Recommendation Letter" at bounding box center [547, 219] width 444 height 29
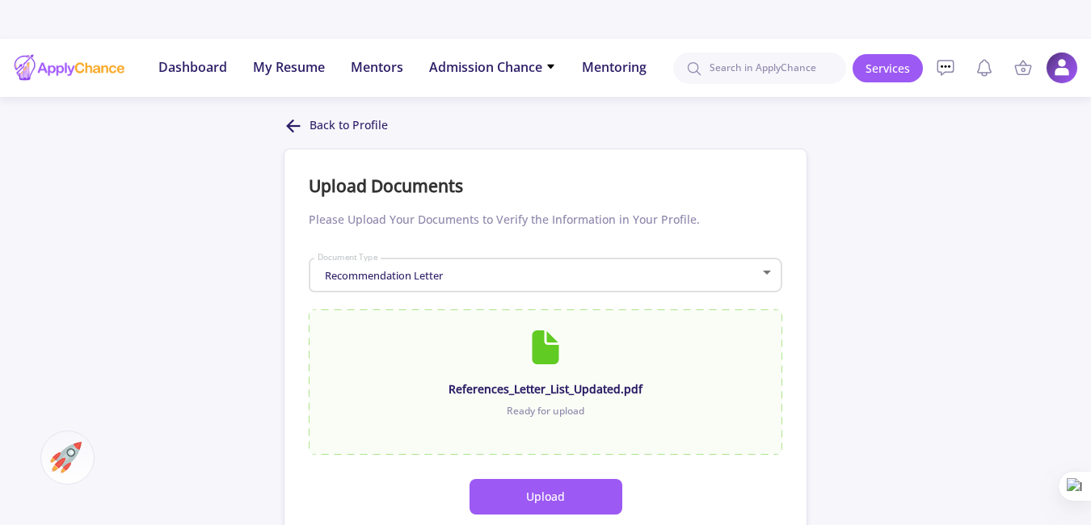
click at [575, 479] on button "Upload" at bounding box center [545, 497] width 153 height 36
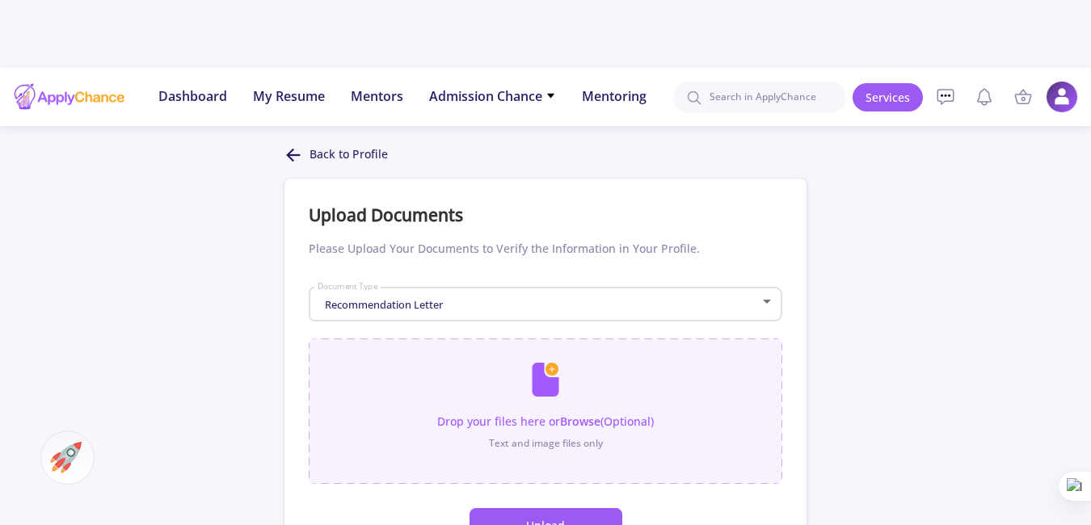
scroll to position [122, 0]
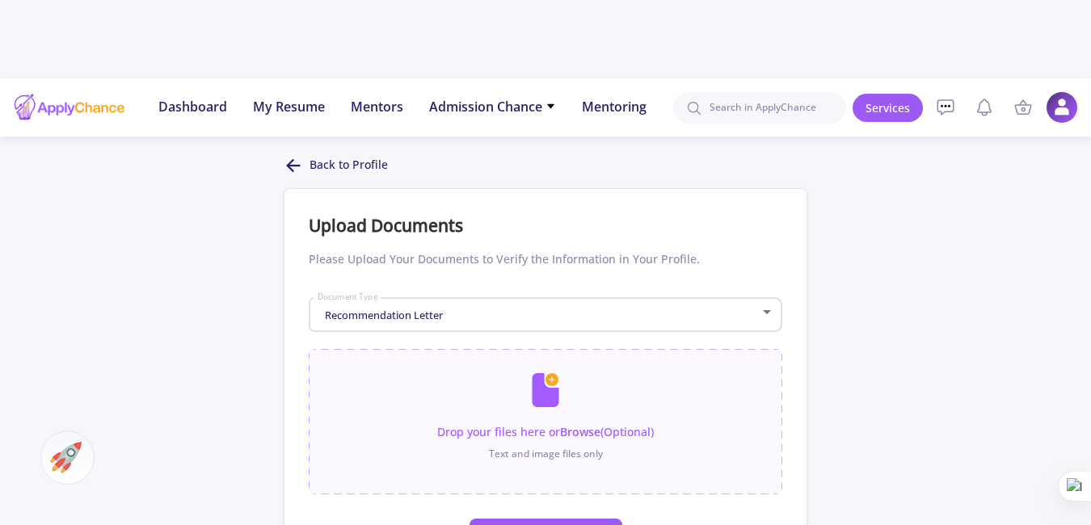
click at [515, 292] on div "Recommendation Letter Document Type" at bounding box center [546, 312] width 458 height 40
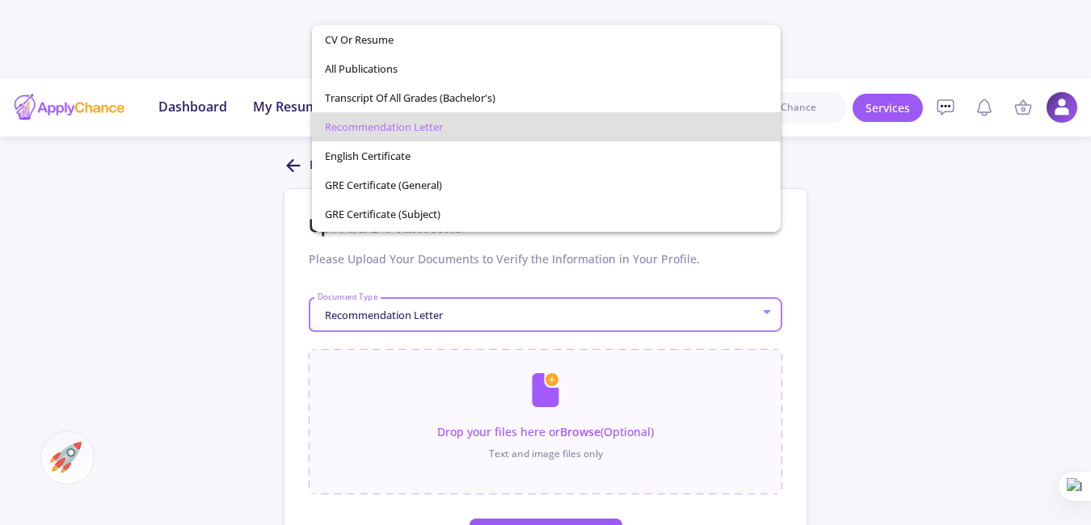
click at [889, 262] on div at bounding box center [545, 262] width 1091 height 525
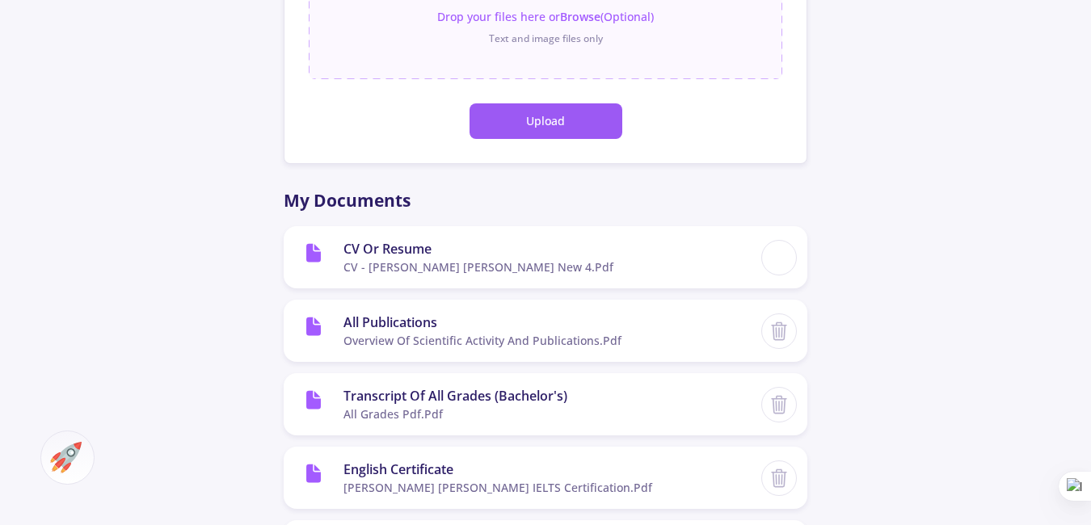
scroll to position [539, 0]
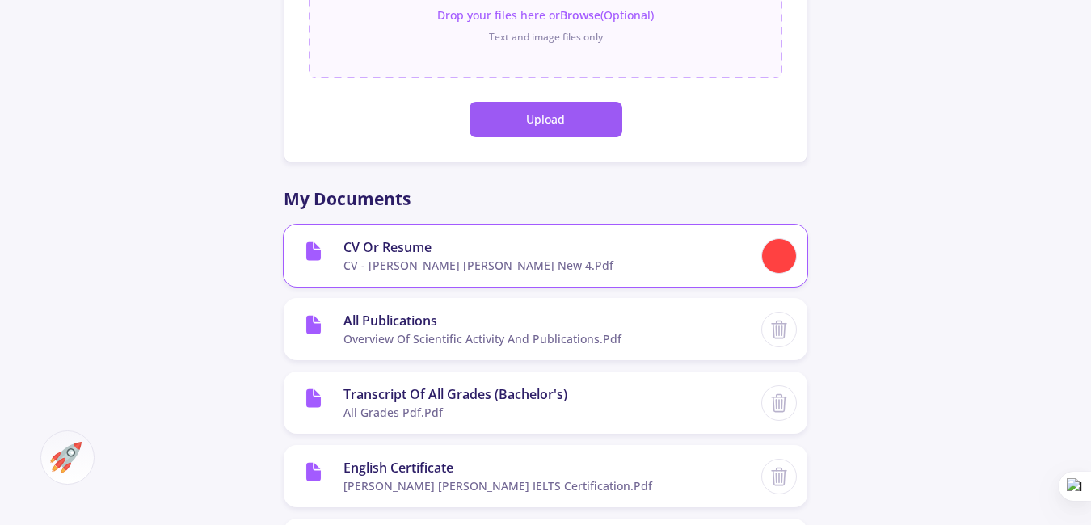
click at [782, 238] on div at bounding box center [779, 256] width 36 height 36
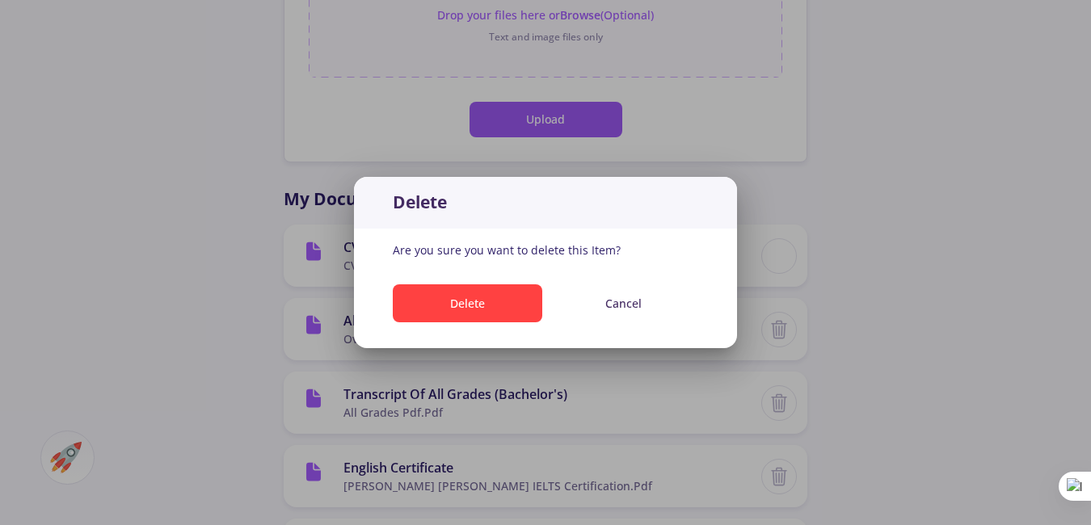
click at [876, 173] on div at bounding box center [545, 262] width 1091 height 525
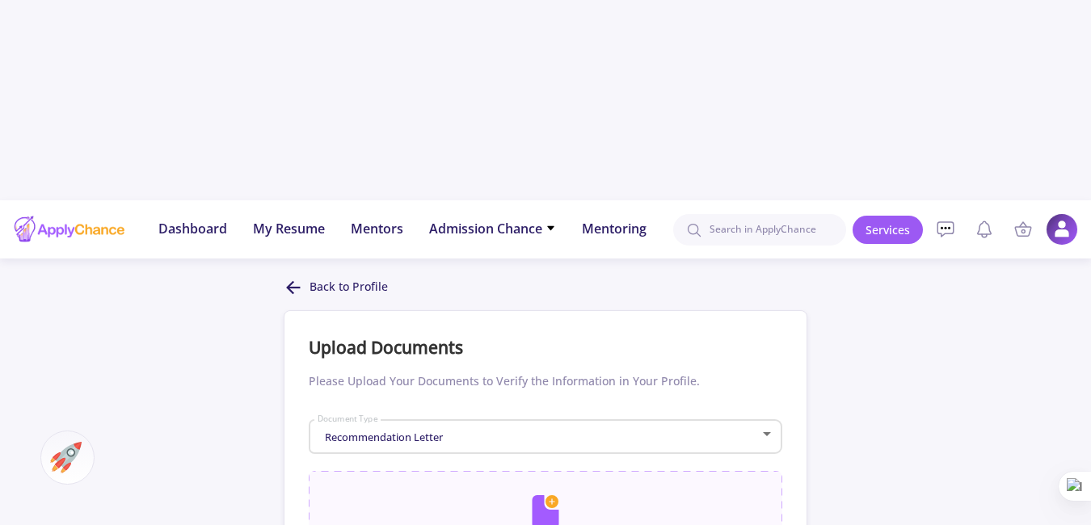
click at [334, 278] on p "Back to Profile" at bounding box center [348, 287] width 78 height 19
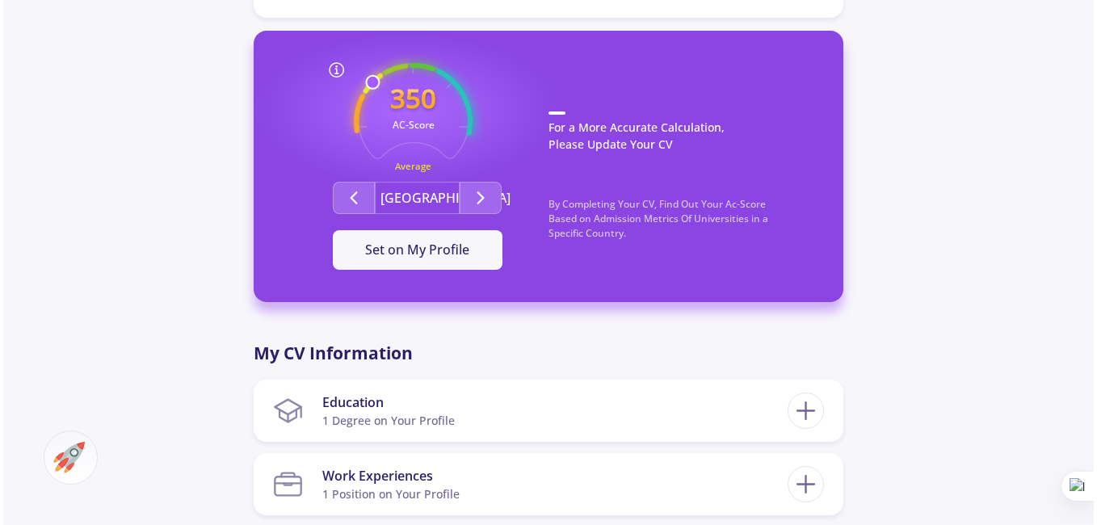
scroll to position [701, 0]
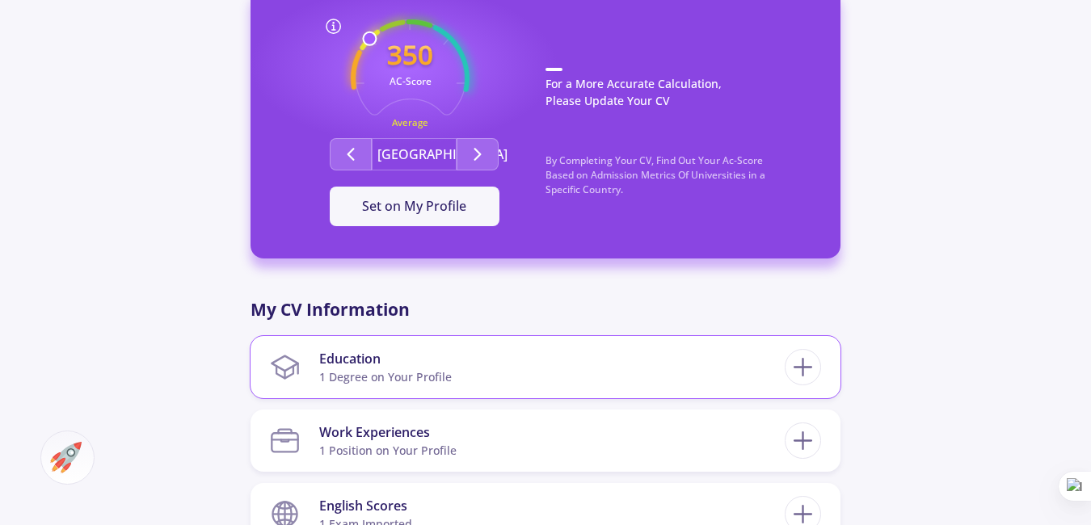
click at [566, 343] on section "Education 1 Degree on Your Profile" at bounding box center [527, 367] width 515 height 49
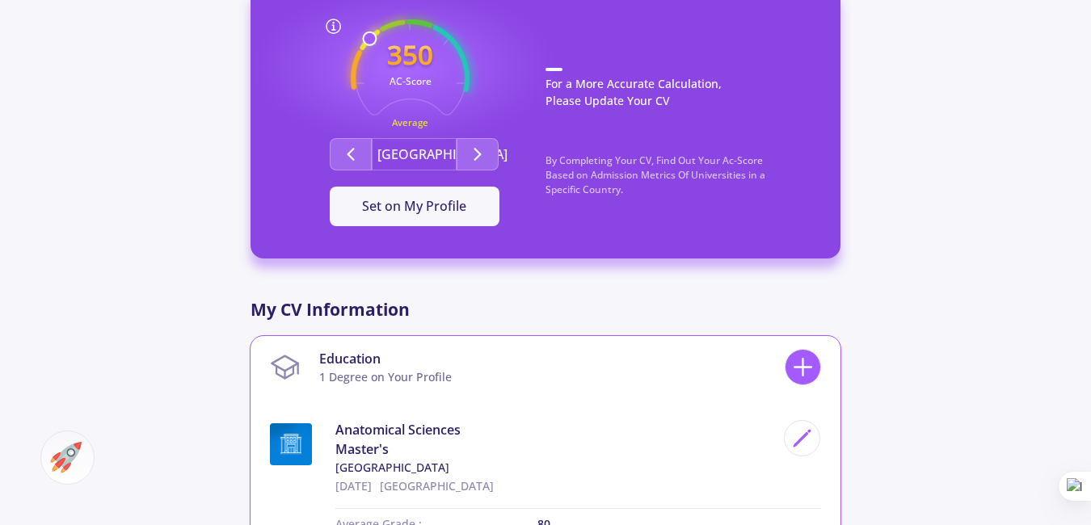
click at [797, 352] on icon at bounding box center [803, 367] width 30 height 30
checkbox input "false"
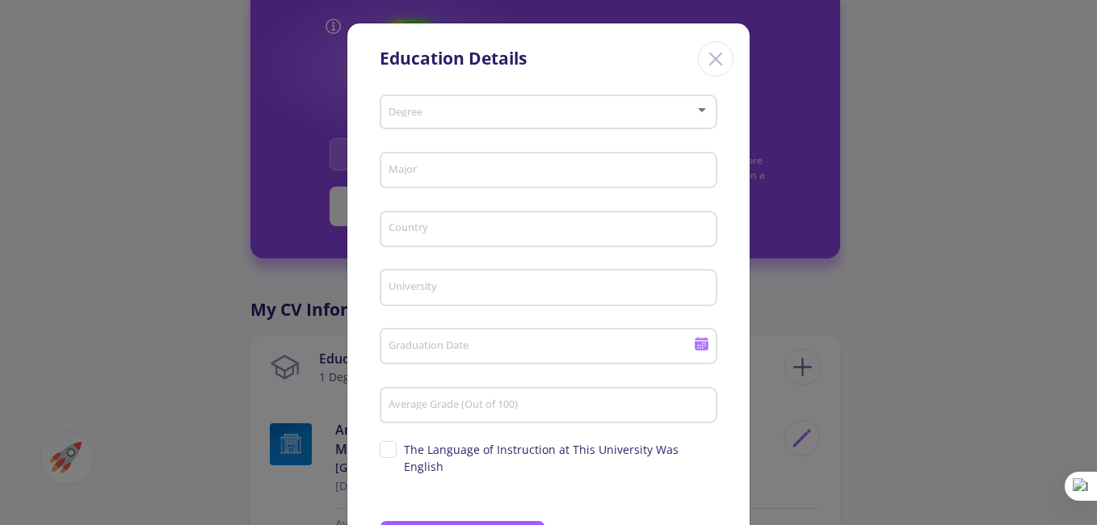
click at [465, 111] on span at bounding box center [544, 112] width 304 height 11
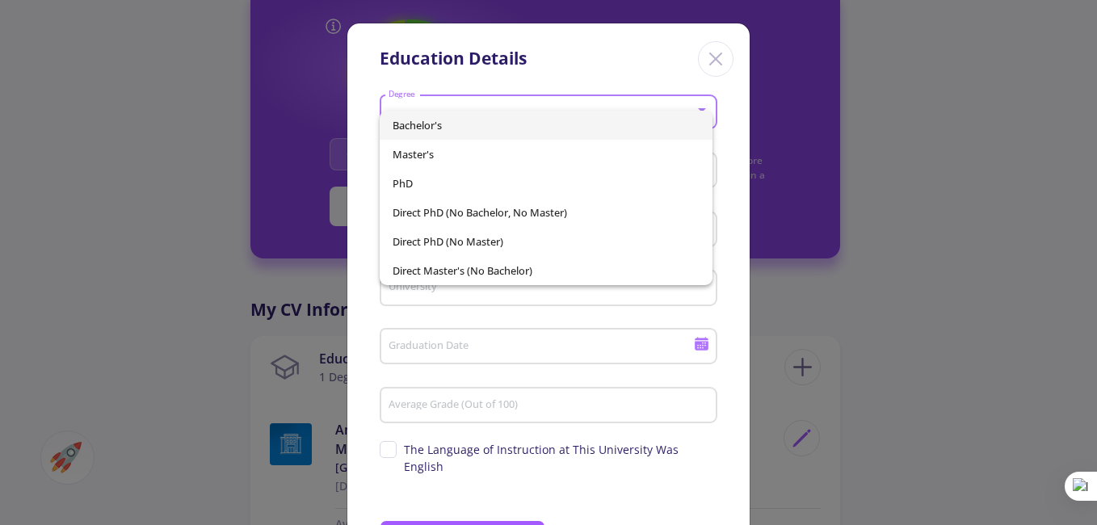
click at [465, 129] on span "Bachelor's" at bounding box center [547, 125] width 308 height 29
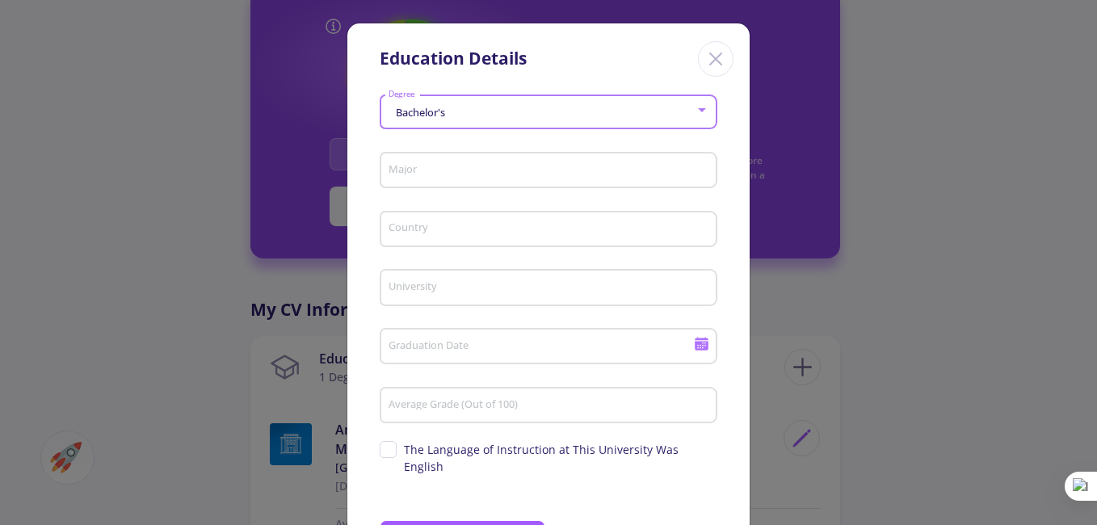
click at [462, 173] on input "Major" at bounding box center [551, 171] width 326 height 15
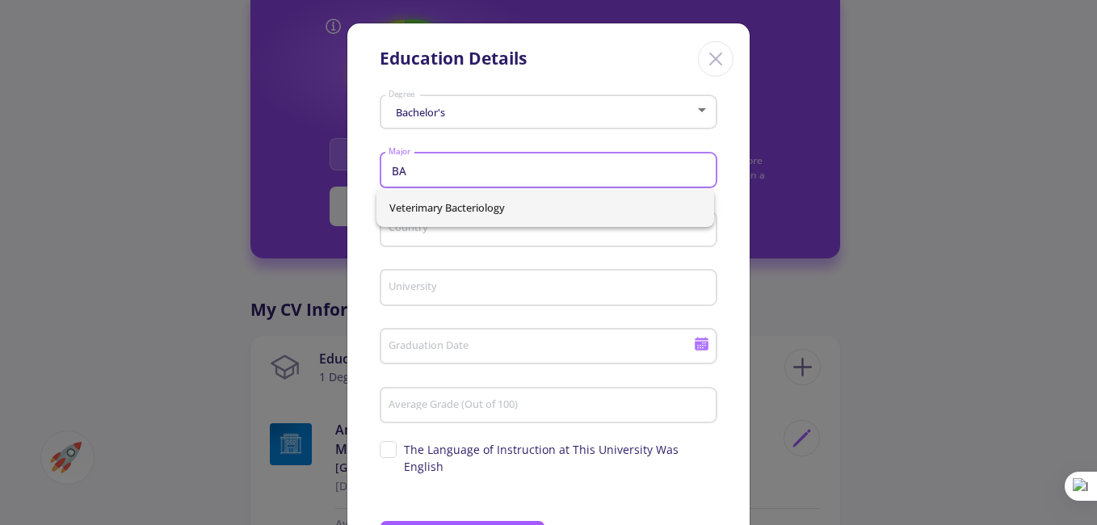
type input "B"
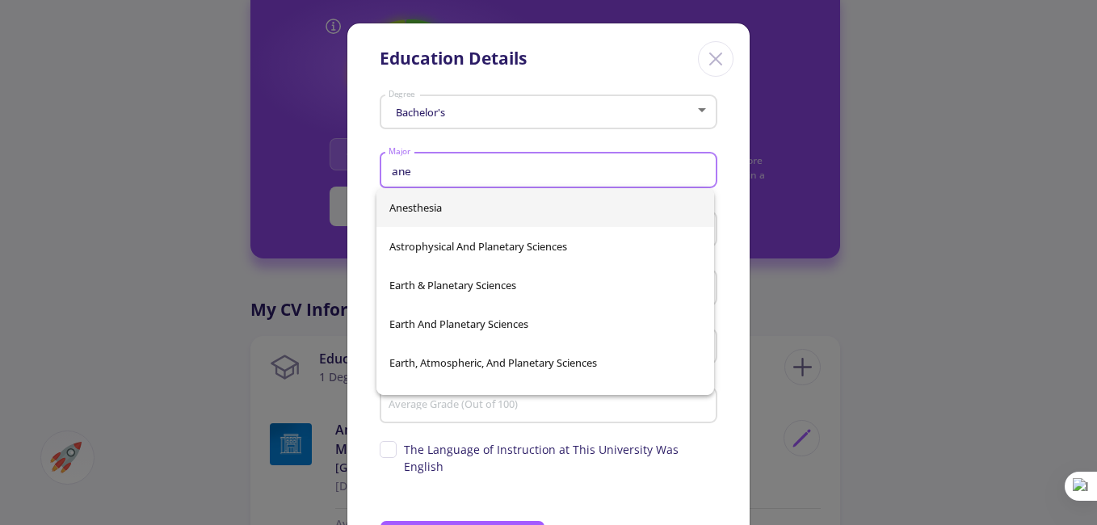
click at [445, 212] on span "Anesthesia" at bounding box center [545, 207] width 312 height 39
type input "Anesthesia"
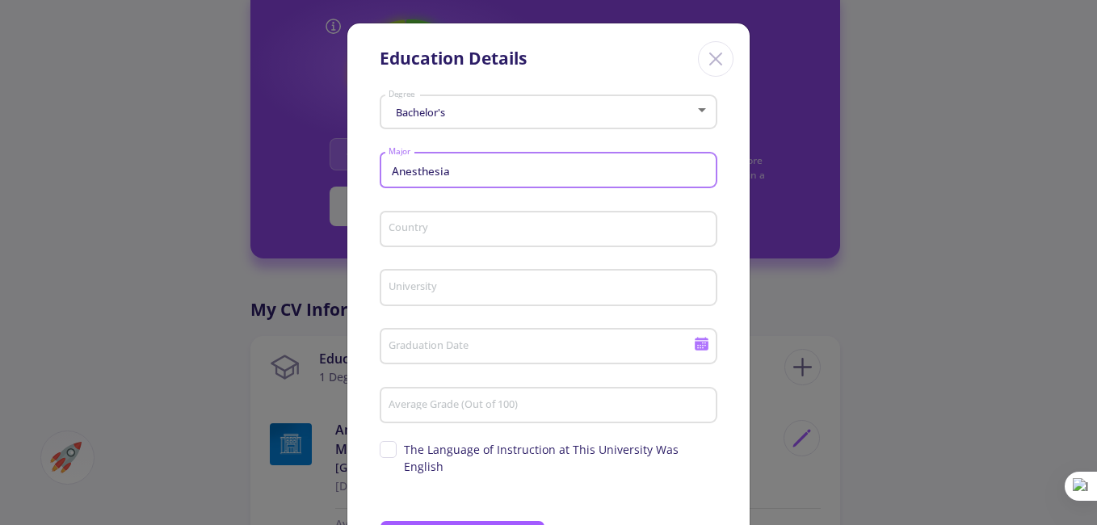
click at [473, 227] on input "Country" at bounding box center [551, 230] width 326 height 15
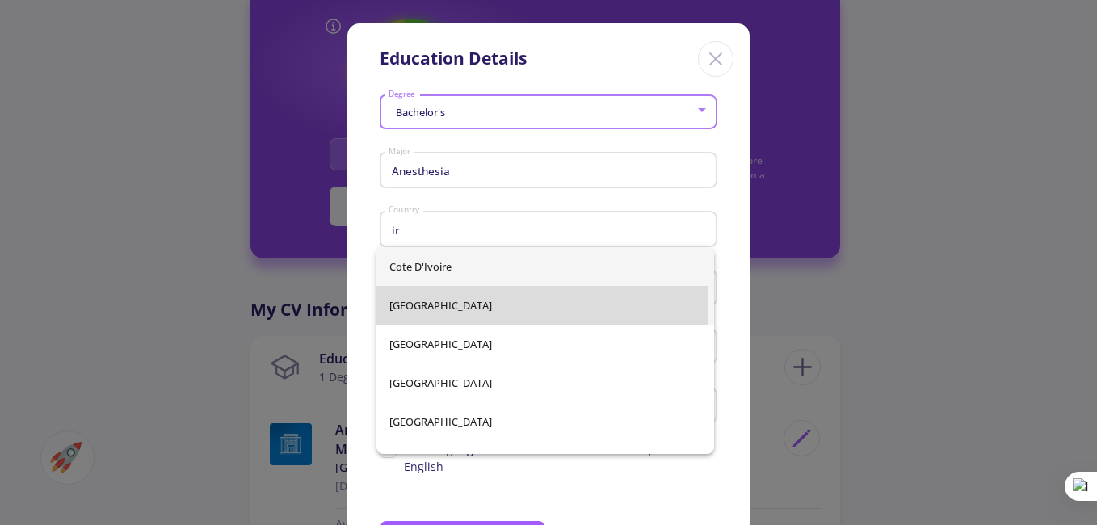
click at [445, 305] on span "[GEOGRAPHIC_DATA]" at bounding box center [545, 305] width 312 height 39
type input "[GEOGRAPHIC_DATA]"
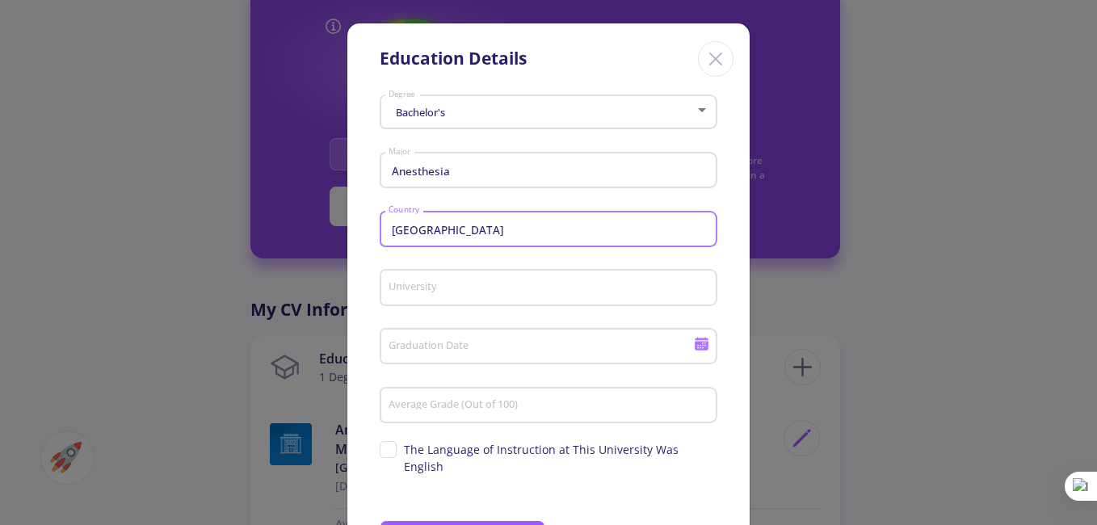
click at [463, 280] on div "University" at bounding box center [549, 284] width 322 height 42
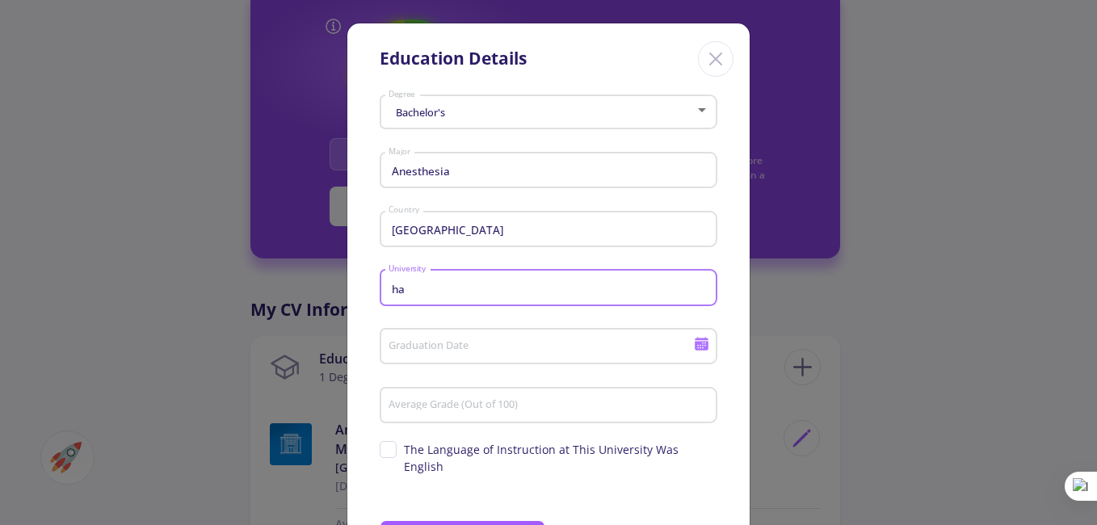
type input "h"
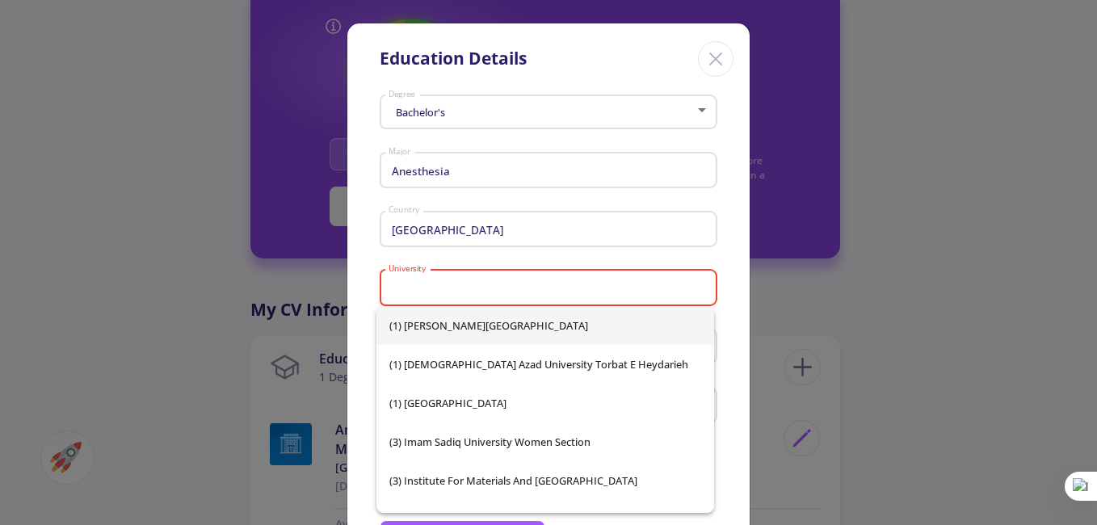
click at [457, 281] on input "University" at bounding box center [551, 288] width 326 height 15
paste input "Hamedan University of medical science,"
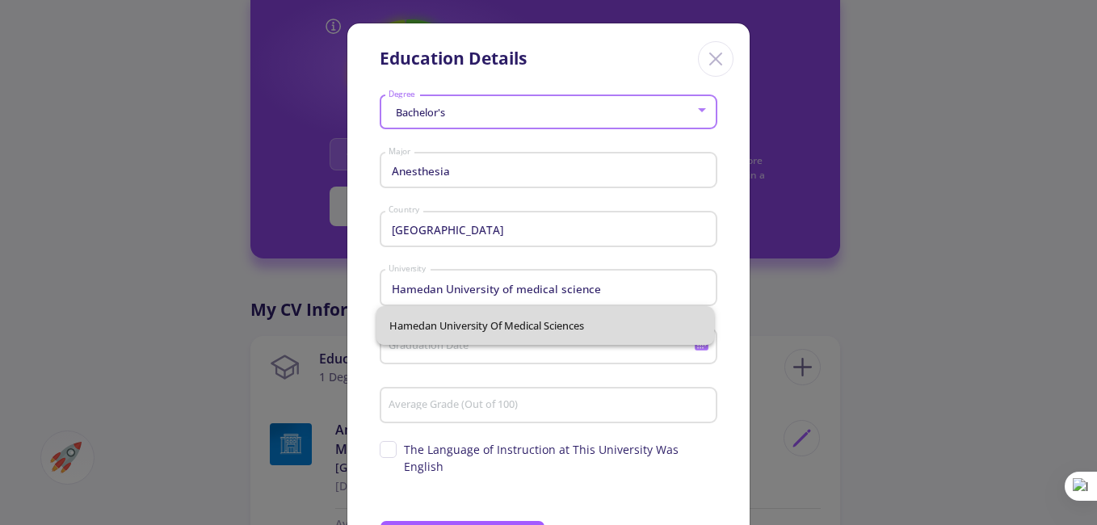
click at [490, 319] on span "Hamedan University of Medical Sciences" at bounding box center [545, 325] width 312 height 39
type input "Hamedan University of Medical Sciences"
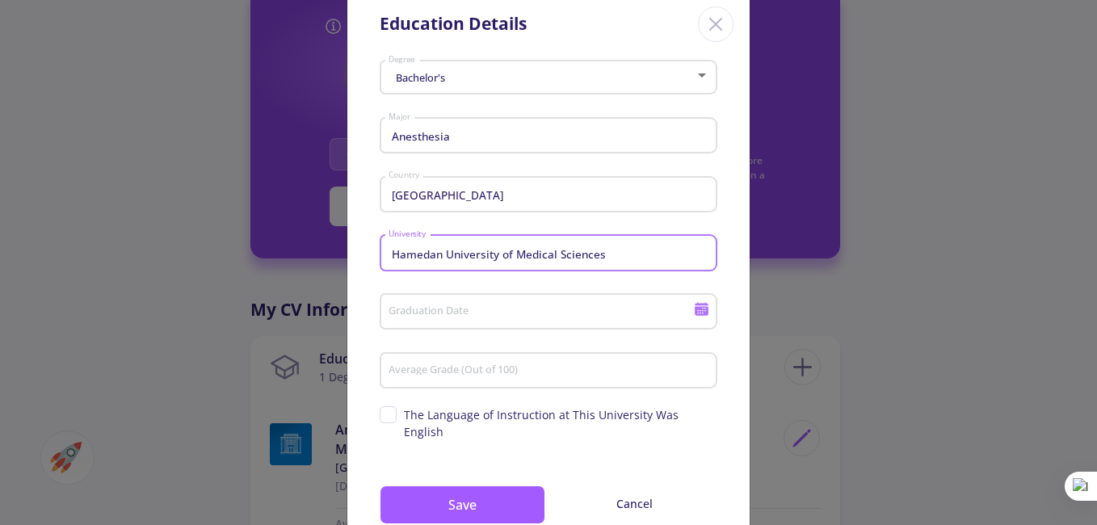
scroll to position [54, 0]
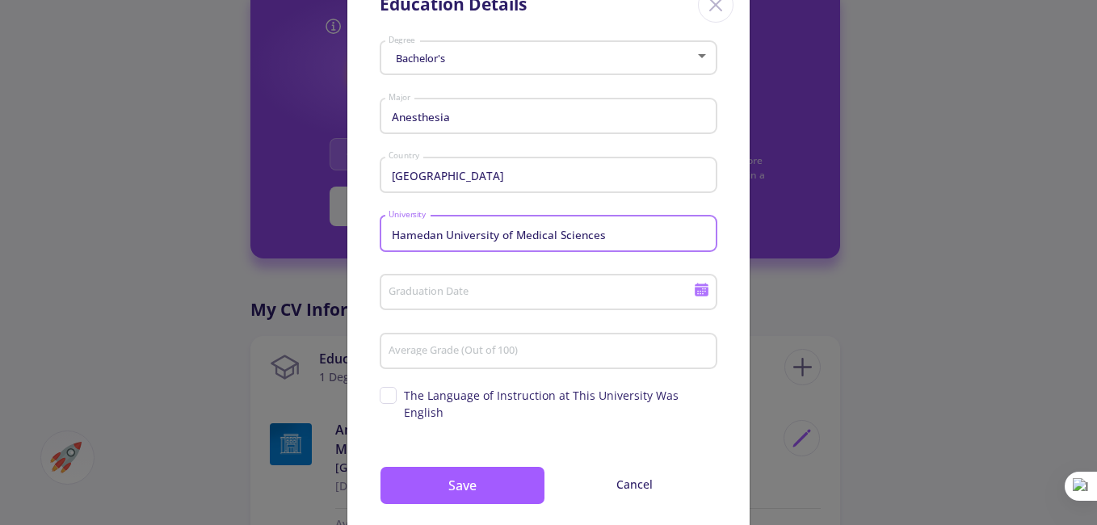
click at [473, 288] on input "Graduation Date" at bounding box center [543, 293] width 311 height 15
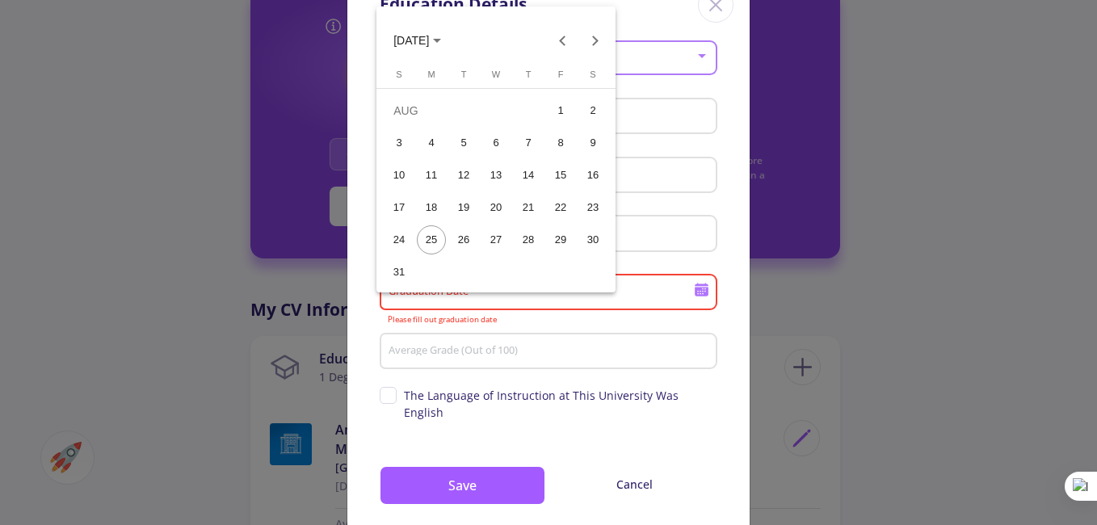
click at [454, 38] on button "[DATE]" at bounding box center [418, 40] width 74 height 32
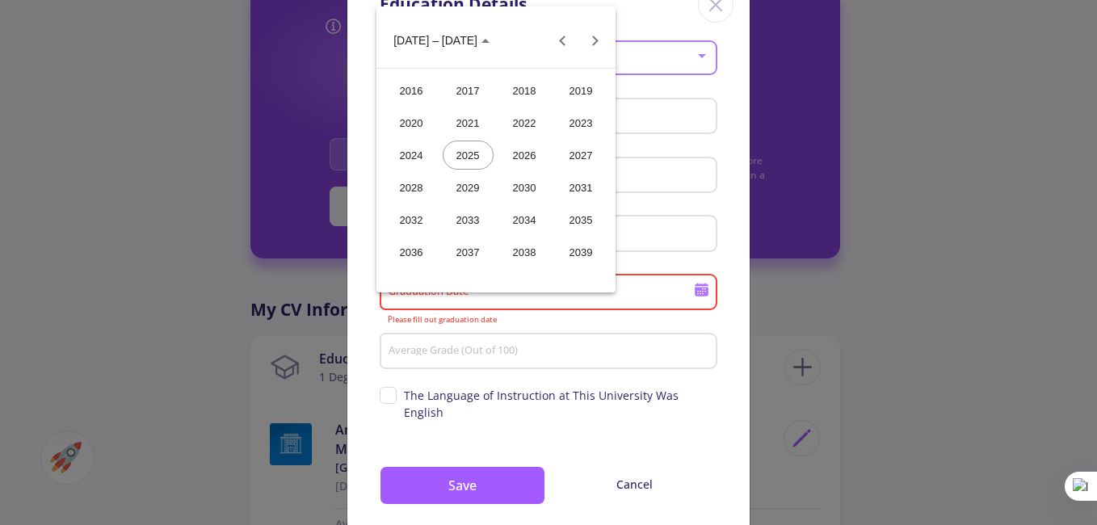
click at [421, 38] on span "[DATE] – [DATE]" at bounding box center [436, 41] width 84 height 13
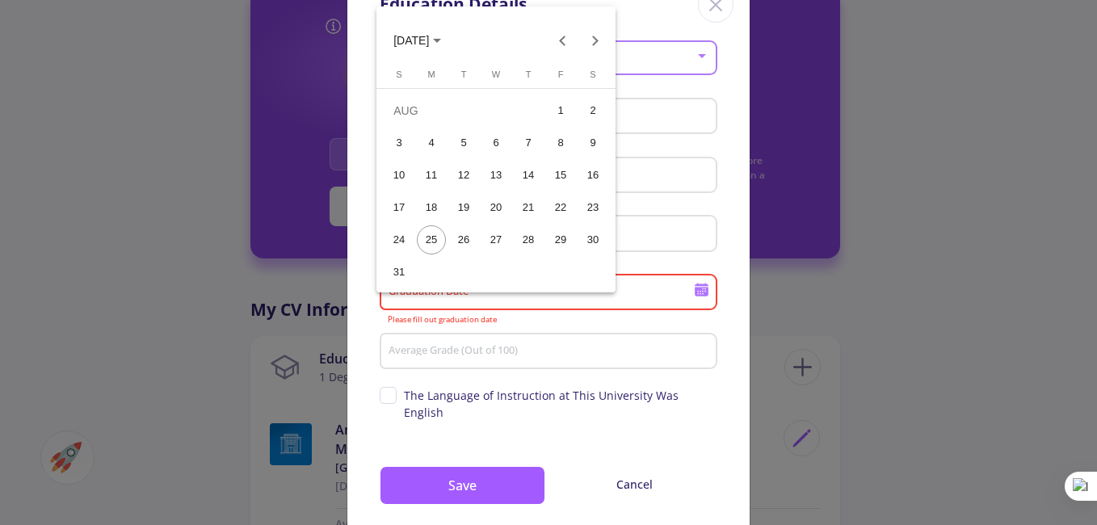
click at [454, 36] on button "[DATE]" at bounding box center [418, 40] width 74 height 32
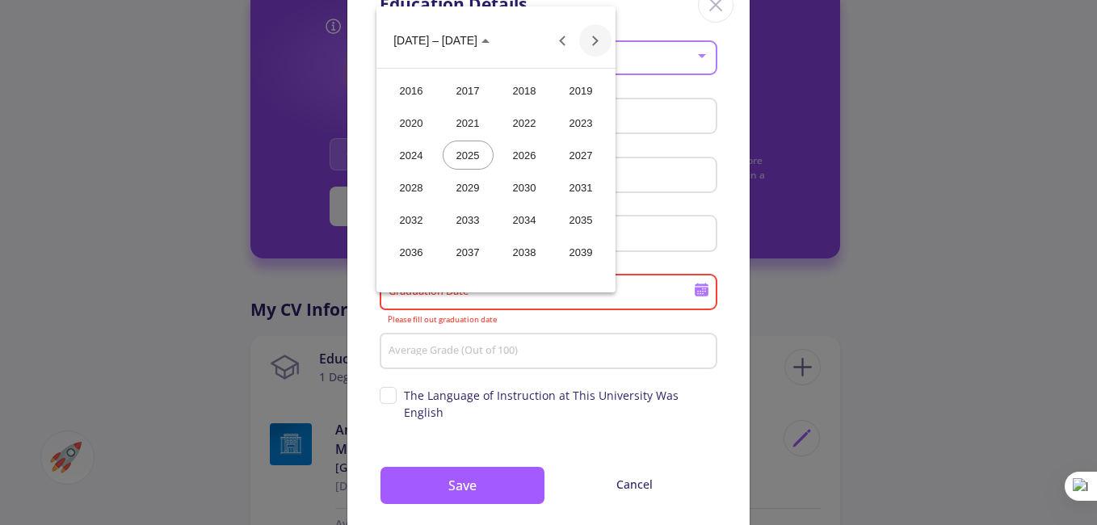
click at [593, 42] on button "Next 24 years" at bounding box center [595, 40] width 32 height 32
click at [566, 42] on button "Previous 24 years" at bounding box center [563, 40] width 32 height 32
click at [589, 40] on button "Next 24 years" at bounding box center [595, 40] width 32 height 32
click at [467, 92] on div "2017" at bounding box center [468, 90] width 51 height 29
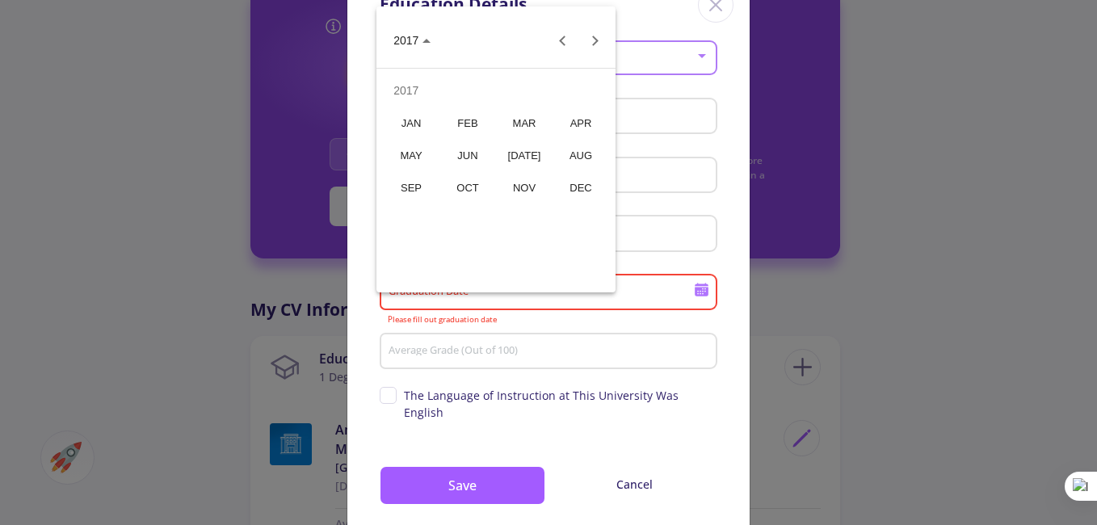
click at [473, 153] on div "JUN" at bounding box center [468, 155] width 51 height 29
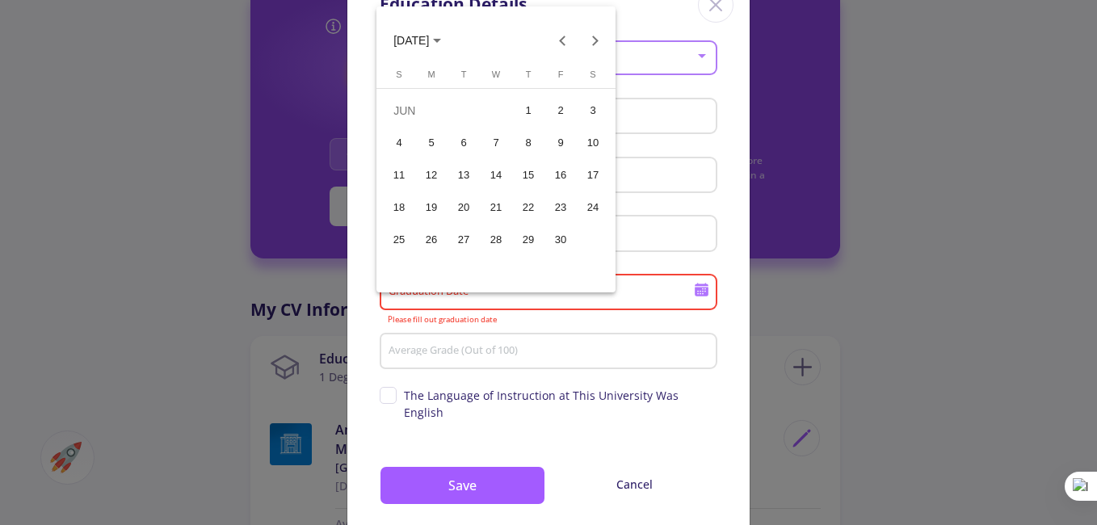
click at [570, 233] on div "30" at bounding box center [560, 239] width 29 height 29
type input "[DATE]"
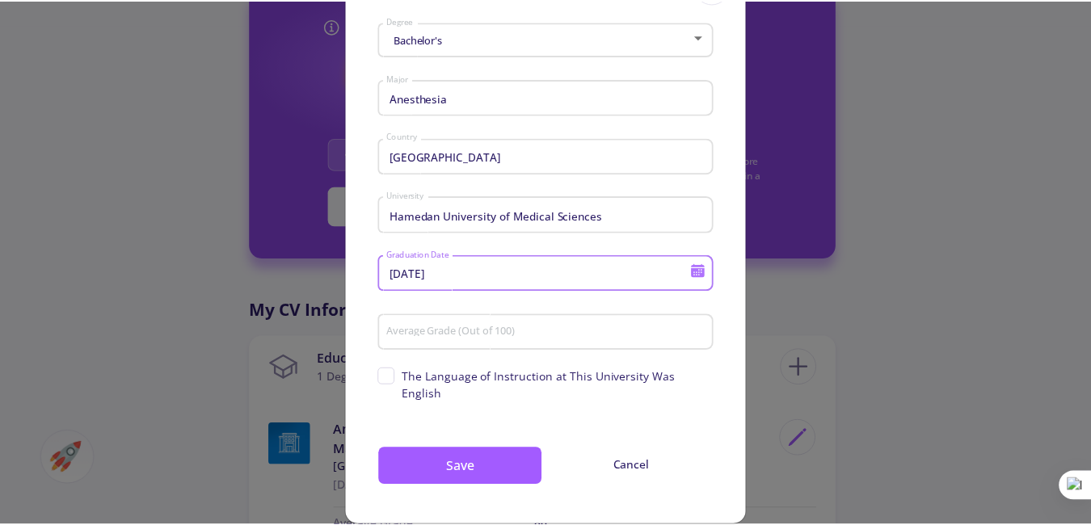
scroll to position [79, 0]
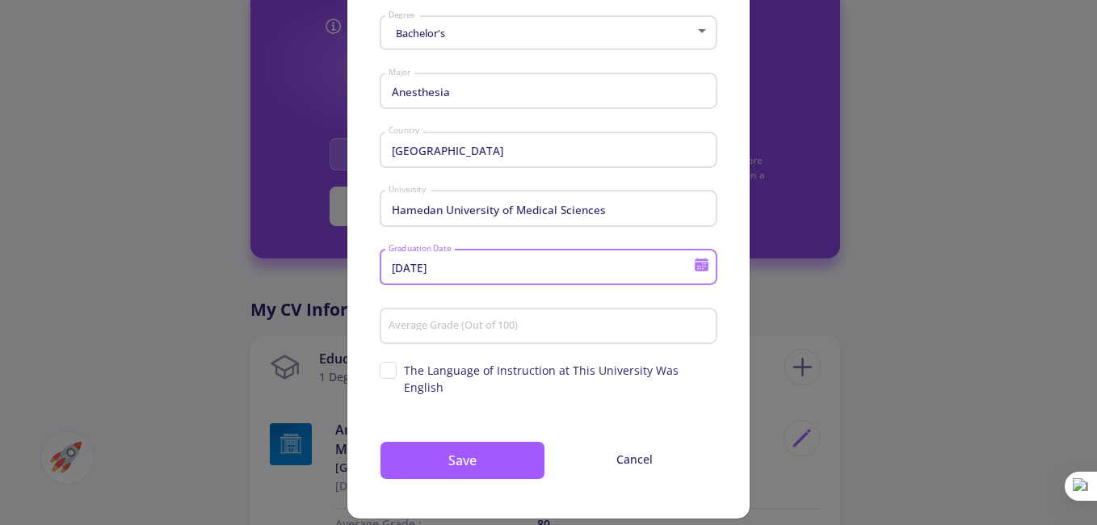
click at [498, 326] on input "Average Grade (Out of 100)" at bounding box center [551, 327] width 326 height 15
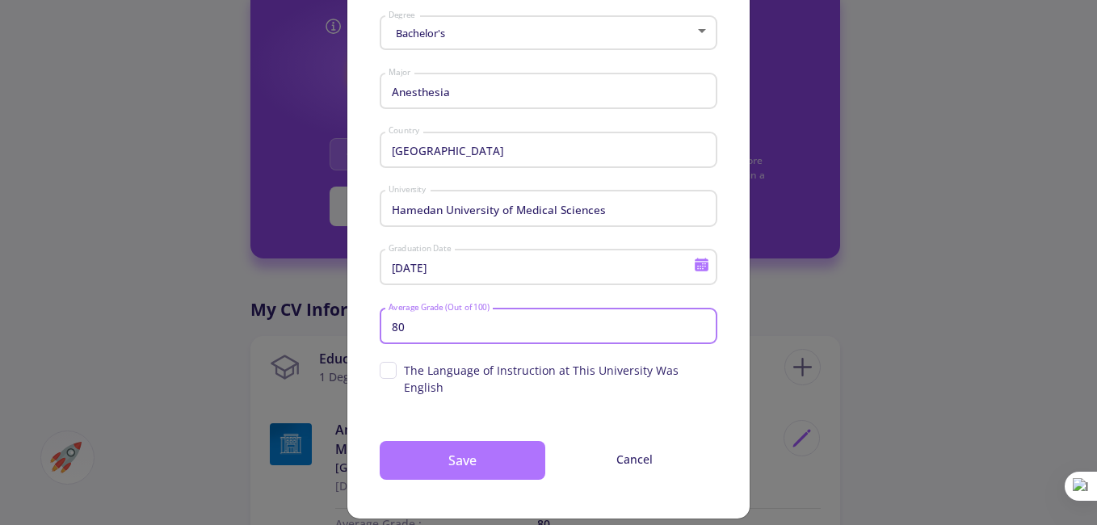
type input "80"
click at [488, 441] on button "Save" at bounding box center [463, 460] width 166 height 39
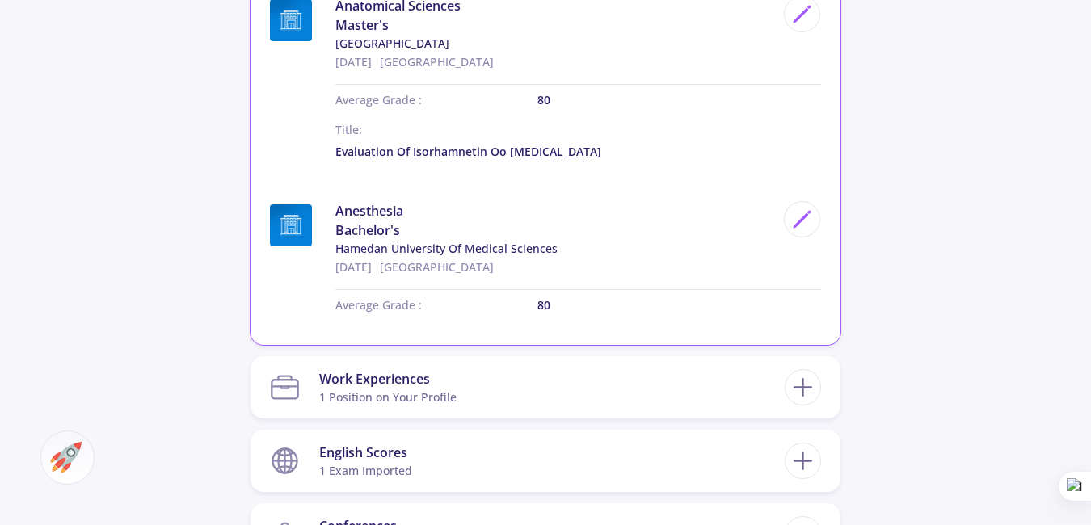
scroll to position [1131, 0]
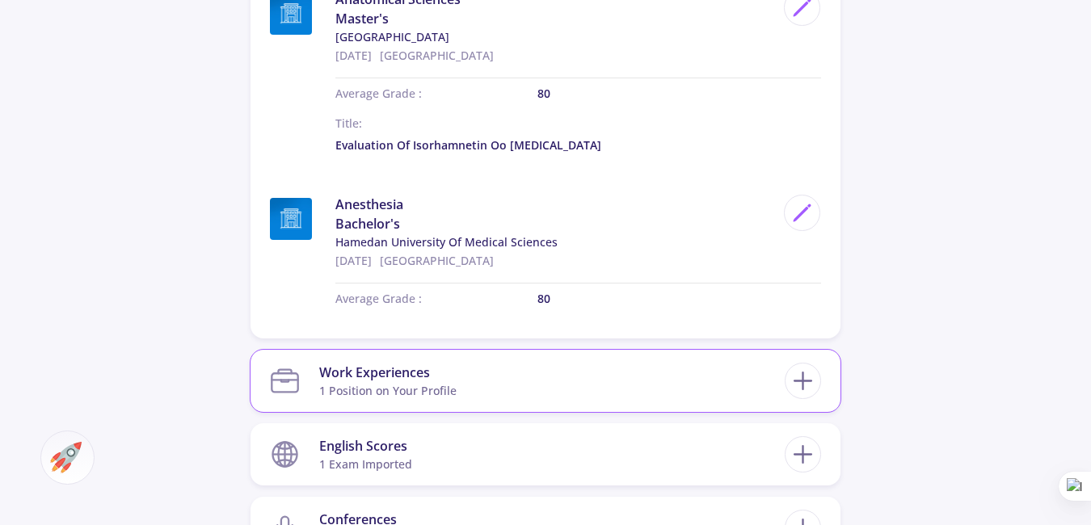
click at [640, 356] on section "Work Experiences 1 Position on Your Profile" at bounding box center [527, 380] width 515 height 49
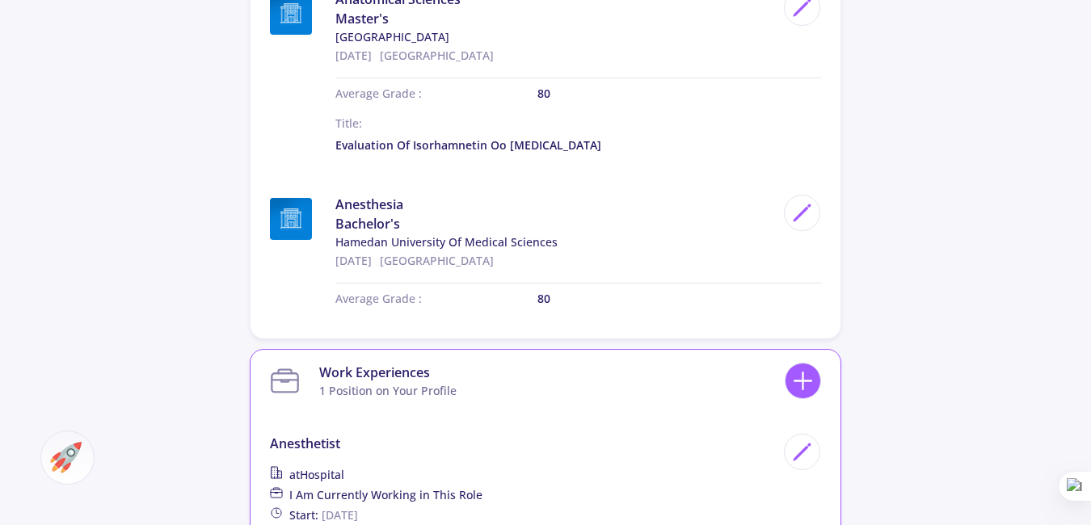
click at [803, 373] on line at bounding box center [803, 381] width 0 height 17
checkbox input "false"
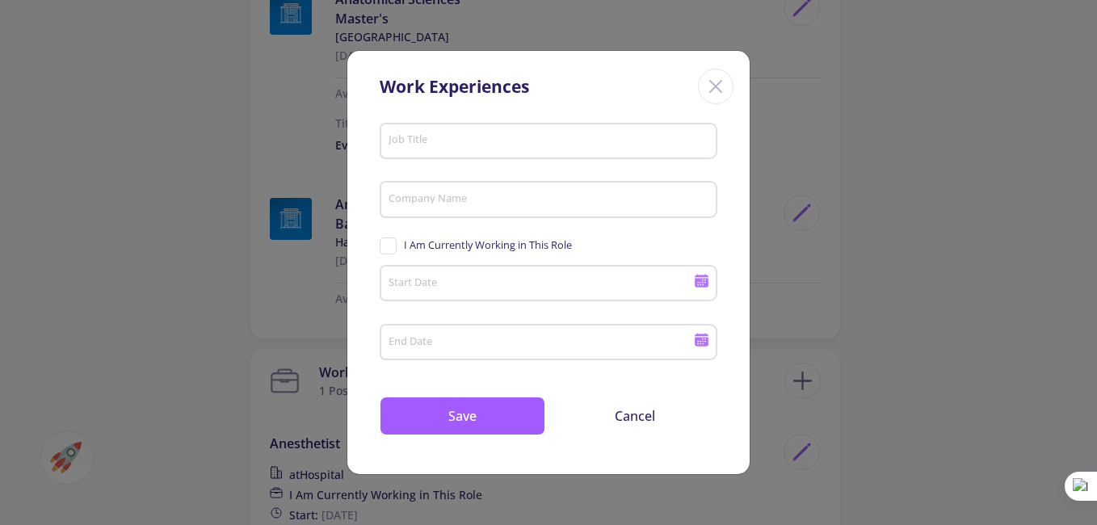
click at [457, 137] on input "Job Title" at bounding box center [551, 141] width 326 height 15
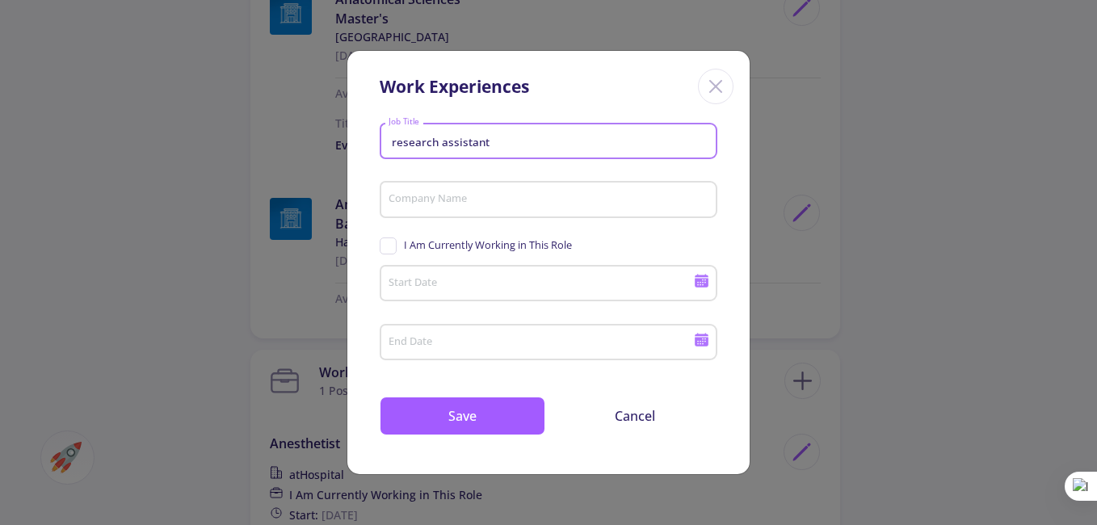
type input "research assistant"
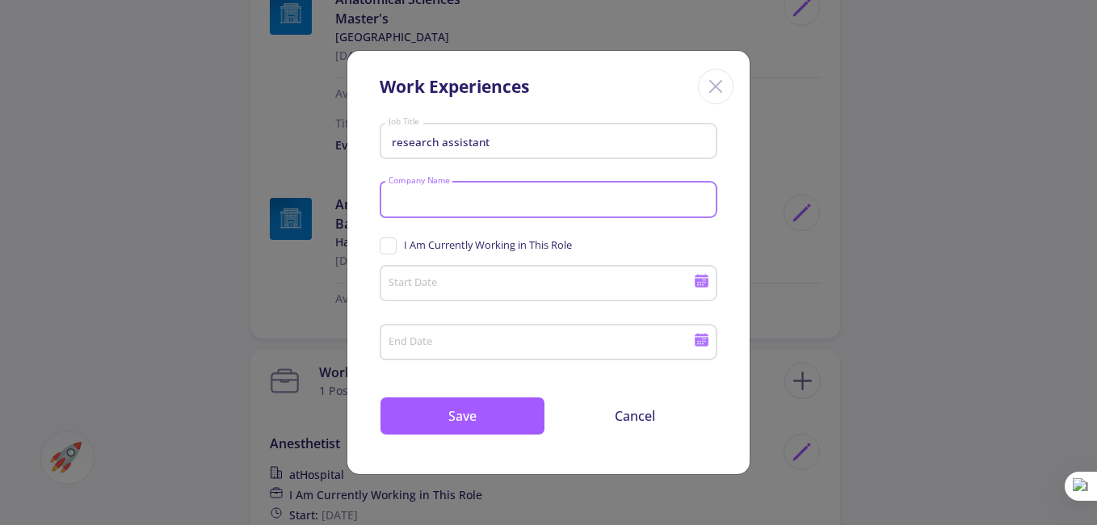
click at [475, 201] on input "Company Name" at bounding box center [551, 200] width 326 height 15
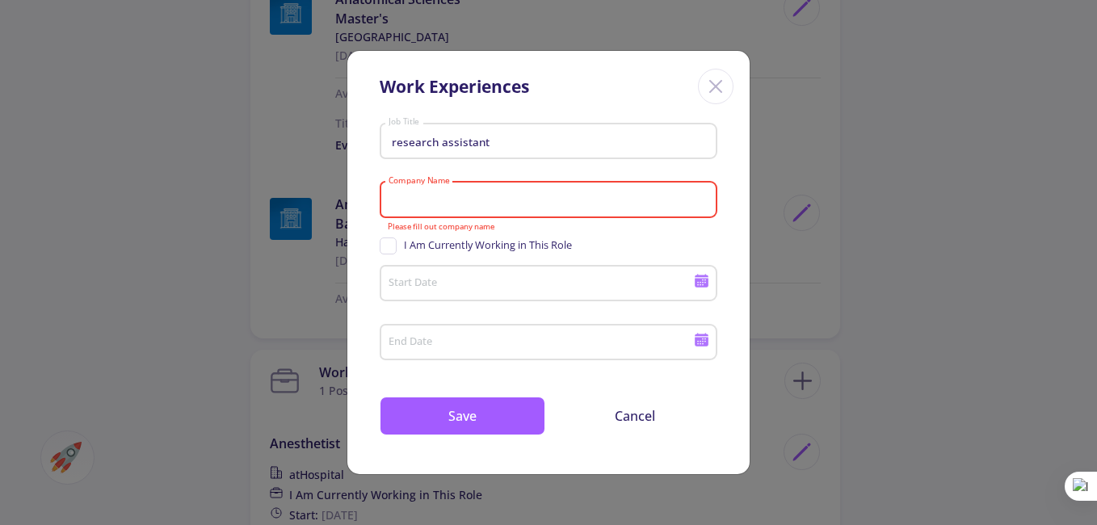
paste input "Qazvin [GEOGRAPHIC_DATA]"
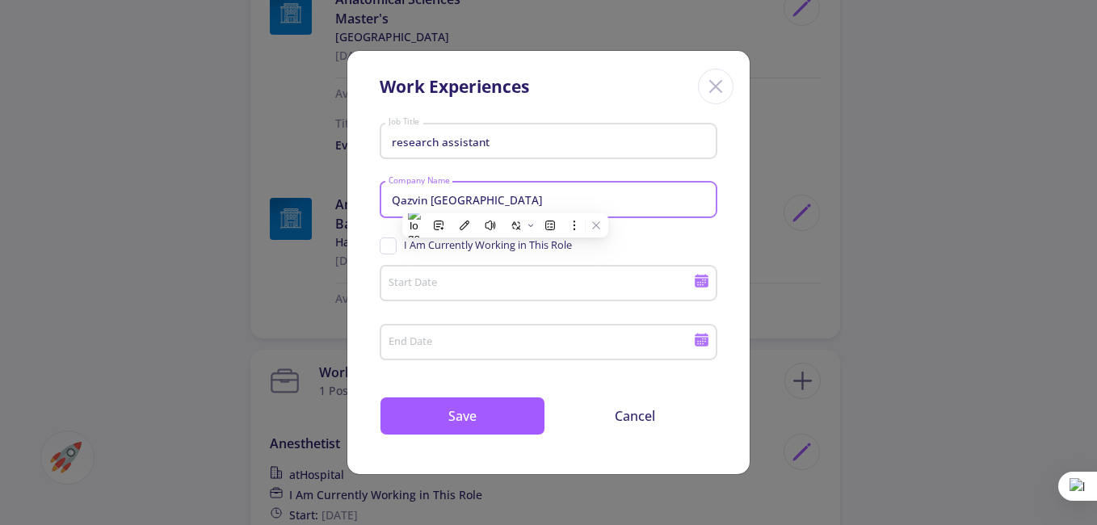
paste input
type input "[GEOGRAPHIC_DATA]"
click at [554, 288] on input "Start Date" at bounding box center [543, 284] width 311 height 15
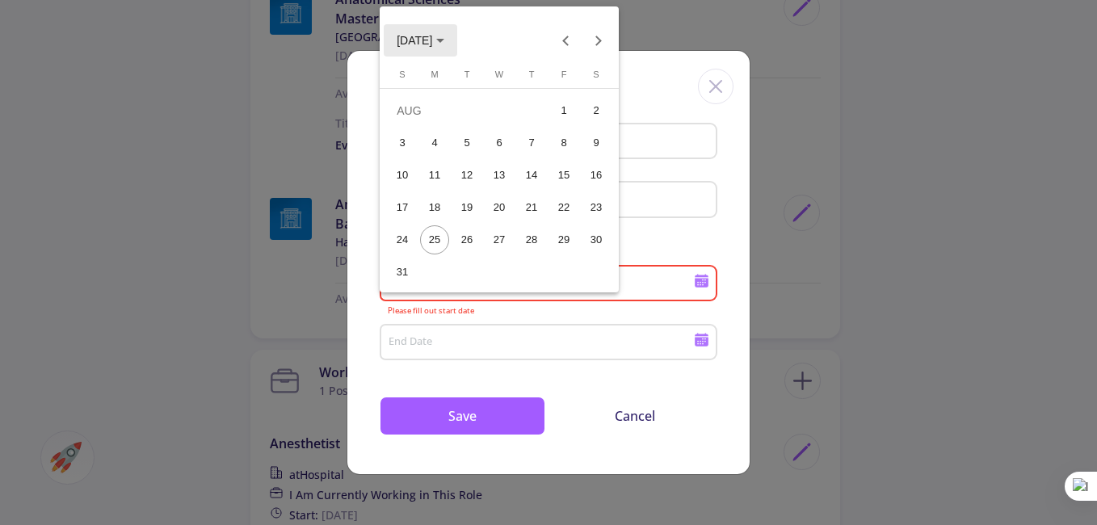
click at [444, 37] on span "[DATE]" at bounding box center [421, 39] width 48 height 13
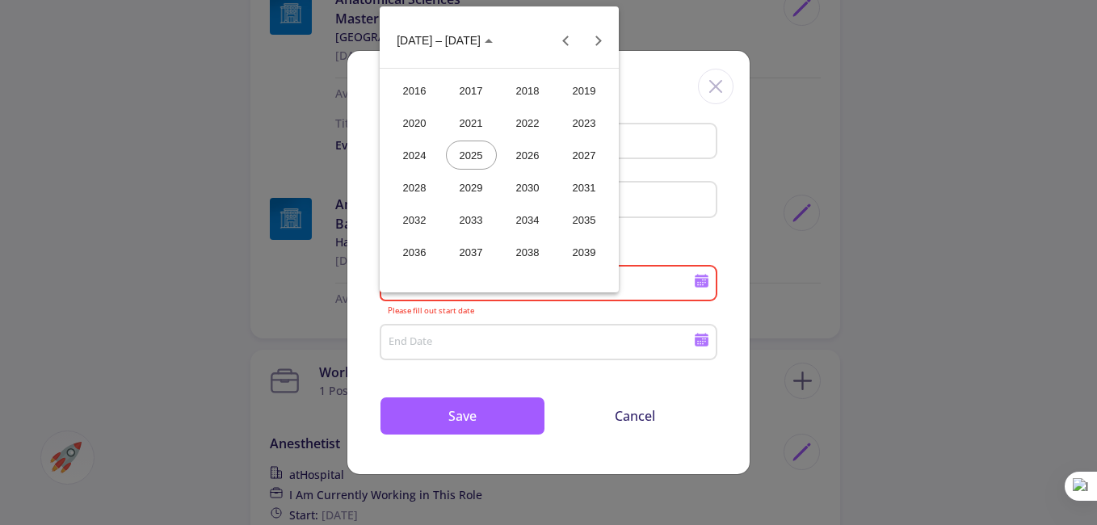
click at [537, 120] on div "2022" at bounding box center [528, 122] width 51 height 29
click at [588, 156] on div "AUG" at bounding box center [584, 155] width 51 height 29
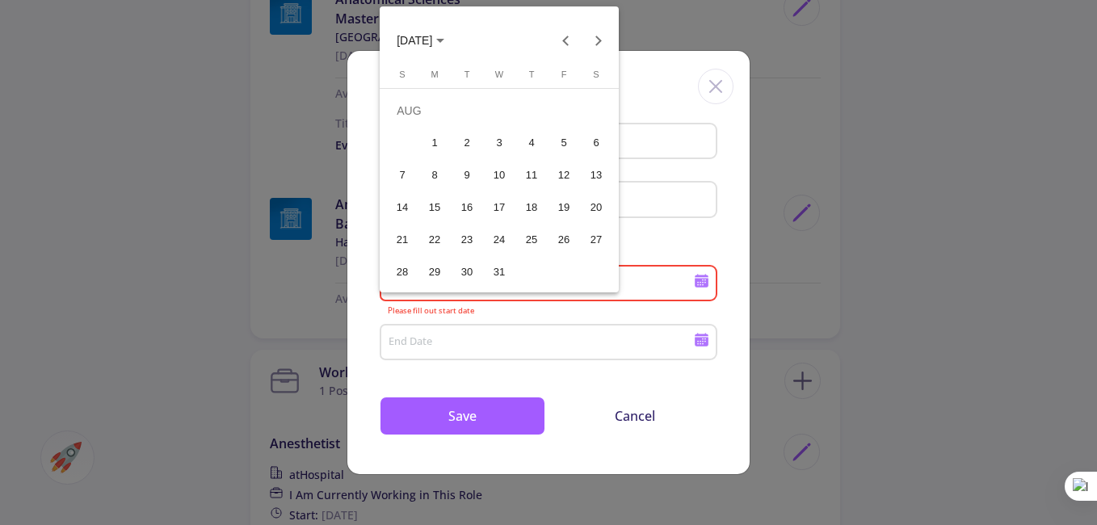
click at [431, 137] on div "1" at bounding box center [434, 142] width 29 height 29
type input "[DATE]"
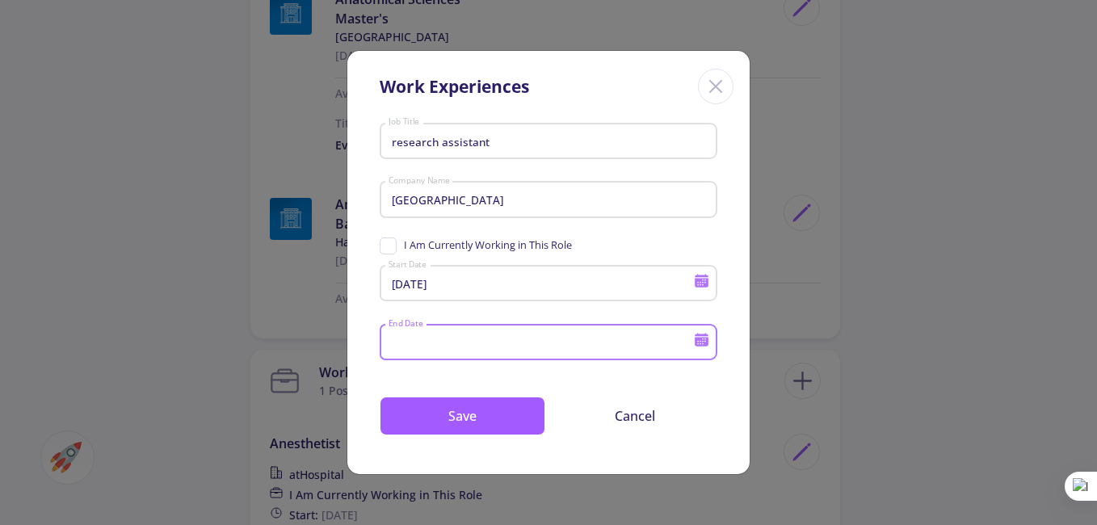
click at [674, 342] on input "End Date" at bounding box center [543, 343] width 311 height 15
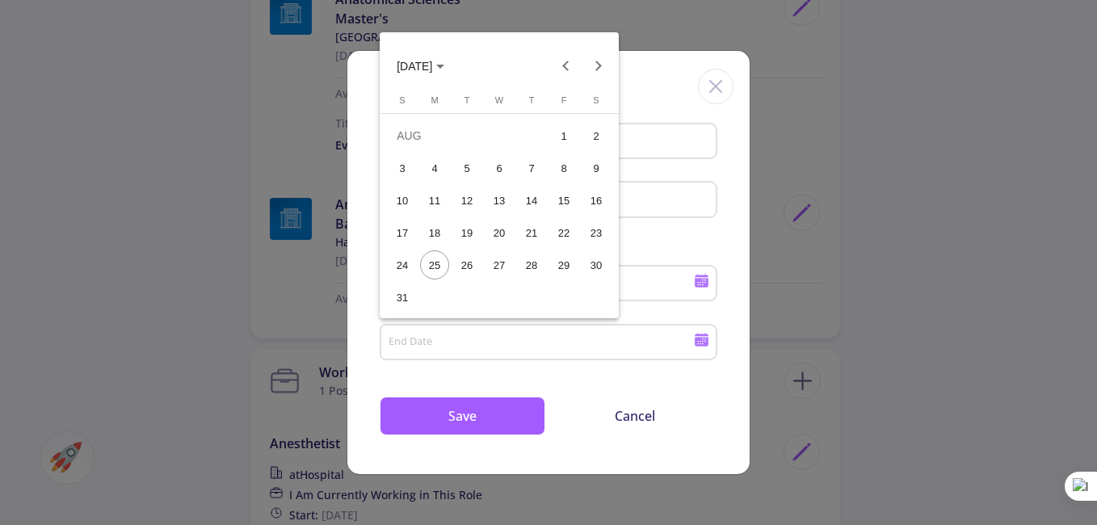
click at [444, 65] on icon "Choose month and year" at bounding box center [440, 67] width 8 height 4
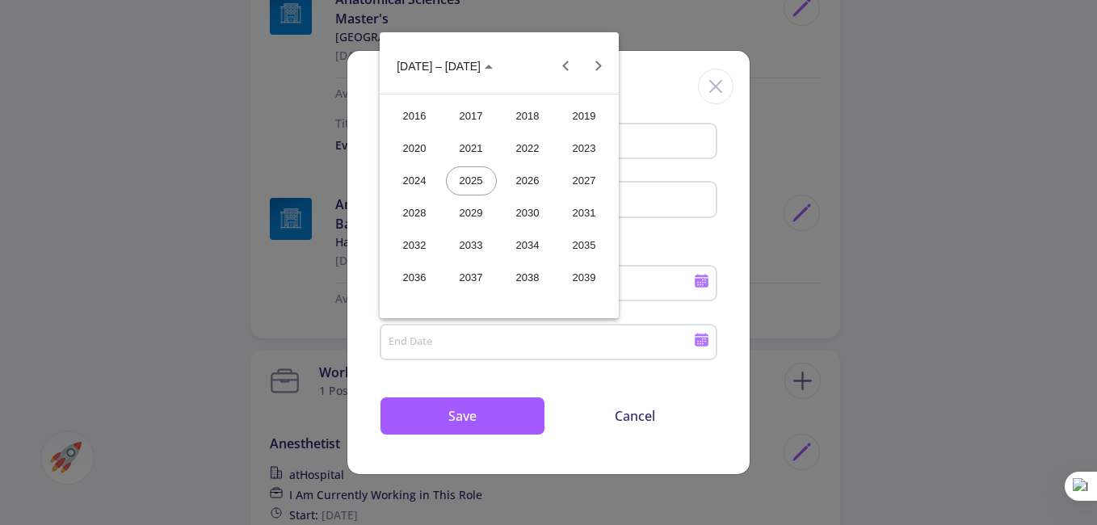
click at [479, 183] on div "2025" at bounding box center [471, 180] width 51 height 29
click at [417, 146] on div "JAN" at bounding box center [414, 148] width 51 height 29
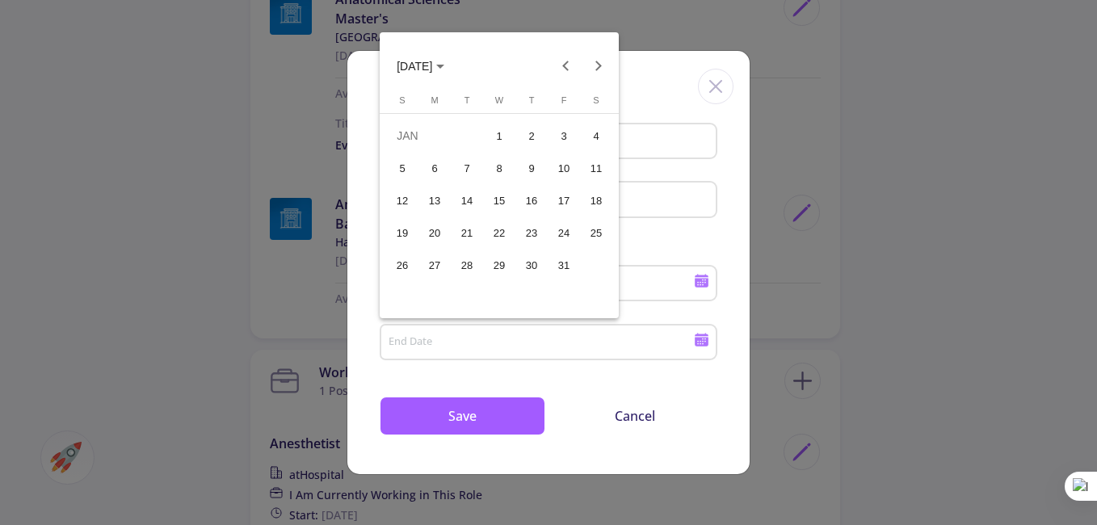
click at [507, 132] on div "1" at bounding box center [499, 135] width 29 height 29
type input "[DATE]"
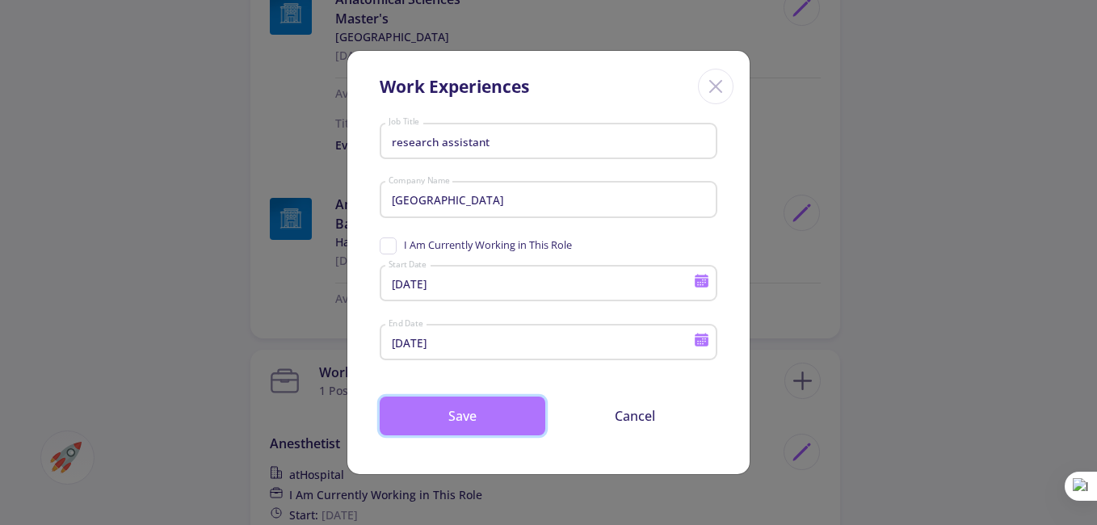
click at [521, 412] on button "Save" at bounding box center [463, 416] width 166 height 39
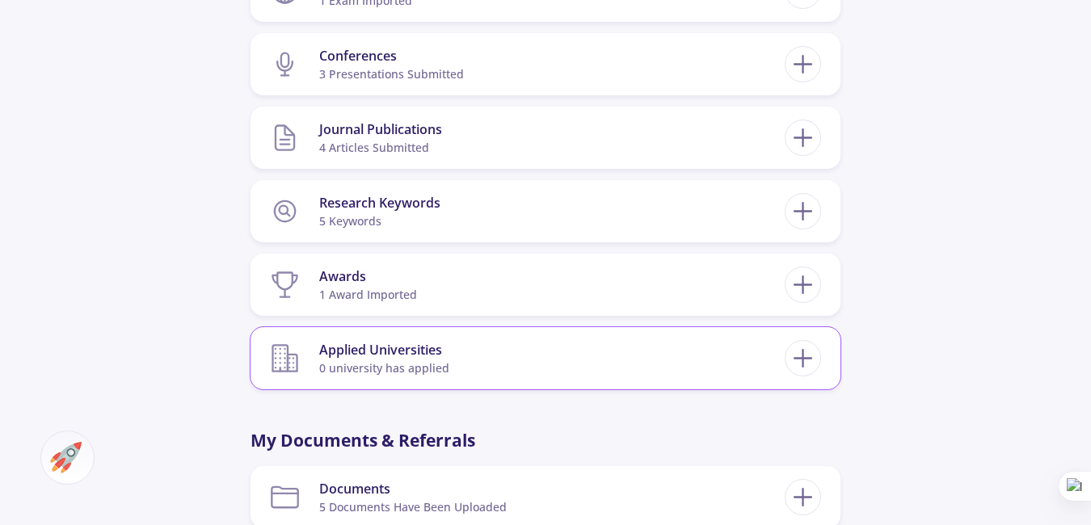
scroll to position [1886, 0]
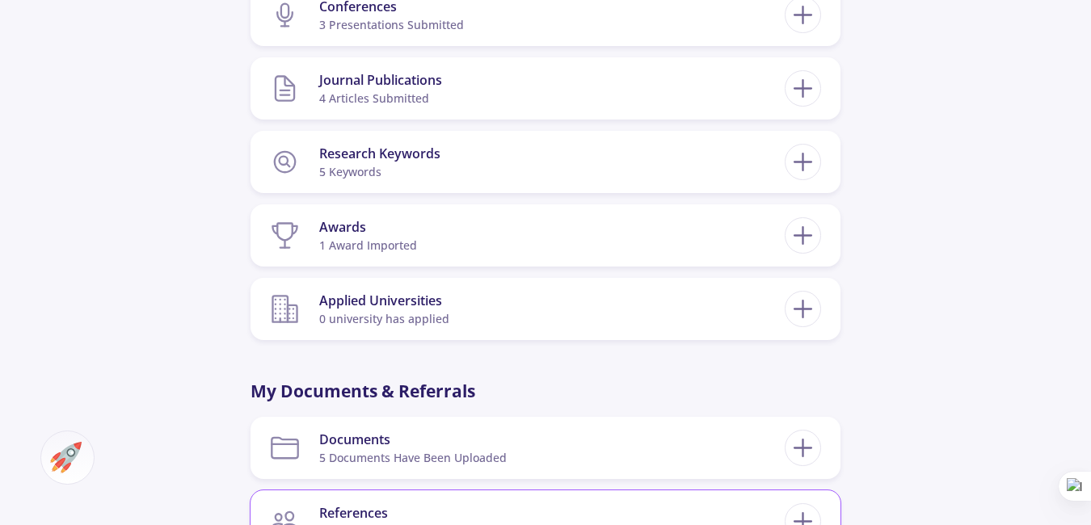
click at [466, 497] on section "References 0 referrals imported" at bounding box center [527, 521] width 515 height 49
click at [805, 522] on line at bounding box center [802, 522] width 17 height 0
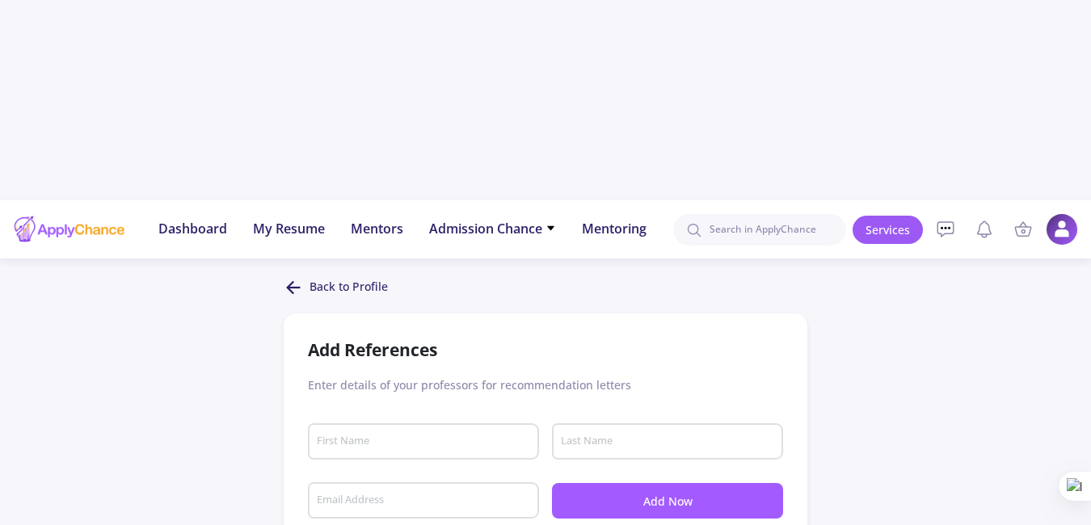
click at [426, 418] on div "First Name" at bounding box center [424, 439] width 216 height 42
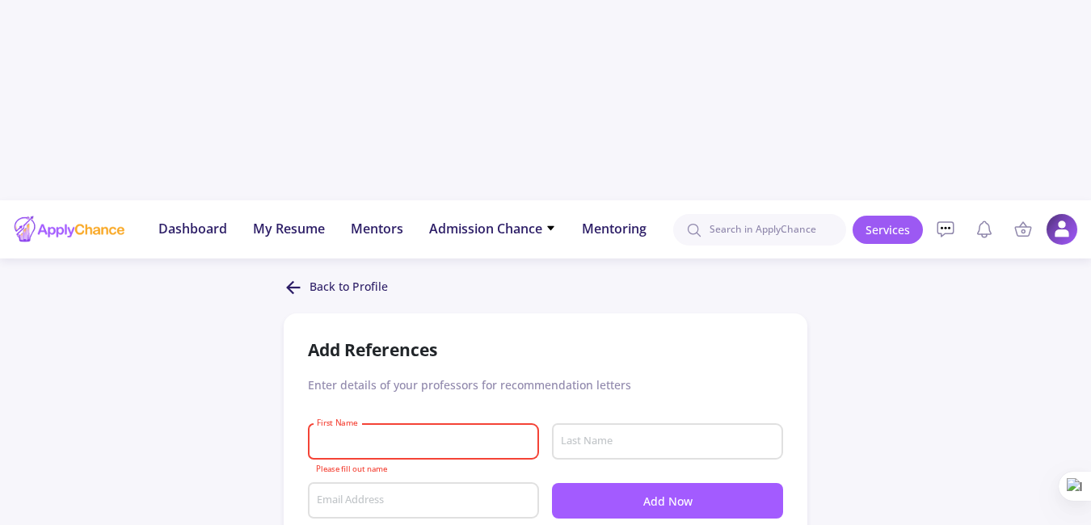
paste input "[PERSON_NAME]"
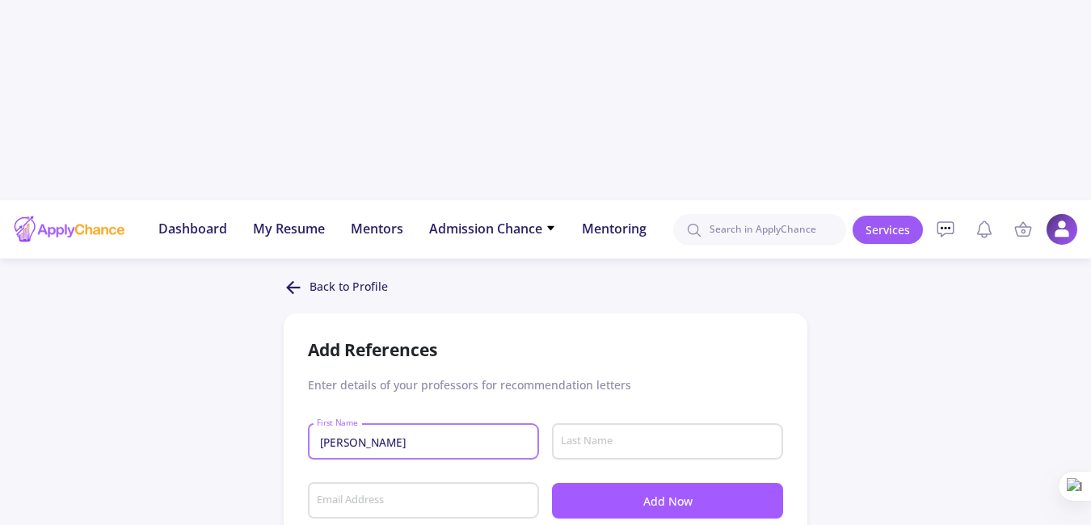
drag, startPoint x: 368, startPoint y: 240, endPoint x: 426, endPoint y: 246, distance: 57.6
click at [426, 436] on input "[PERSON_NAME]" at bounding box center [426, 443] width 220 height 15
click at [343, 436] on input "[PERSON_NAME]" at bounding box center [426, 443] width 220 height 15
drag, startPoint x: 343, startPoint y: 241, endPoint x: 419, endPoint y: 241, distance: 76.8
click at [419, 436] on input "[PERSON_NAME]" at bounding box center [426, 443] width 220 height 15
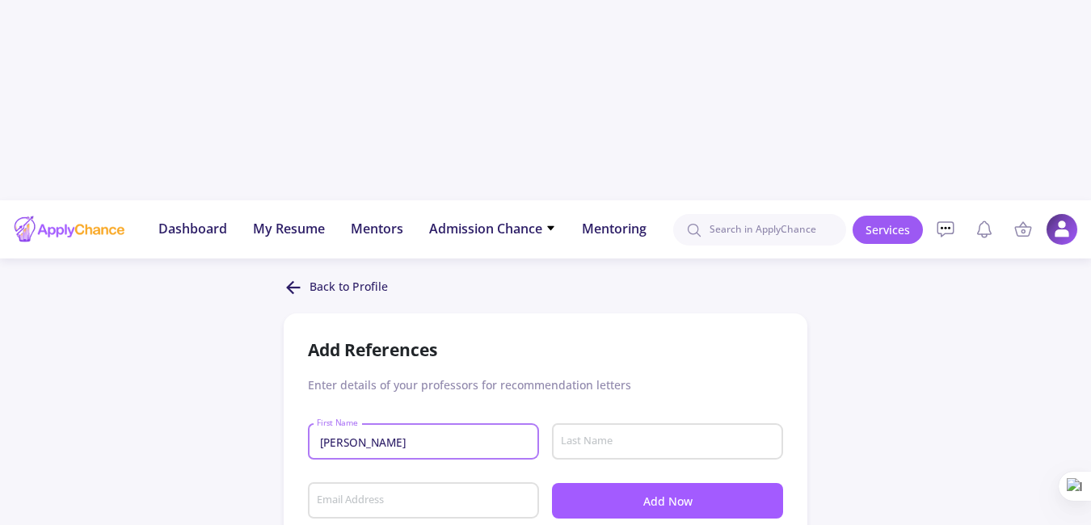
type input "[PERSON_NAME]"
click at [607, 436] on input "Last Name" at bounding box center [670, 443] width 220 height 15
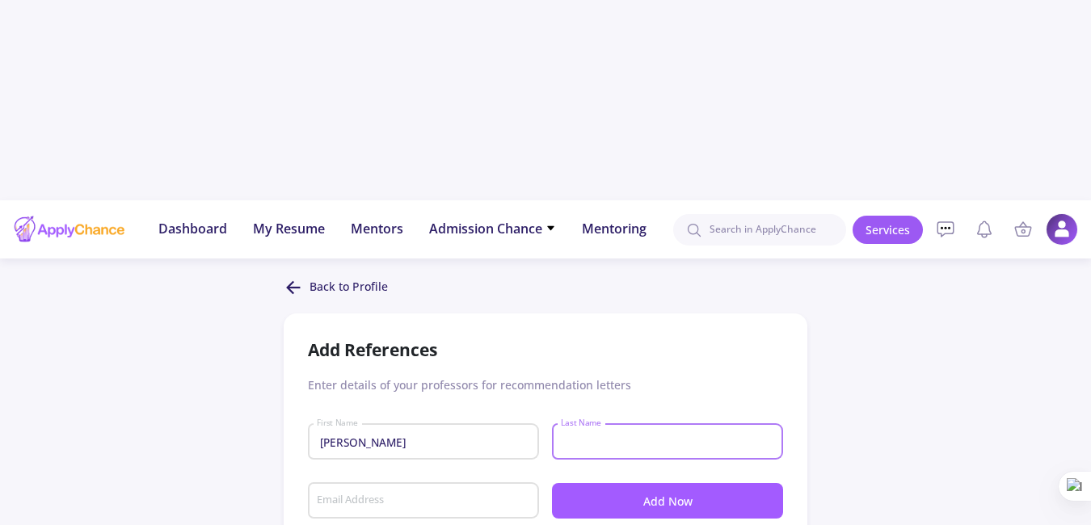
paste input "[PERSON_NAME]"
type input "[PERSON_NAME]"
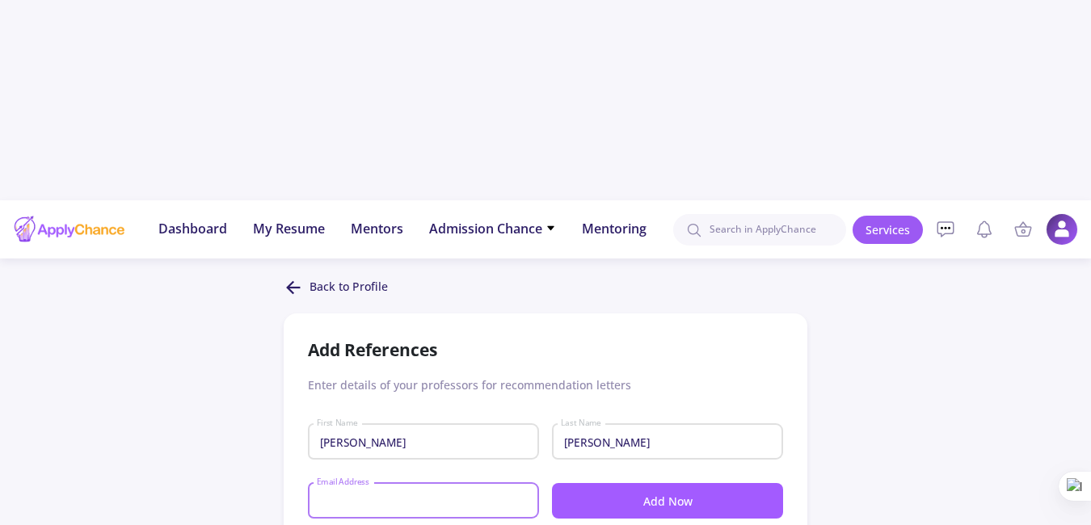
click at [389, 495] on input "Email Address" at bounding box center [426, 502] width 220 height 15
type input "[EMAIL_ADDRESS][DOMAIN_NAME]"
click at [443, 495] on input "[EMAIL_ADDRESS][DOMAIN_NAME]" at bounding box center [426, 502] width 220 height 15
paste input "Email: [EMAIL_ADDRESS][DOMAIN_NAME]"
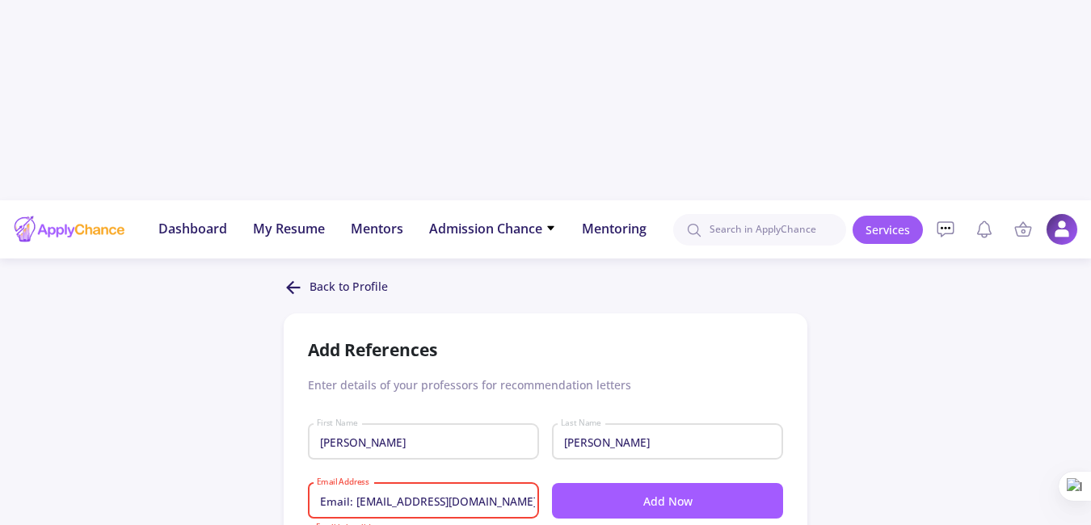
click at [355, 495] on input "Email: [EMAIL_ADDRESS][DOMAIN_NAME]" at bounding box center [426, 502] width 220 height 15
type input "[EMAIL_ADDRESS][DOMAIN_NAME]"
click at [625, 483] on button "Add Now" at bounding box center [667, 501] width 231 height 36
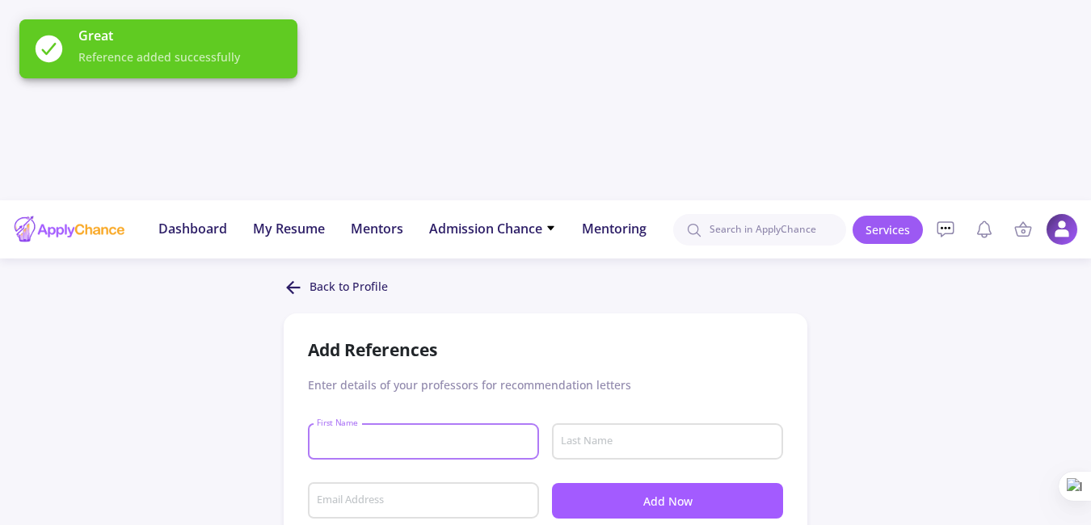
click at [406, 436] on input "First Name" at bounding box center [426, 443] width 220 height 15
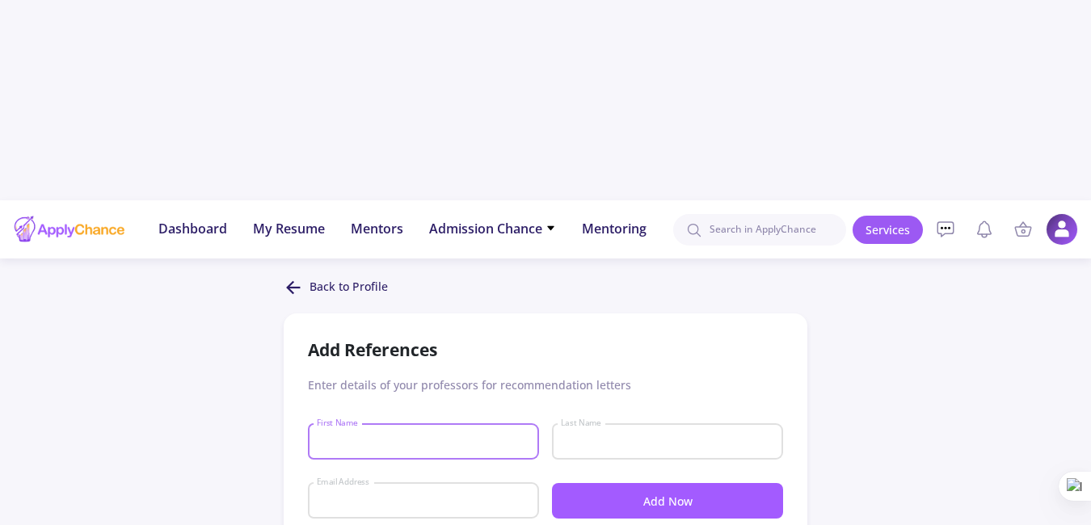
type input "[PERSON_NAME]"
type input "Sabbaghziarani"
click at [452, 495] on input "[EMAIL_ADDRESS][DOMAIN_NAME]" at bounding box center [426, 502] width 220 height 15
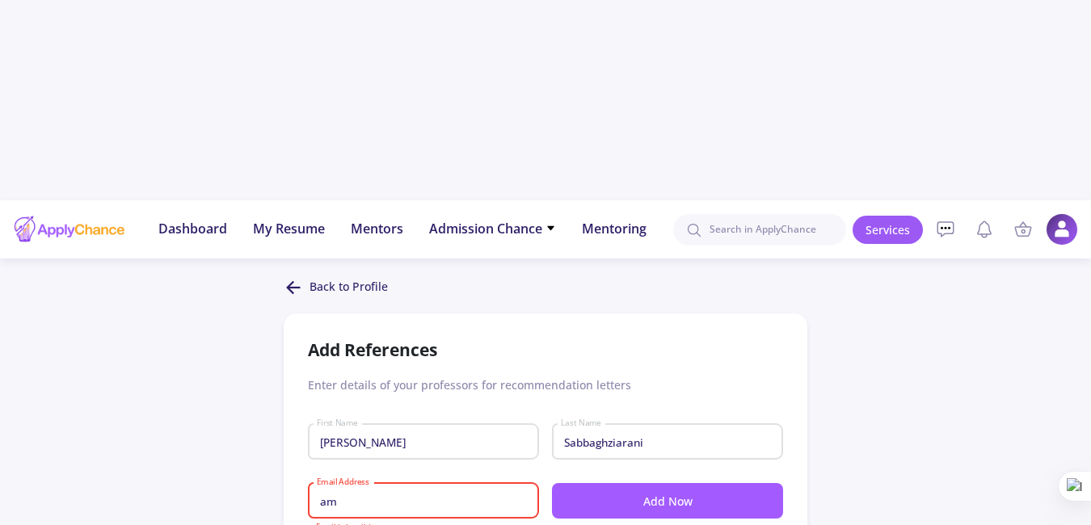
type input "a"
click at [653, 436] on input "Sabbaghziarani" at bounding box center [670, 443] width 220 height 15
type input "S"
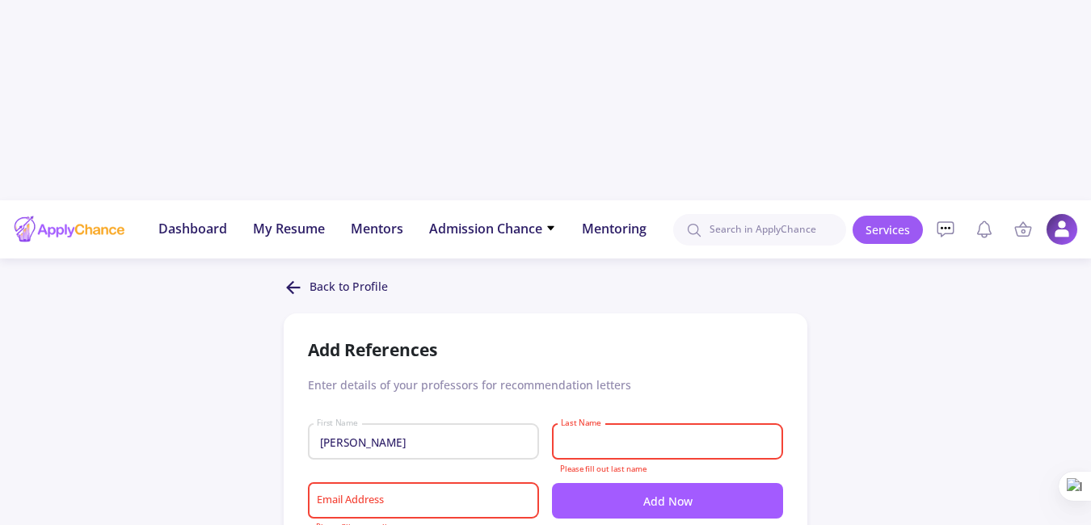
click at [474, 436] on input "[PERSON_NAME]" at bounding box center [426, 443] width 220 height 15
type input "F"
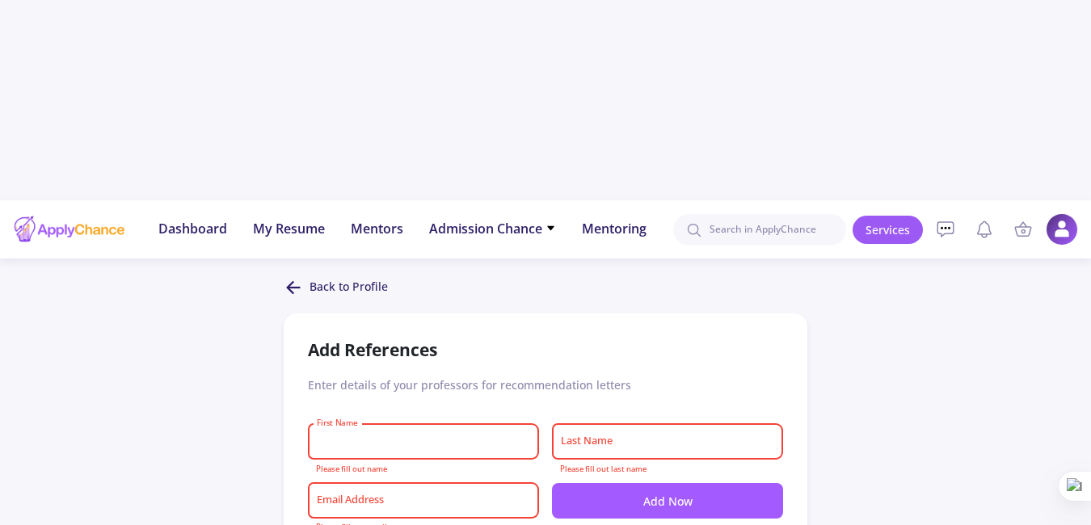
paste input "Fakhroddin"
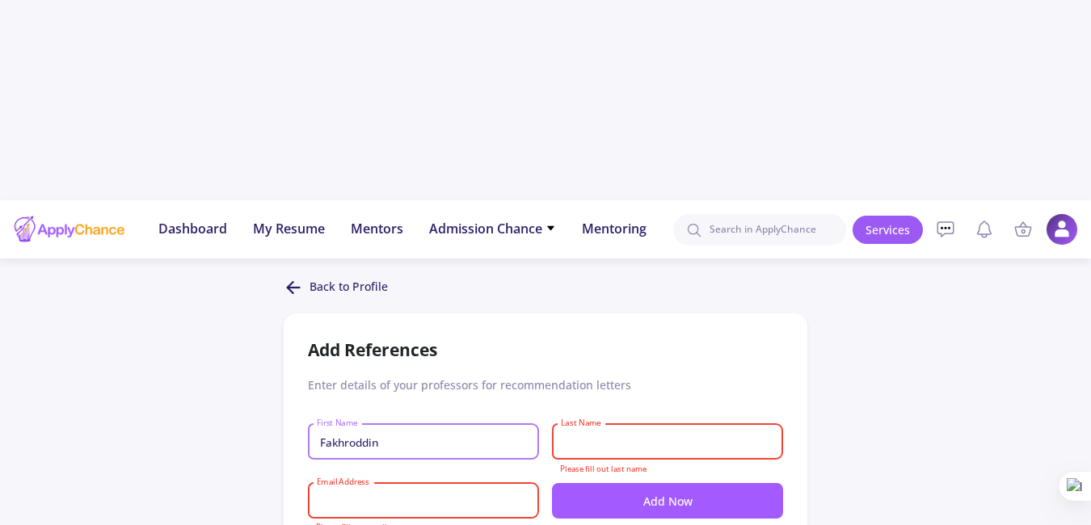
type input "Fakhroddin"
type input "Aghajanpour"
type input "[EMAIL_ADDRESS][DOMAIN_NAME]"
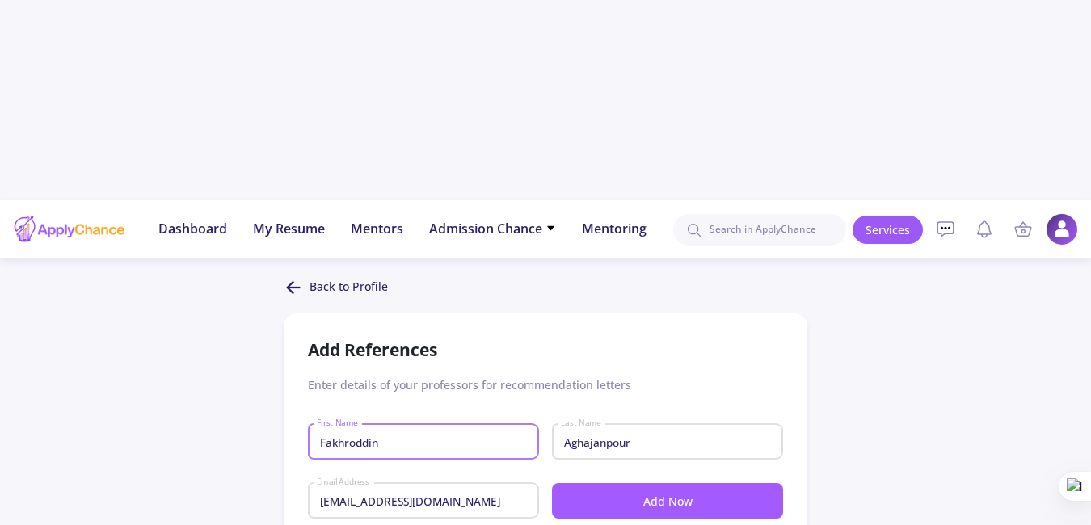
click at [613, 483] on button "Add Now" at bounding box center [667, 501] width 231 height 36
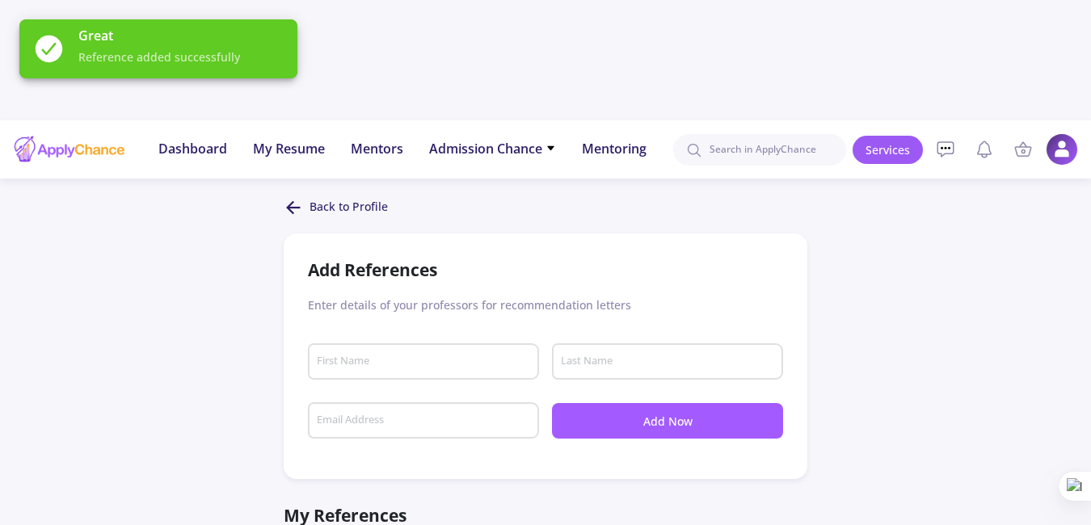
scroll to position [107, 0]
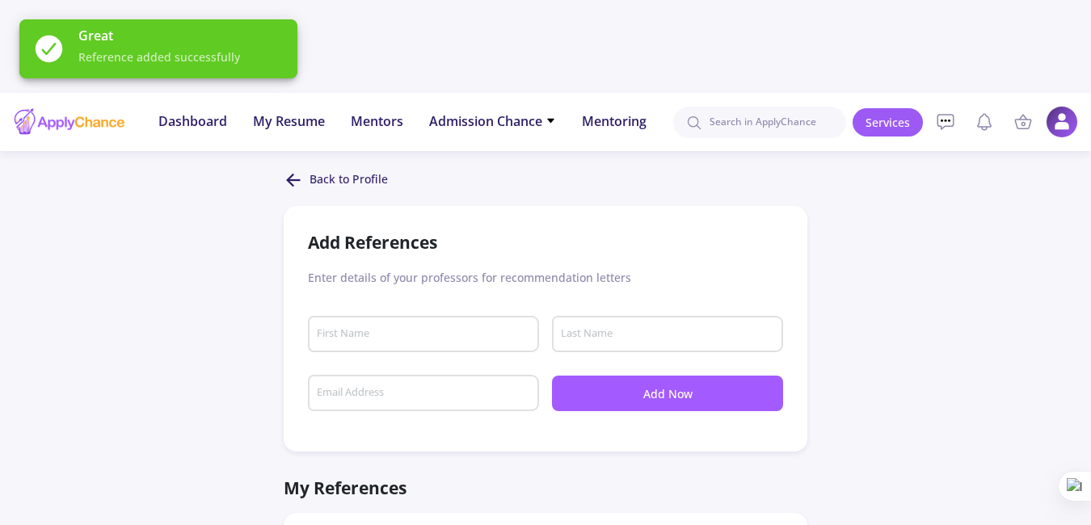
click at [429, 328] on input "First Name" at bounding box center [426, 335] width 220 height 15
type input "[PERSON_NAME]"
type input "Sabbaghziarani"
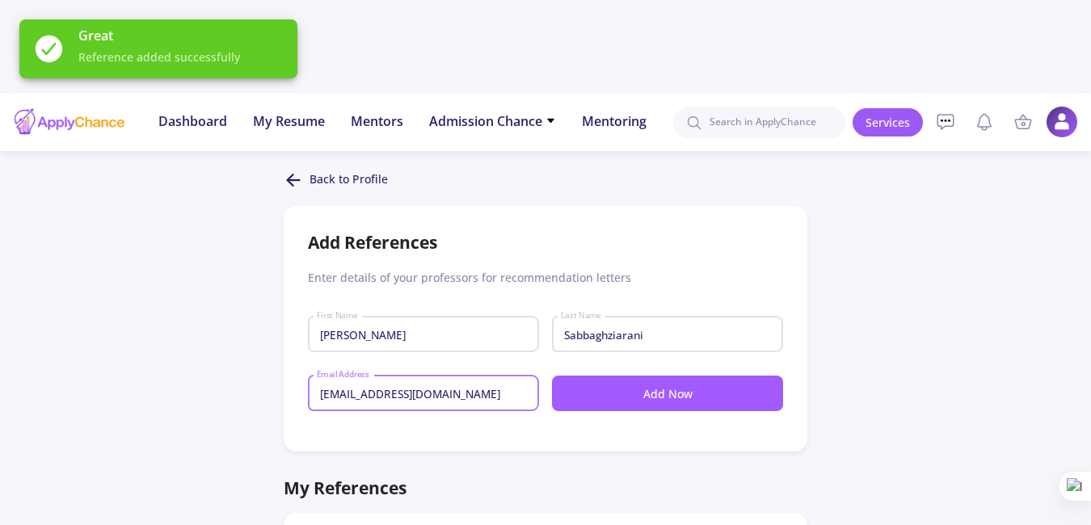
click at [453, 387] on input "[EMAIL_ADDRESS][DOMAIN_NAME]" at bounding box center [426, 394] width 220 height 15
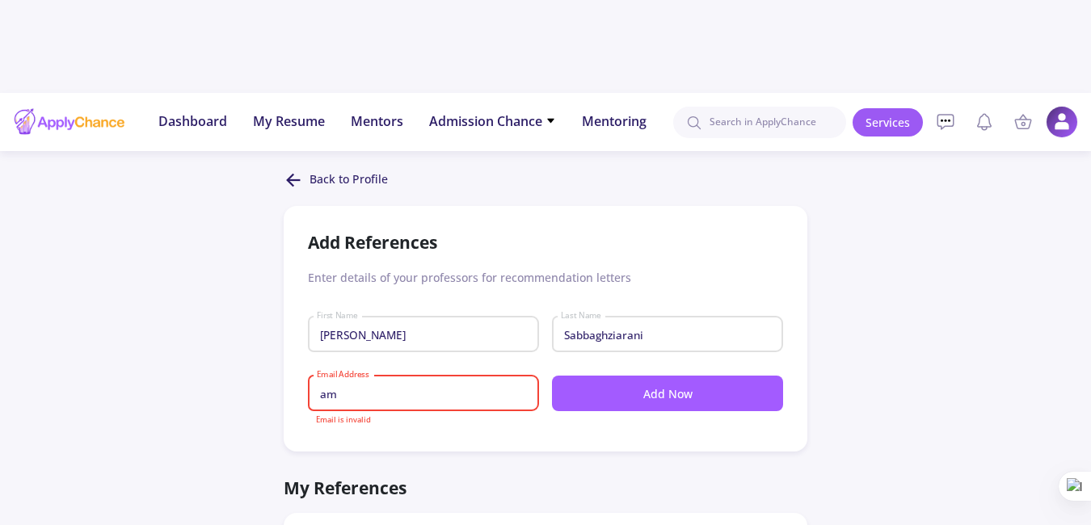
type input "a"
click at [422, 387] on input "Email Address" at bounding box center [426, 394] width 220 height 15
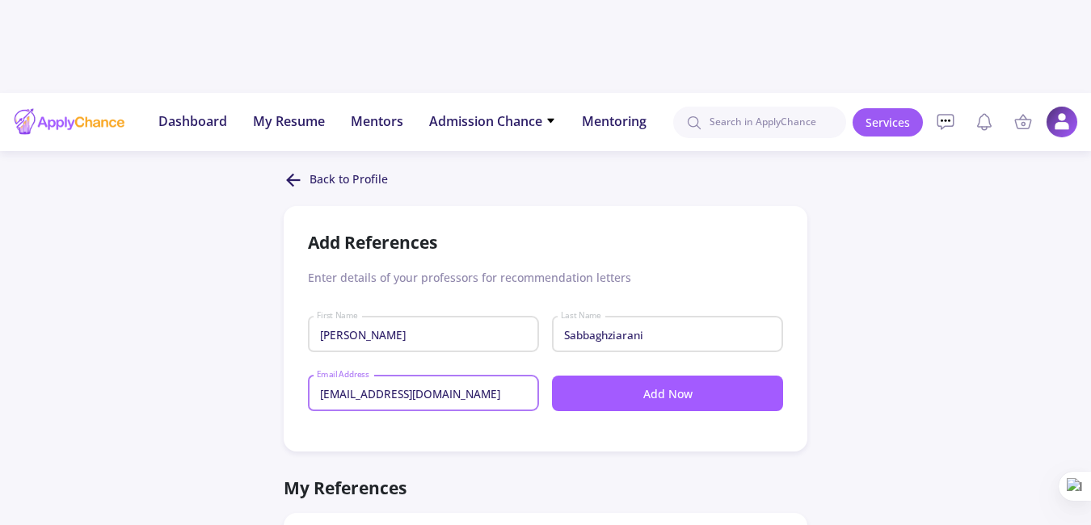
type input "[EMAIL_ADDRESS][DOMAIN_NAME]"
click at [675, 376] on button "Add Now" at bounding box center [667, 394] width 231 height 36
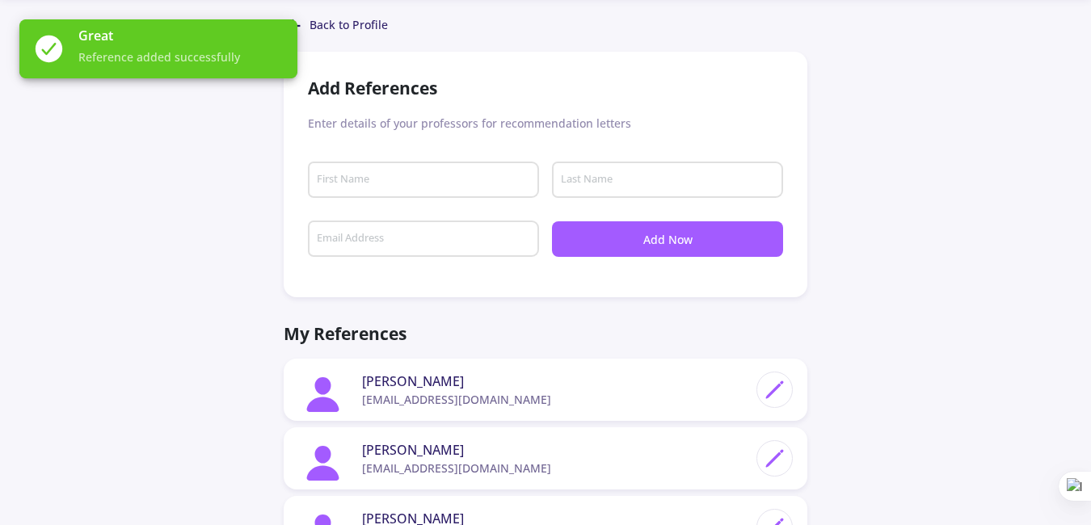
scroll to position [269, 0]
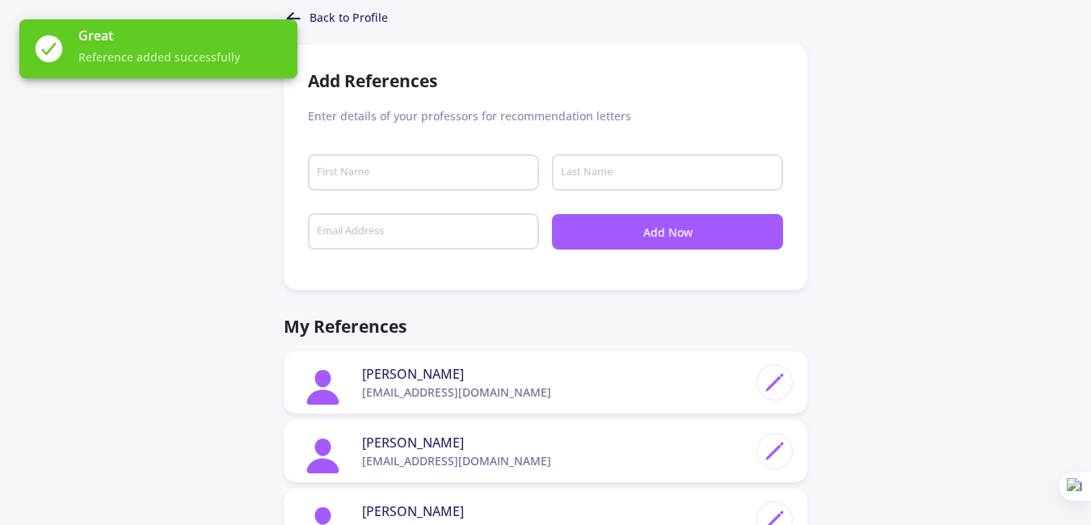
click at [773, 515] on polygon at bounding box center [773, 522] width 14 height 14
type input "[PERSON_NAME]"
type input "Sabbaghziarani"
type input "[EMAIL_ADDRESS][DOMAIN_NAME]"
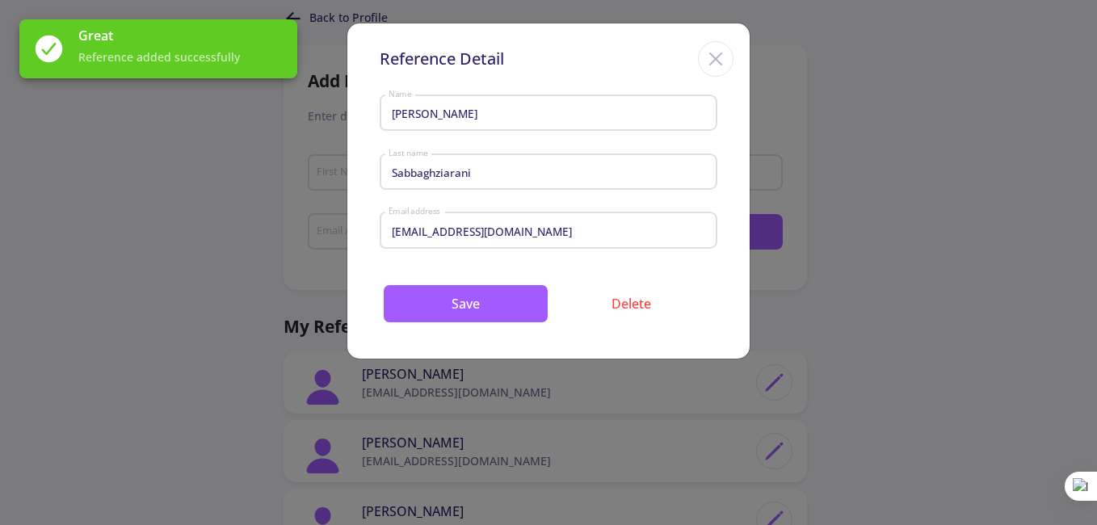
click at [495, 231] on input "[EMAIL_ADDRESS][DOMAIN_NAME]" at bounding box center [551, 231] width 326 height 15
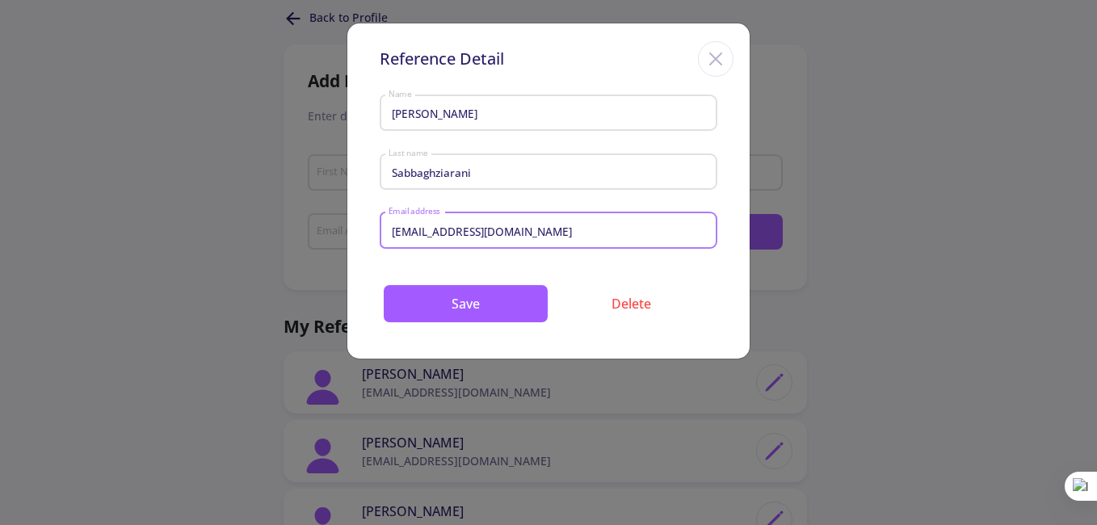
type input "[EMAIL_ADDRESS][DOMAIN_NAME]"
click at [549, 225] on input "[EMAIL_ADDRESS][DOMAIN_NAME]" at bounding box center [551, 231] width 326 height 15
type input "[EMAIL_ADDRESS][DOMAIN_NAME]"
click at [730, 260] on div "[PERSON_NAME] Name Sabbaghziarani Last name [EMAIL_ADDRESS][DOMAIN_NAME] Email …" at bounding box center [548, 177] width 402 height 176
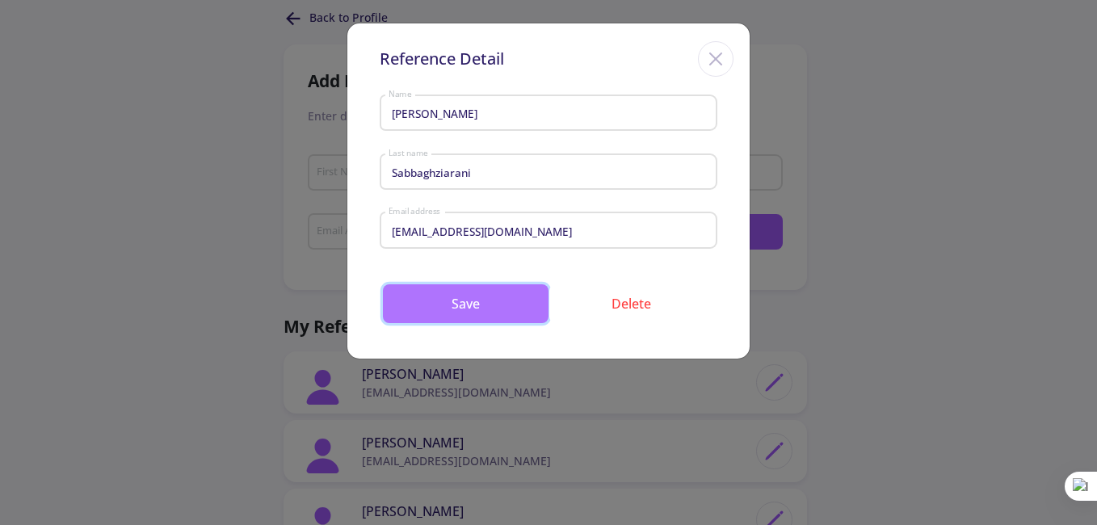
click at [488, 297] on button "Save" at bounding box center [466, 303] width 166 height 39
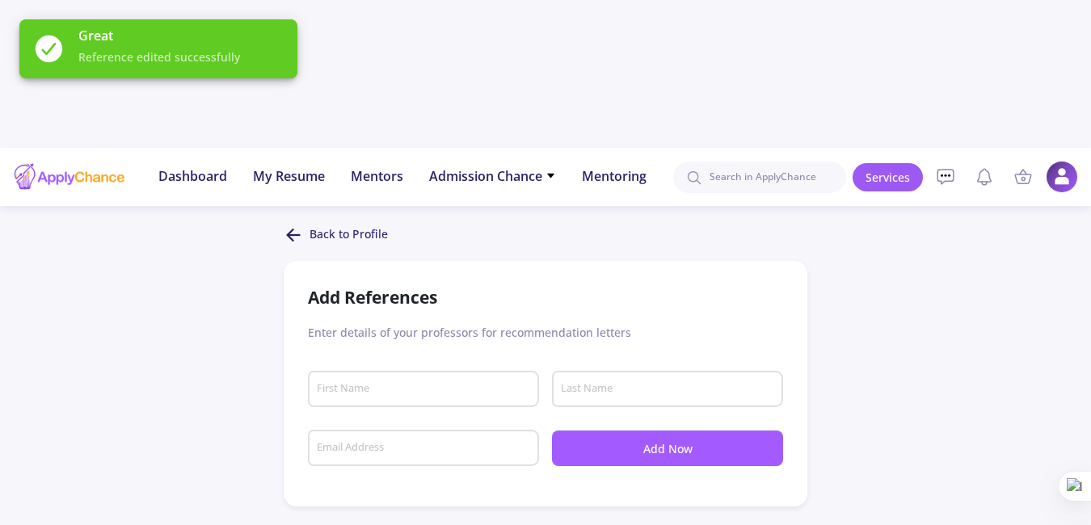
scroll to position [0, 0]
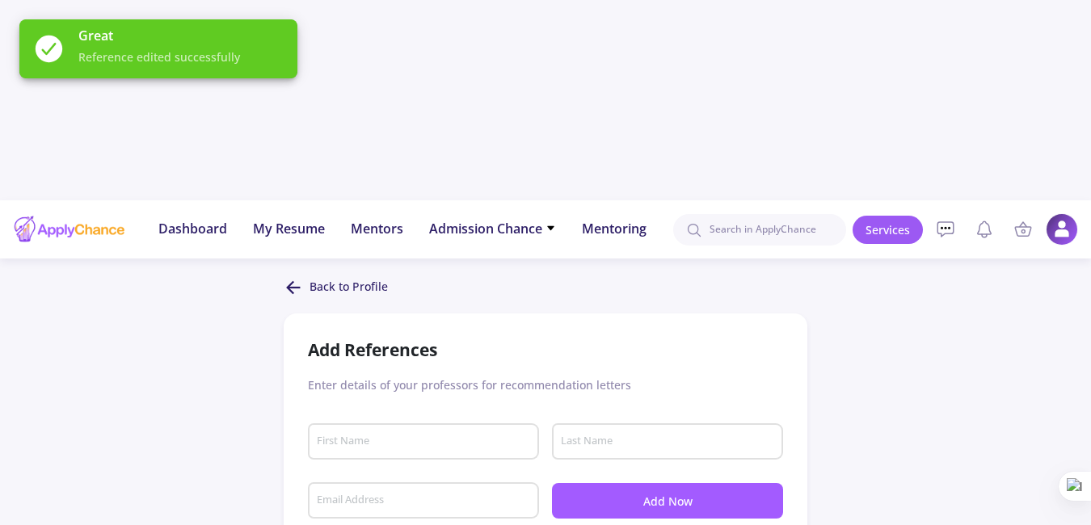
click at [297, 86] on div "Great Reference edited successfully" at bounding box center [158, 49] width 317 height 98
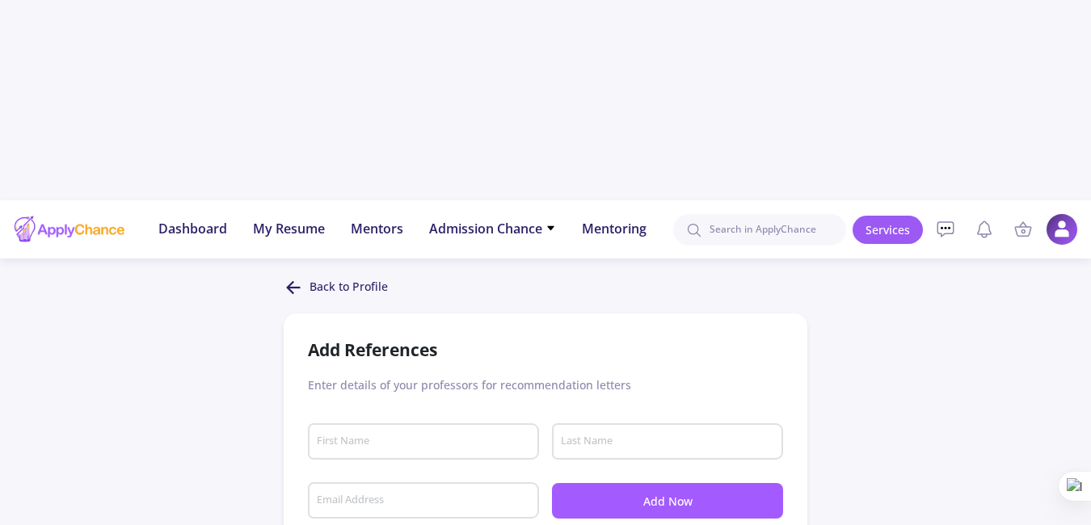
click at [302, 278] on icon at bounding box center [293, 287] width 19 height 19
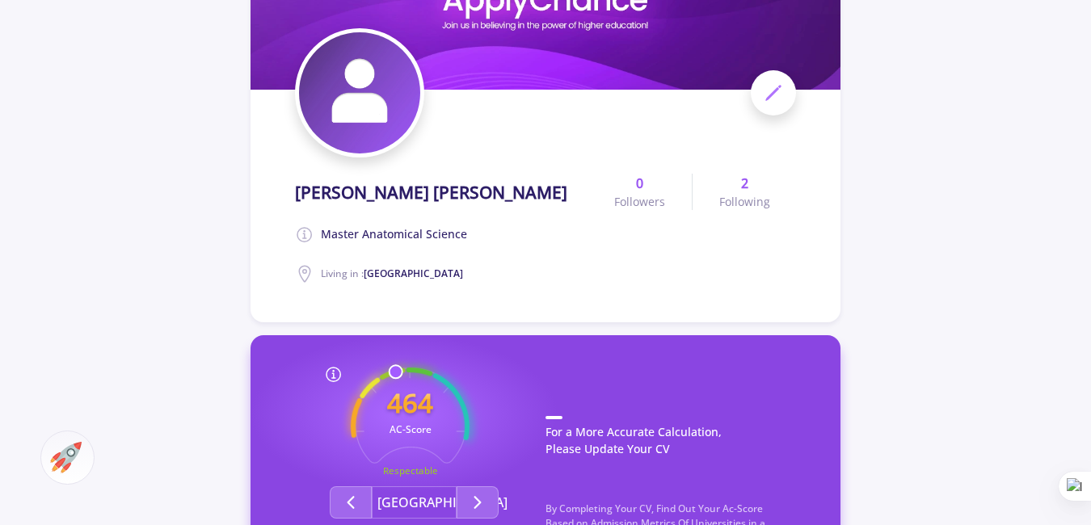
scroll to position [377, 0]
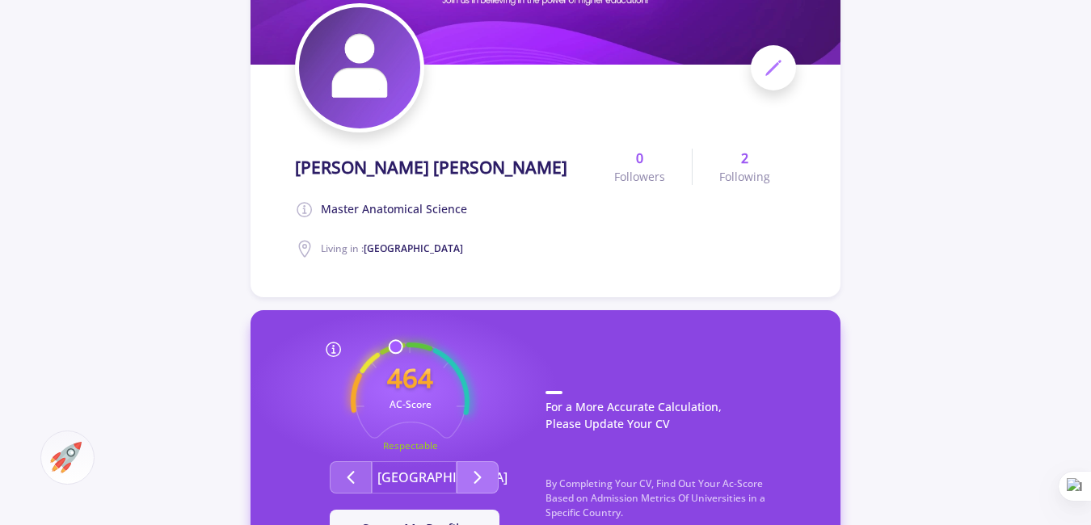
click at [479, 468] on icon "Second group" at bounding box center [477, 477] width 19 height 19
click at [342, 468] on icon "Second group" at bounding box center [350, 477] width 19 height 19
click at [469, 510] on button "Set on My Profile" at bounding box center [415, 530] width 170 height 40
click at [474, 510] on button "It Is Now Set" at bounding box center [415, 530] width 170 height 40
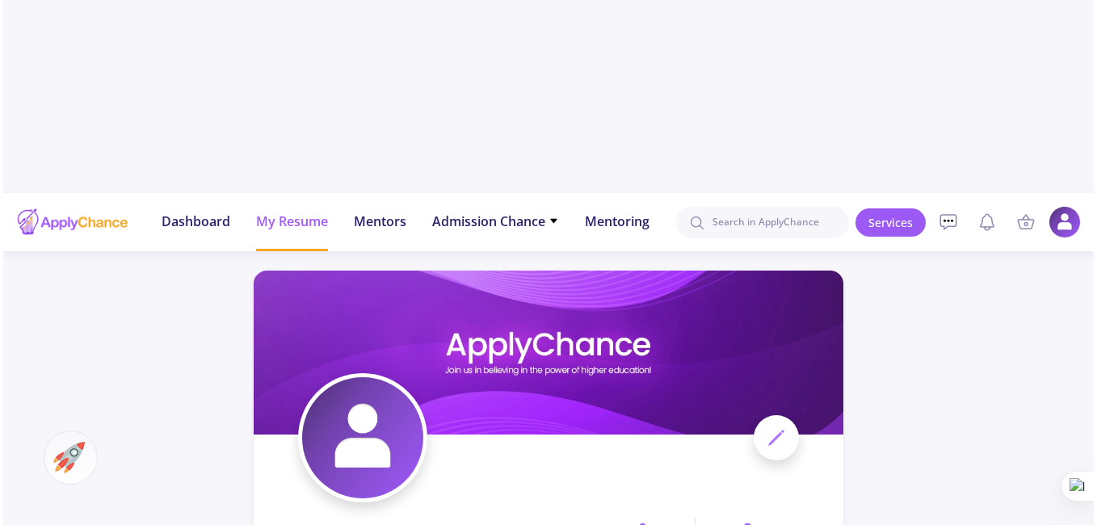
scroll to position [0, 0]
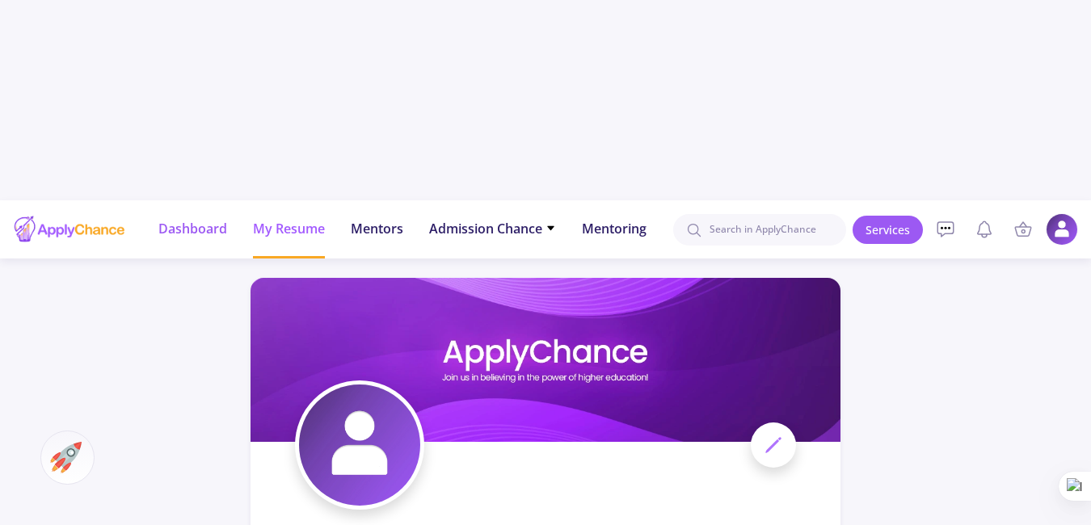
click at [203, 219] on span "Dashboard" at bounding box center [192, 228] width 69 height 19
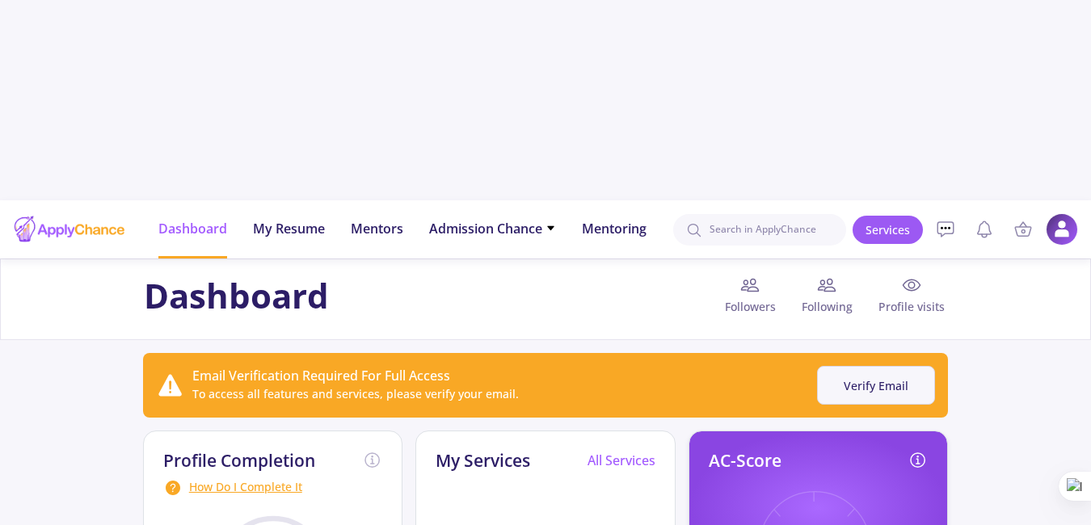
click at [847, 366] on button "Verify Email" at bounding box center [876, 386] width 118 height 40
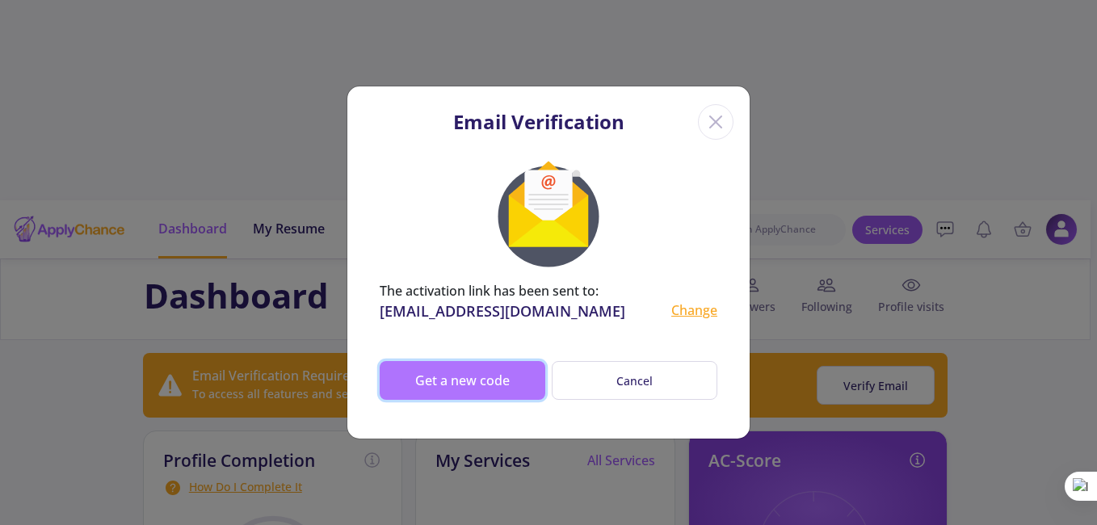
click at [496, 385] on button "Get a new code" at bounding box center [463, 380] width 166 height 39
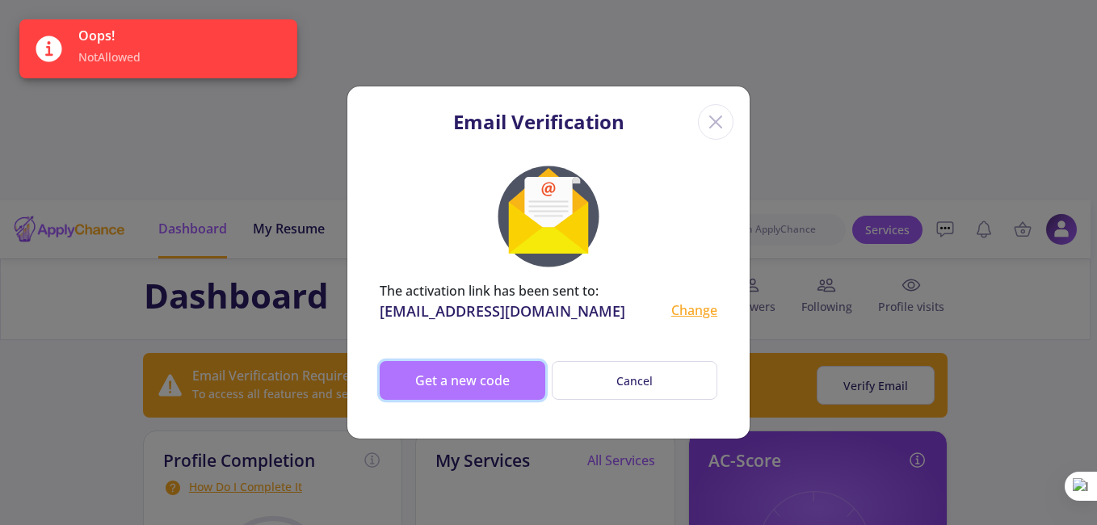
click at [496, 385] on button "Get a new code" at bounding box center [463, 380] width 166 height 39
click at [485, 376] on button "Get a new code" at bounding box center [463, 380] width 166 height 39
